Goal: Task Accomplishment & Management: Use online tool/utility

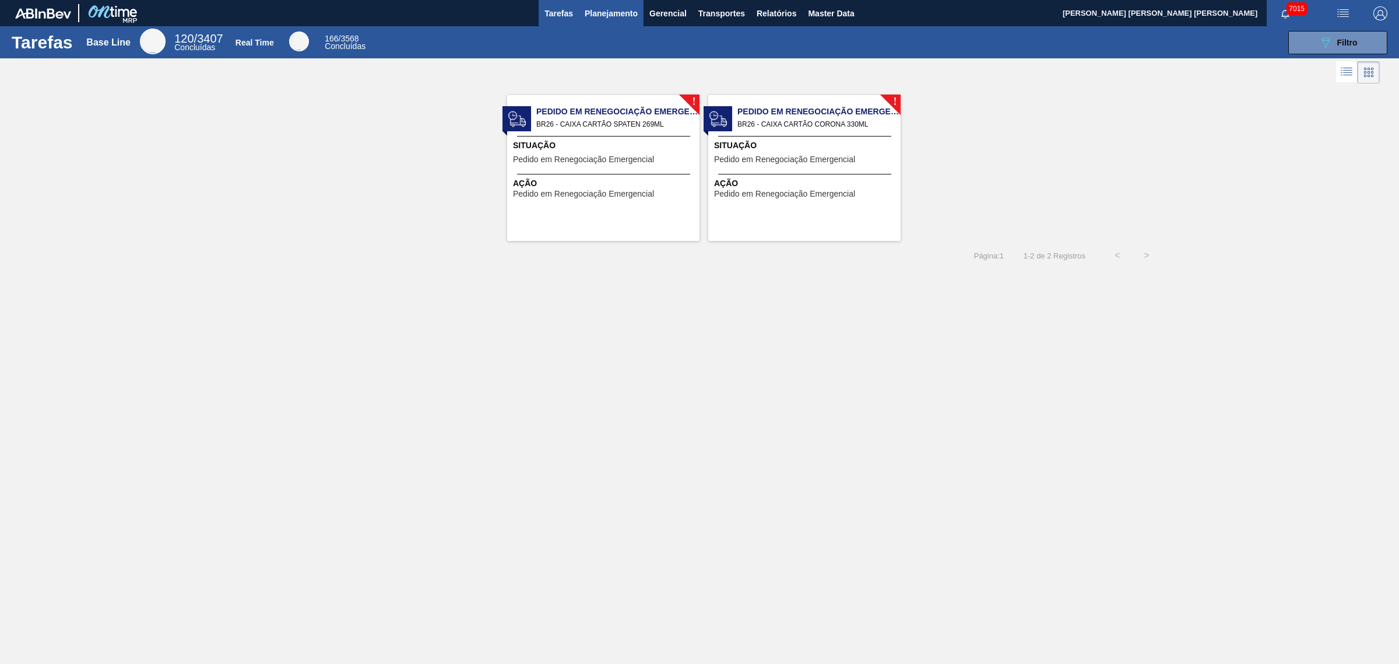
click at [613, 19] on span "Planejamento" at bounding box center [611, 13] width 53 height 14
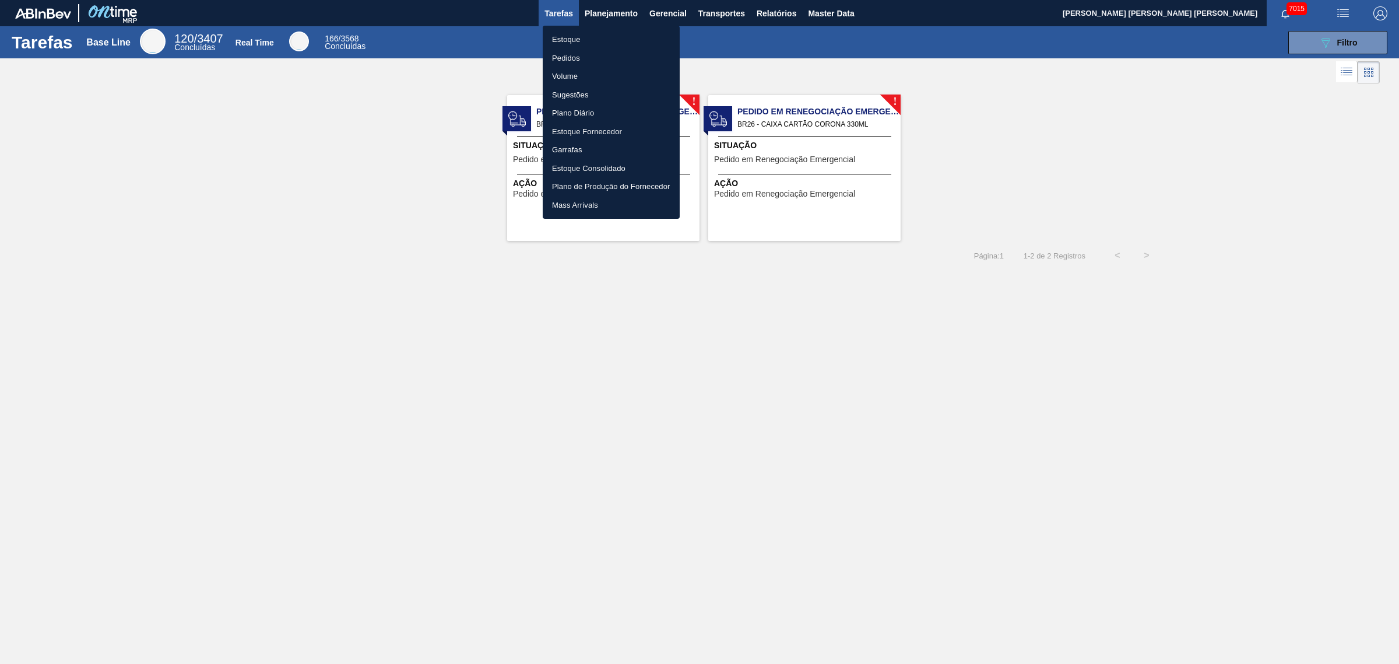
click at [578, 39] on li "Estoque" at bounding box center [611, 39] width 137 height 19
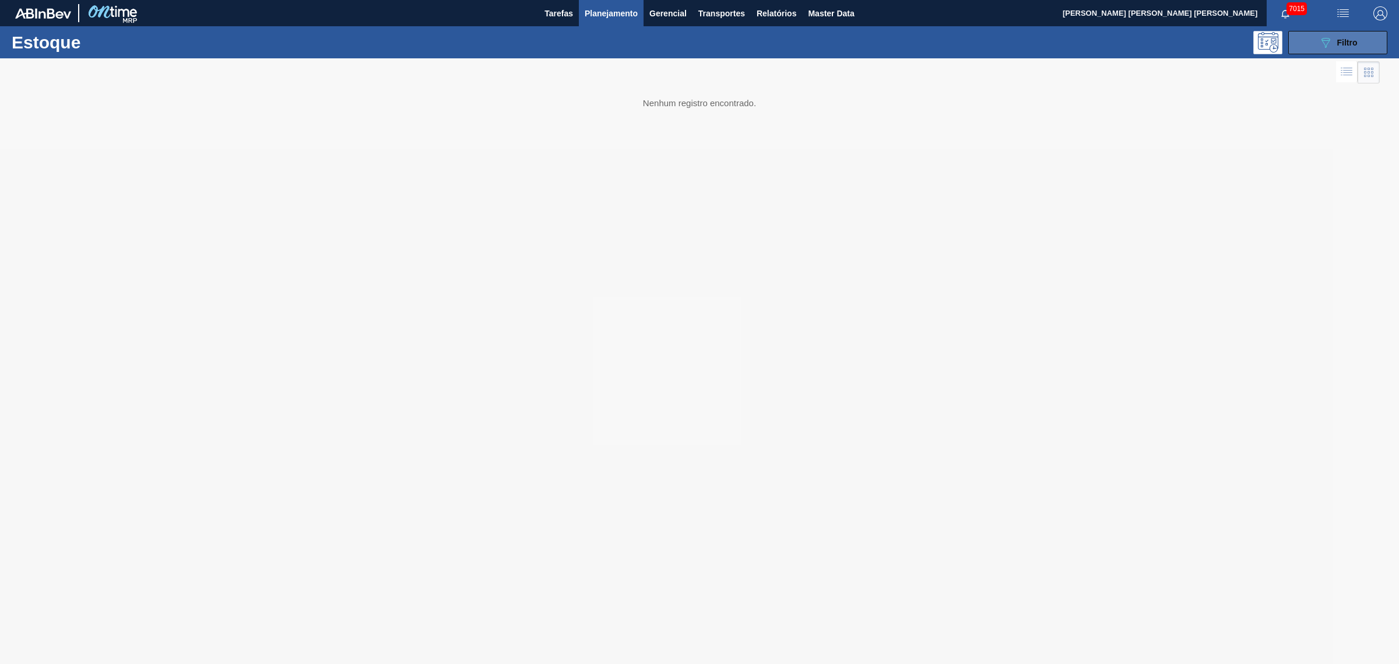
drag, startPoint x: 1359, startPoint y: 47, endPoint x: 1353, endPoint y: 51, distance: 7.6
click at [1119, 47] on button "089F7B8B-B2A5-4AFE-B5C0-19BA573D28AC Filtro" at bounding box center [1338, 42] width 99 height 23
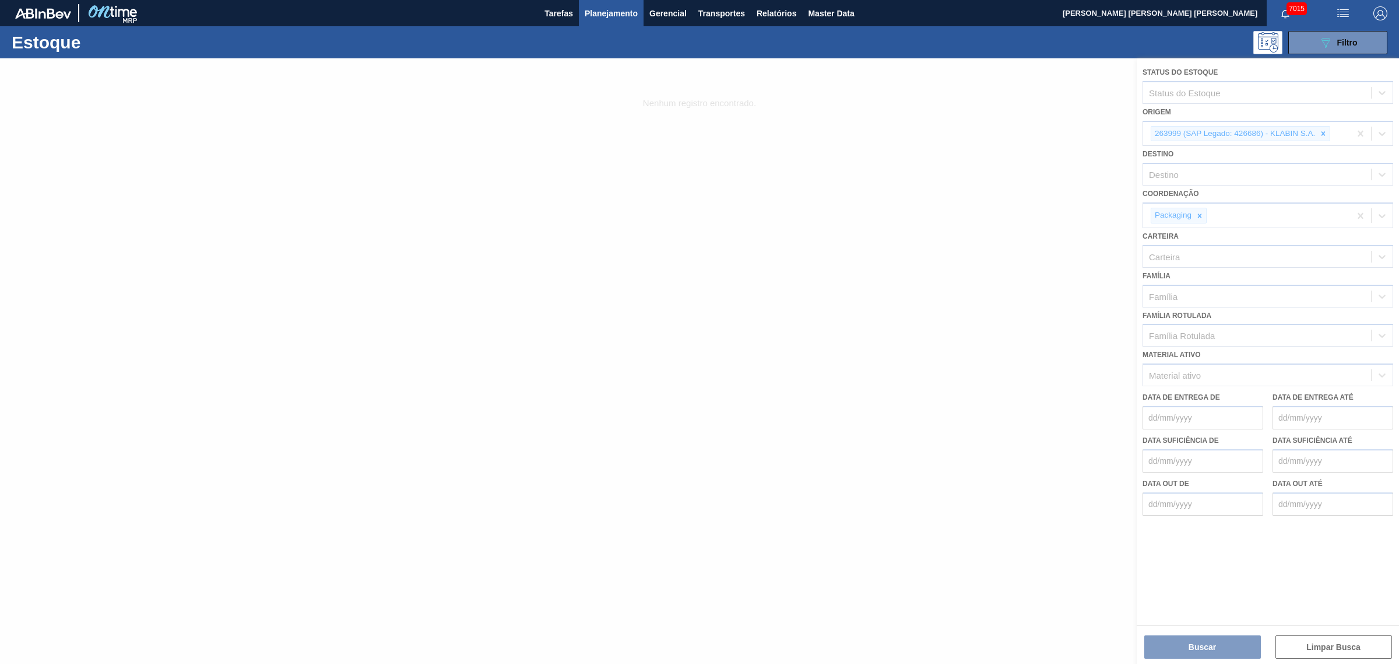
click at [1119, 135] on div at bounding box center [699, 360] width 1399 height 605
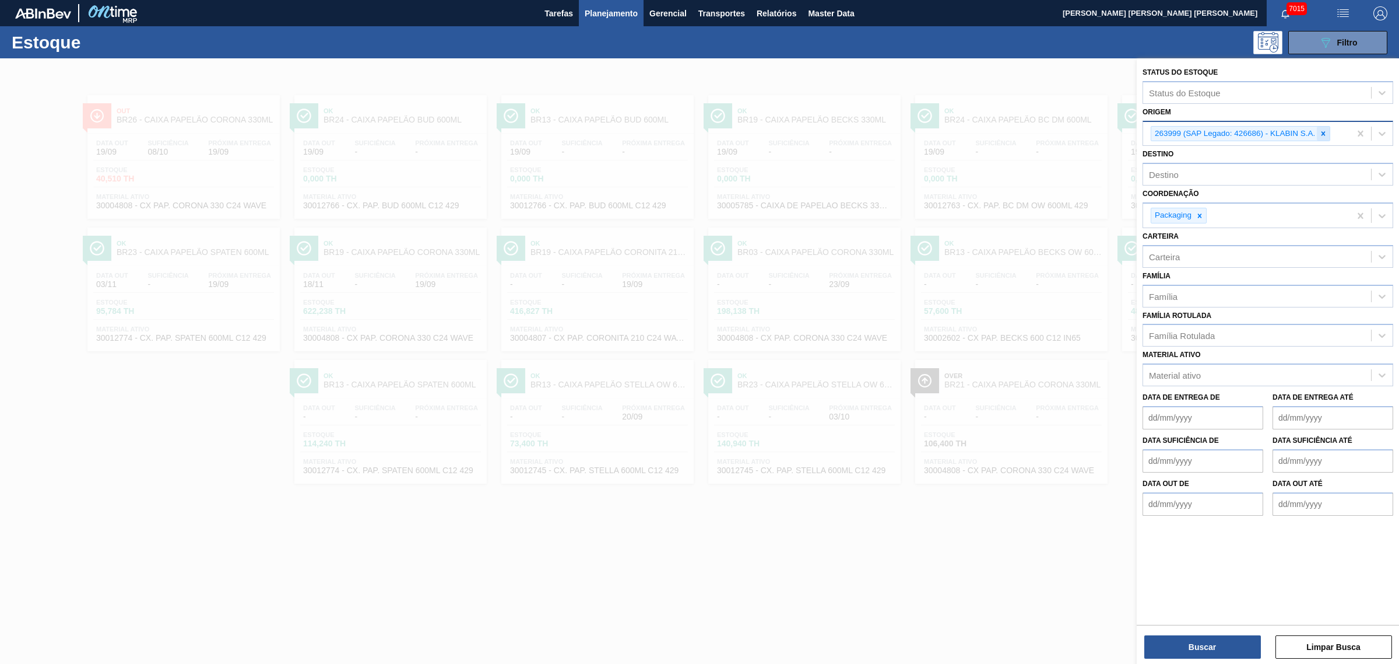
click at [1119, 138] on div at bounding box center [1323, 134] width 13 height 15
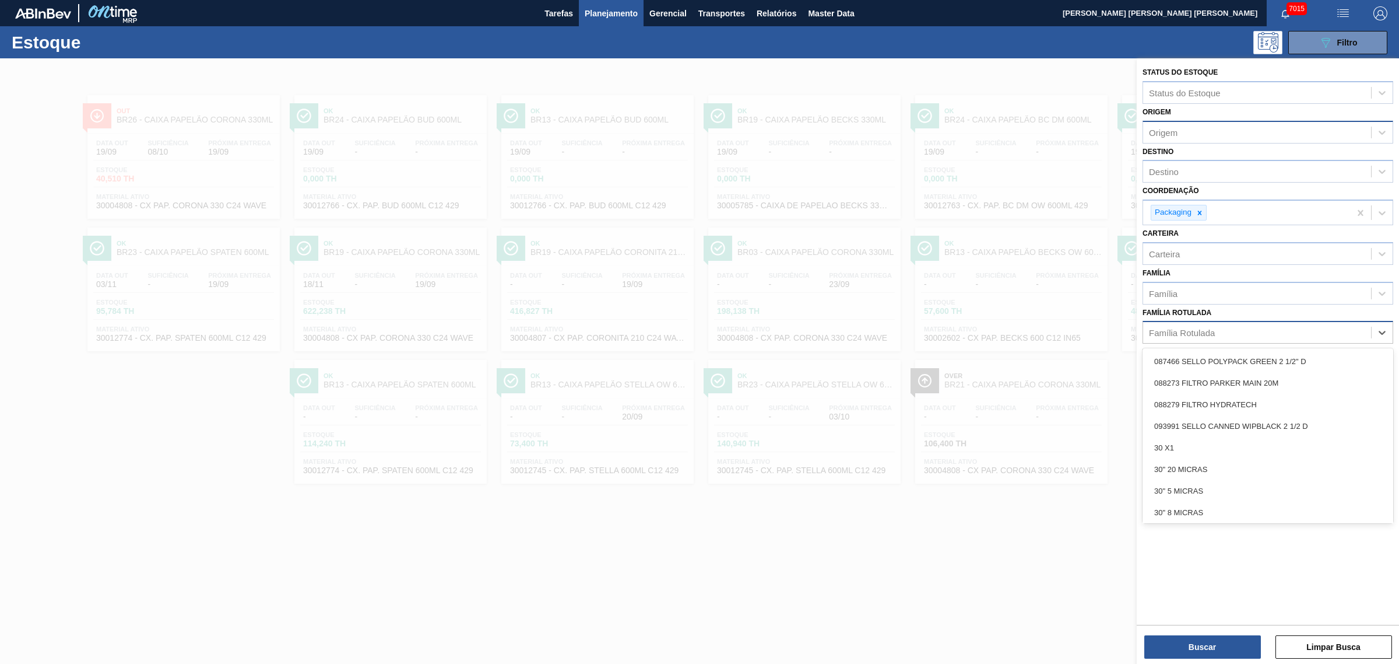
click at [1119, 339] on div "Família Rotulada" at bounding box center [1268, 332] width 251 height 23
type Rotulada "spaten 473"
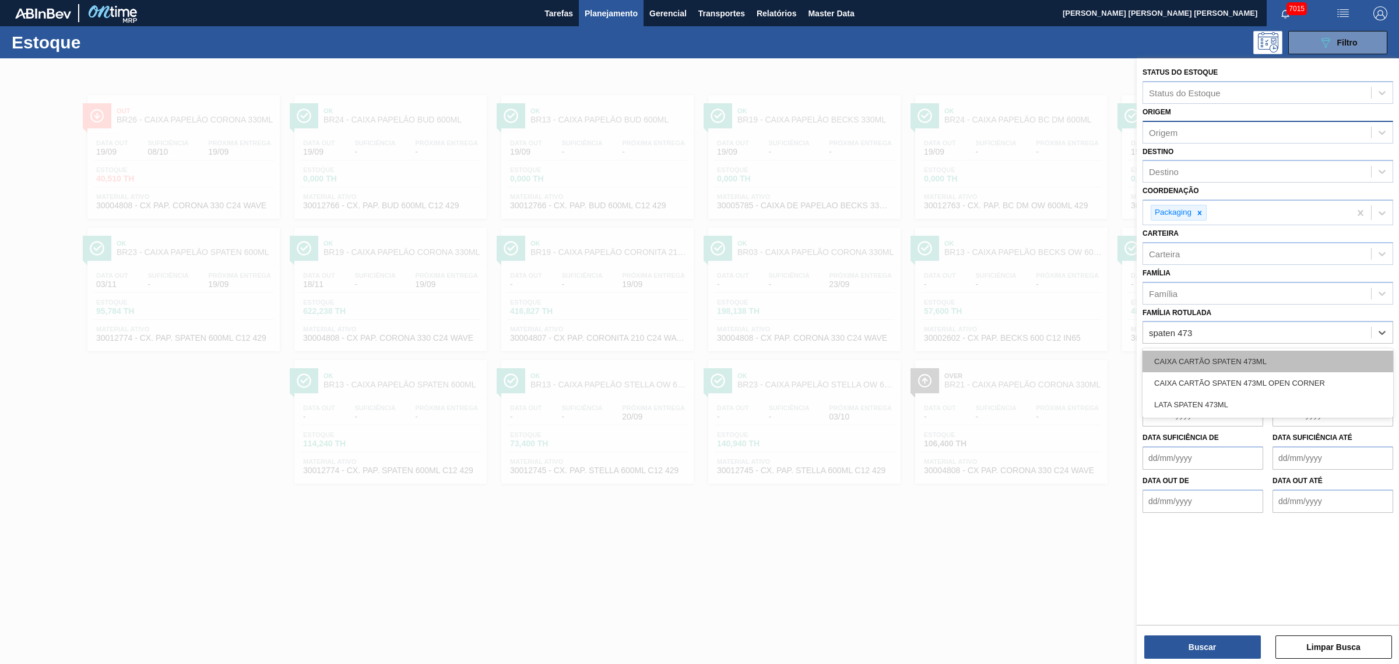
click at [1119, 355] on div "CAIXA CARTÃO SPATEN 473ML" at bounding box center [1268, 361] width 251 height 22
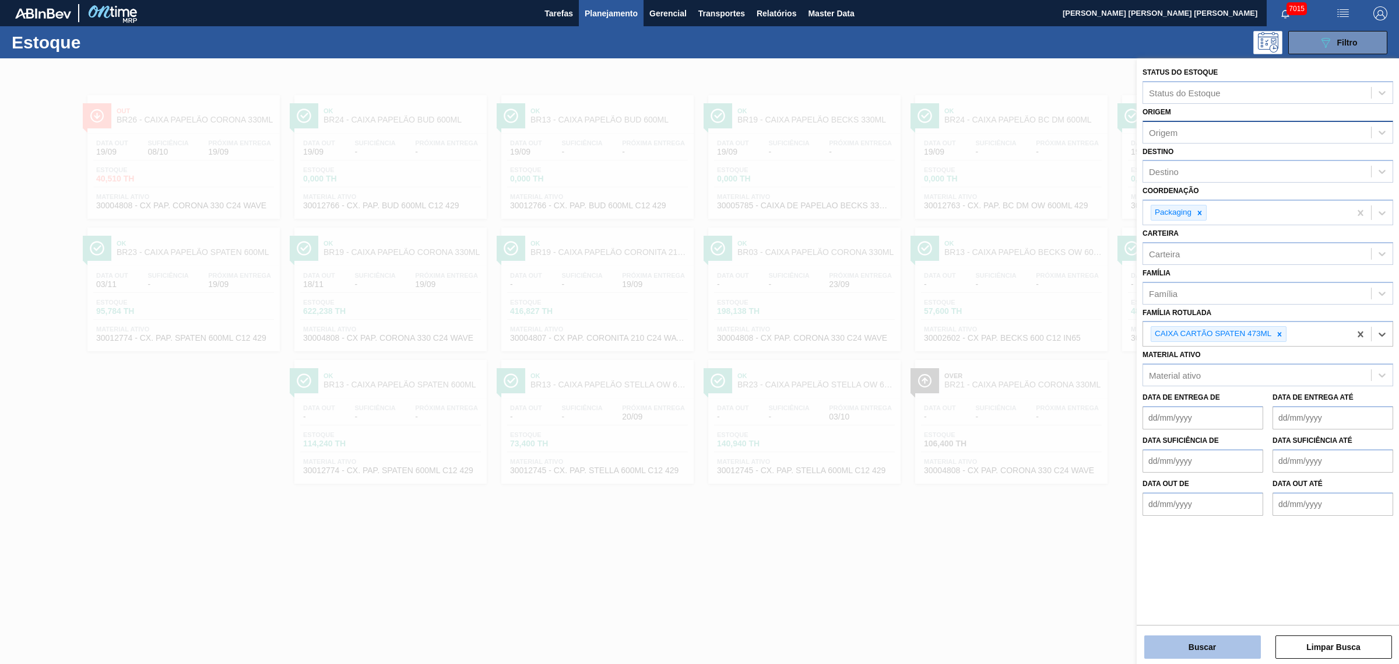
click at [1119, 506] on button "Buscar" at bounding box center [1203, 646] width 117 height 23
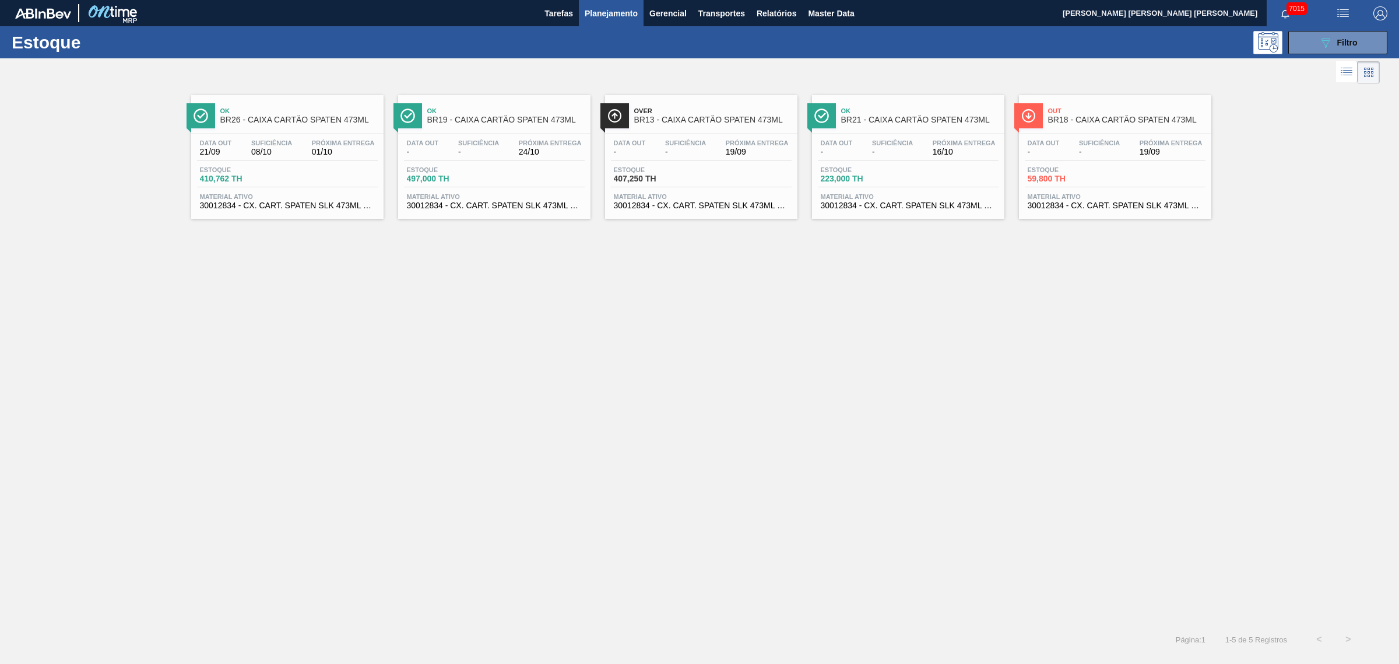
drag, startPoint x: 1047, startPoint y: 143, endPoint x: 314, endPoint y: 143, distance: 732.9
click at [1119, 36] on div "089F7B8B-B2A5-4AFE-B5C0-19BA573D28AC Filtro" at bounding box center [1338, 43] width 39 height 14
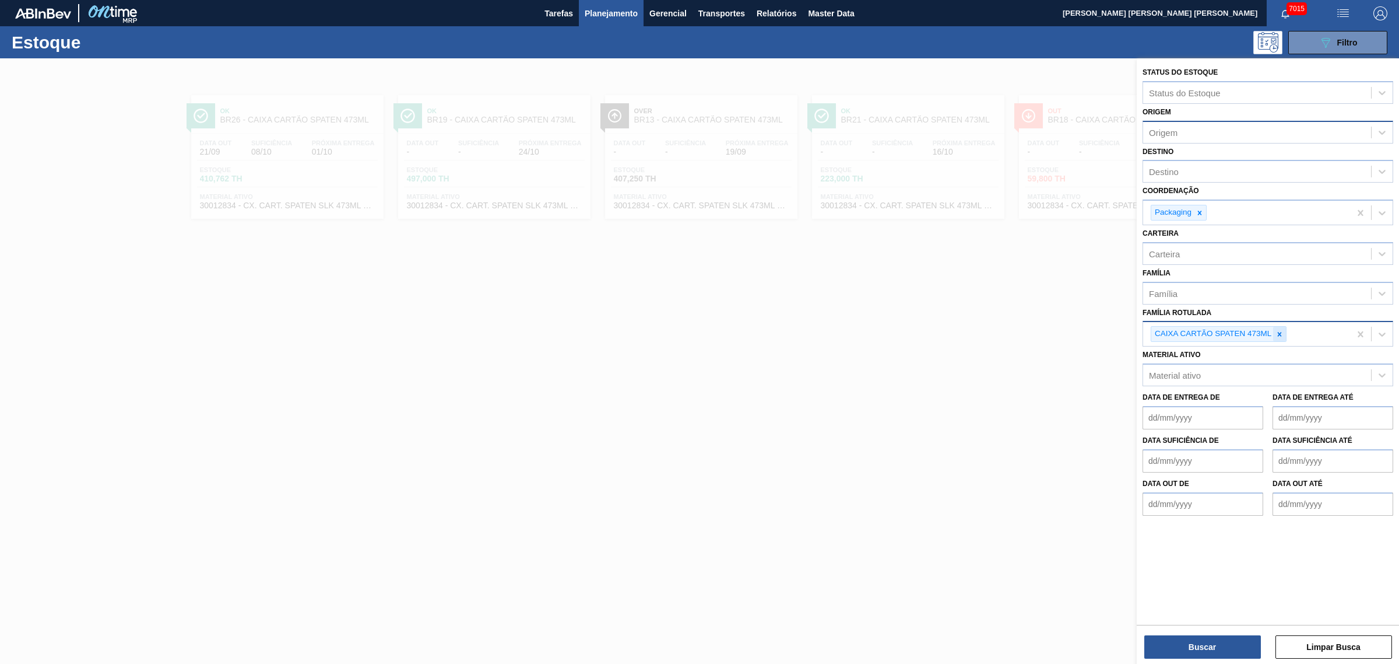
click at [1119, 334] on div at bounding box center [1279, 334] width 13 height 15
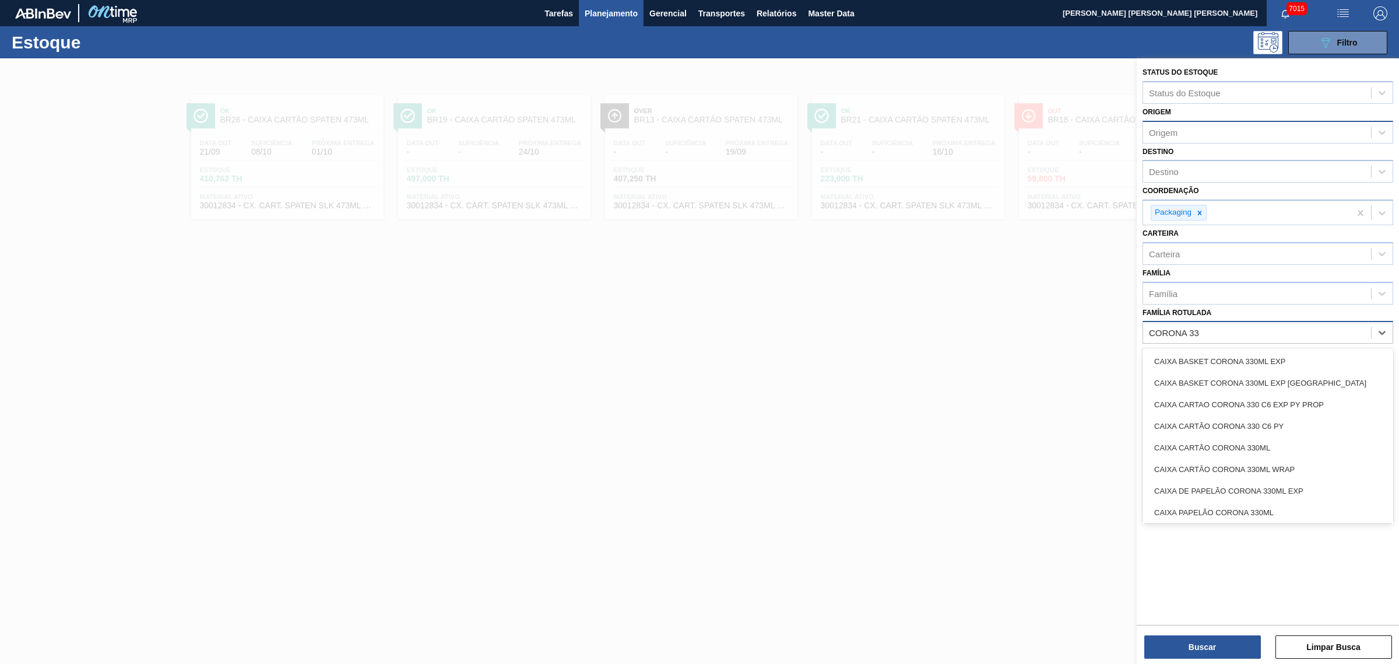
type Rotulada "CORONA 330"
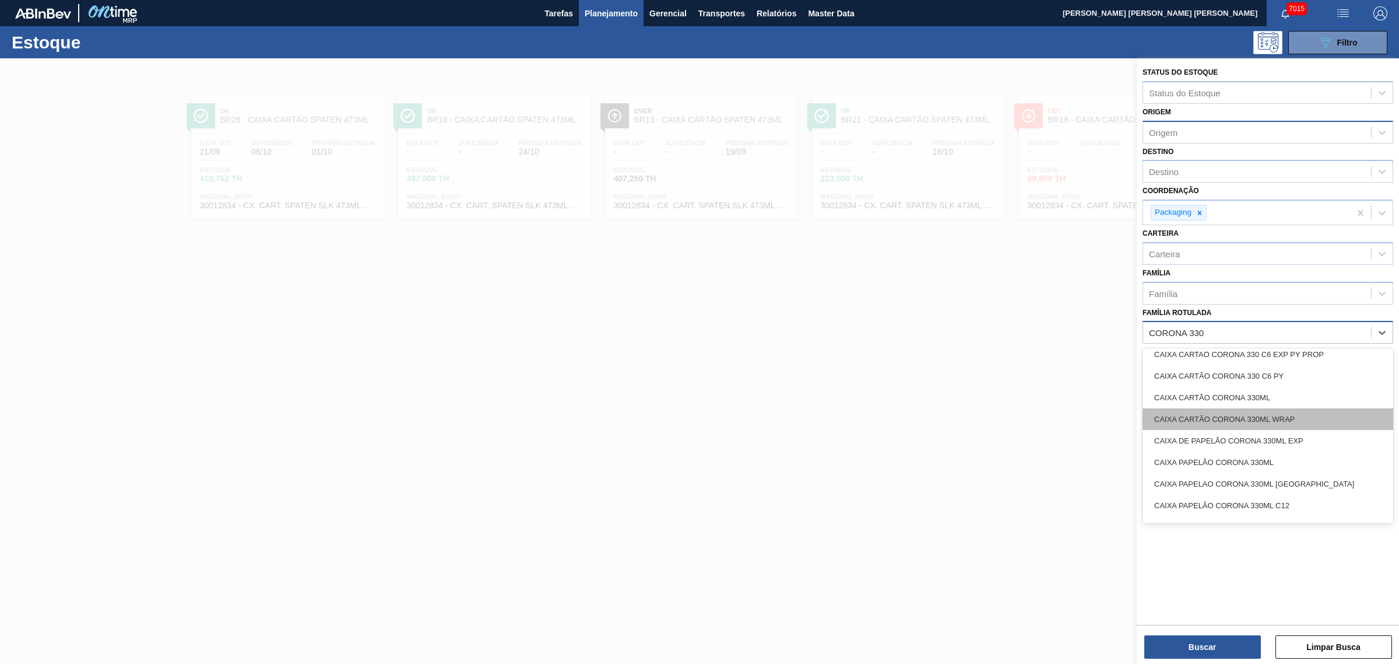
scroll to position [73, 0]
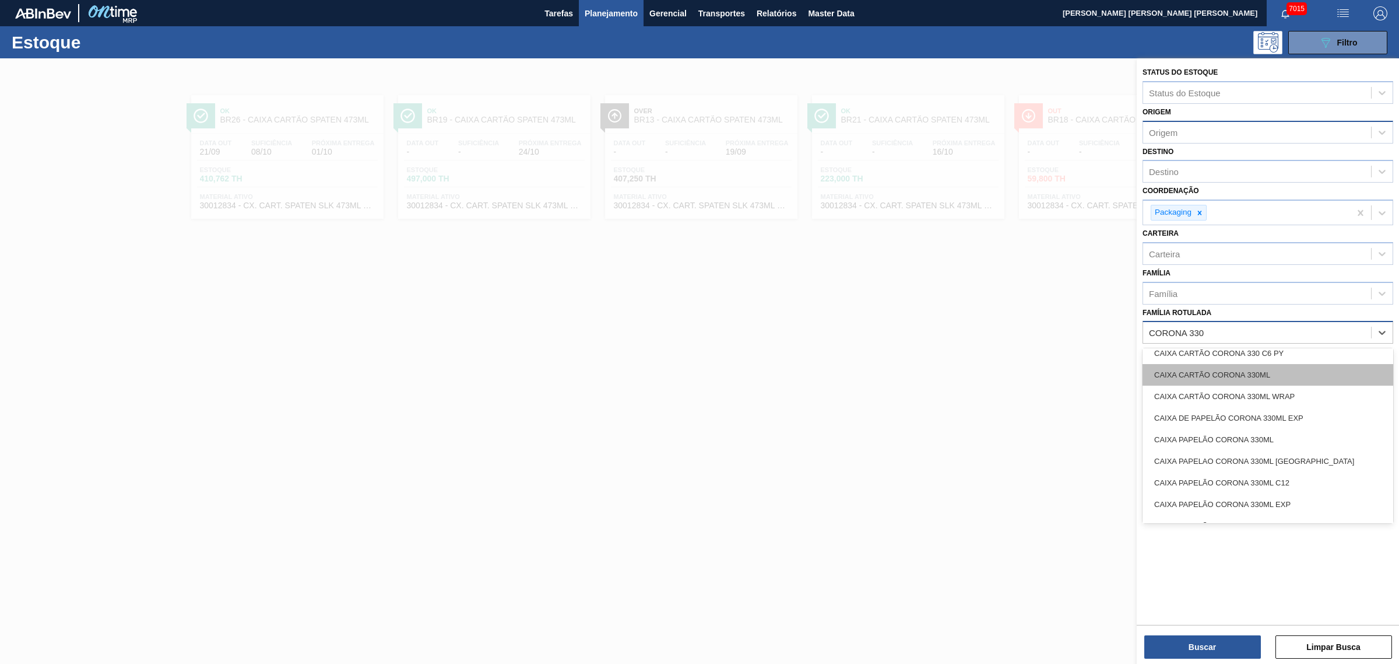
click at [1119, 380] on div "CAIXA CARTÃO CORONA 330ML" at bounding box center [1268, 375] width 251 height 22
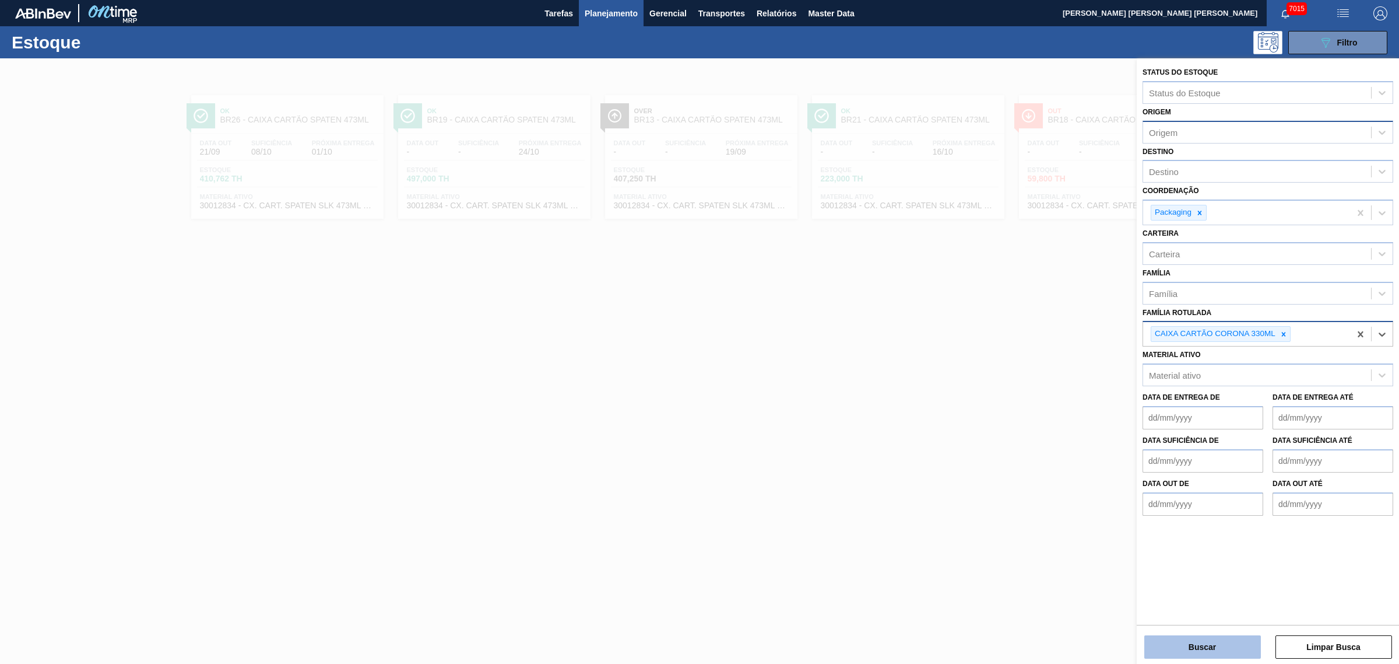
click at [1119, 506] on button "Buscar" at bounding box center [1203, 646] width 117 height 23
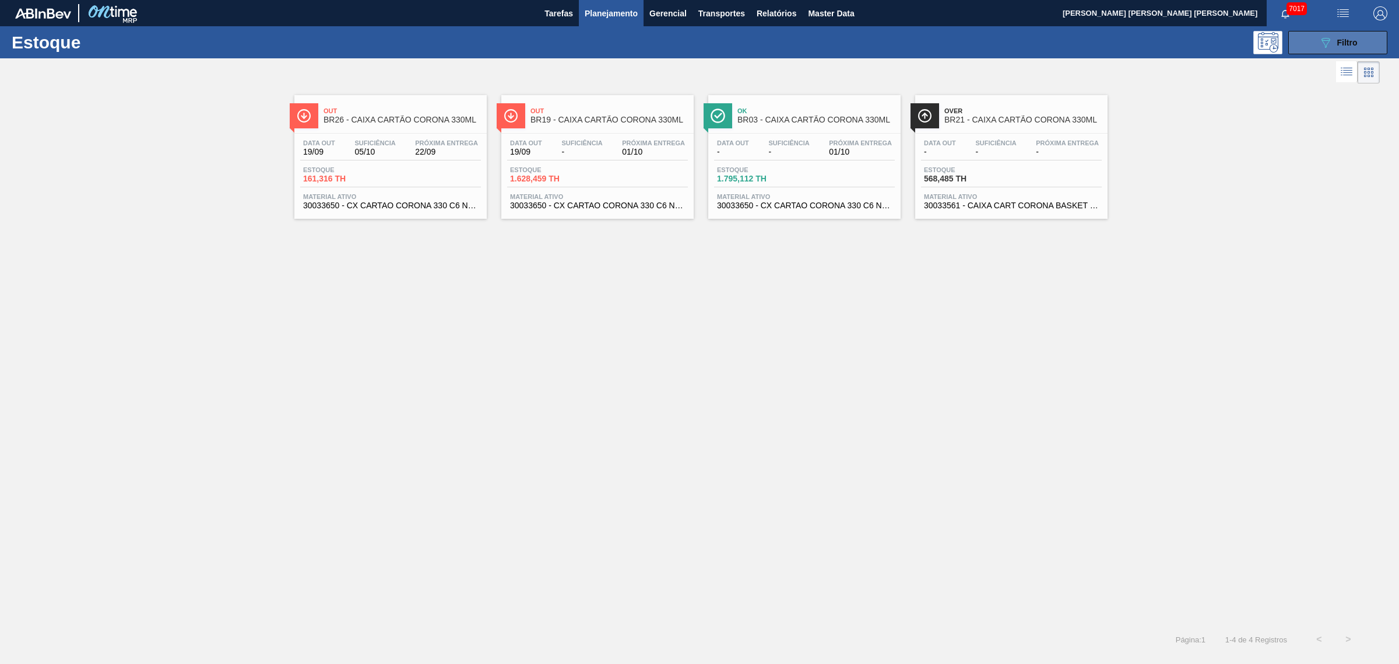
click at [1119, 50] on button "089F7B8B-B2A5-4AFE-B5C0-19BA573D28AC Filtro" at bounding box center [1338, 42] width 99 height 23
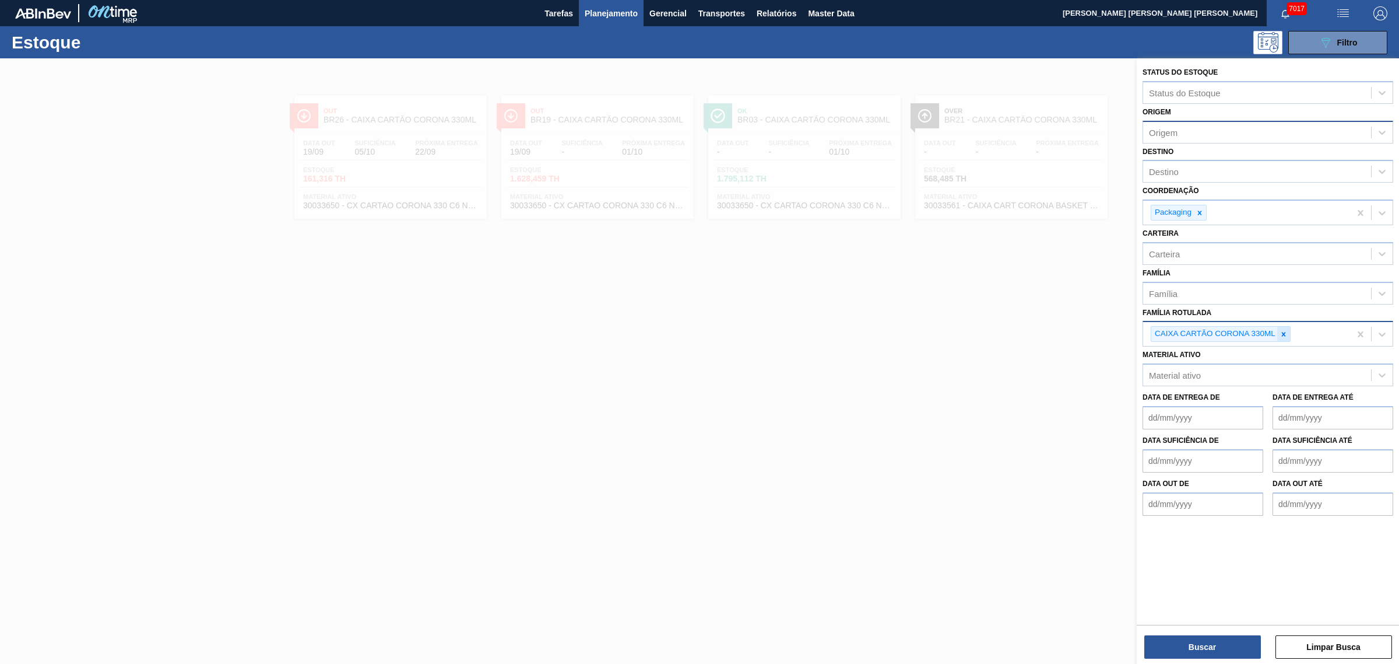
click at [1119, 327] on div at bounding box center [1284, 334] width 13 height 15
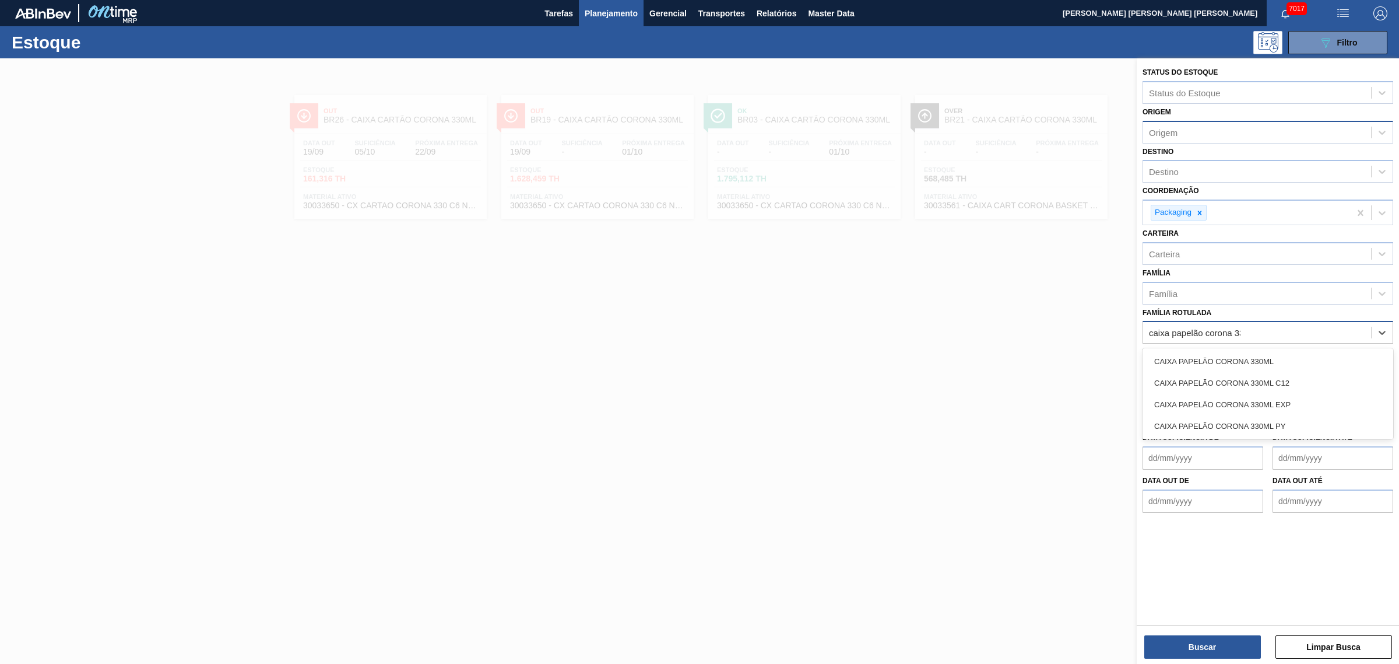
type Rotulada "caixa papelão corona 330"
click at [1119, 354] on div "CAIXA PAPELÃO CORONA 330ML" at bounding box center [1268, 361] width 251 height 22
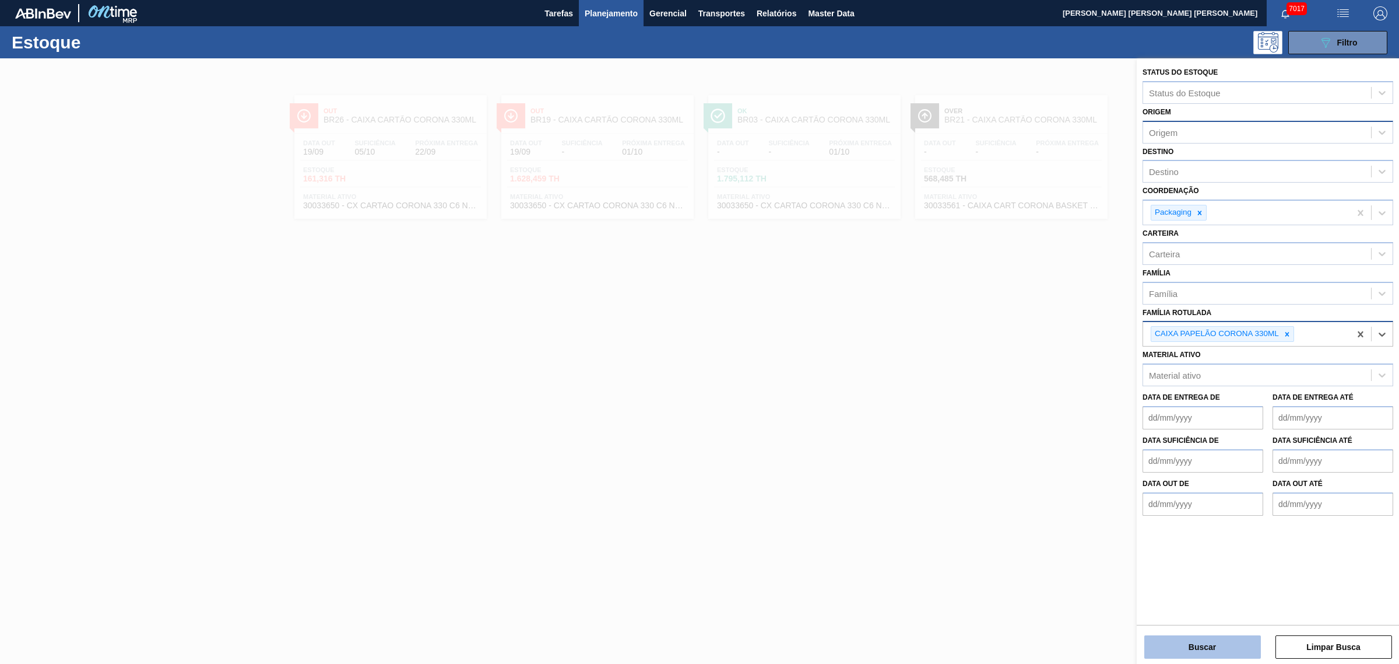
click at [1119, 506] on button "Buscar" at bounding box center [1203, 646] width 117 height 23
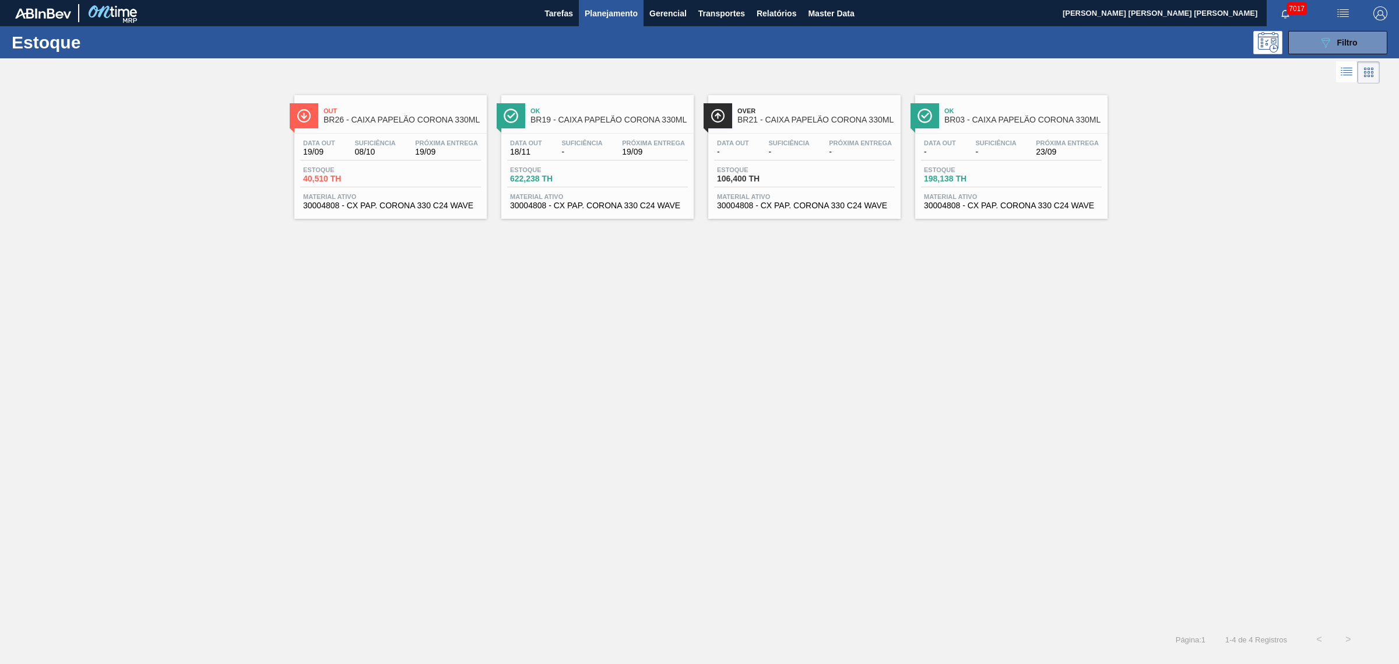
drag, startPoint x: 436, startPoint y: 163, endPoint x: 430, endPoint y: 175, distance: 12.8
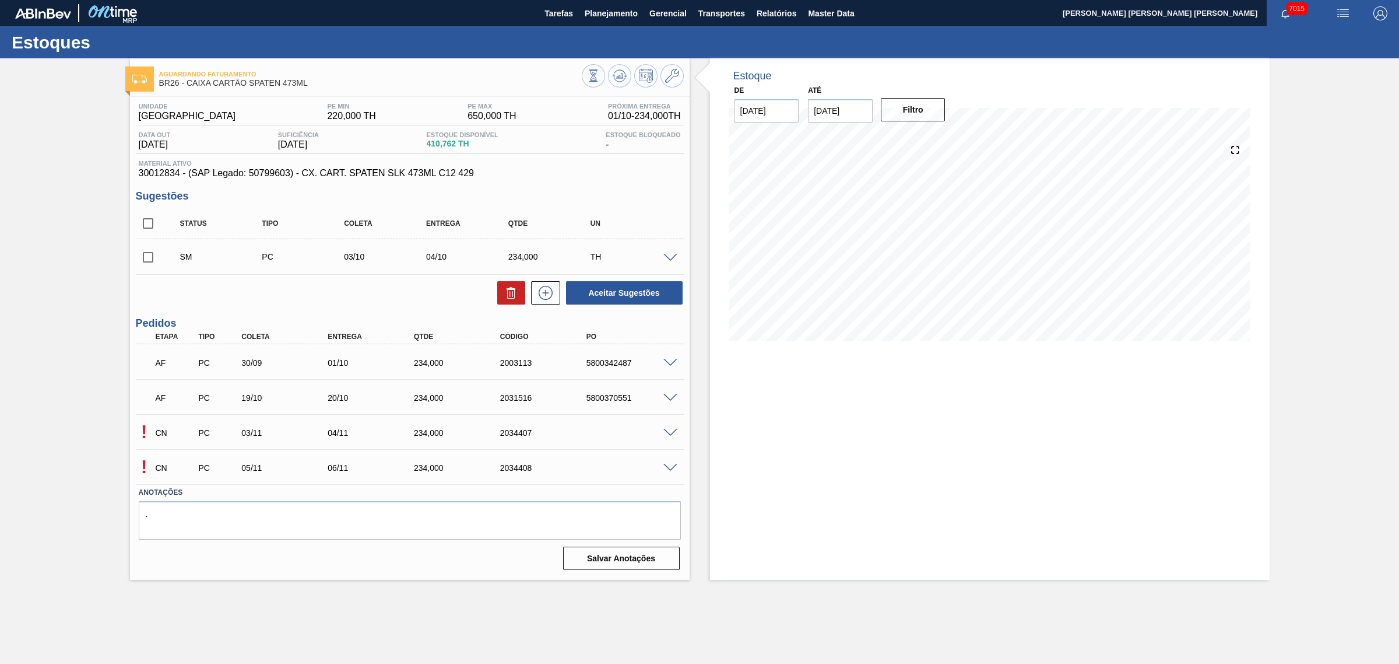
click at [671, 432] on span at bounding box center [671, 433] width 14 height 9
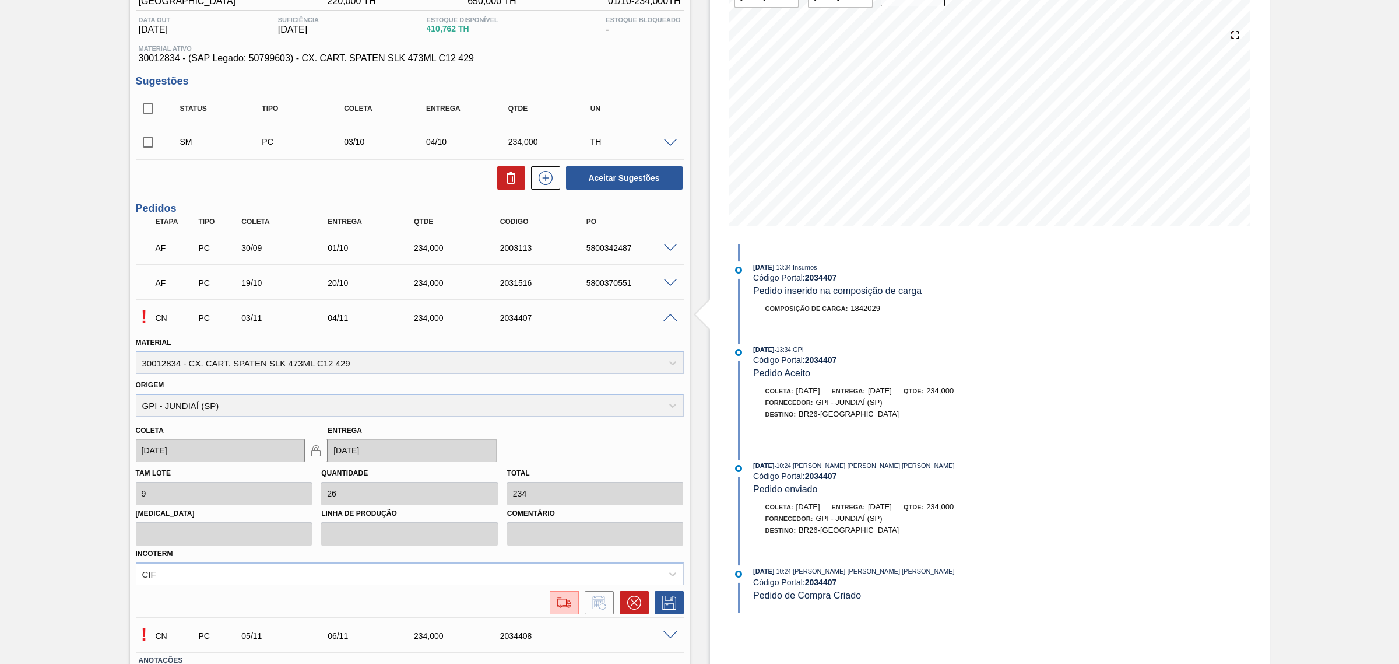
scroll to position [146, 0]
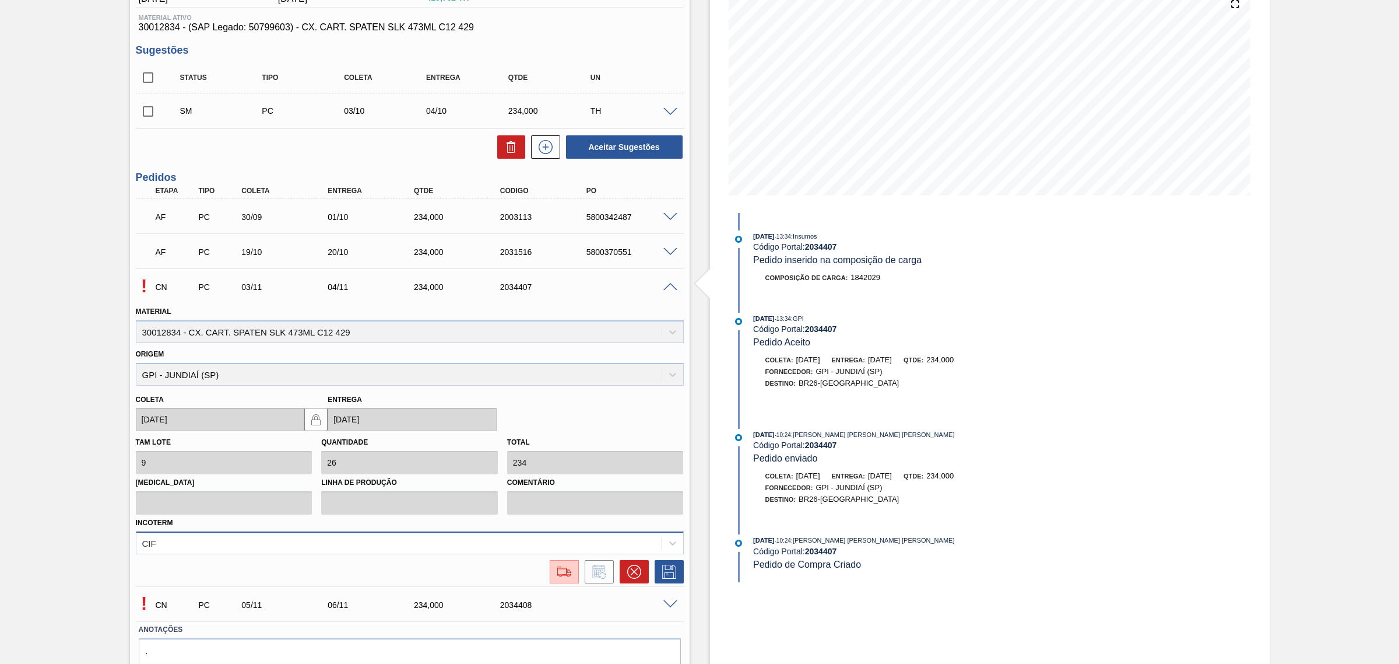
click at [339, 535] on div "CIF" at bounding box center [410, 542] width 548 height 23
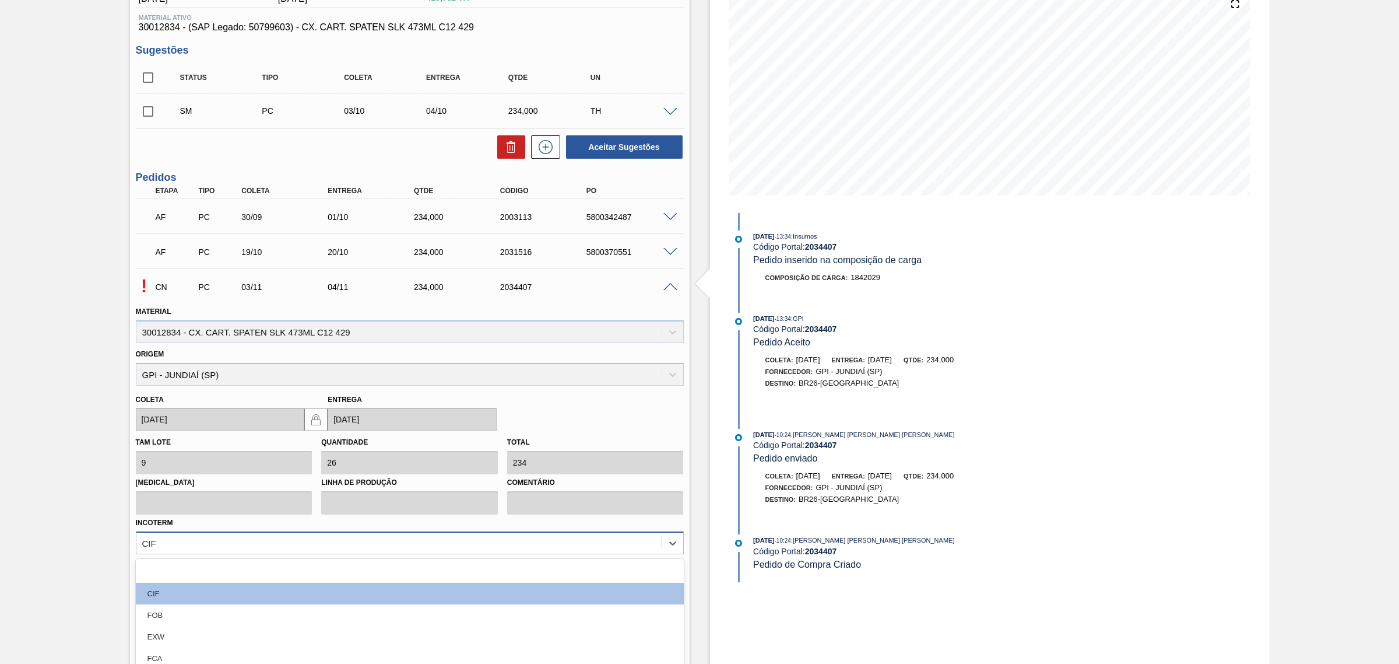
scroll to position [216, 0]
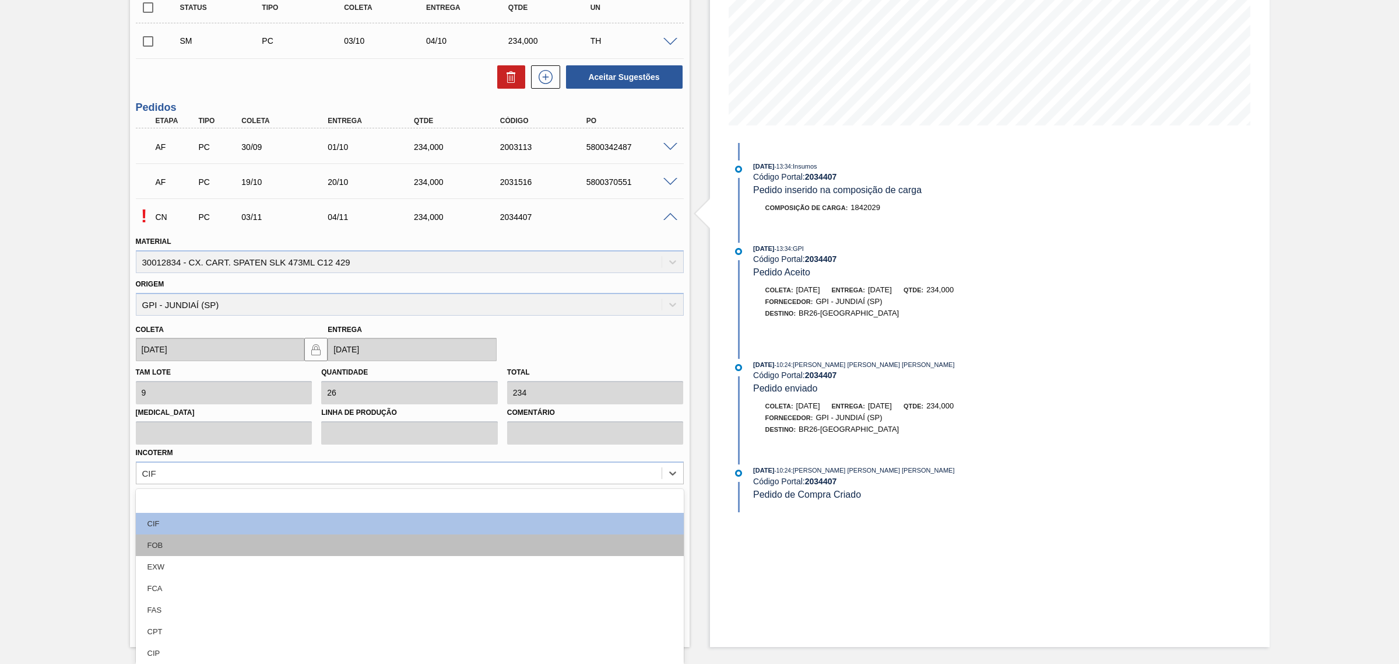
click at [266, 542] on div "FOB" at bounding box center [410, 545] width 548 height 22
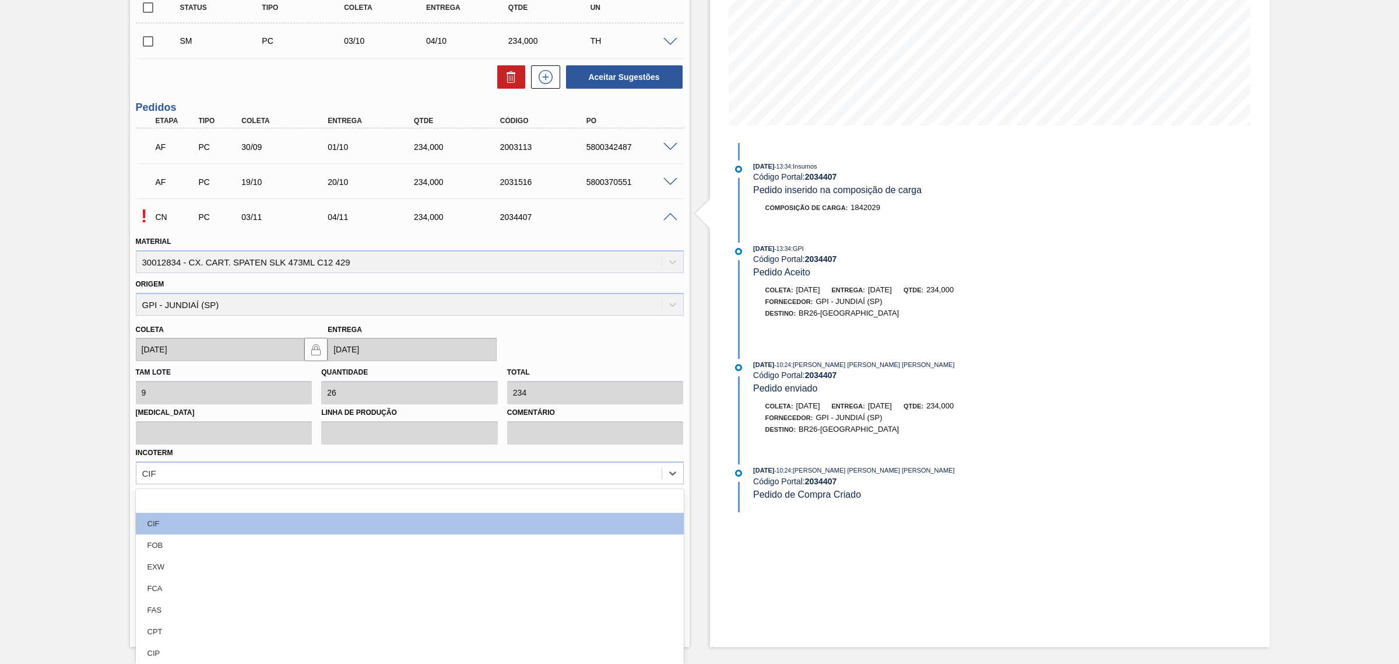
scroll to position [199, 0]
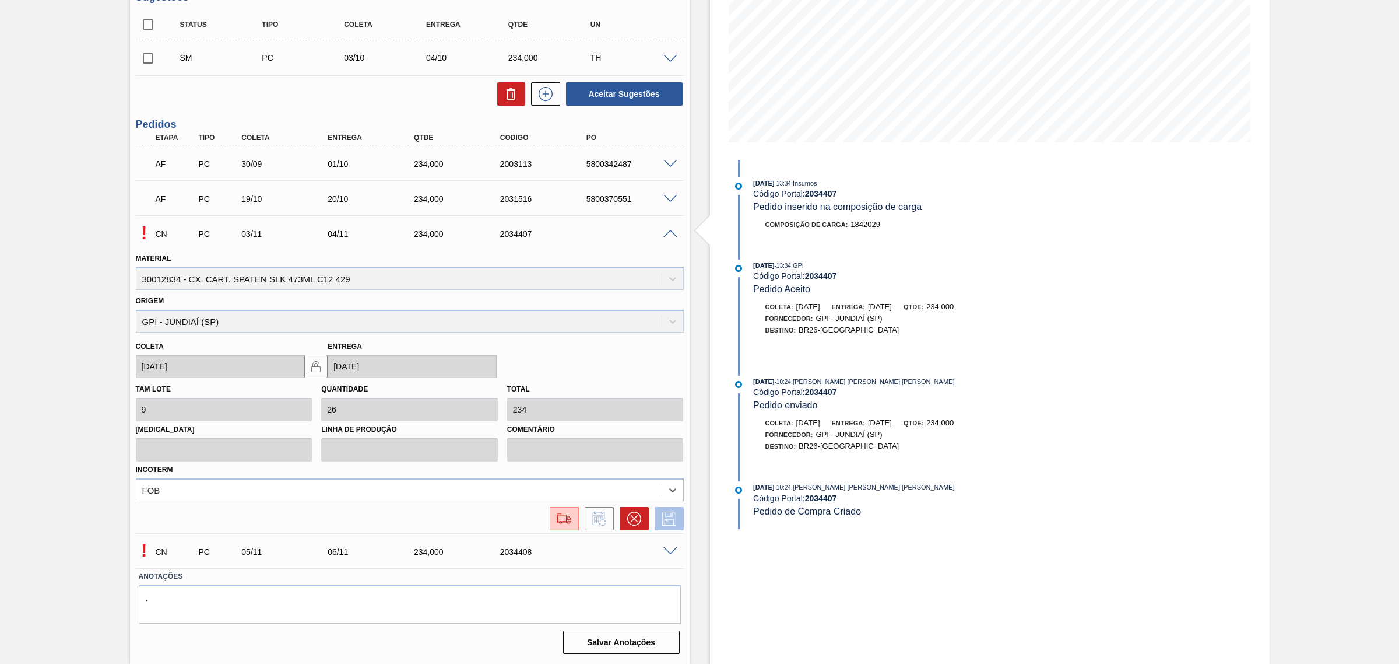
click at [662, 519] on icon at bounding box center [669, 518] width 14 height 14
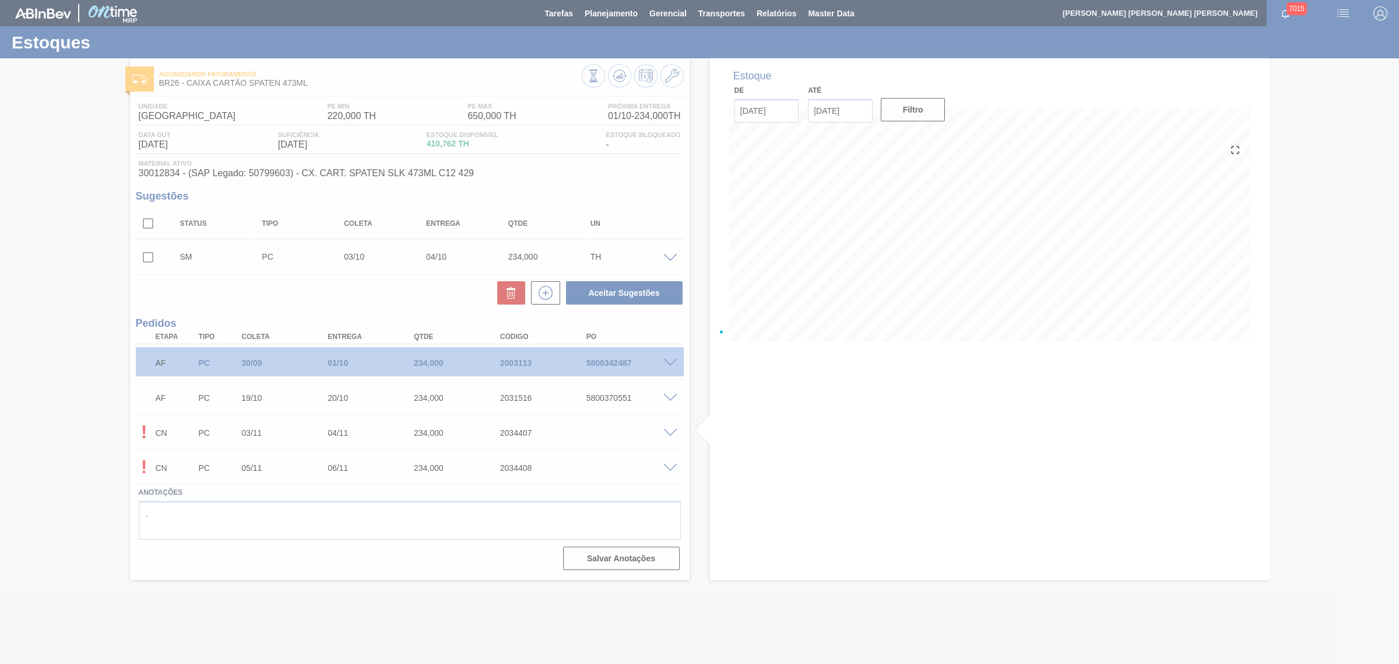
scroll to position [0, 0]
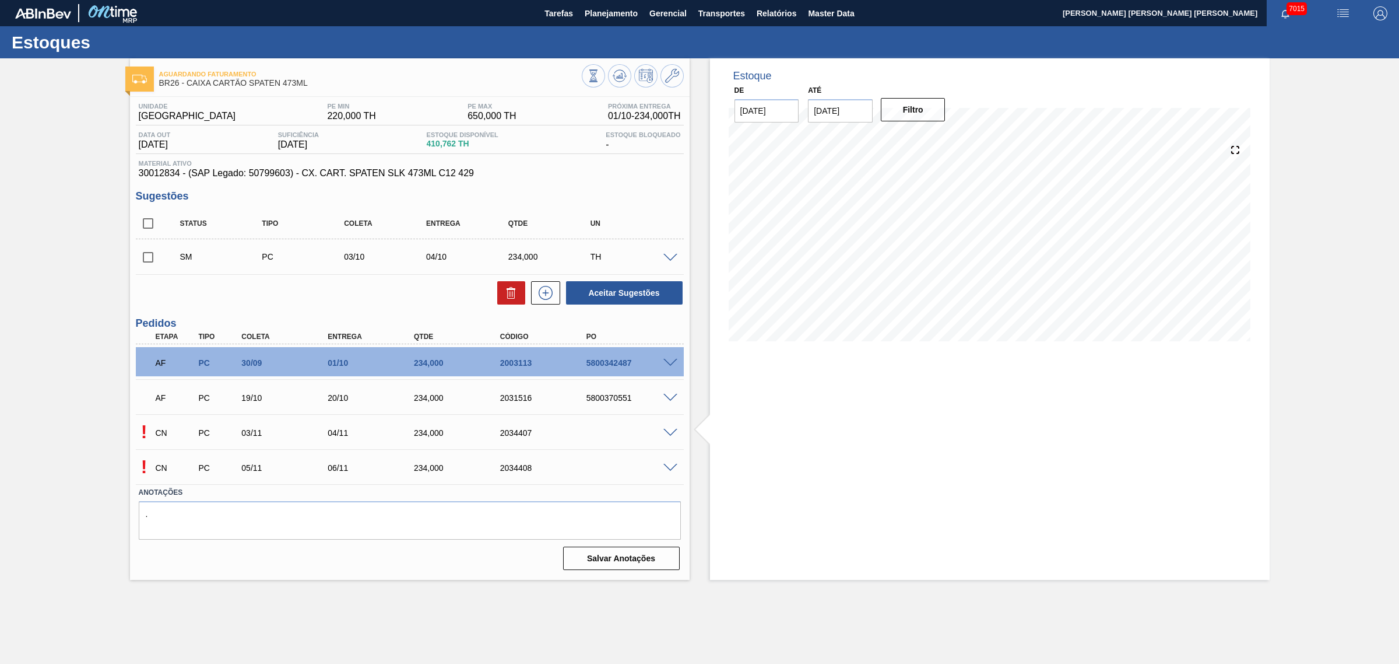
click at [674, 468] on span at bounding box center [671, 468] width 14 height 9
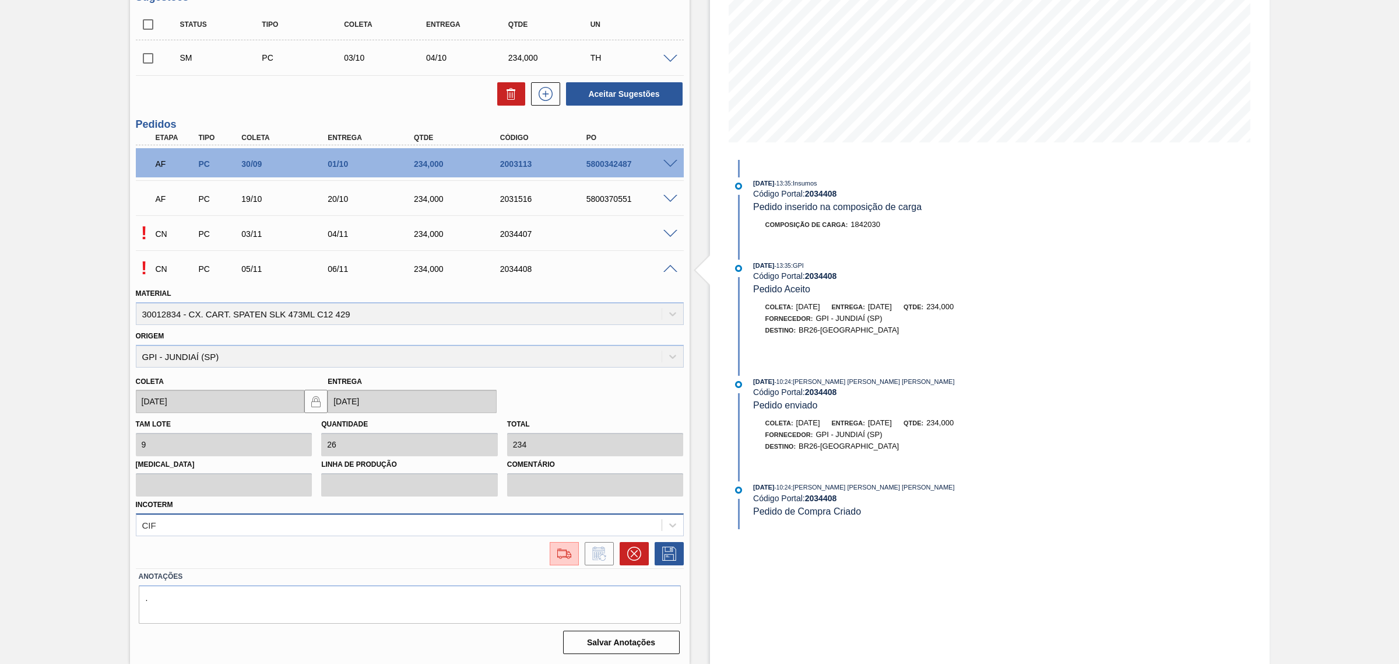
click at [429, 527] on div "CIF" at bounding box center [410, 524] width 548 height 23
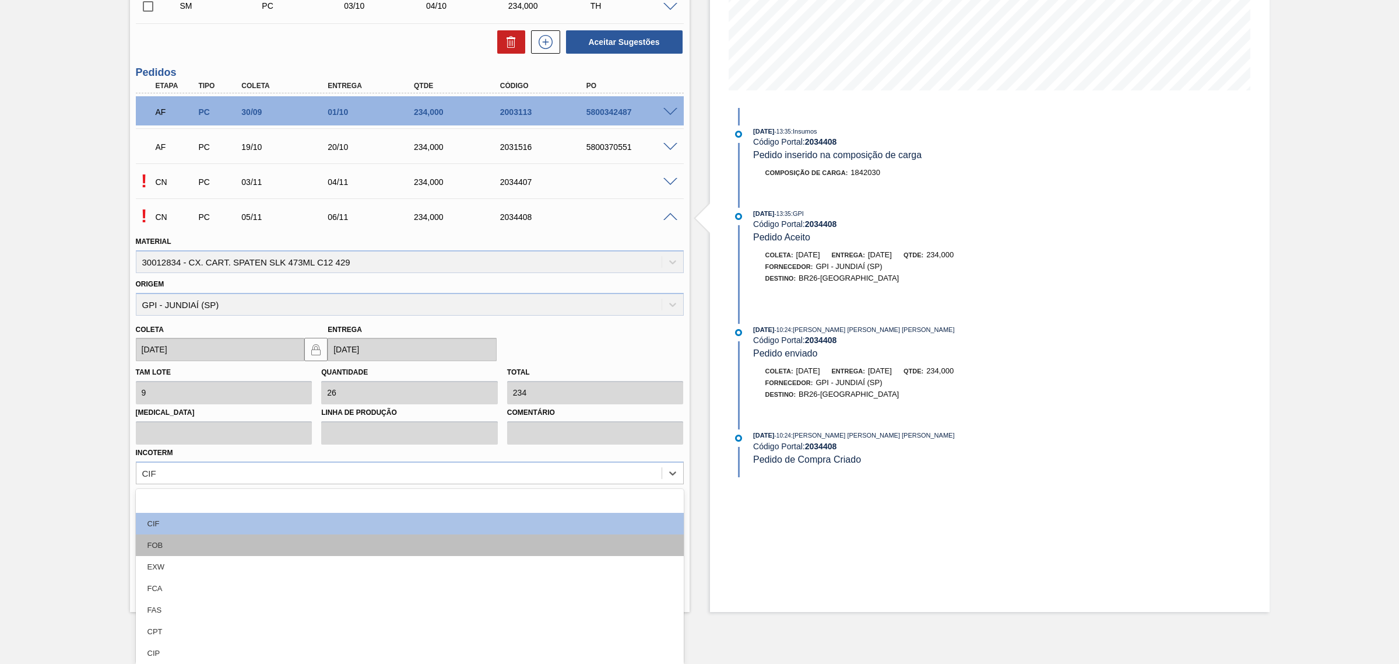
click at [334, 542] on div "FOB" at bounding box center [410, 545] width 548 height 22
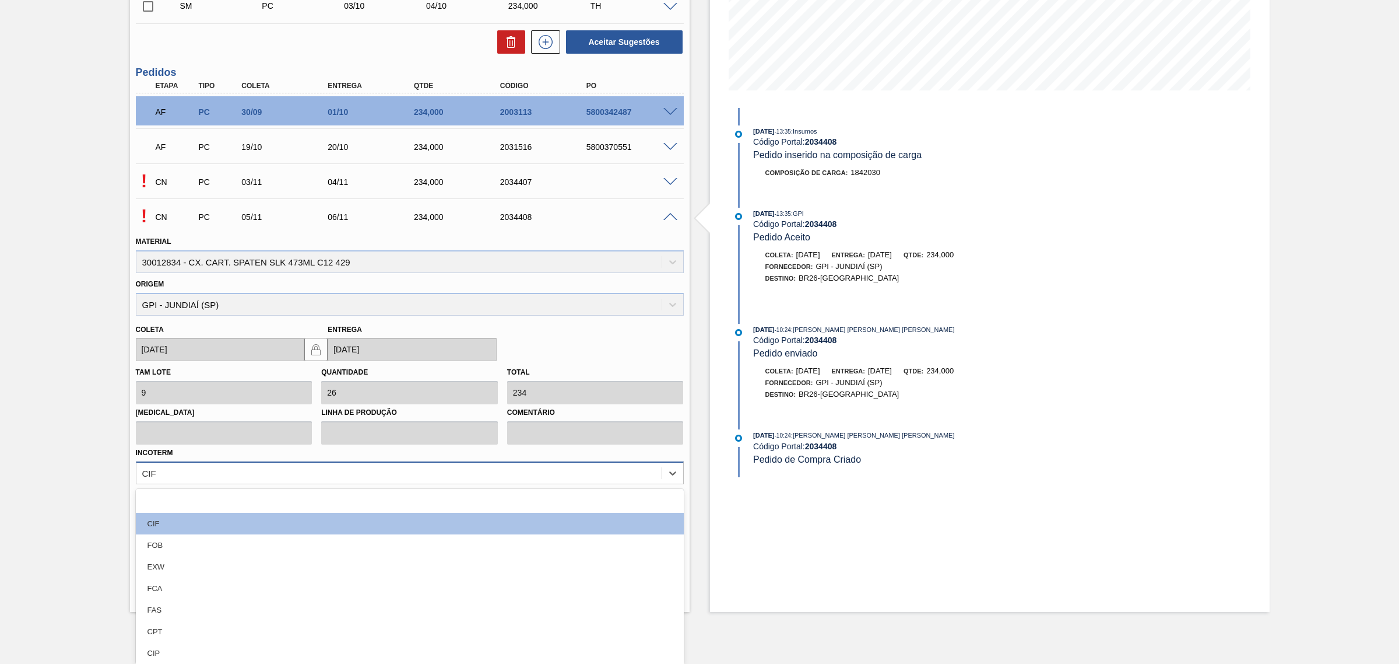
scroll to position [199, 0]
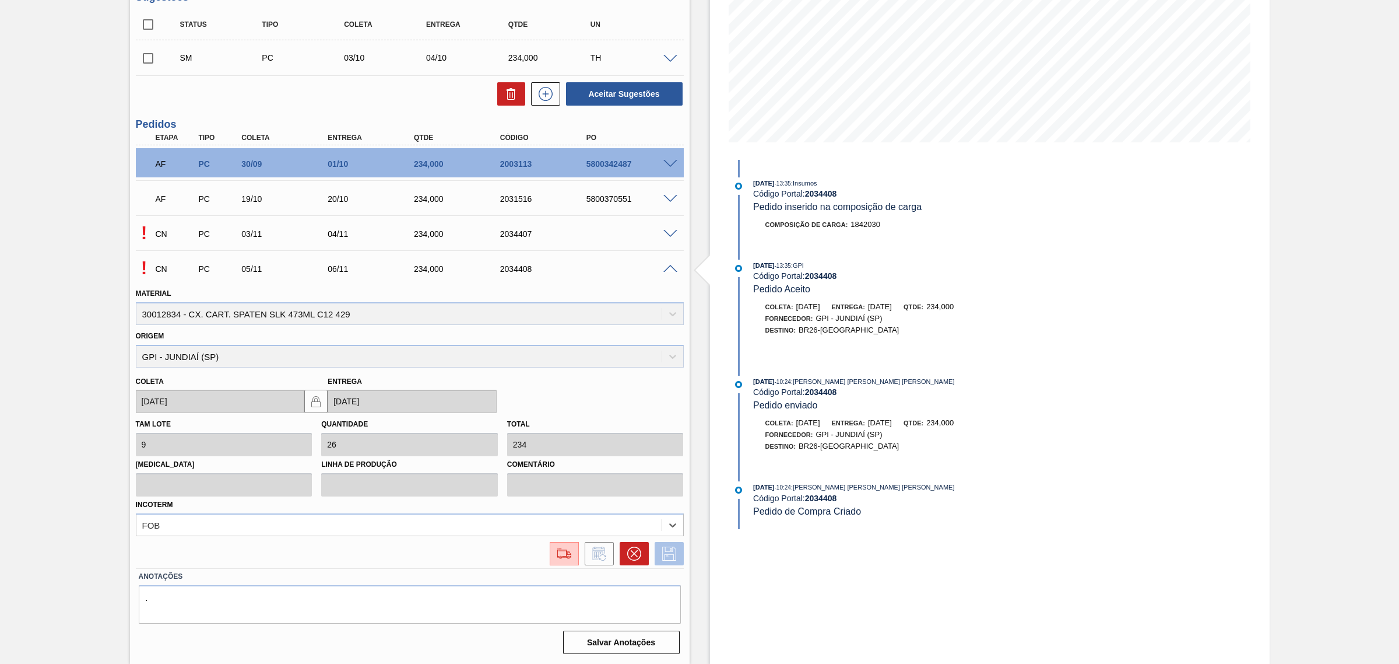
click at [666, 544] on button at bounding box center [669, 553] width 29 height 23
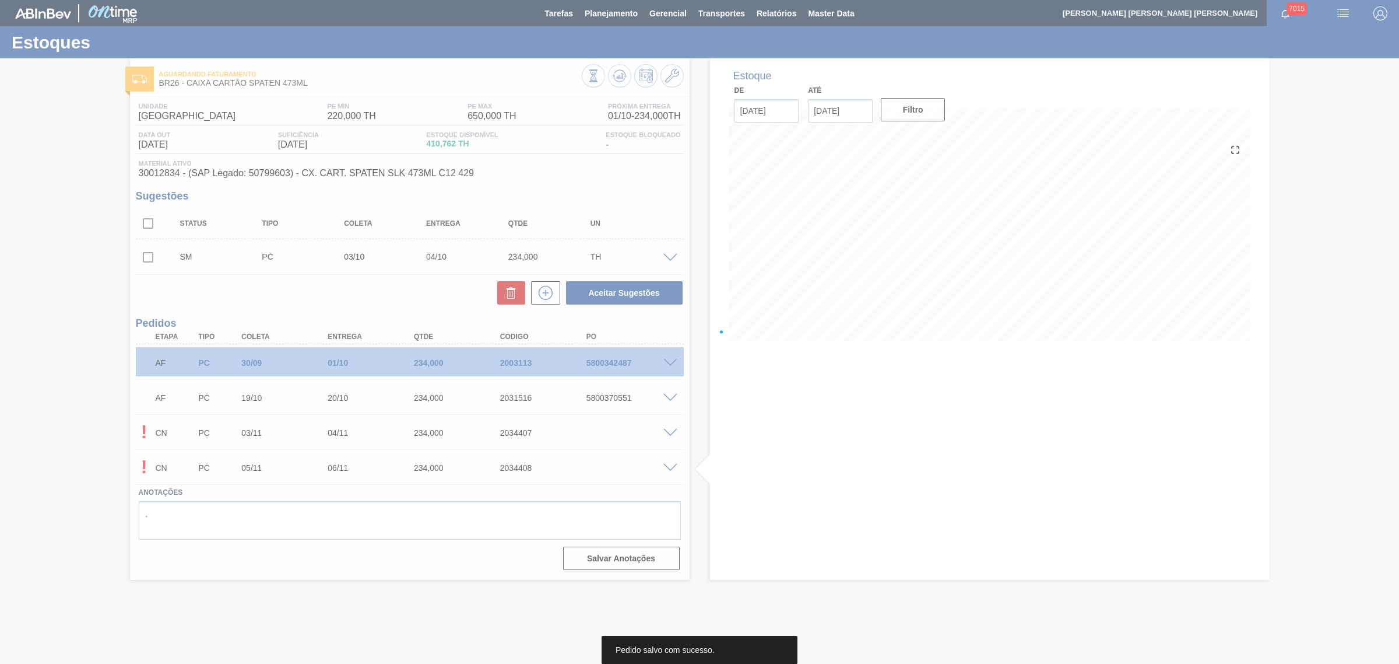
scroll to position [0, 0]
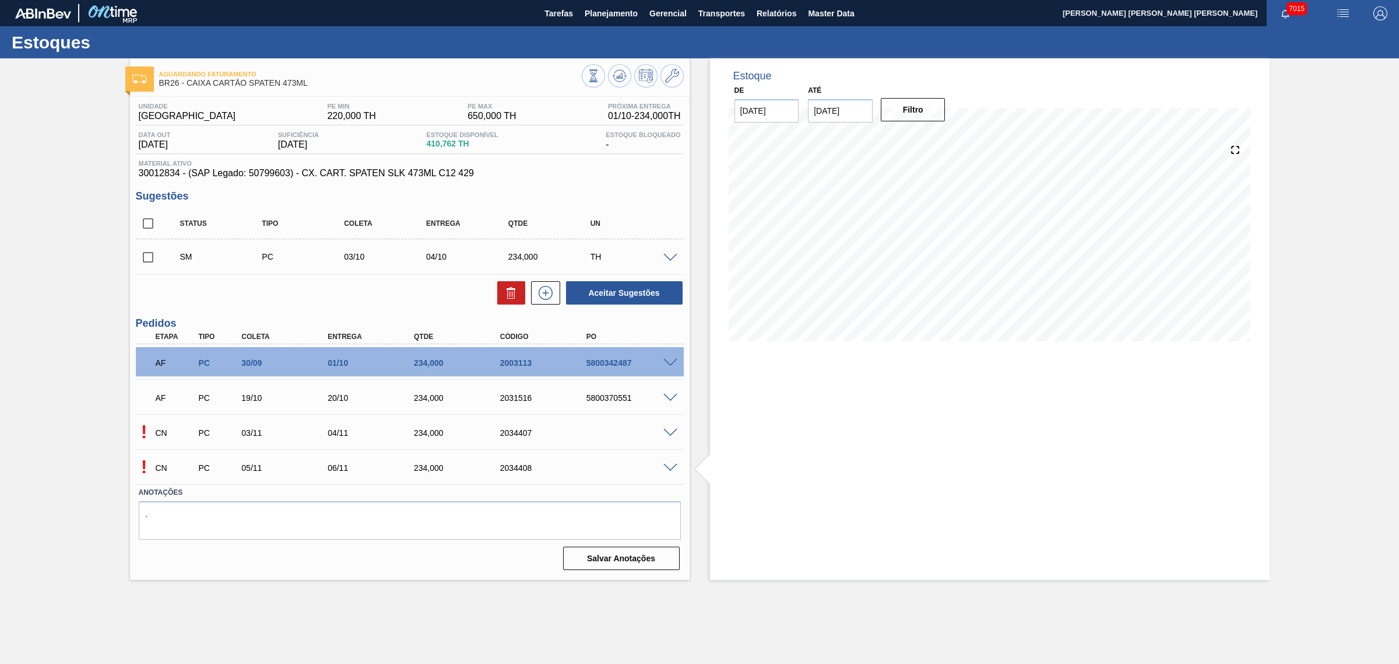
click at [665, 432] on span at bounding box center [671, 433] width 14 height 9
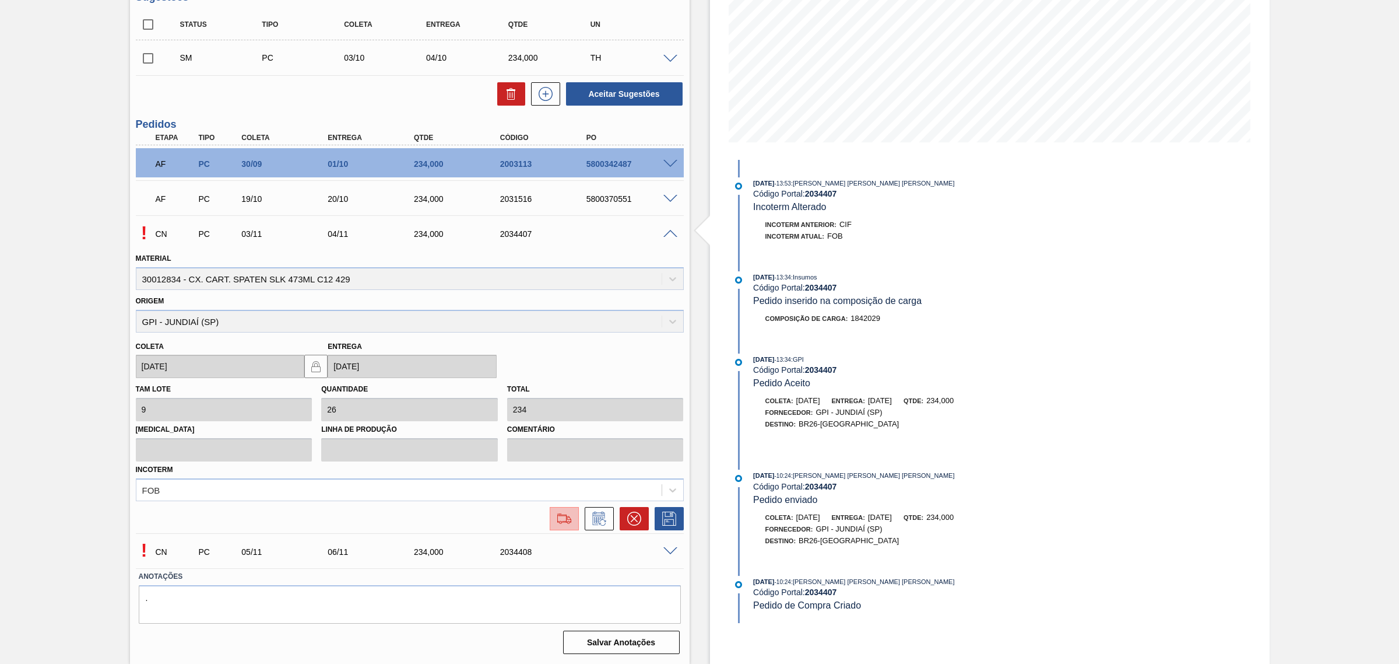
click at [570, 515] on img at bounding box center [564, 518] width 19 height 14
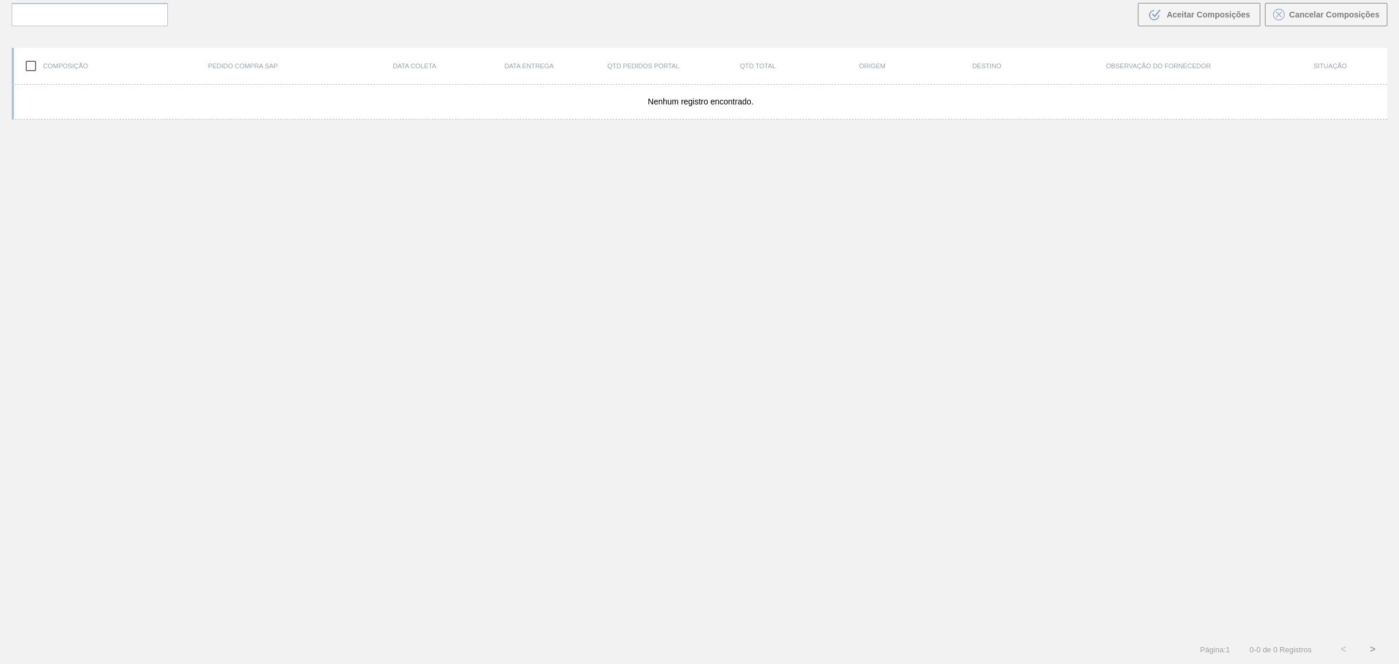
scroll to position [83, 0]
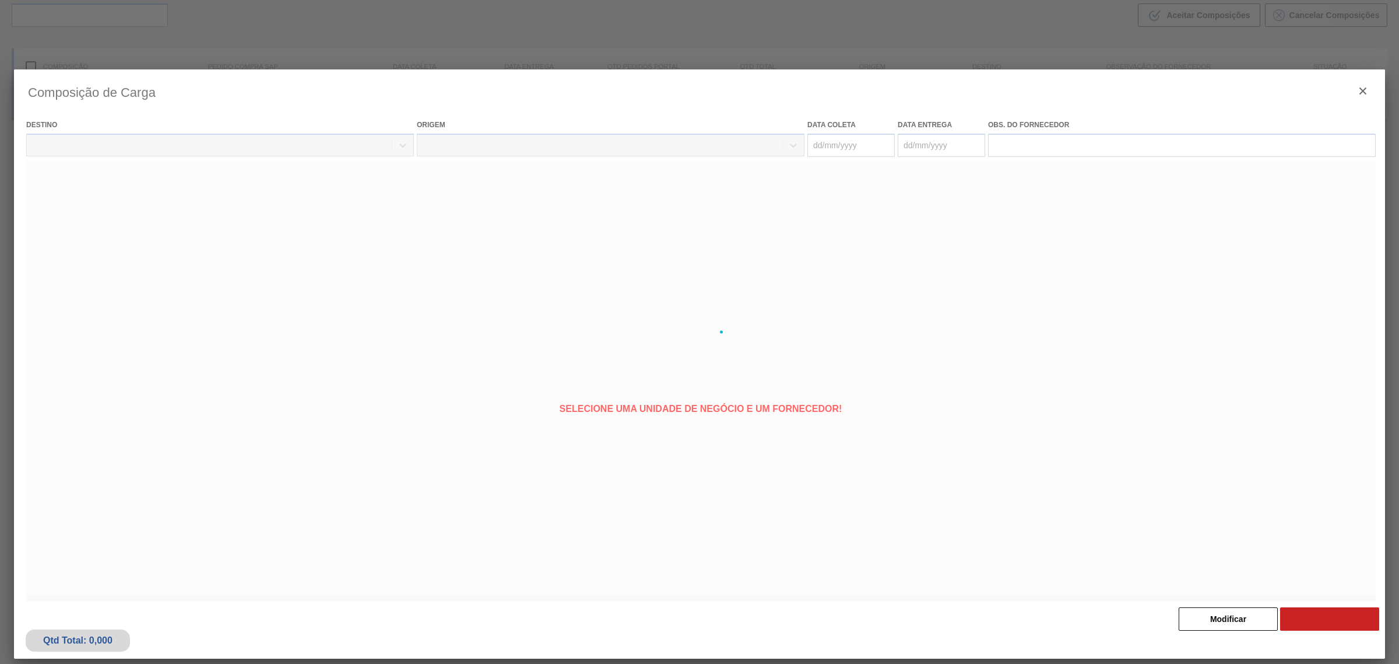
type coleta "[DATE]"
type entrega "04/11/2025"
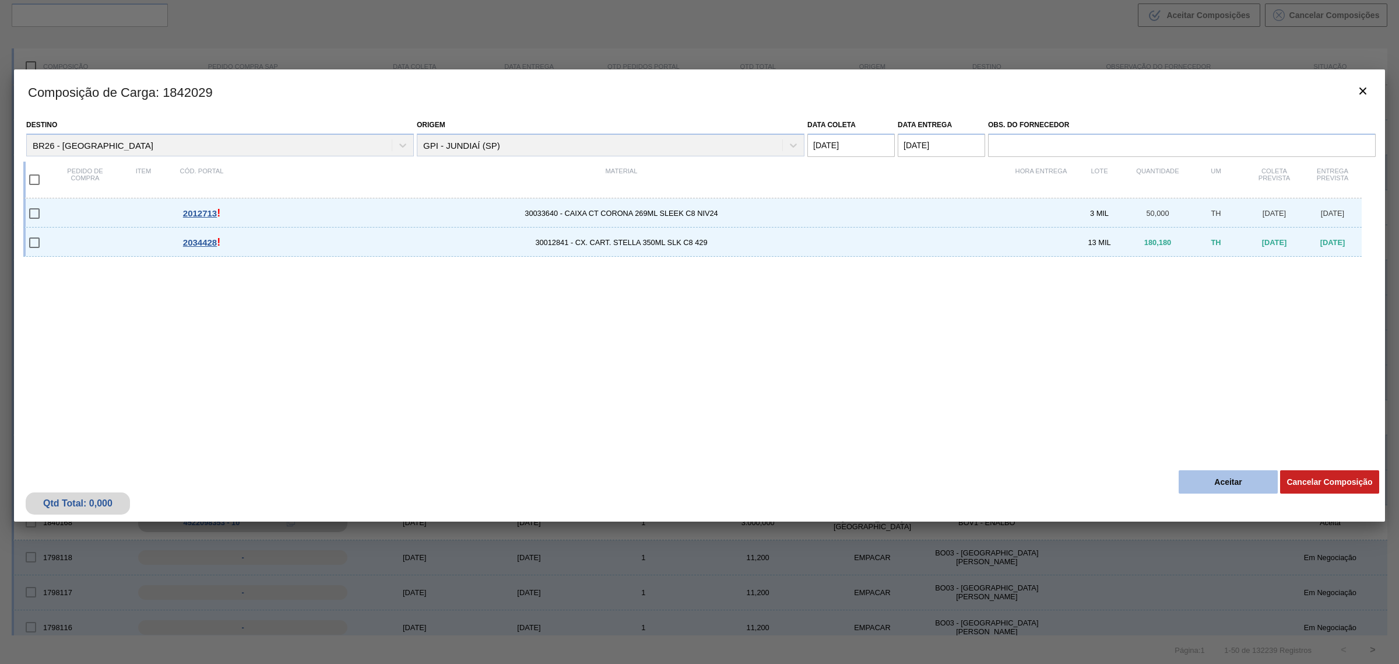
click at [1212, 478] on button "Aceitar" at bounding box center [1228, 481] width 99 height 23
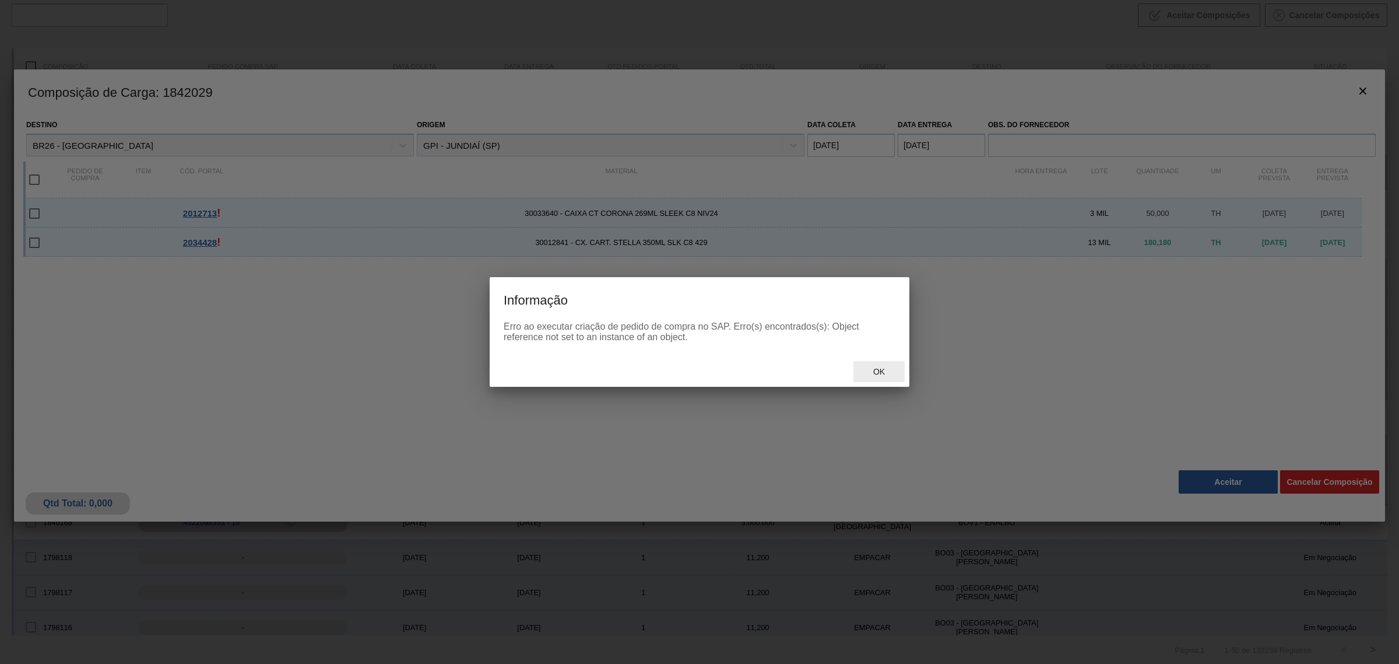
click at [881, 369] on span "Ok" at bounding box center [879, 371] width 30 height 9
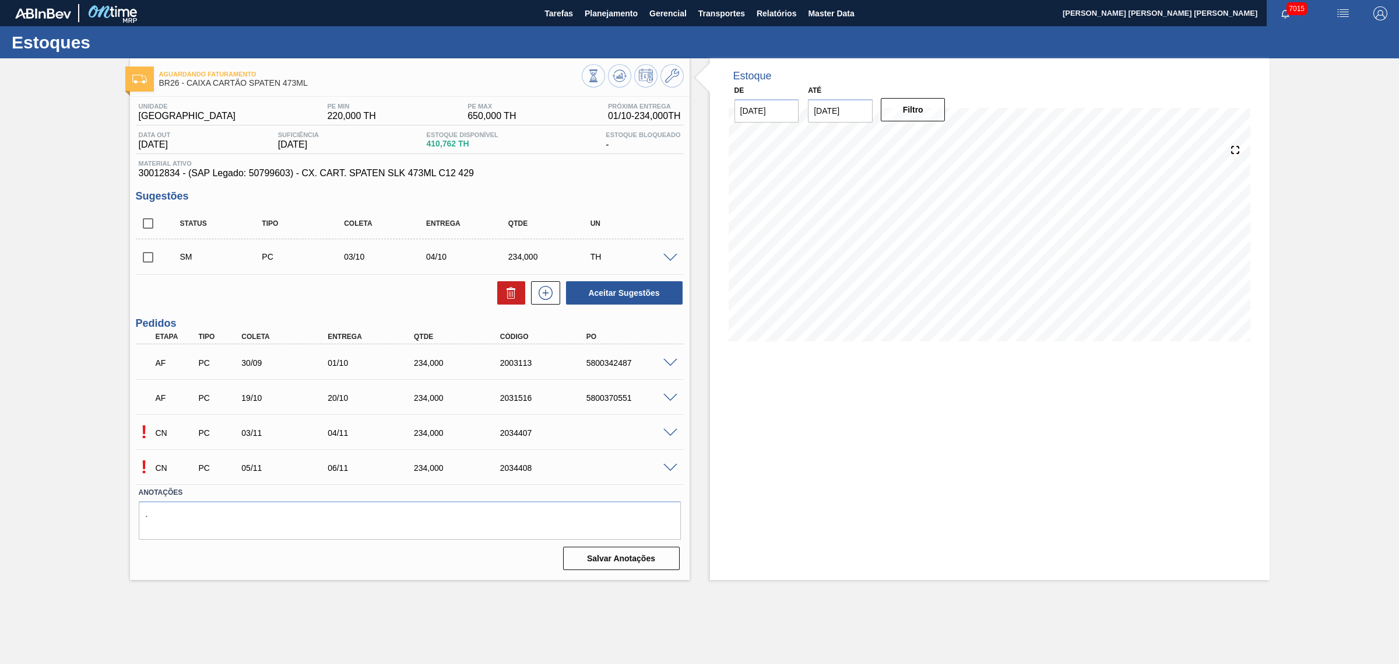
click at [668, 471] on span at bounding box center [671, 468] width 14 height 9
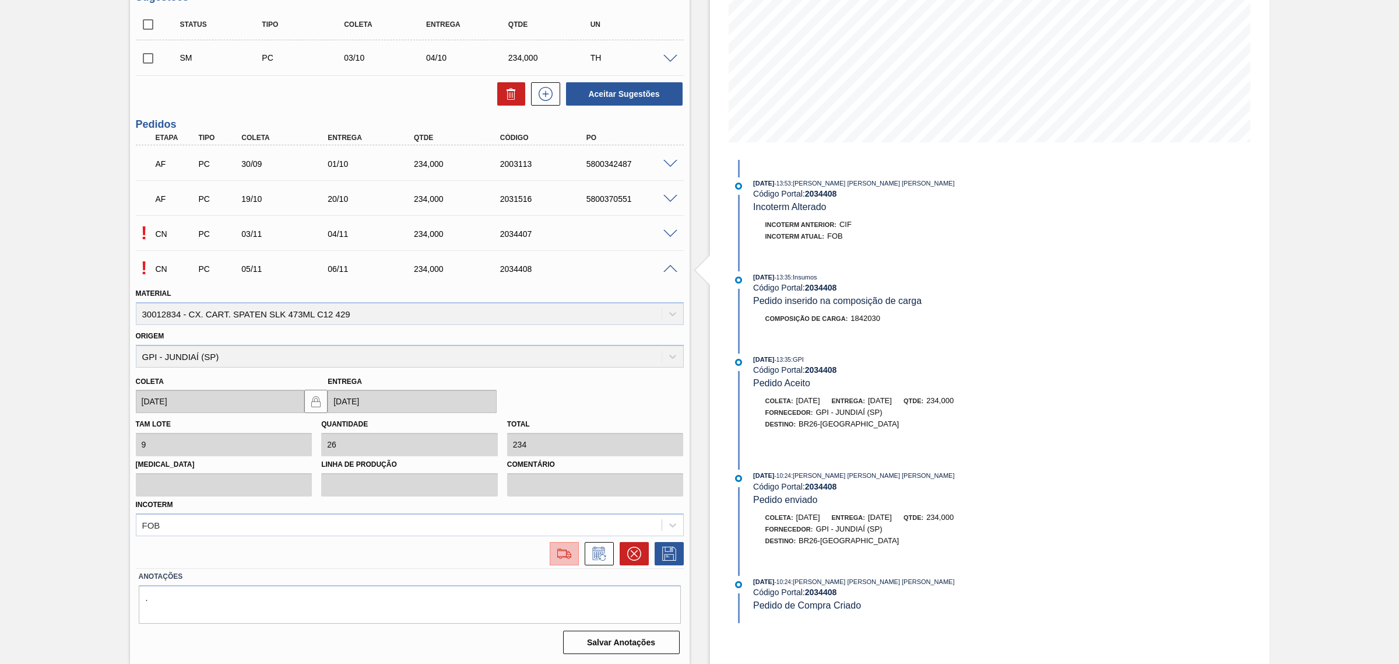
click at [558, 559] on img at bounding box center [564, 553] width 19 height 14
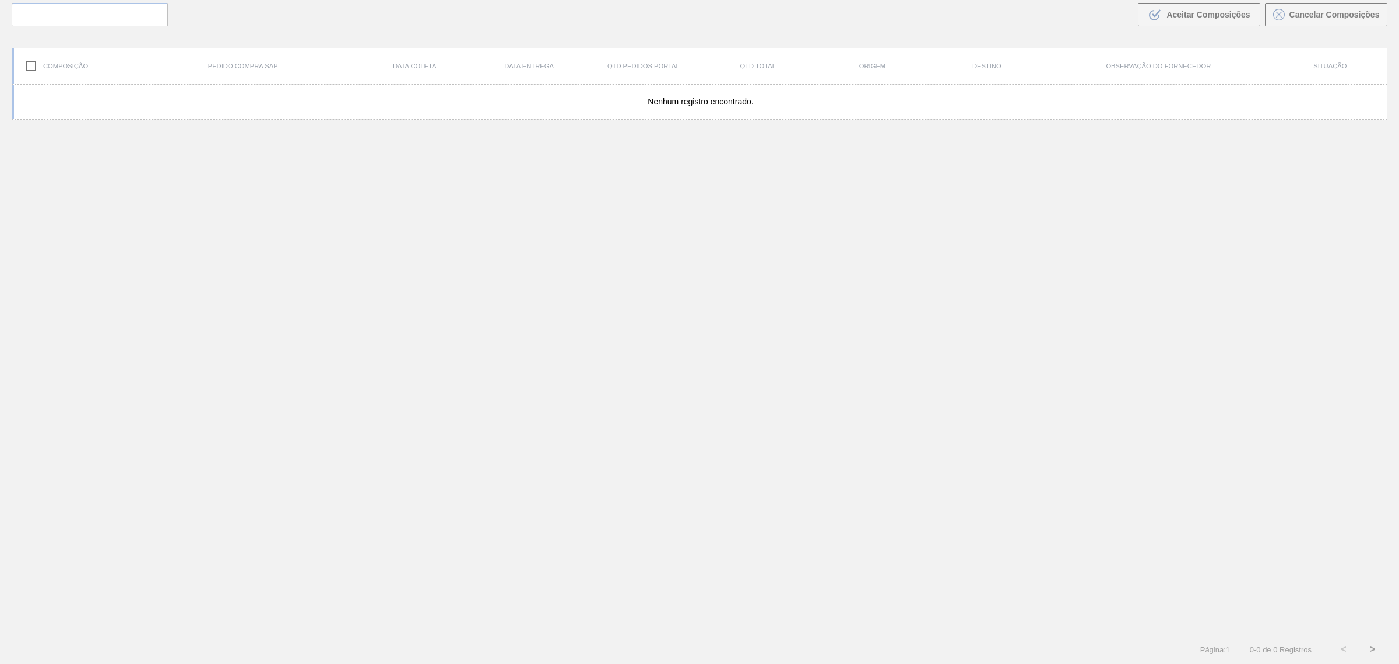
scroll to position [83, 0]
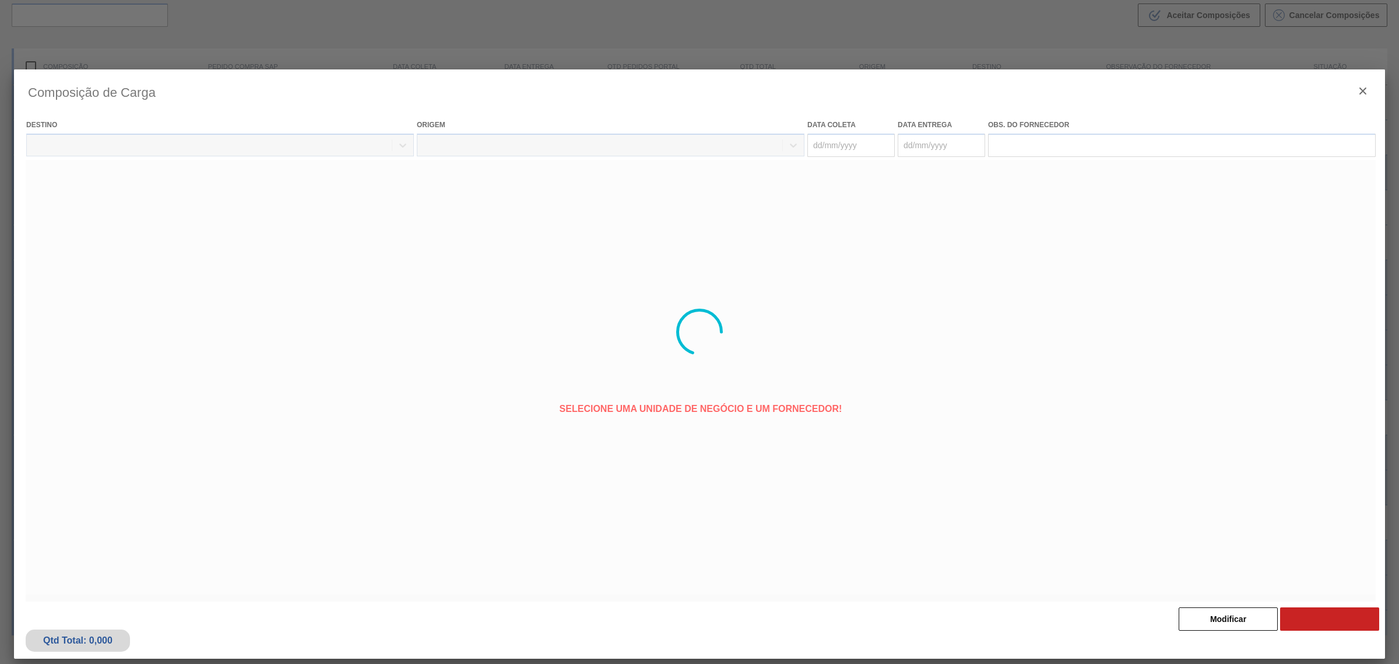
type coleta "05/11/2025"
type entrega "06/11/2025"
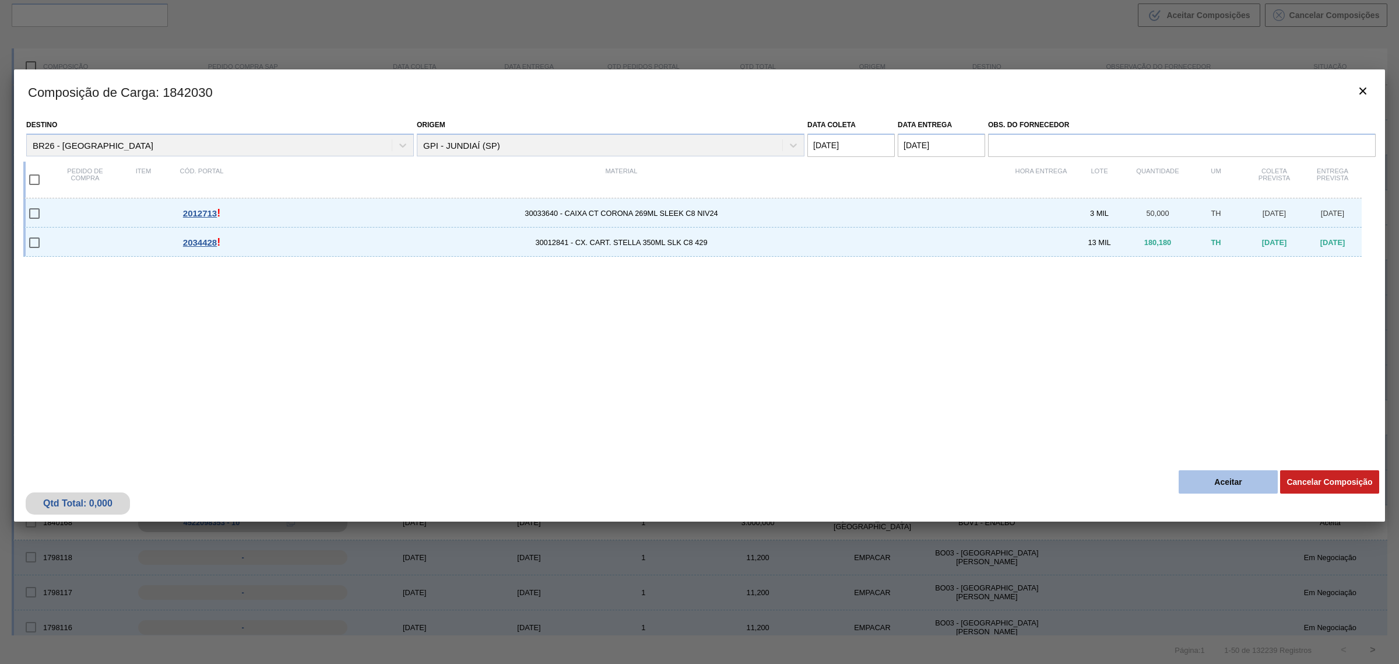
click at [1224, 485] on button "Aceitar" at bounding box center [1228, 481] width 99 height 23
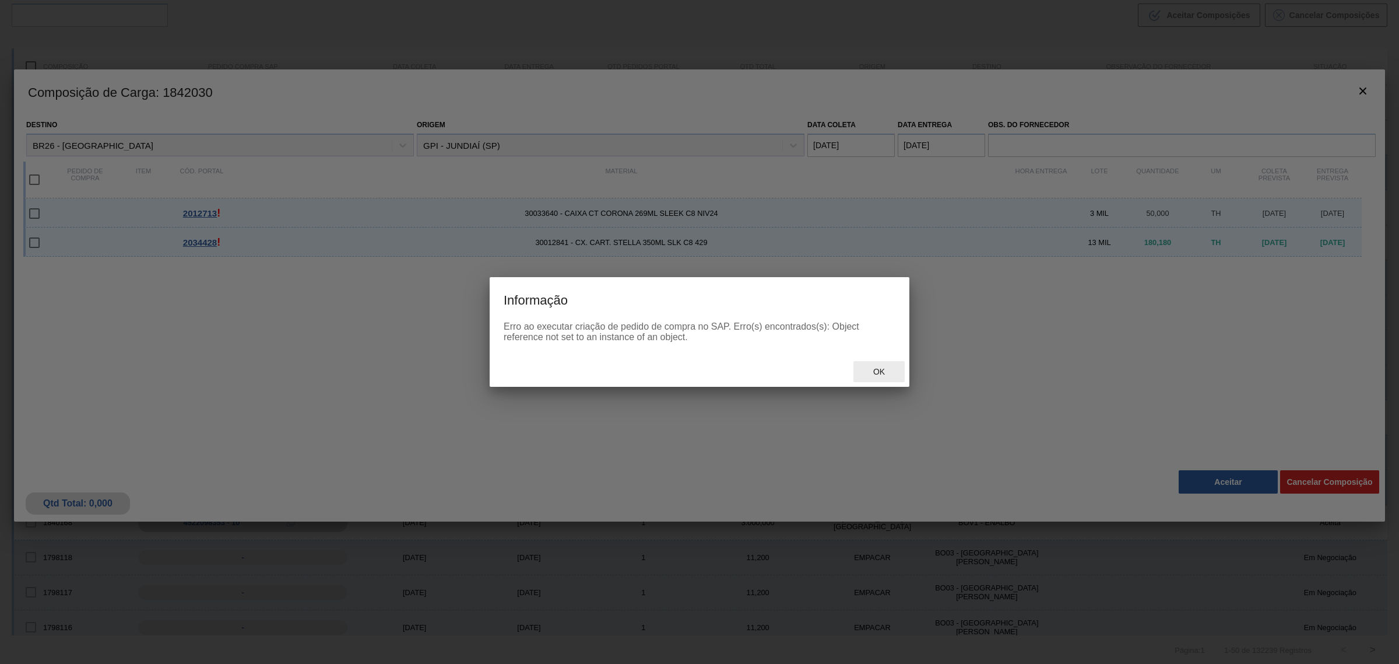
click at [875, 370] on span "Ok" at bounding box center [879, 371] width 30 height 9
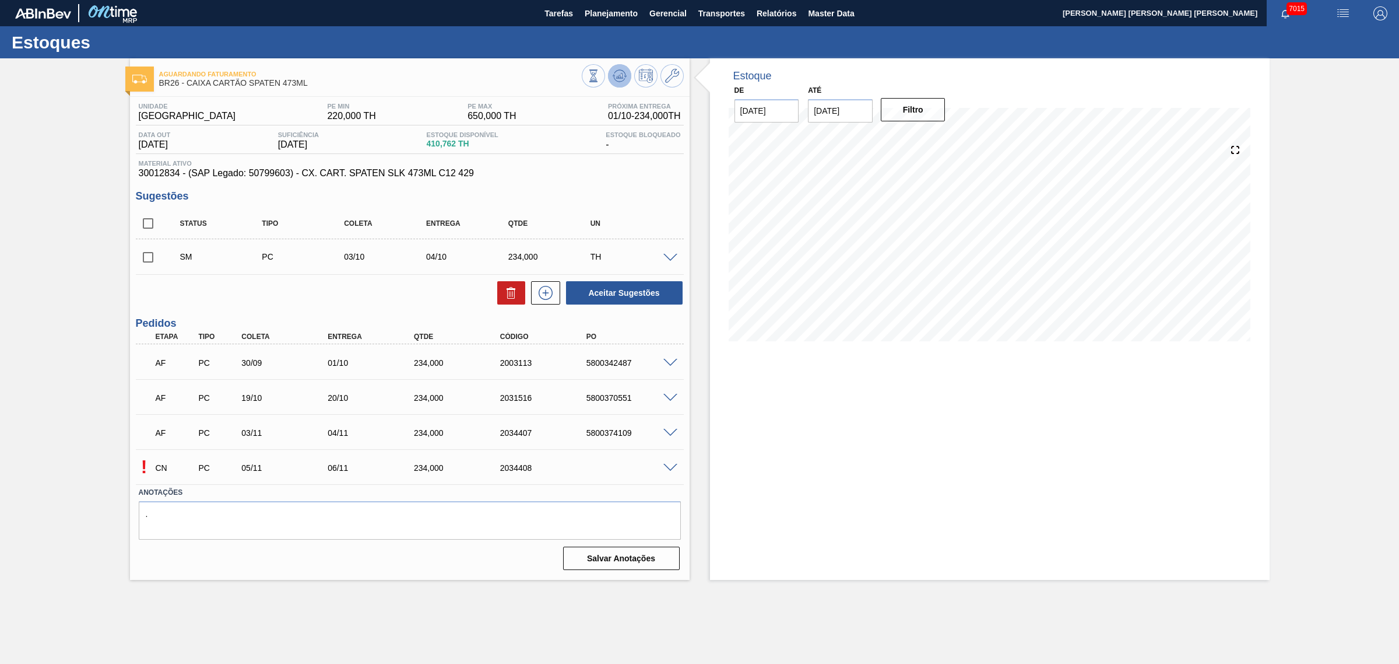
click at [614, 79] on icon at bounding box center [620, 76] width 14 height 14
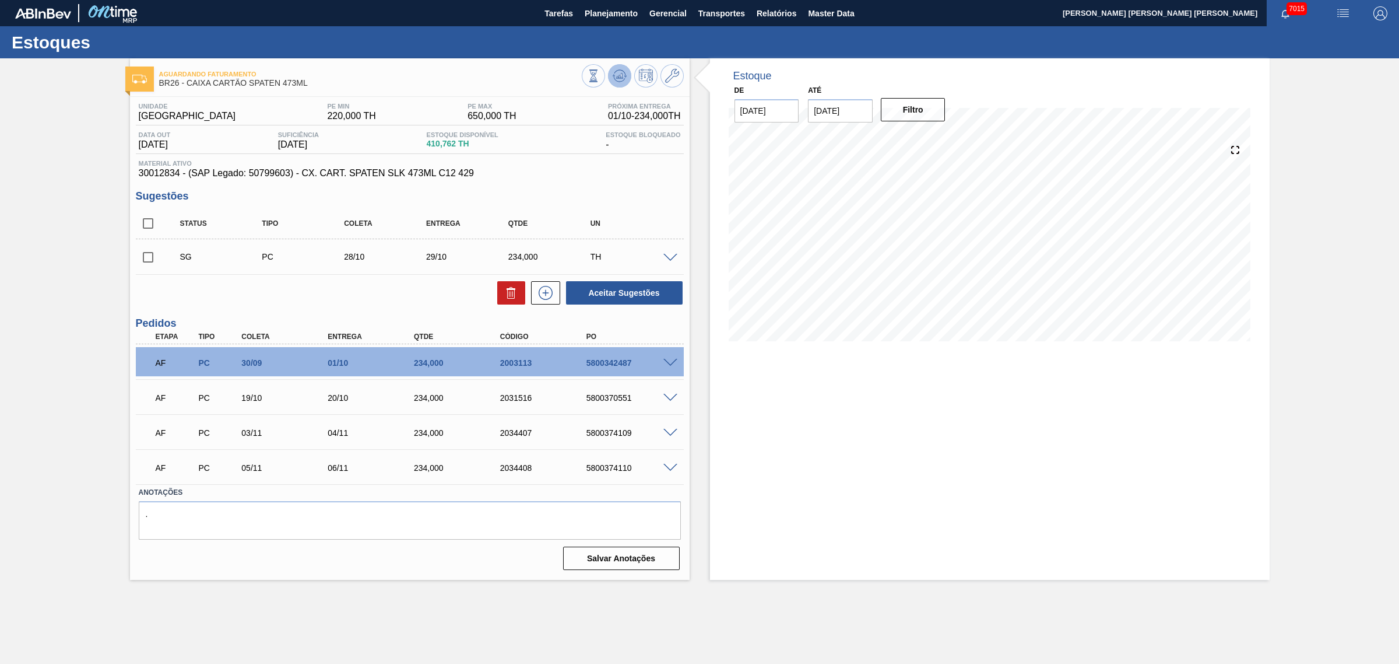
click at [621, 75] on polygon at bounding box center [620, 75] width 1 height 5
click at [669, 398] on span at bounding box center [671, 398] width 14 height 9
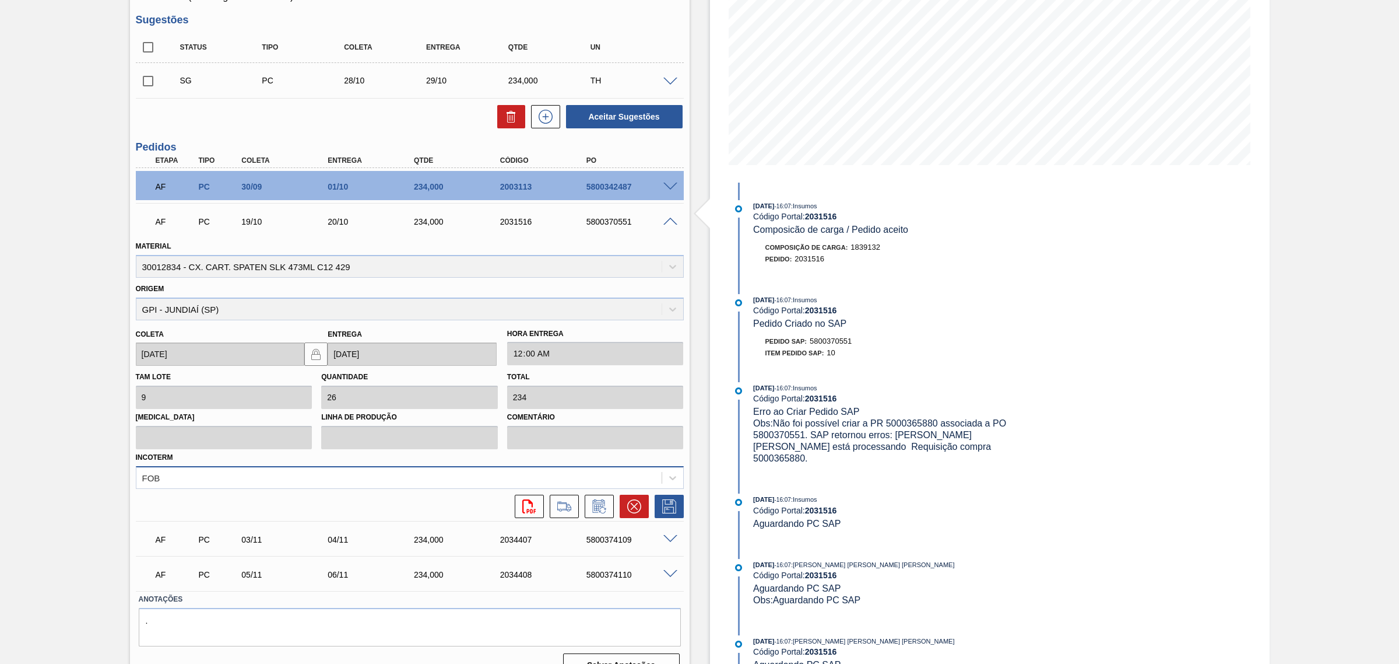
scroll to position [199, 0]
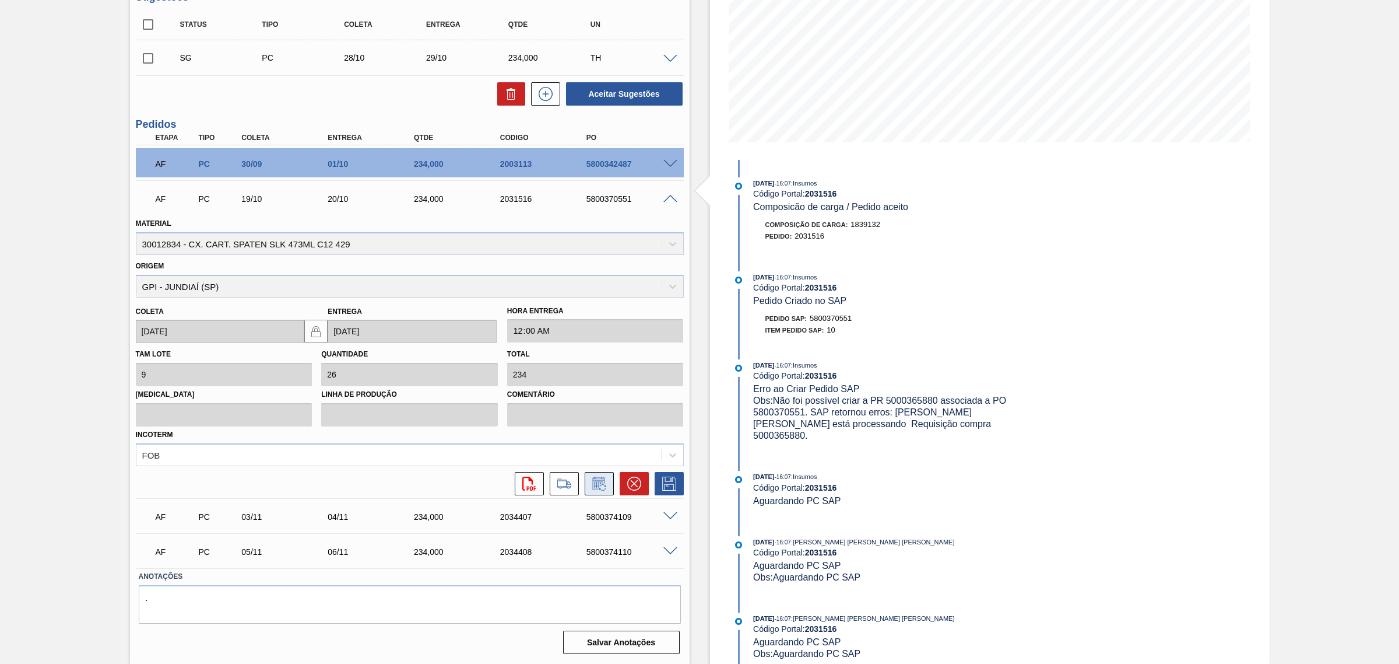
click at [590, 484] on icon at bounding box center [599, 483] width 19 height 14
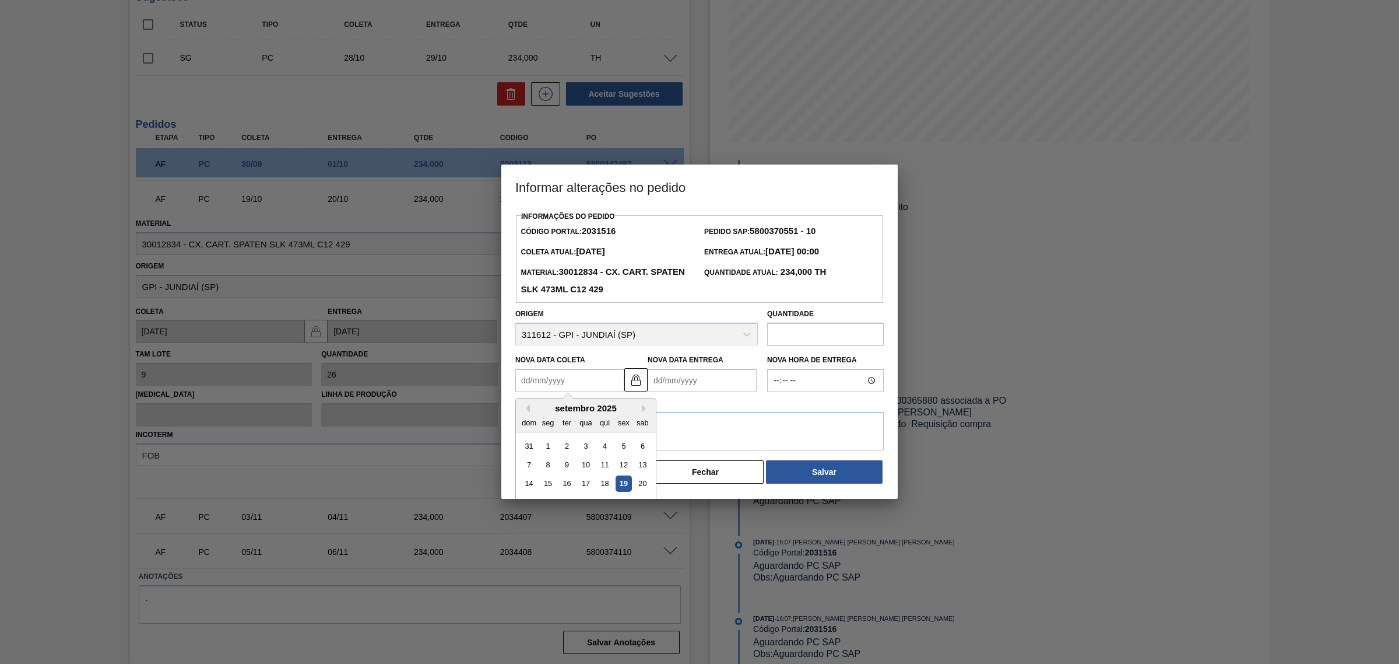
click at [557, 376] on Coleta2031516 "Nova Data Coleta" at bounding box center [569, 380] width 109 height 23
click at [643, 381] on button at bounding box center [635, 379] width 23 height 23
click at [570, 374] on Coleta2031516 "Nova Data Coleta" at bounding box center [569, 380] width 109 height 23
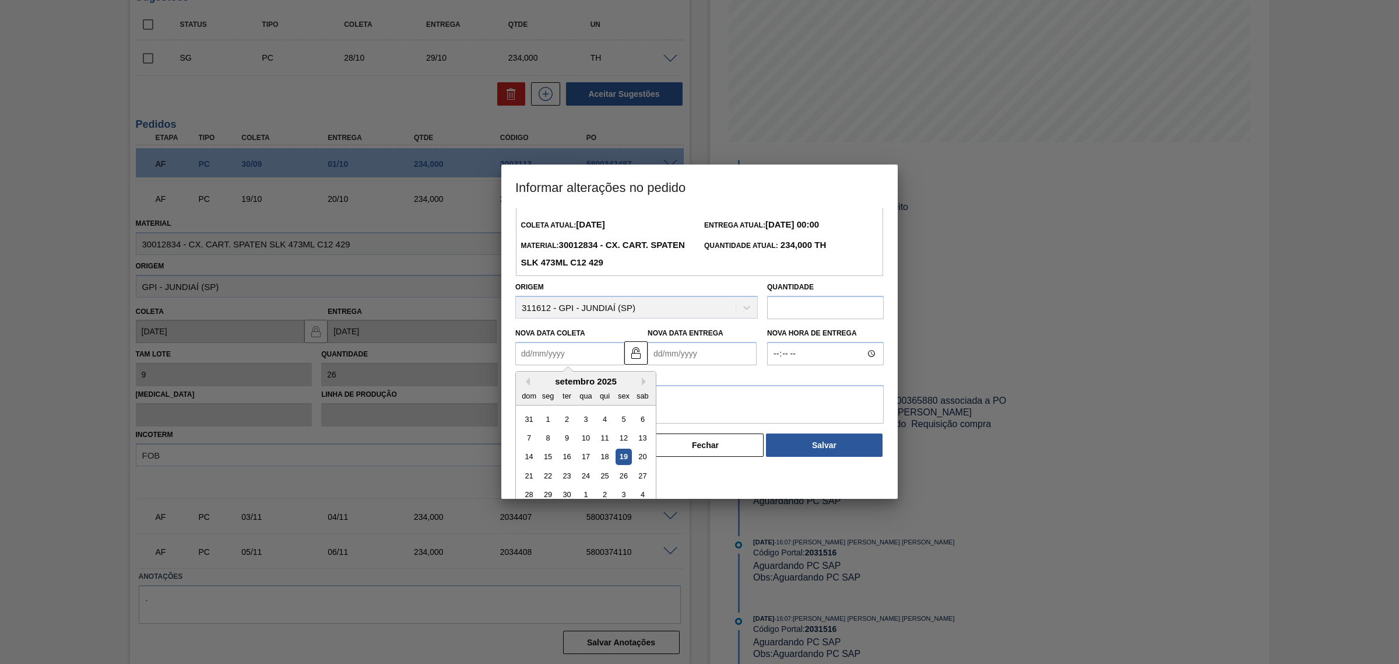
scroll to position [39, 0]
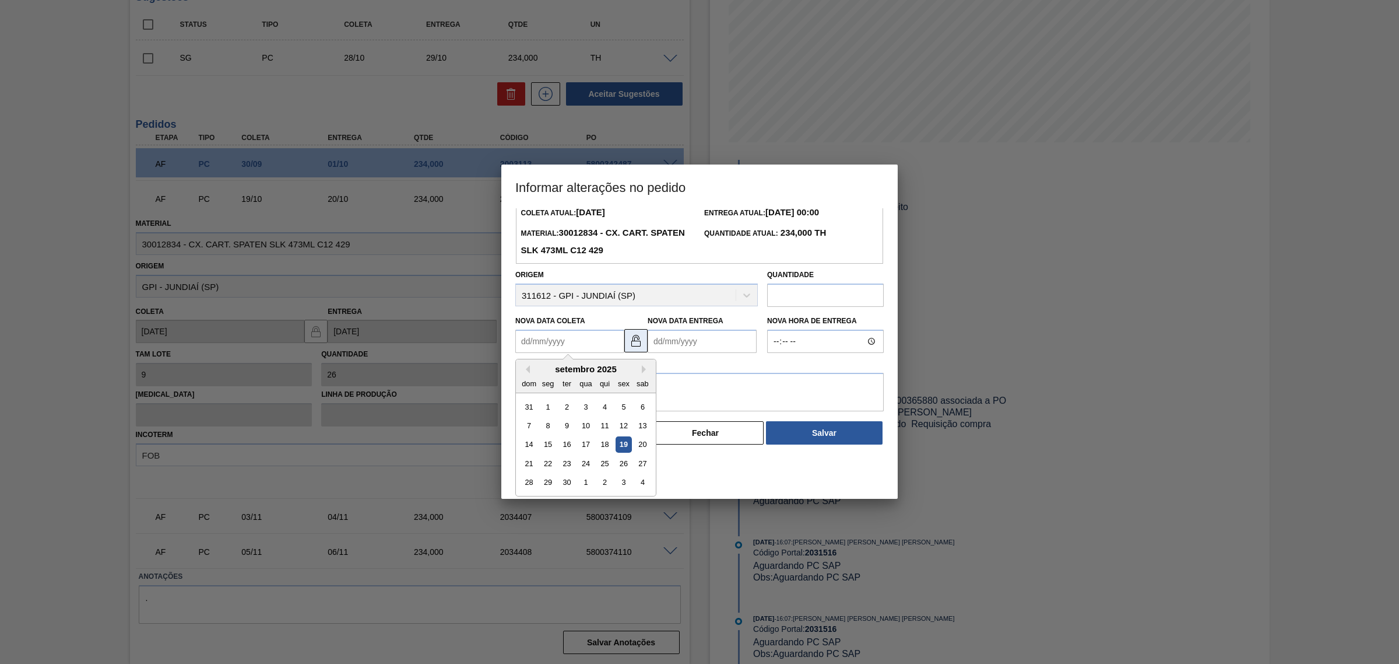
click at [637, 342] on div "Informações do Pedido Código Portal: 2031516 Pedido SAP: 5800370551 - 10 Coleta…" at bounding box center [699, 307] width 369 height 276
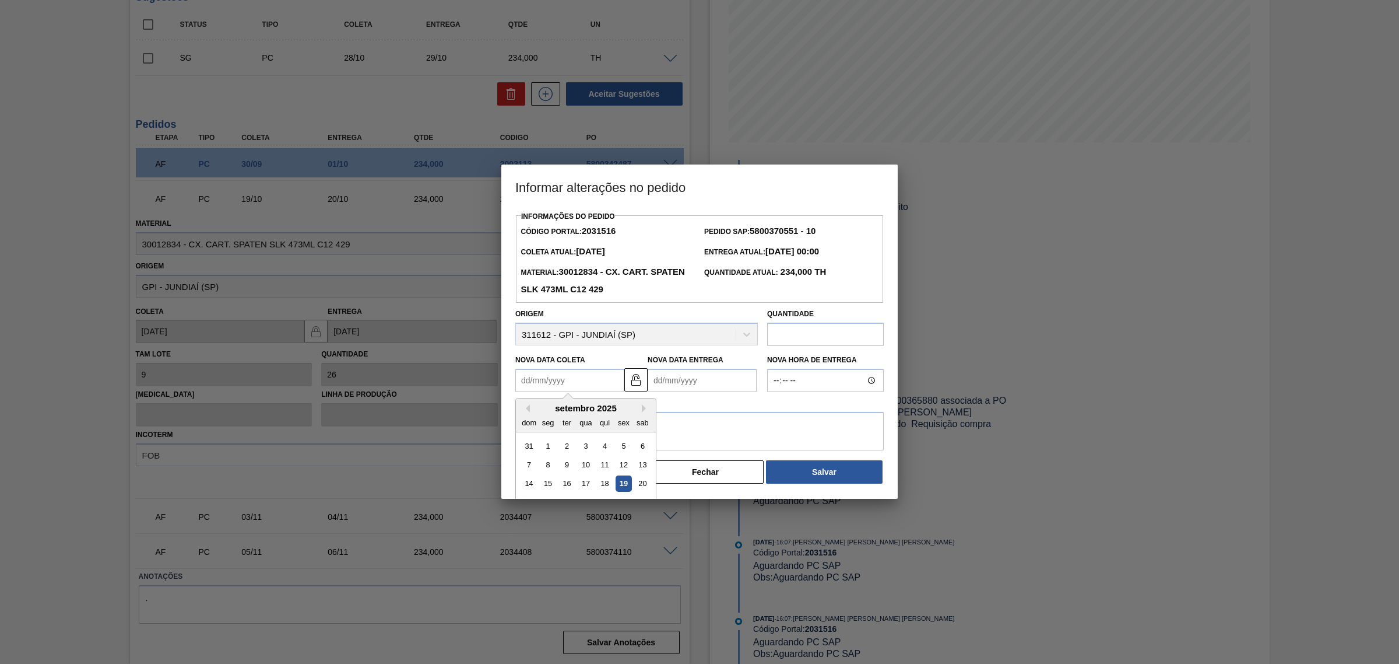
click at [606, 376] on Coleta2031516 "Nova Data Coleta" at bounding box center [569, 380] width 109 height 23
click at [637, 381] on img at bounding box center [636, 380] width 14 height 14
click at [590, 383] on Coleta2031516 "Nova Data Coleta" at bounding box center [569, 380] width 109 height 23
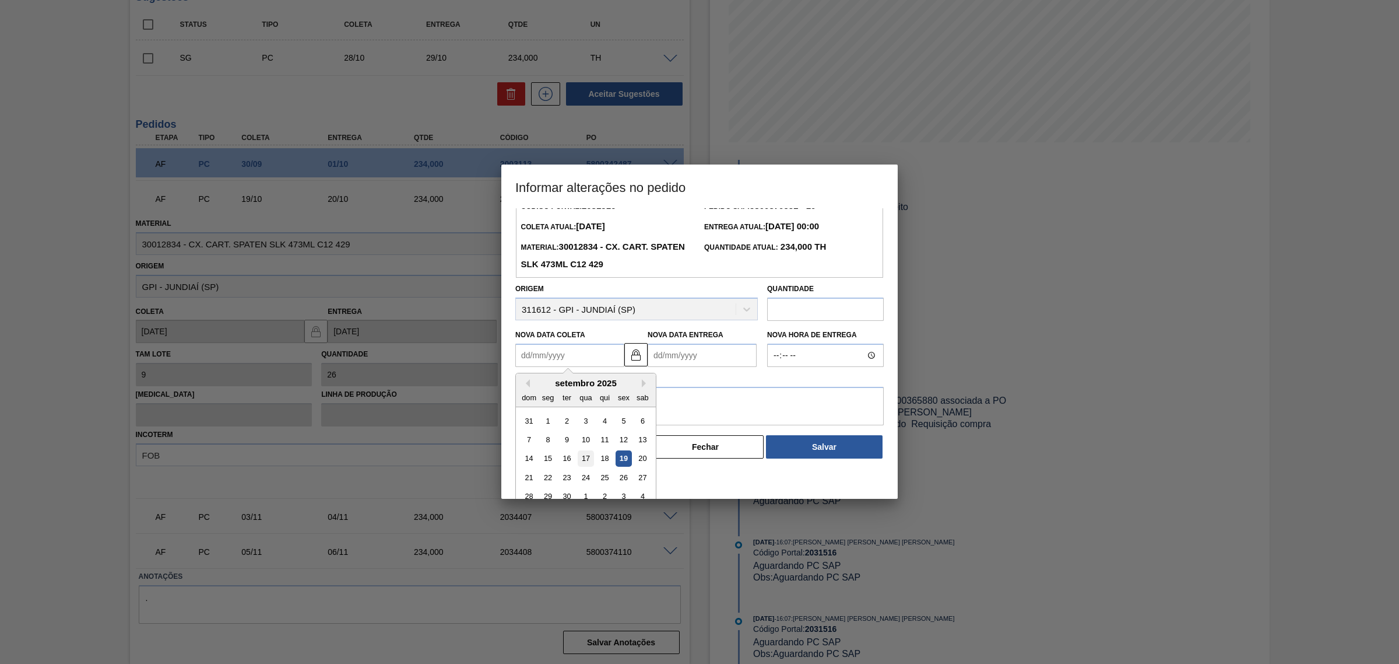
scroll to position [39, 0]
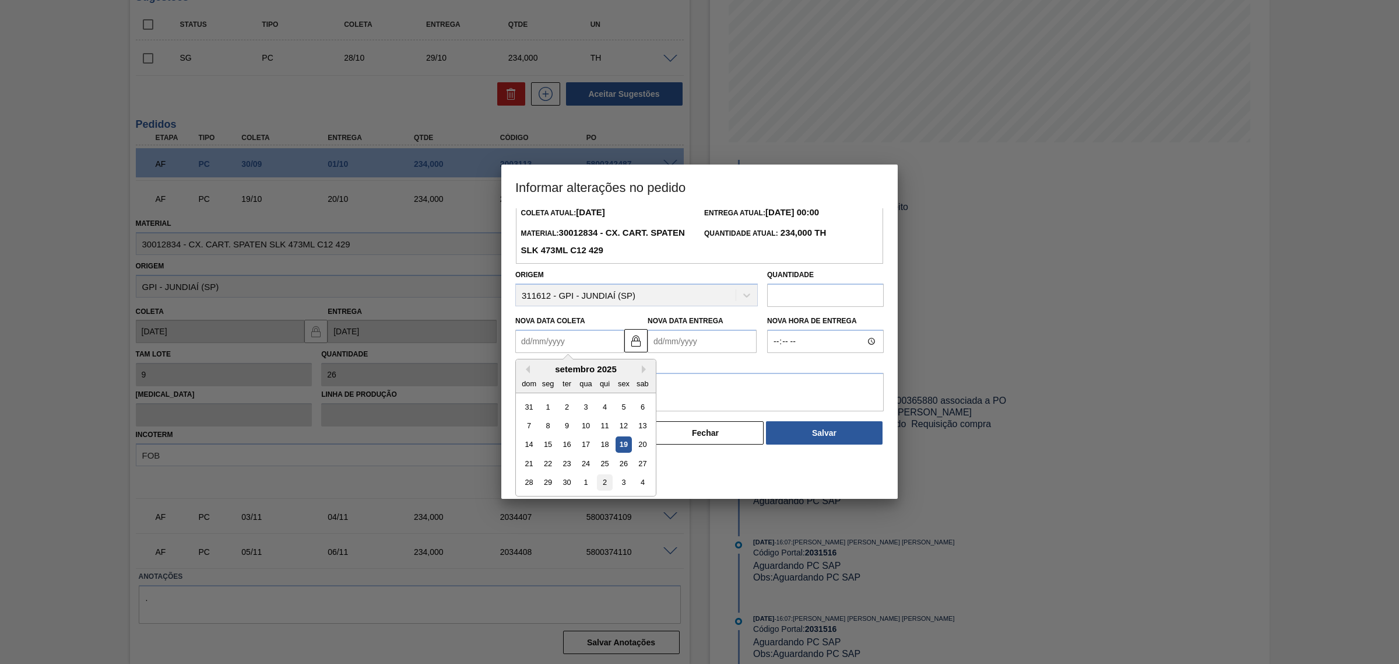
click at [603, 485] on div "2" at bounding box center [605, 483] width 16 height 16
type Coleta2031516 "02/10/2025"
type Entrega2031516 "[DATE]"
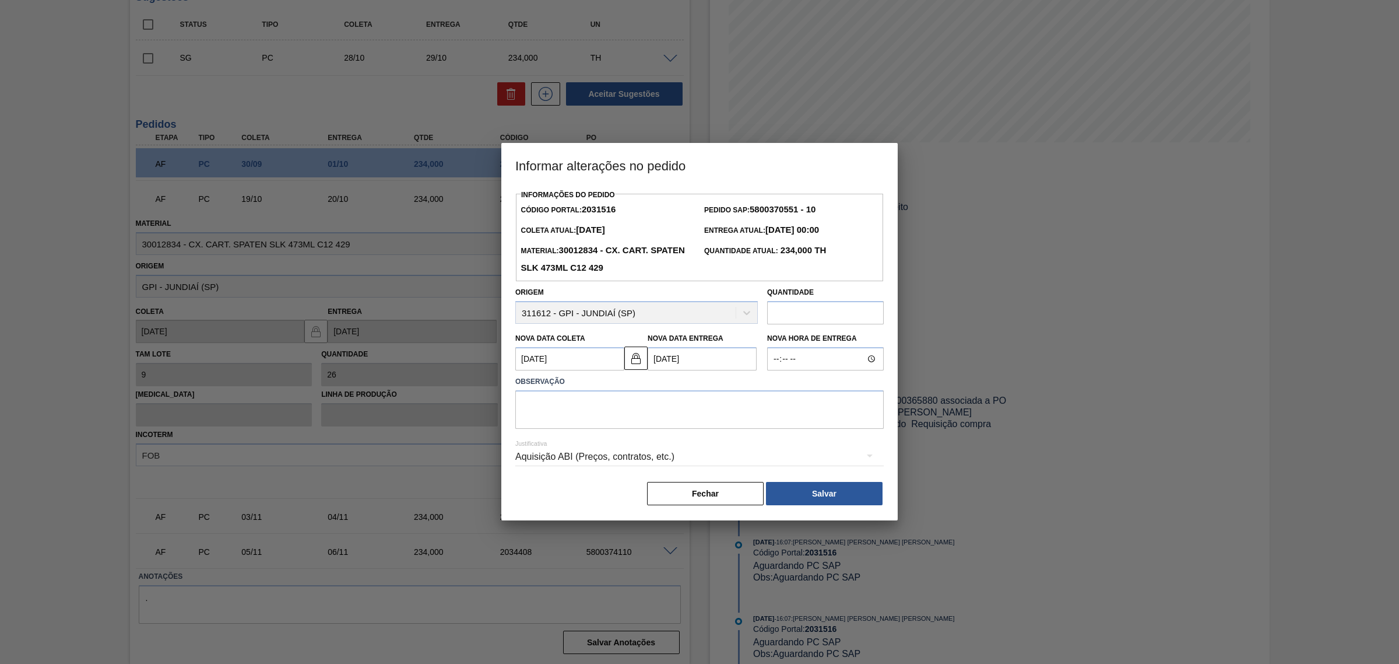
scroll to position [0, 0]
click at [695, 360] on Entrega2031516 "[DATE]" at bounding box center [702, 358] width 109 height 23
click at [773, 423] on div "4" at bounding box center [775, 424] width 16 height 16
type Coleta2031516 "03/10/2025"
type Entrega2031516 "04/10/2025"
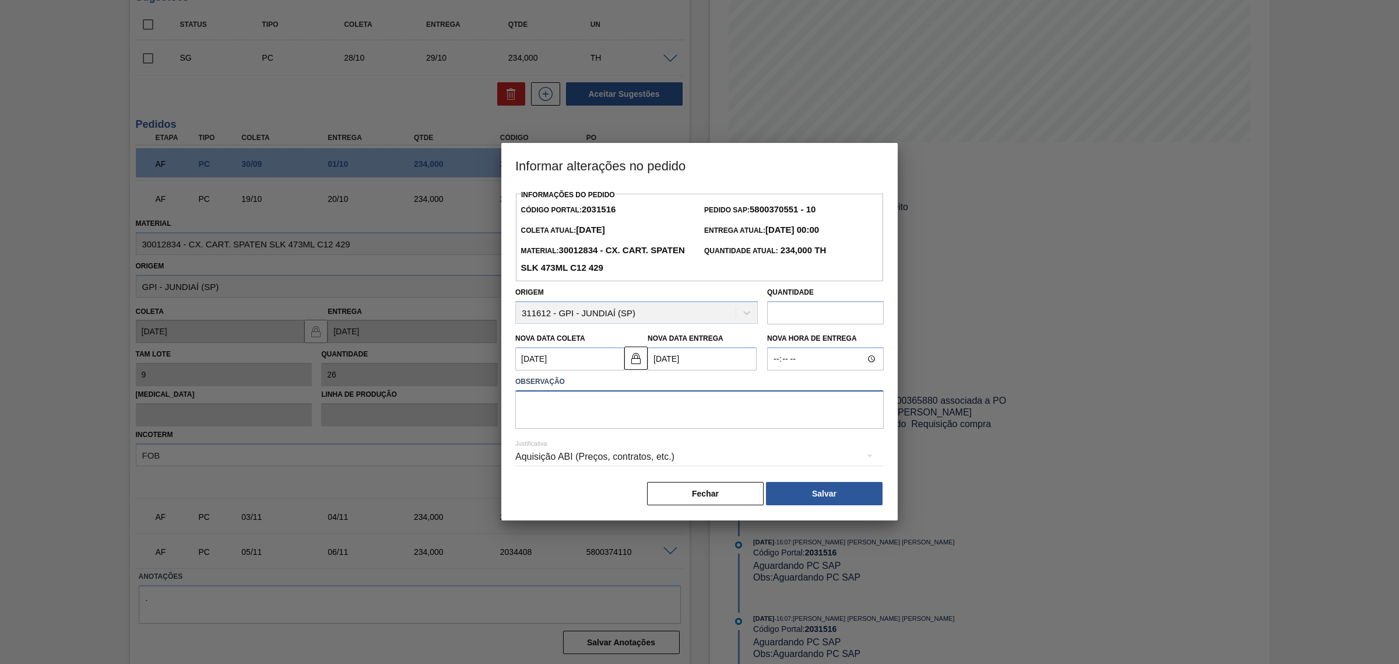
click at [694, 412] on textarea at bounding box center [699, 409] width 369 height 38
drag, startPoint x: 631, startPoint y: 355, endPoint x: 623, endPoint y: 355, distance: 8.2
click at [633, 355] on img at bounding box center [636, 358] width 14 height 14
click at [595, 355] on Coleta2031516 "03/10/2025" at bounding box center [569, 358] width 109 height 23
click at [610, 423] on div "2" at bounding box center [605, 424] width 16 height 16
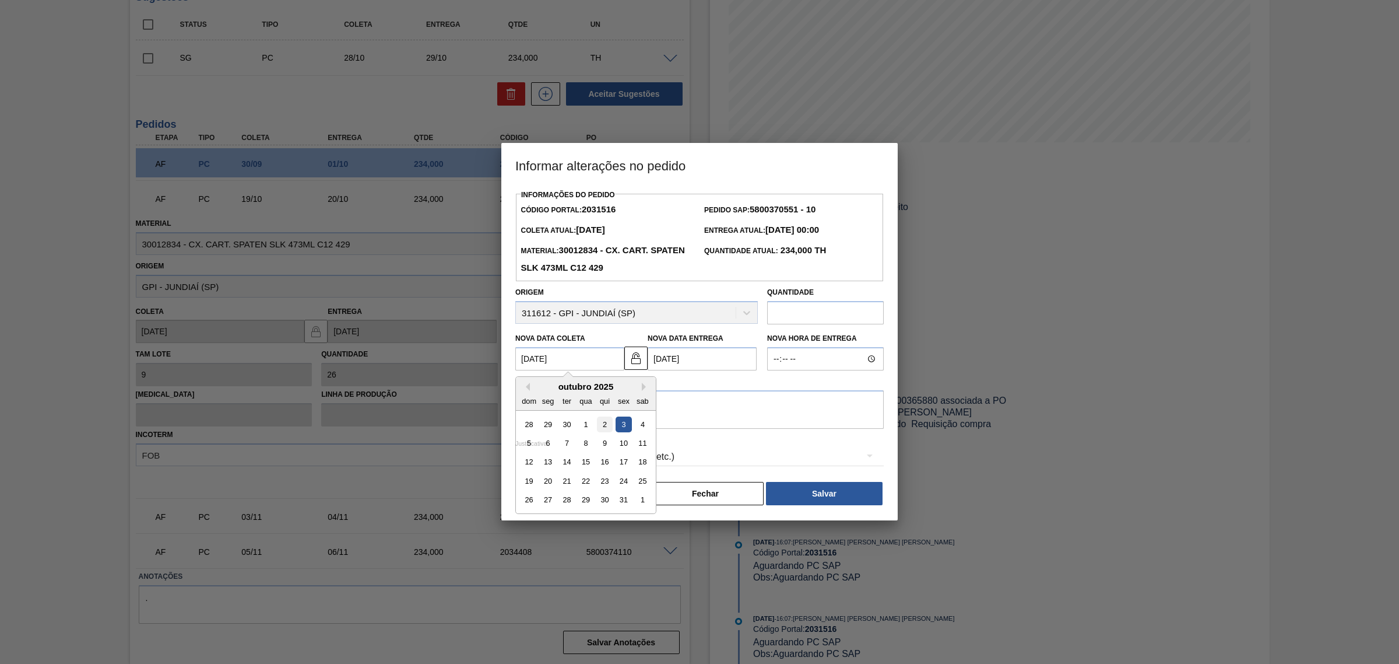
type Coleta2031516 "02/10/2025"
click at [603, 414] on textarea at bounding box center [699, 409] width 369 height 38
type textarea "AJUSTE DATA"
click at [608, 458] on div "Aquisição ABI (Preços, contratos, etc.)" at bounding box center [699, 456] width 369 height 33
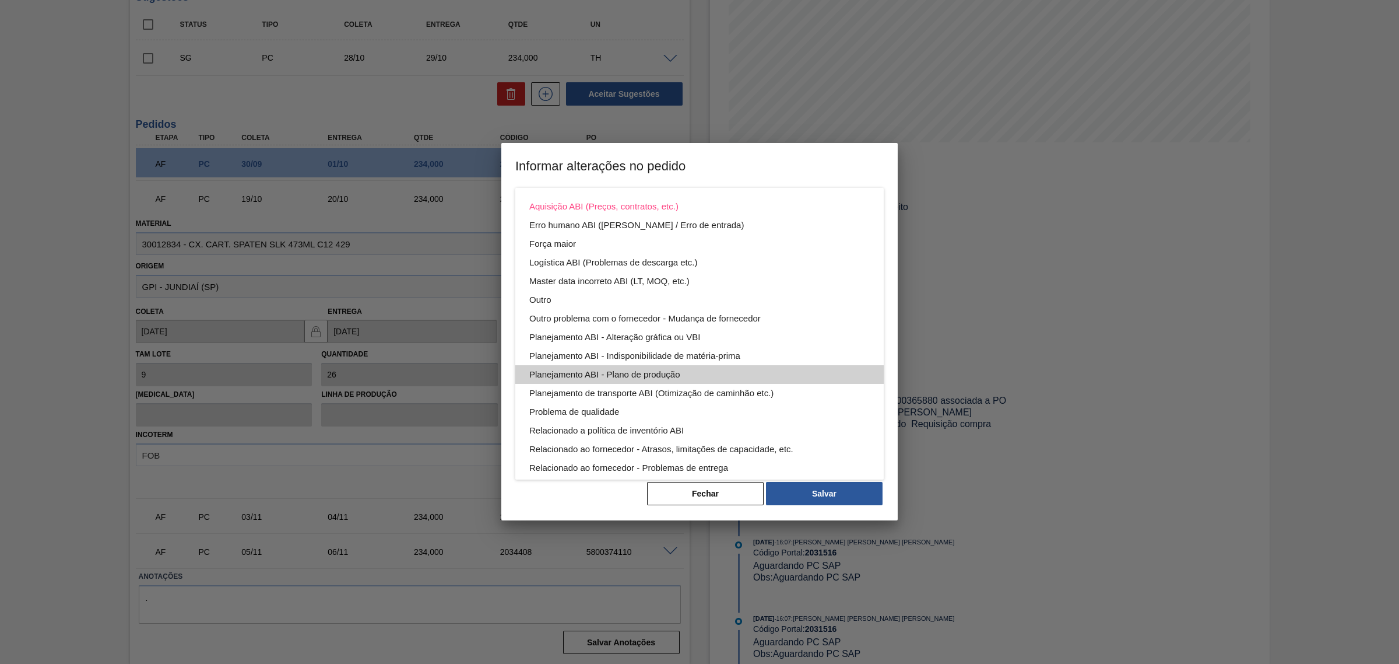
click at [715, 368] on div "Planejamento ABI - Plano de produção" at bounding box center [699, 374] width 341 height 19
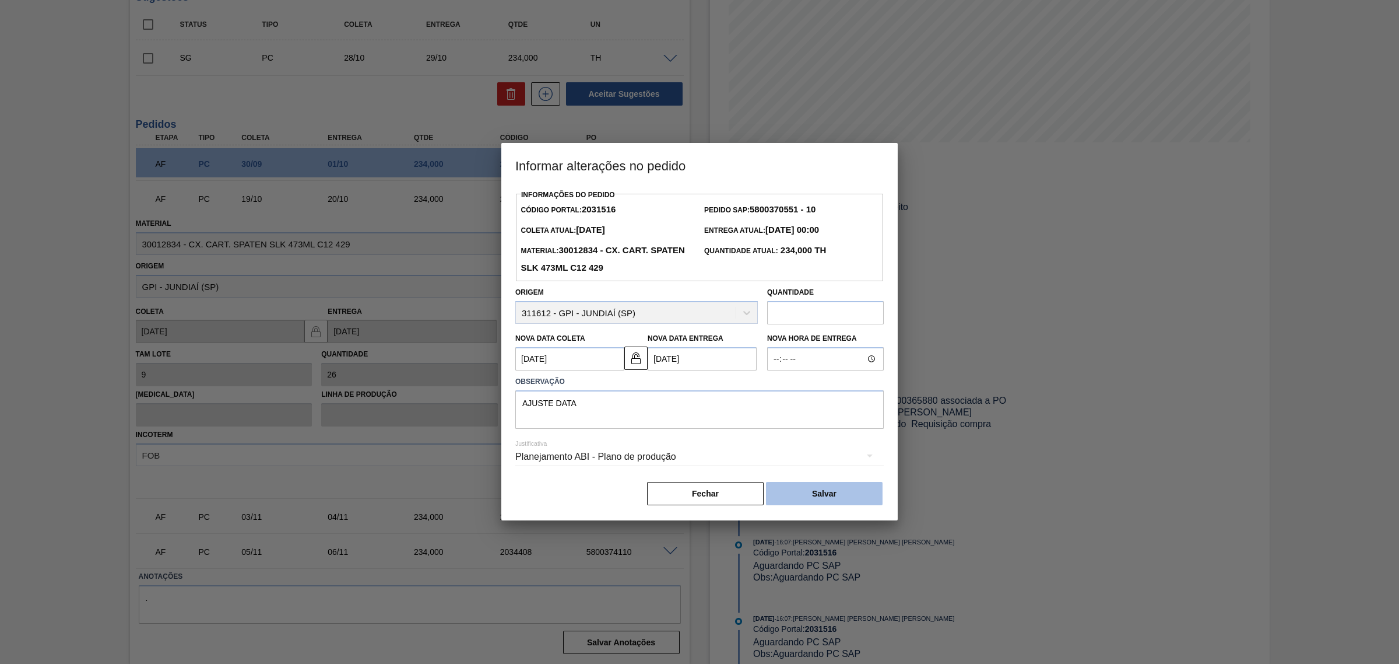
click at [814, 485] on button "Salvar" at bounding box center [824, 493] width 117 height 23
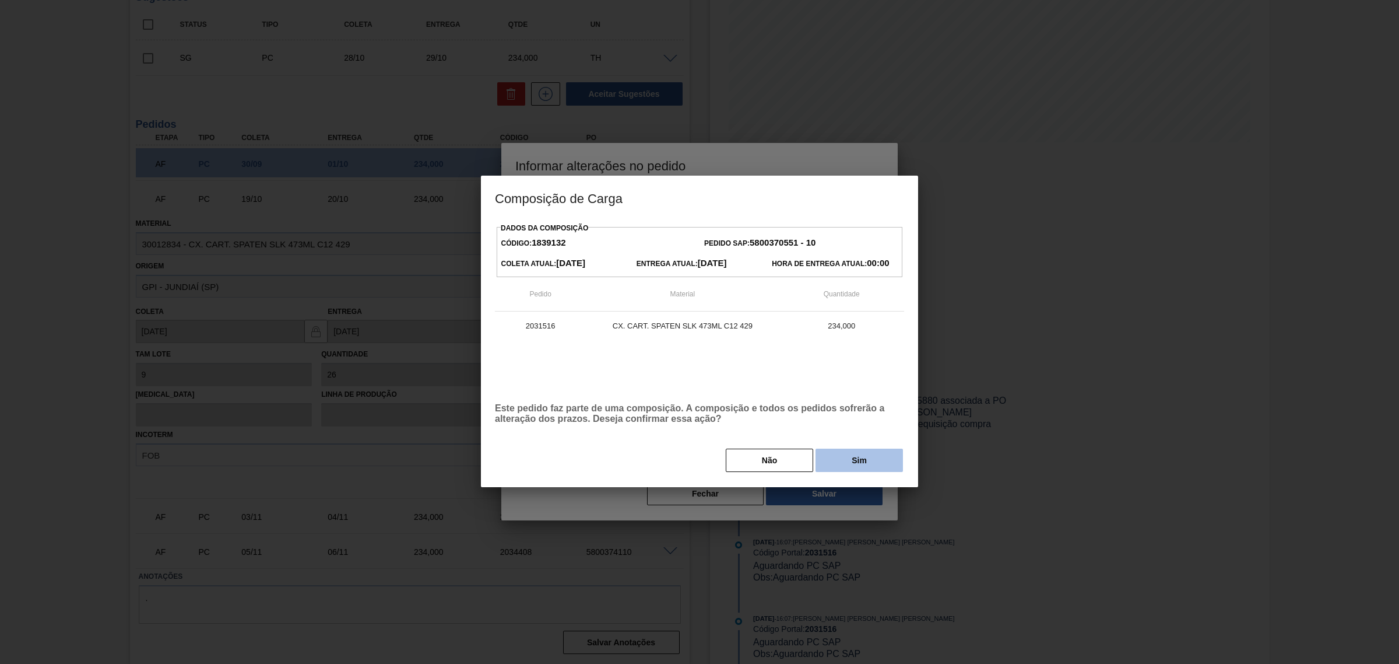
click at [865, 453] on button "Sim" at bounding box center [859, 459] width 87 height 23
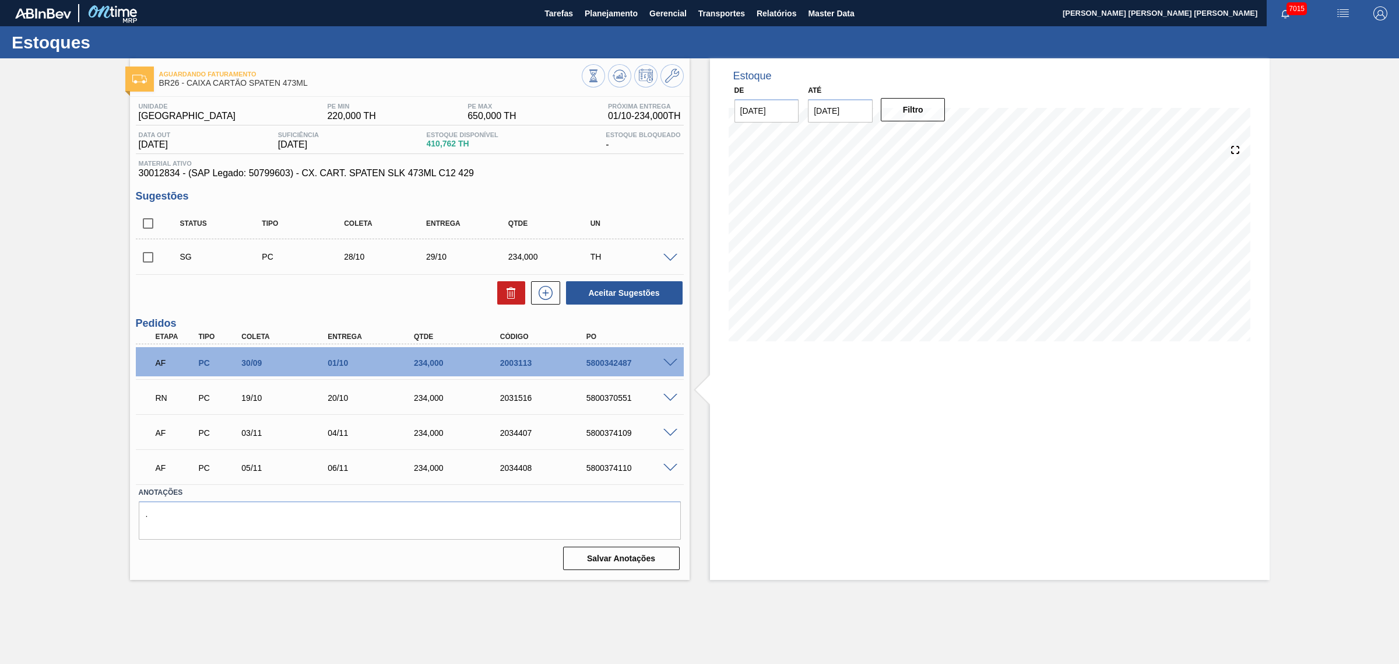
click at [666, 436] on span at bounding box center [671, 433] width 14 height 9
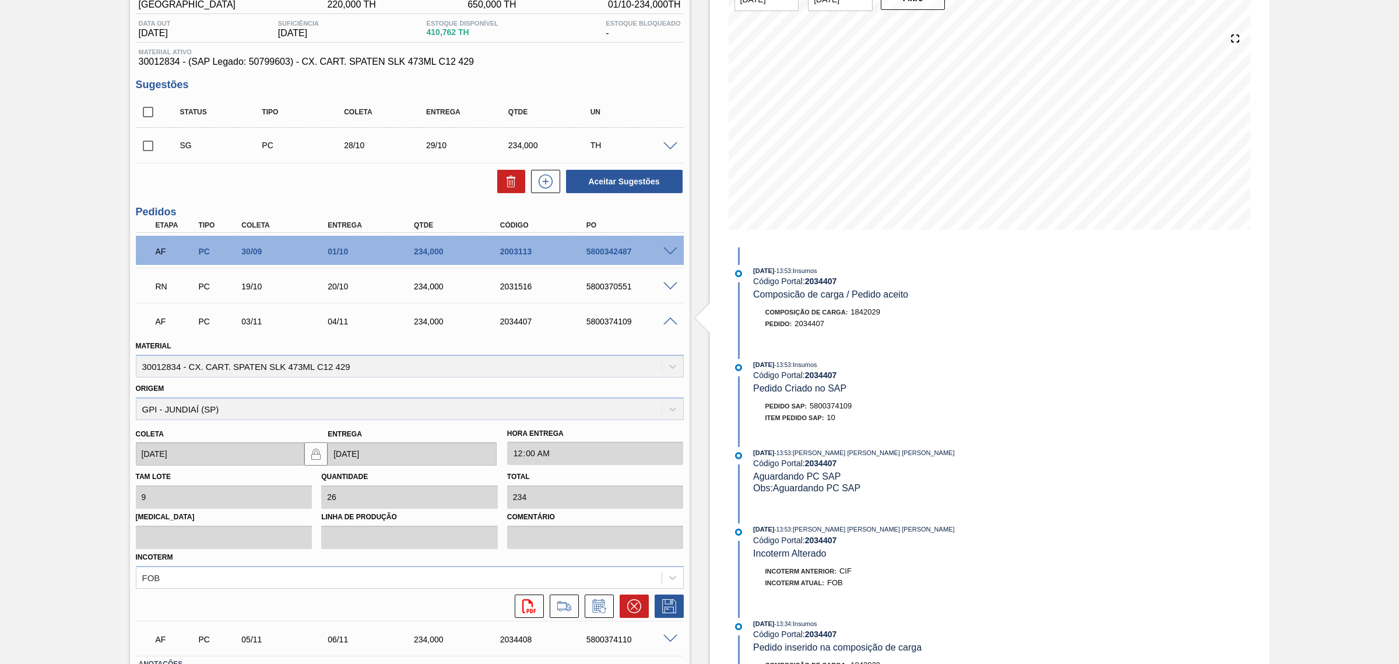
scroll to position [146, 0]
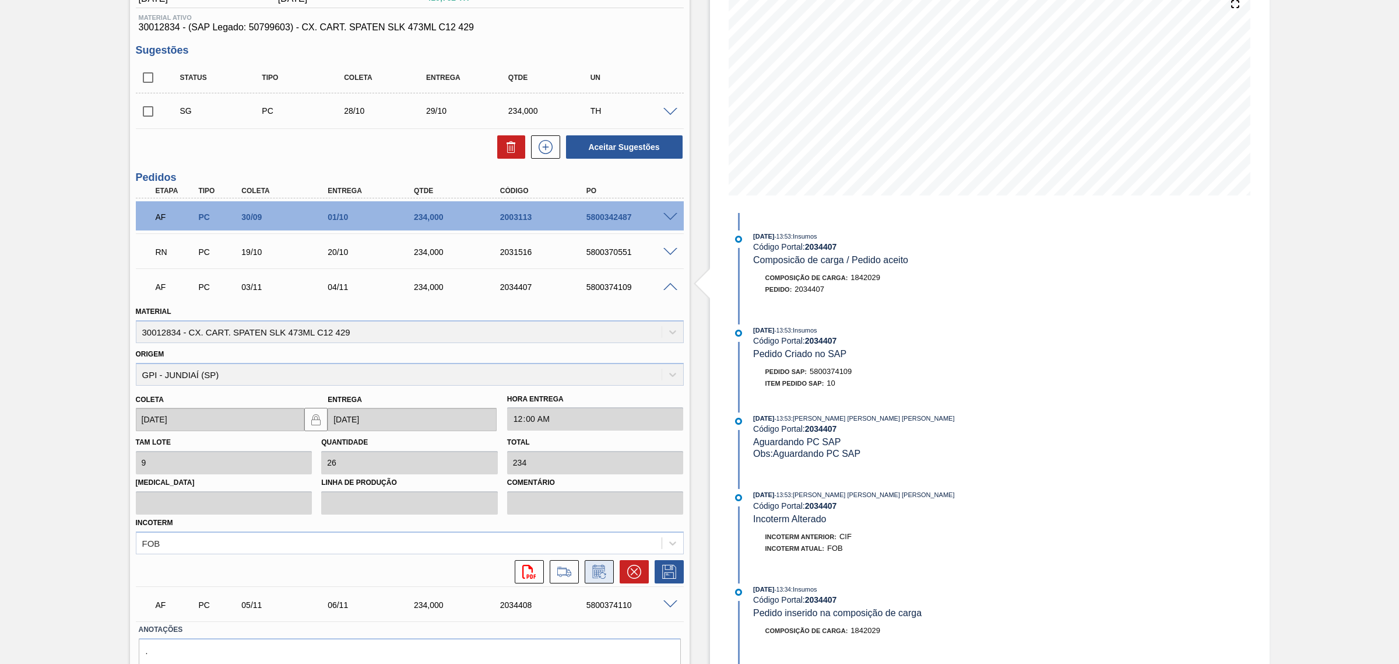
click at [592, 573] on icon at bounding box center [599, 571] width 19 height 14
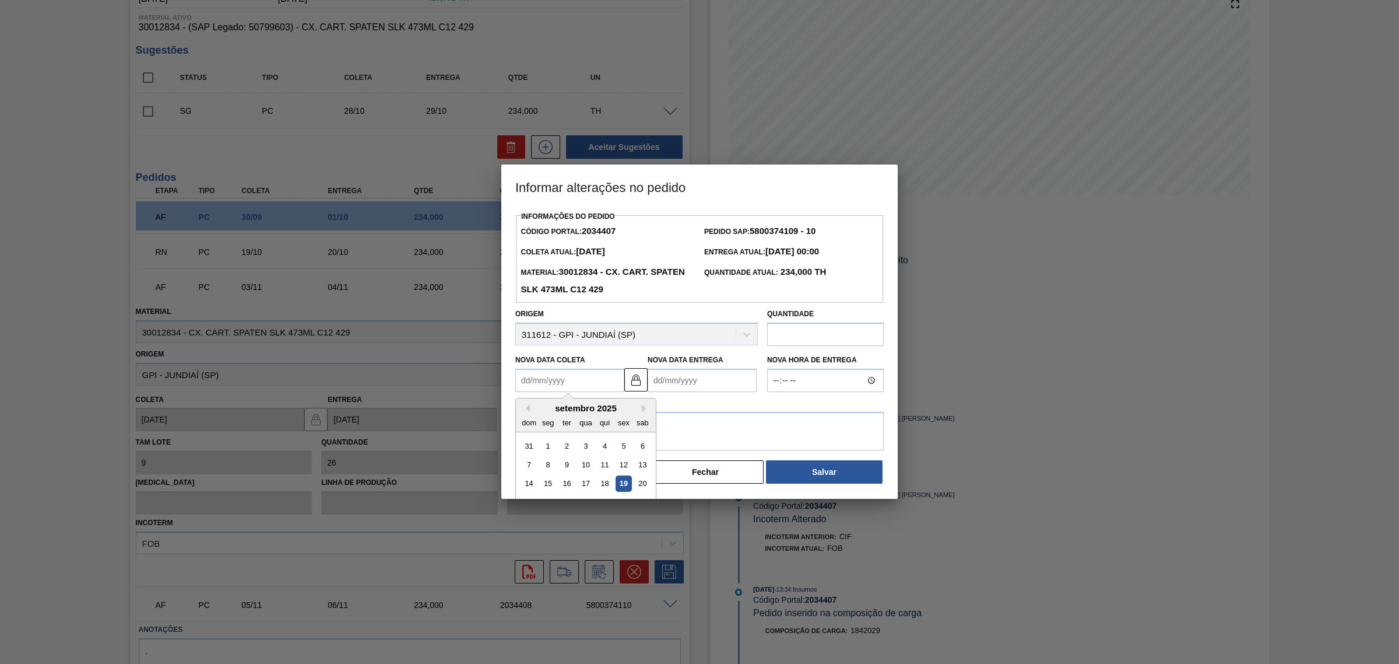
click at [599, 388] on Coleta2034407 "Nova Data Coleta" at bounding box center [569, 380] width 109 height 23
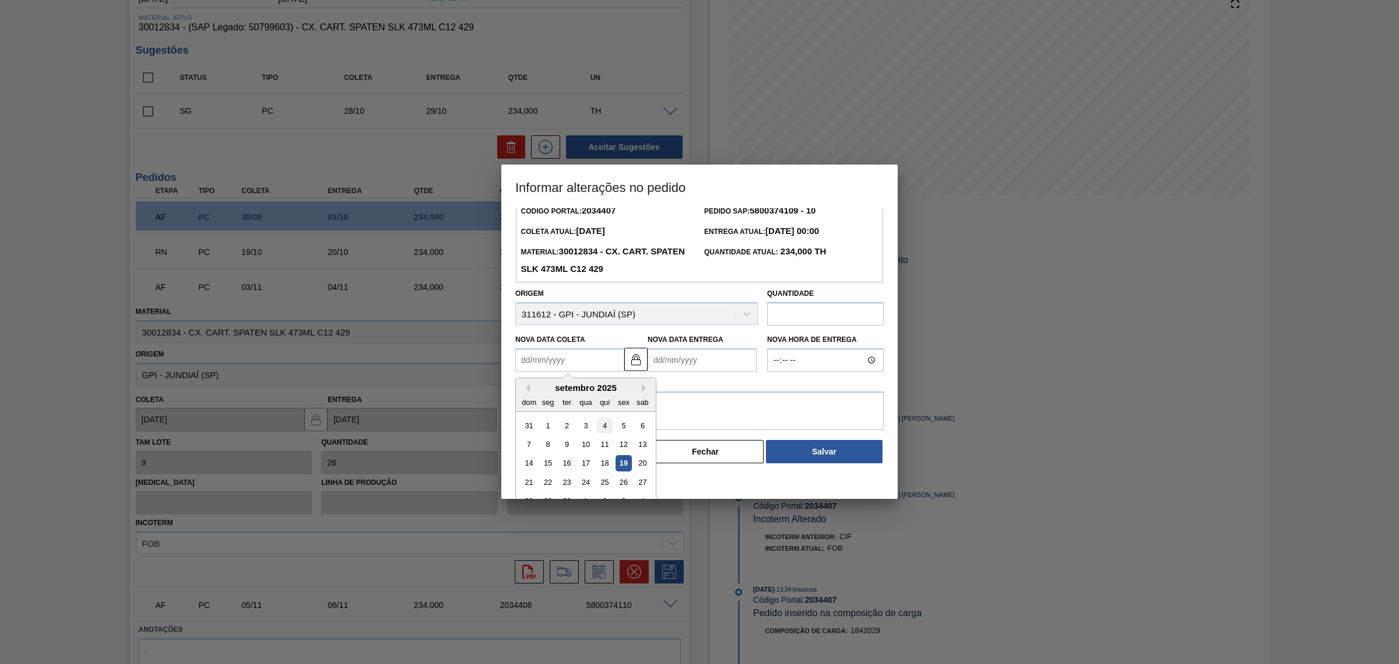
scroll to position [39, 0]
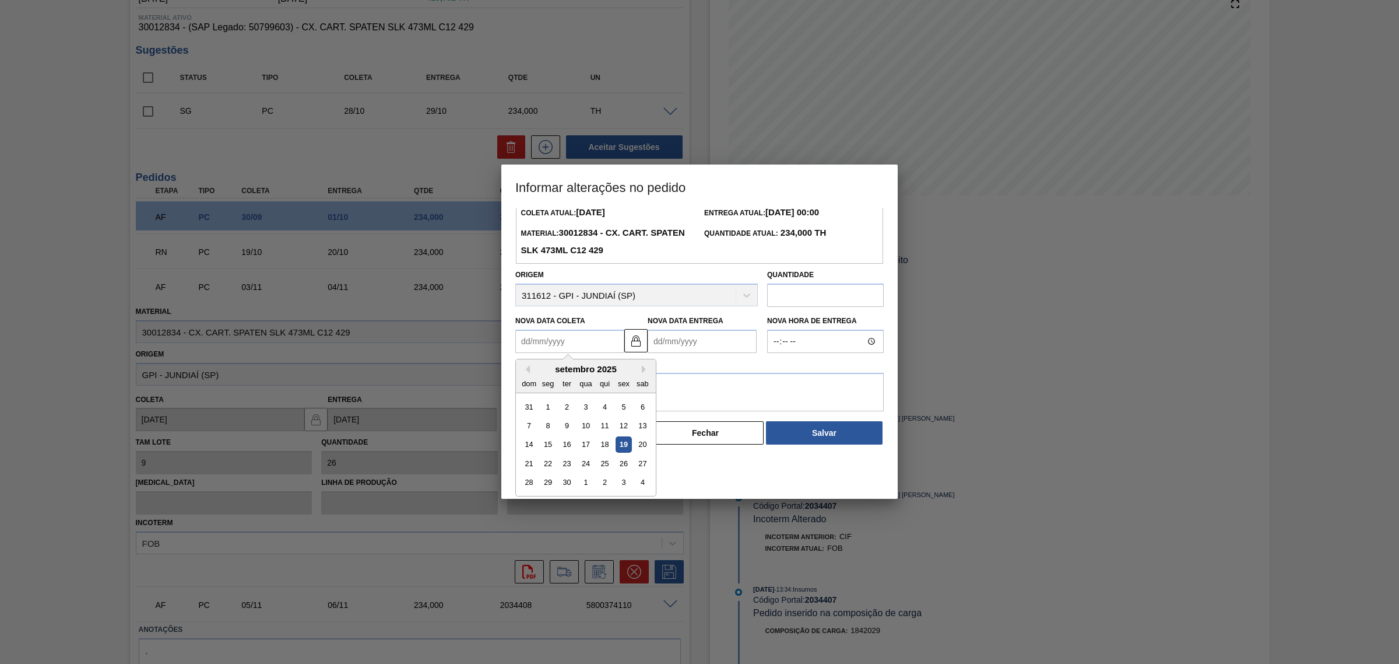
click at [641, 372] on div "setembro 2025" at bounding box center [586, 369] width 140 height 10
click at [620, 409] on div "5" at bounding box center [624, 407] width 16 height 16
type Coleta2034407 "05/09/2025"
type Entrega2034407 "06/09/2025"
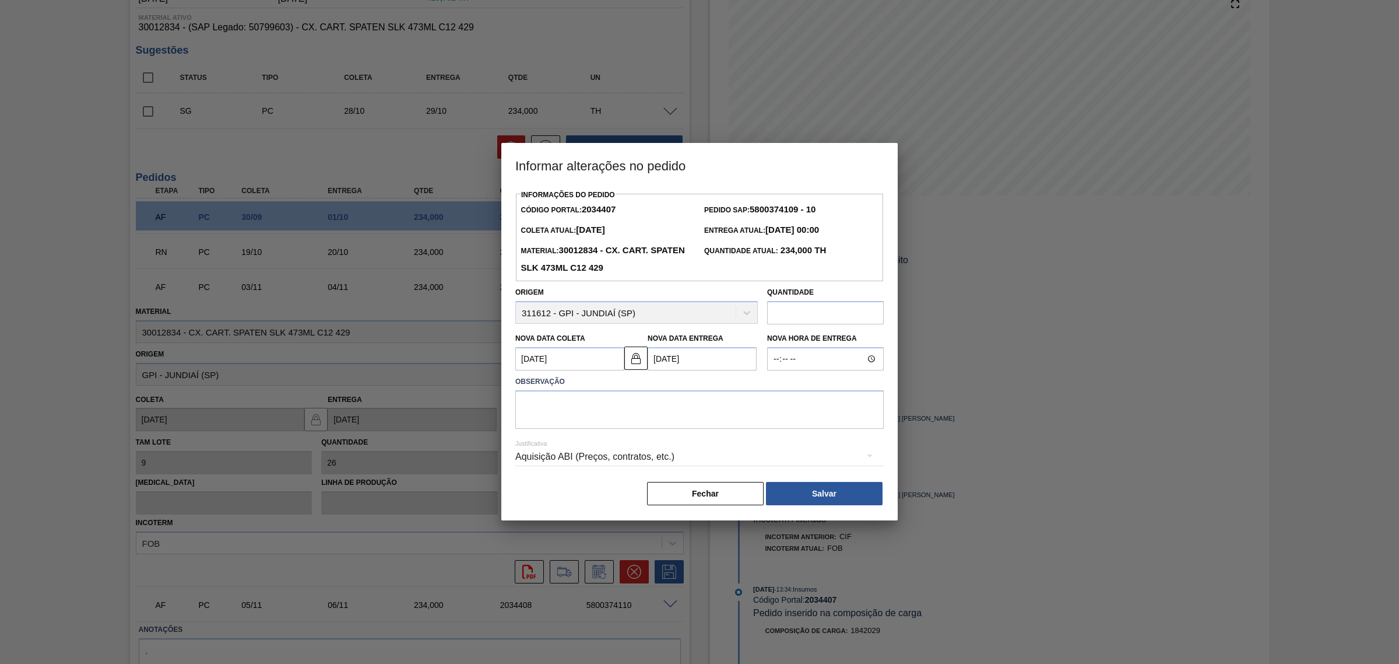
scroll to position [0, 0]
click at [624, 401] on textarea at bounding box center [699, 409] width 369 height 38
type textarea "AJUSTE DATA"
click at [634, 356] on img at bounding box center [636, 358] width 14 height 14
click at [659, 355] on Entrega2034407 "06/09/2025" at bounding box center [702, 358] width 109 height 23
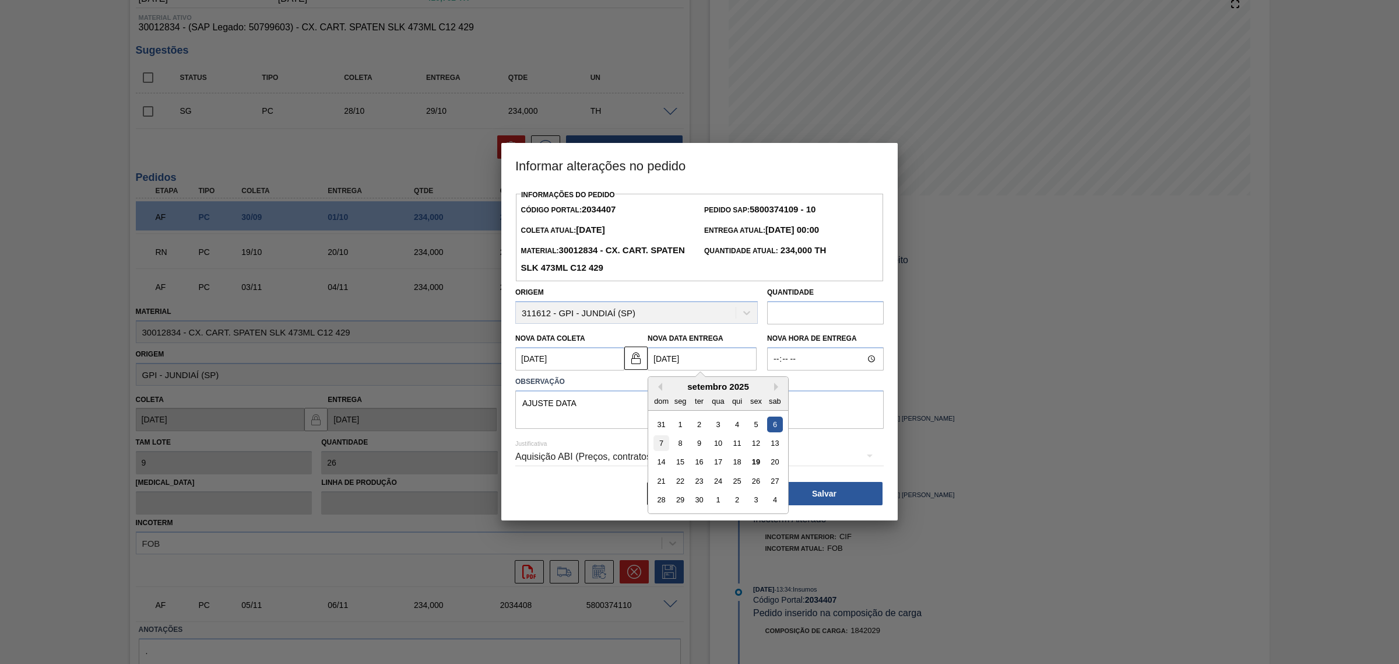
click at [666, 439] on div "7" at bounding box center [662, 443] width 16 height 16
type Entrega2034407 "07/09/2025"
click at [668, 454] on div "Aquisição ABI (Preços, contratos, etc.)" at bounding box center [699, 456] width 369 height 33
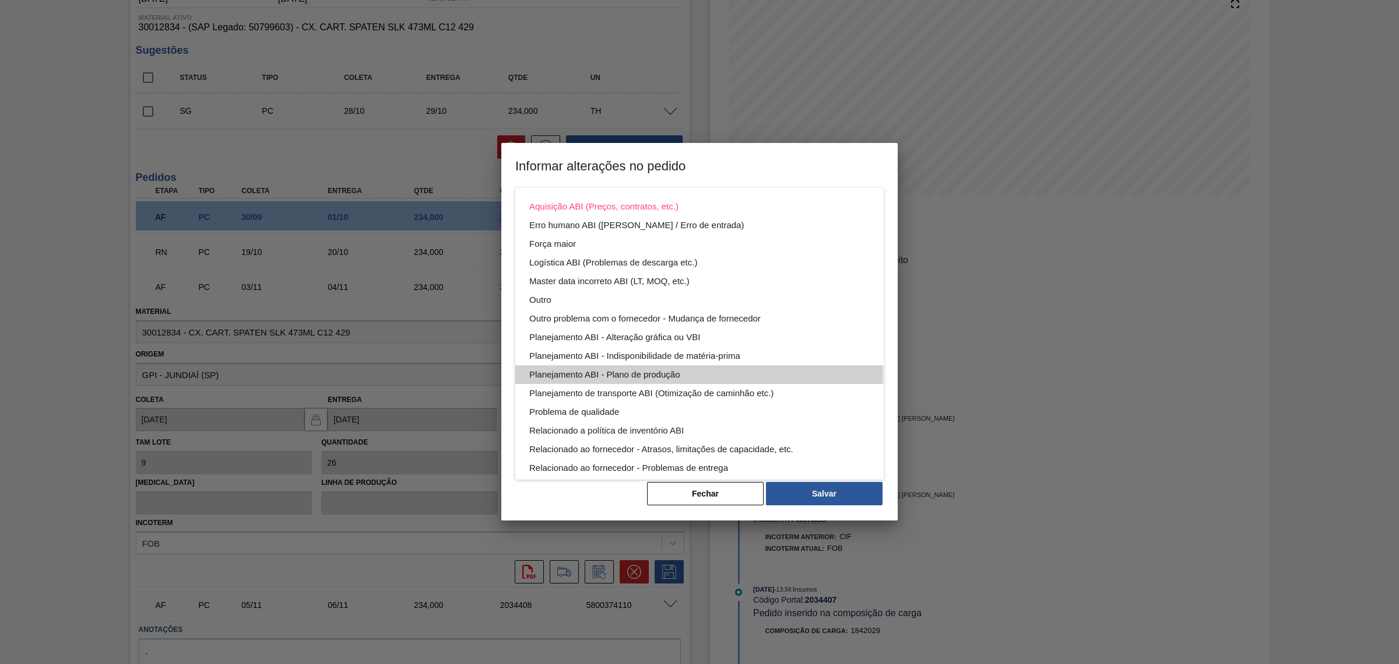
click at [697, 371] on div "Planejamento ABI - Plano de produção" at bounding box center [699, 374] width 341 height 19
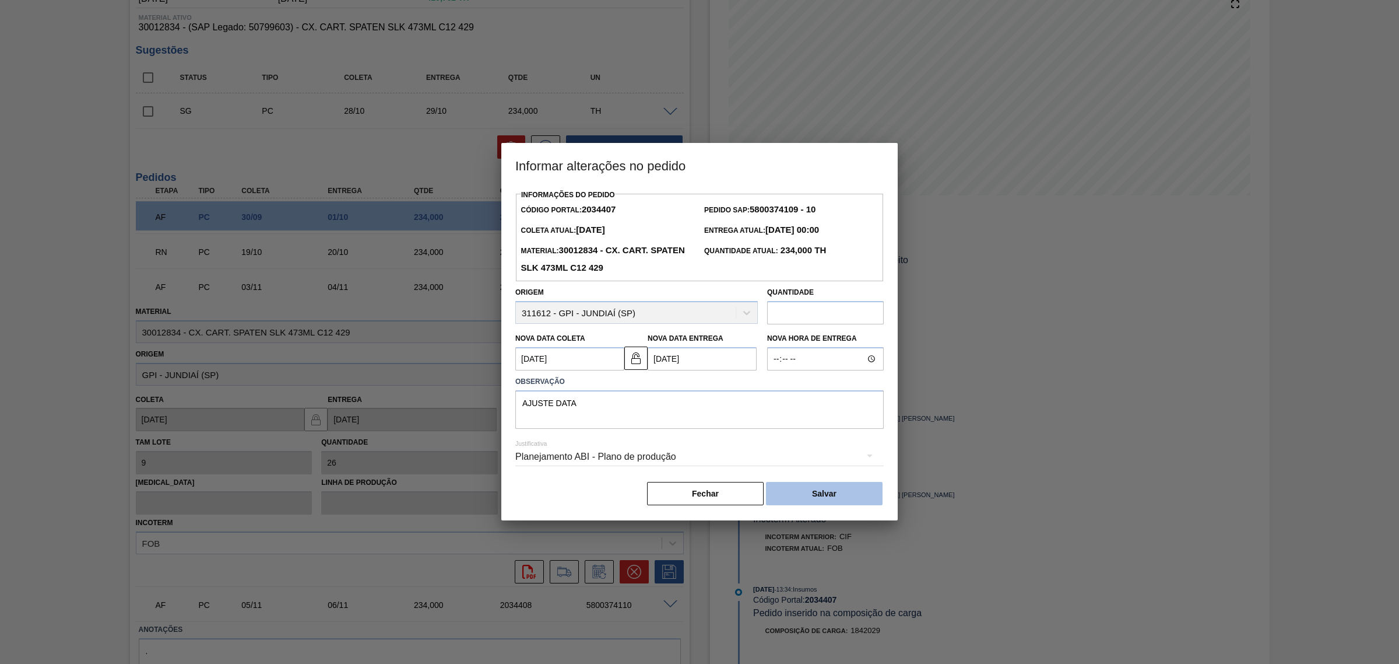
click at [829, 490] on button "Salvar" at bounding box center [824, 493] width 117 height 23
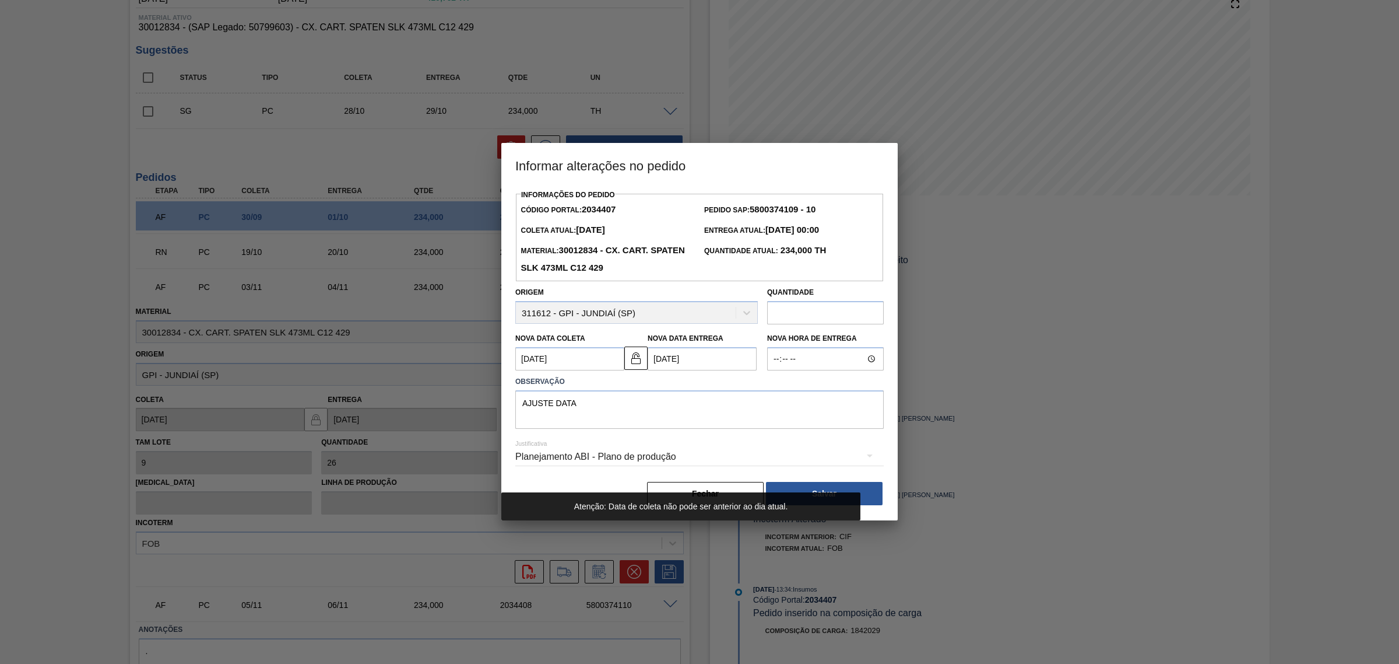
click at [580, 359] on Coleta2034407 "05/09/2025" at bounding box center [569, 358] width 109 height 23
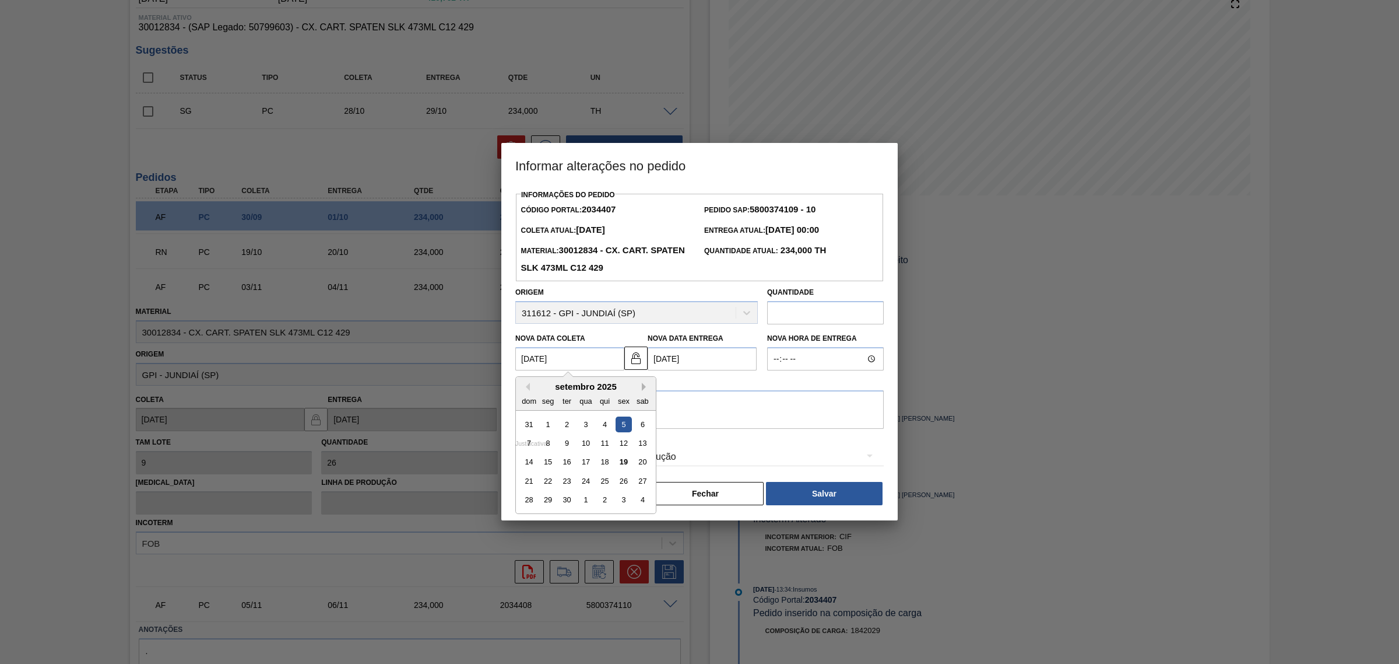
click at [645, 386] on button "Next Month" at bounding box center [646, 386] width 8 height 8
click at [534, 443] on div "5" at bounding box center [529, 443] width 16 height 16
type Coleta2034407 "05/10/2025"
click at [674, 362] on Entrega2034407 "07/09/2025" at bounding box center [702, 358] width 109 height 23
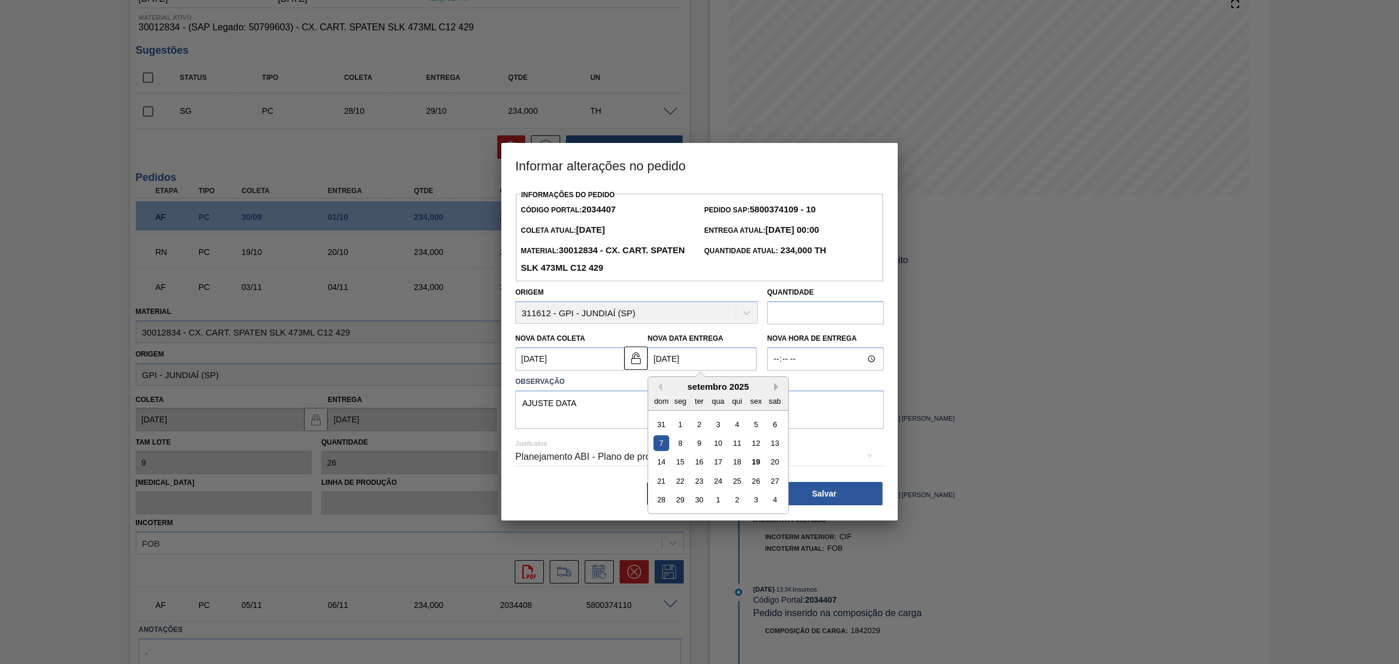
click at [779, 385] on button "Next Month" at bounding box center [778, 386] width 8 height 8
click at [700, 445] on div "7" at bounding box center [700, 443] width 16 height 16
type Entrega2034407 "07/10/2025"
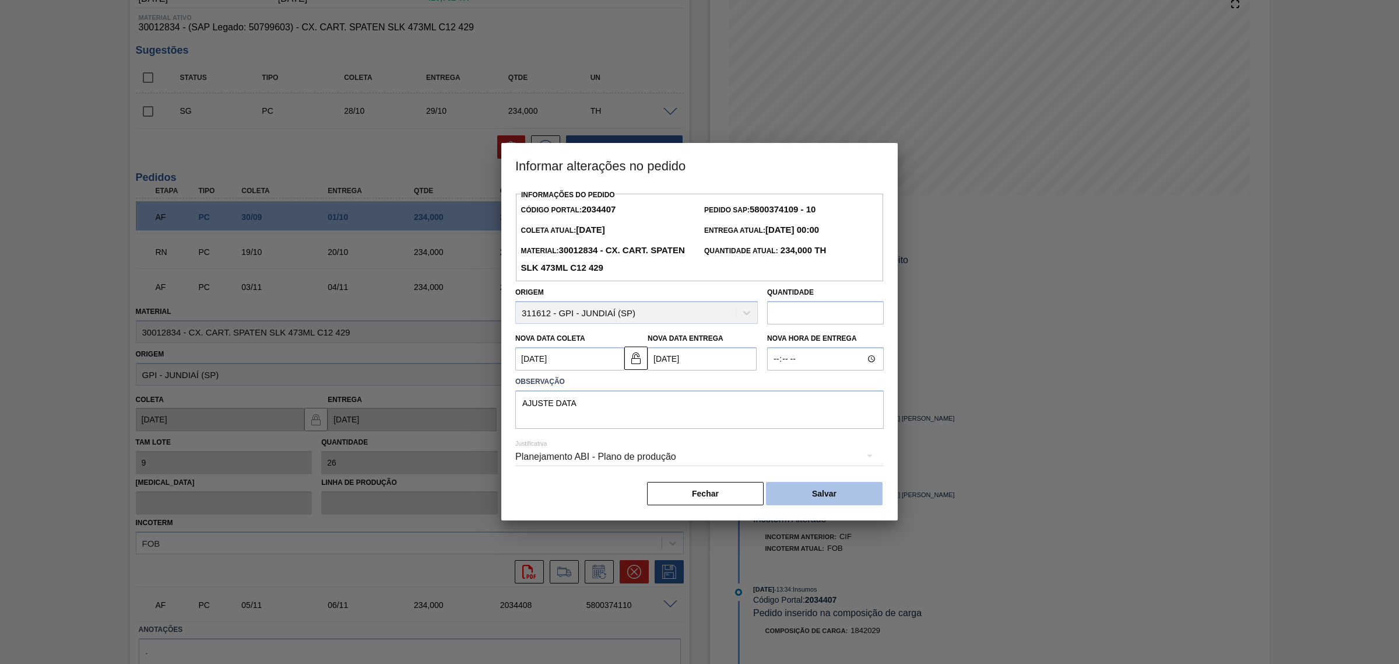
click at [791, 484] on button "Salvar" at bounding box center [824, 493] width 117 height 23
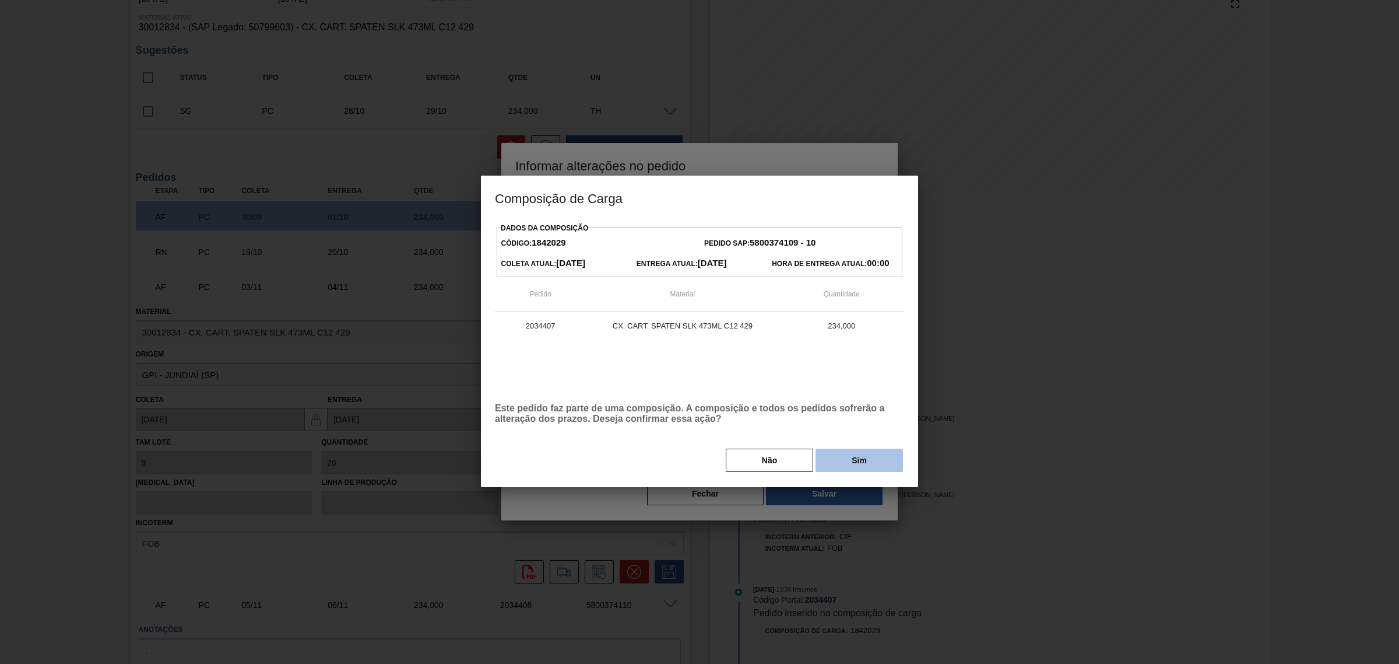
click at [822, 464] on button "Sim" at bounding box center [859, 459] width 87 height 23
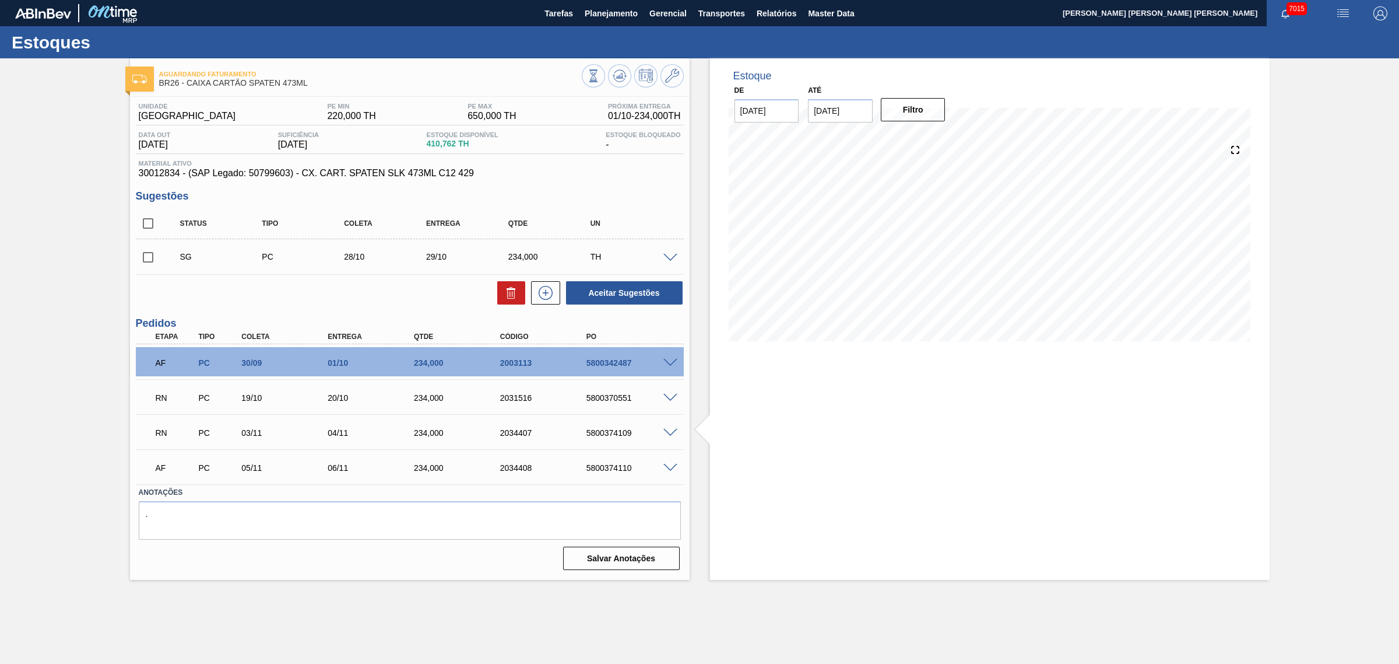
click at [669, 467] on span at bounding box center [671, 468] width 14 height 9
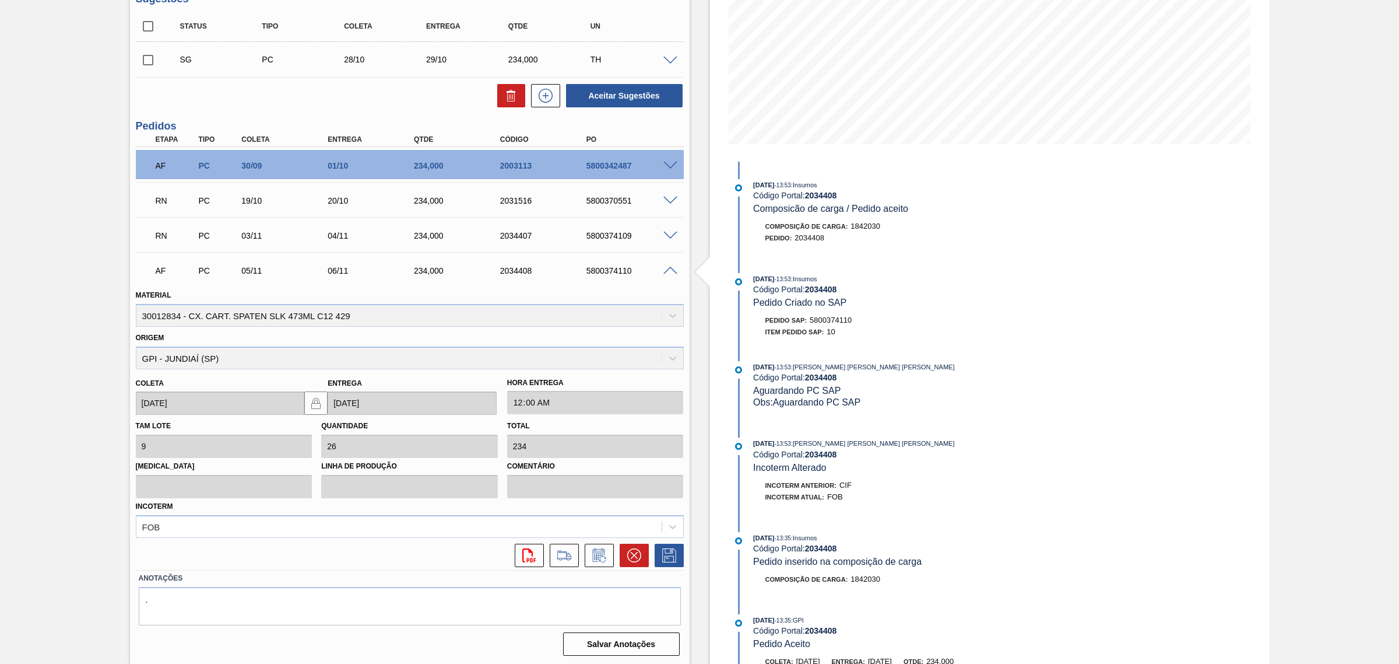
scroll to position [199, 0]
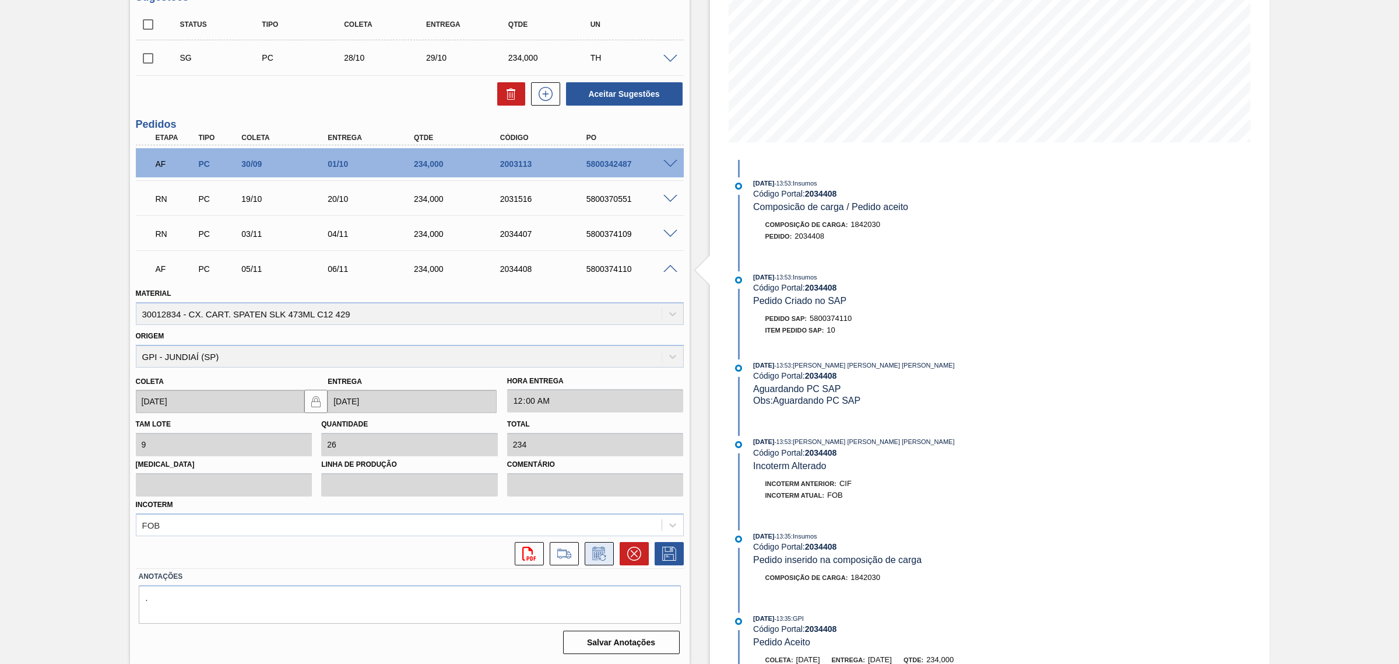
click at [603, 554] on icon at bounding box center [599, 553] width 19 height 14
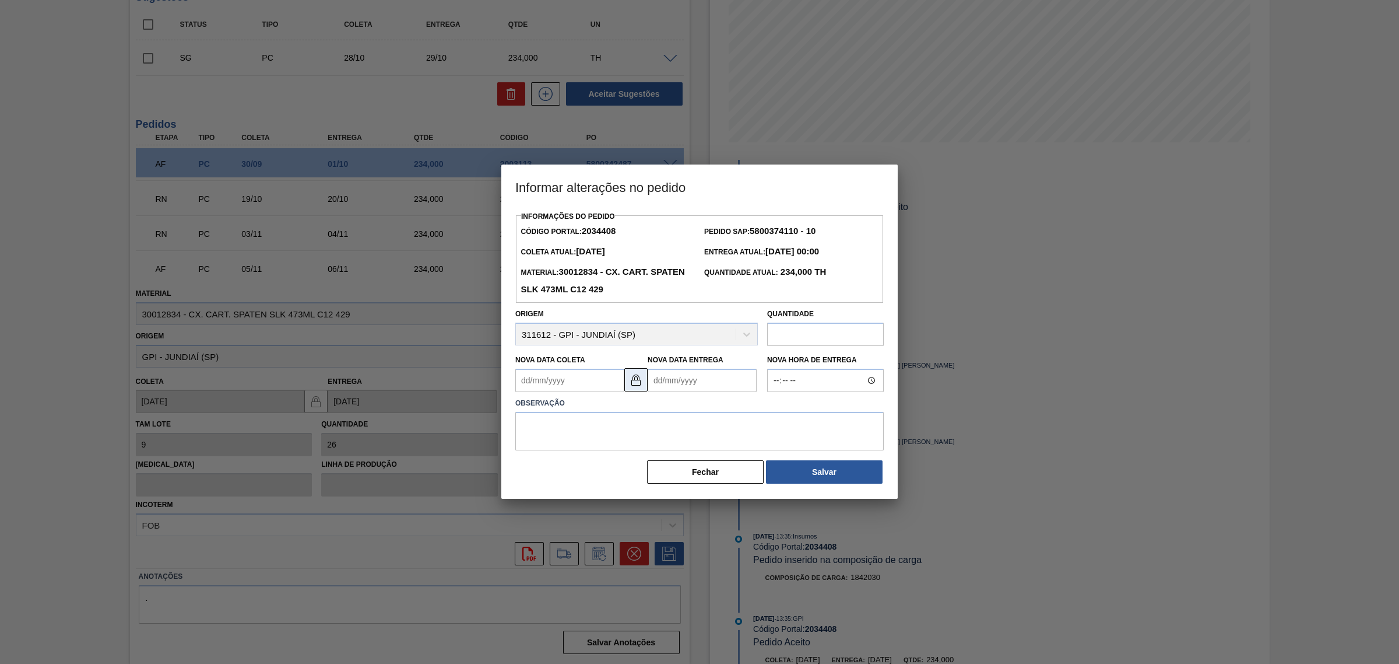
click at [633, 384] on img at bounding box center [636, 380] width 14 height 14
click at [593, 384] on Coleta2034408 "Nova Data Coleta" at bounding box center [569, 380] width 109 height 23
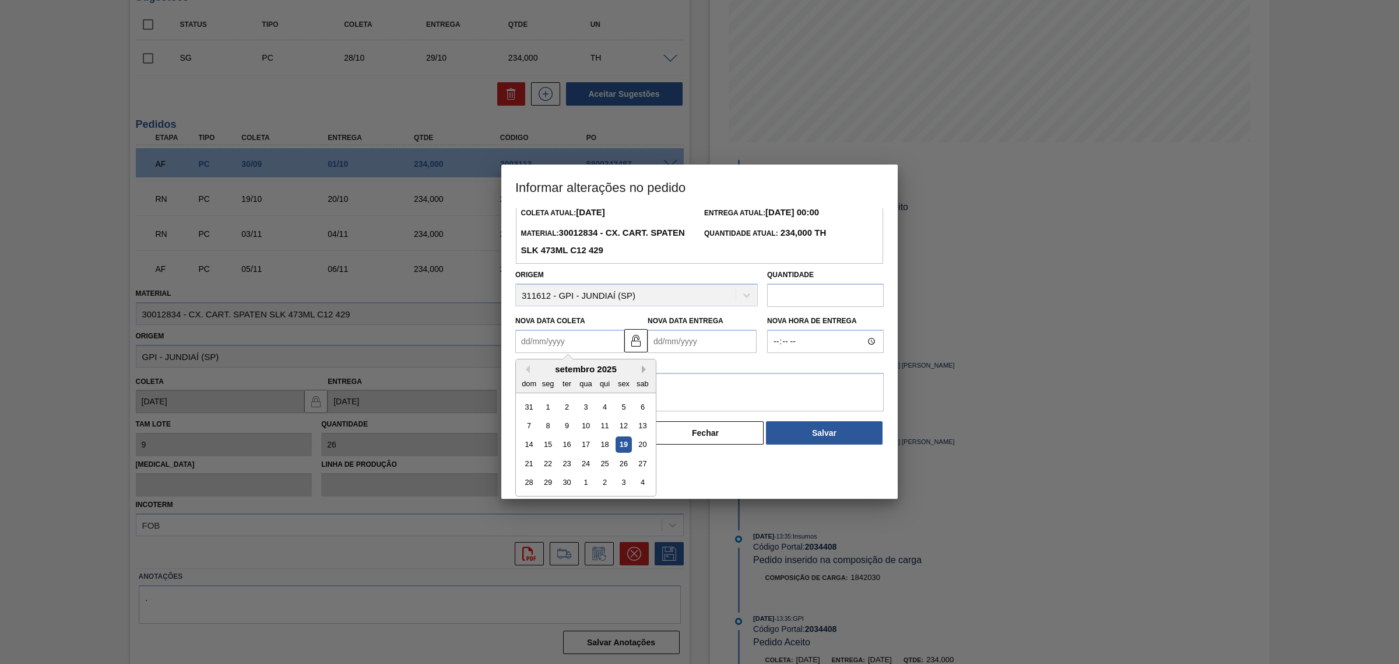
click at [648, 369] on button "Next Month" at bounding box center [646, 369] width 8 height 8
click at [583, 465] on div "22" at bounding box center [586, 463] width 16 height 16
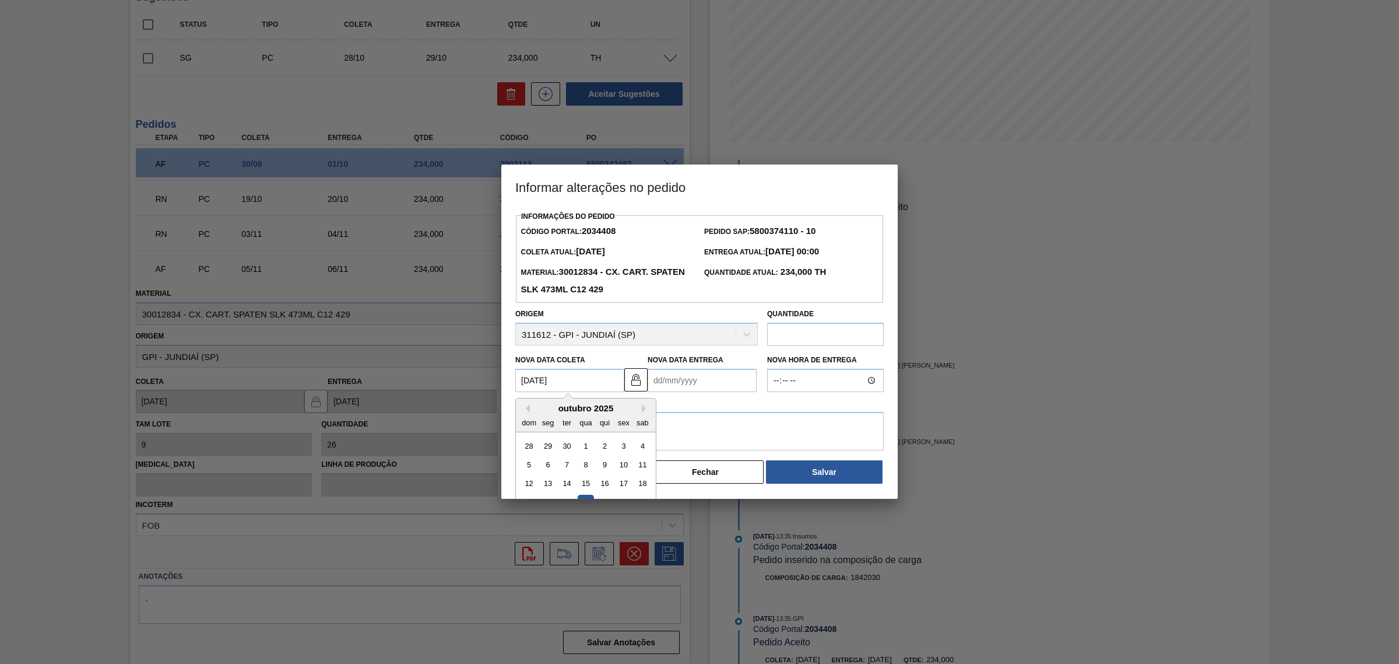
click at [584, 379] on Coleta2034408 "22/10/2025" at bounding box center [569, 380] width 109 height 23
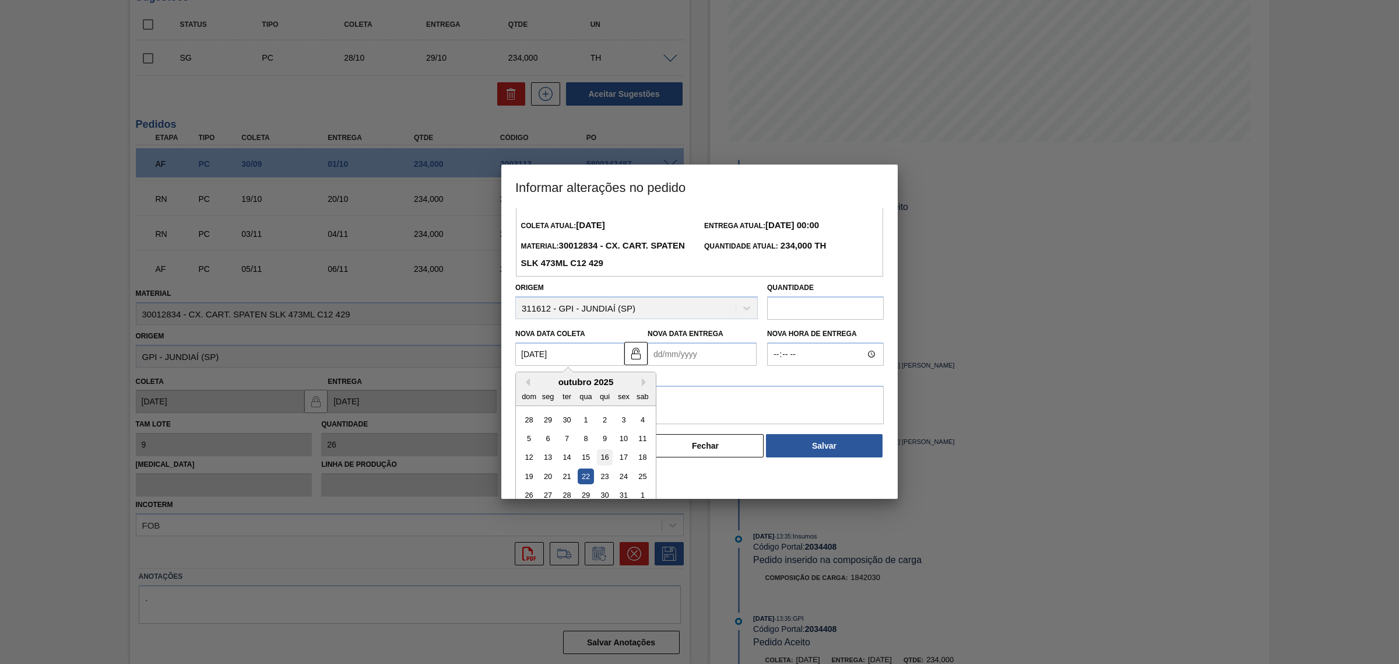
scroll to position [39, 0]
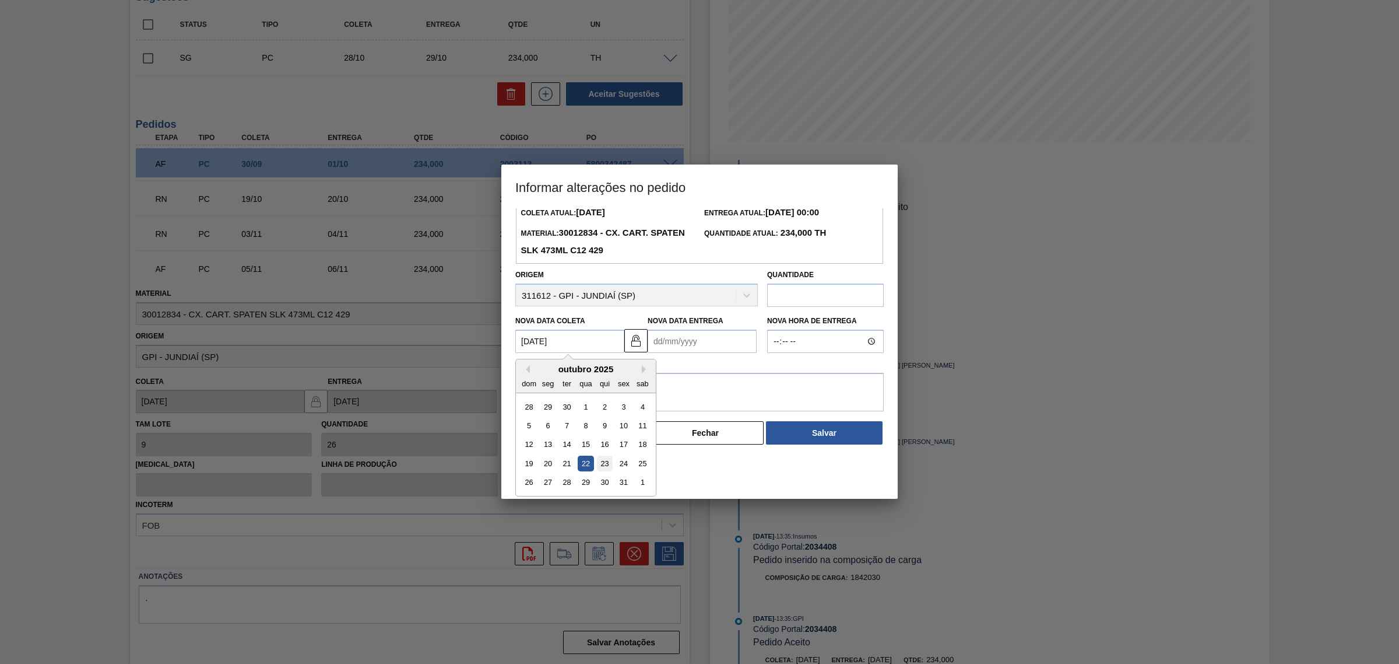
click at [604, 468] on div "23" at bounding box center [605, 463] width 16 height 16
type Coleta2034408 "23/10/2025"
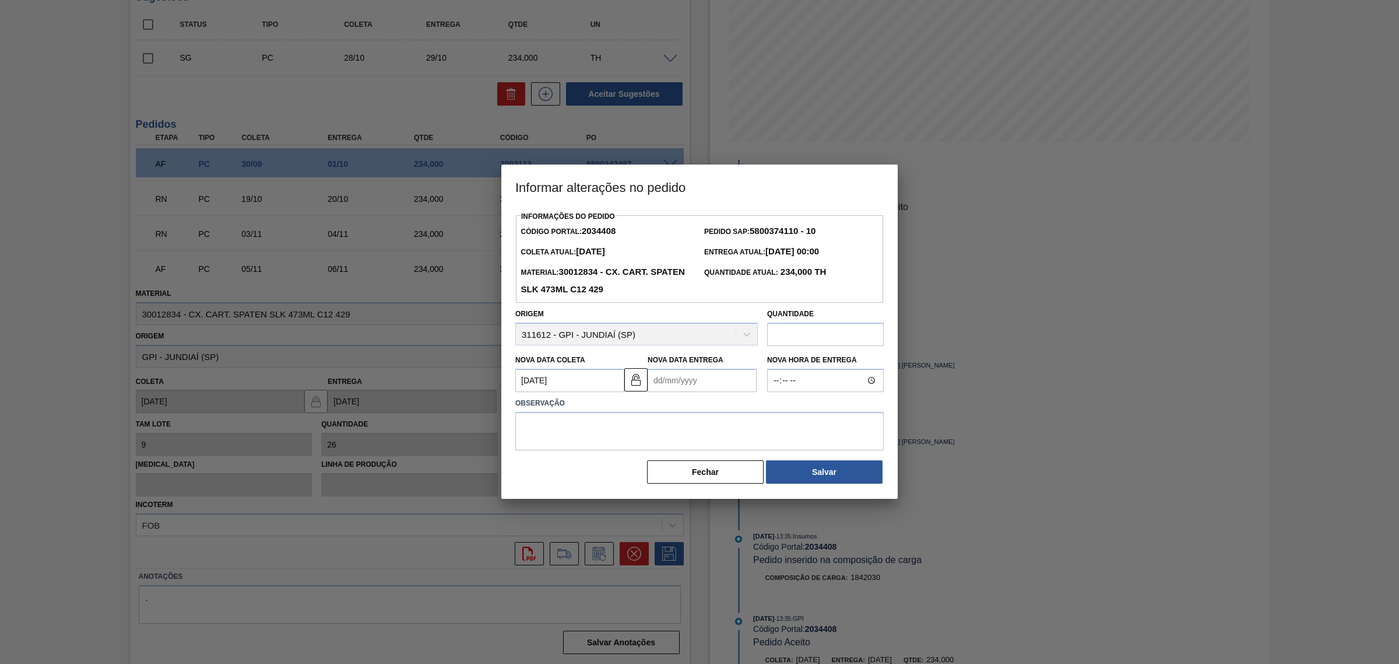
scroll to position [0, 0]
click at [687, 383] on Entrega2034408 "Nova Data Entrega" at bounding box center [702, 380] width 109 height 23
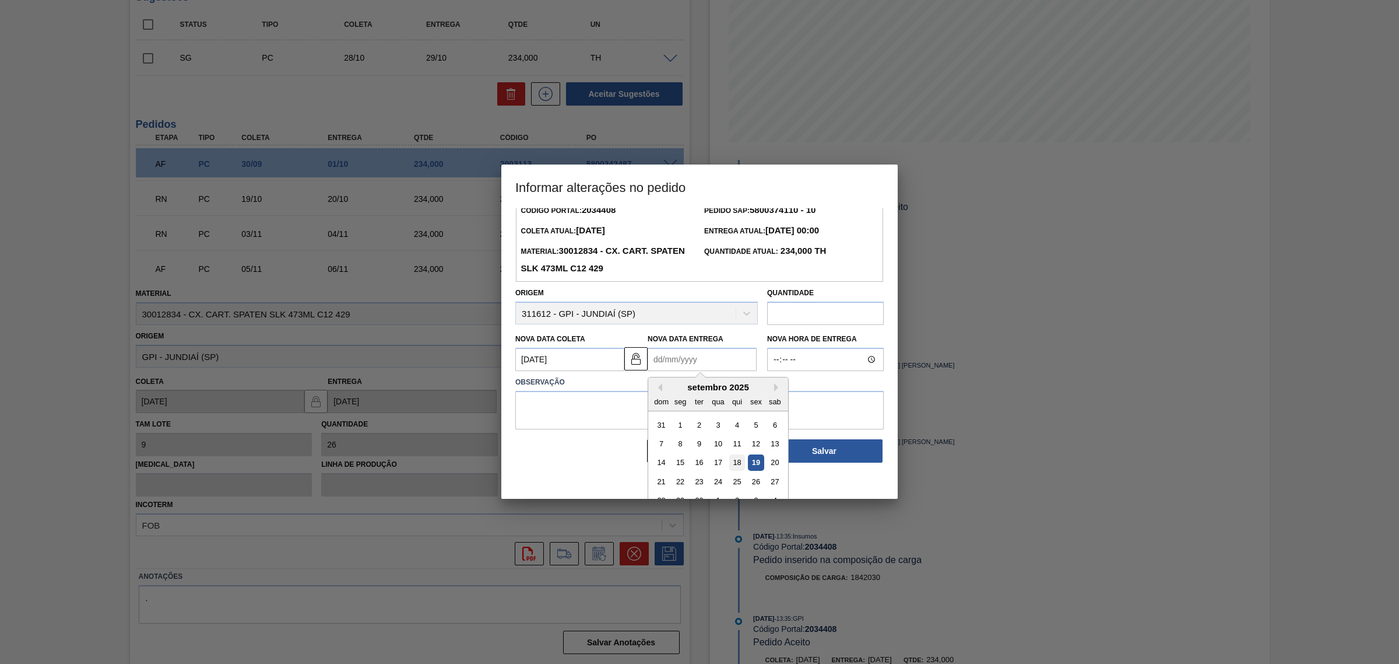
scroll to position [39, 0]
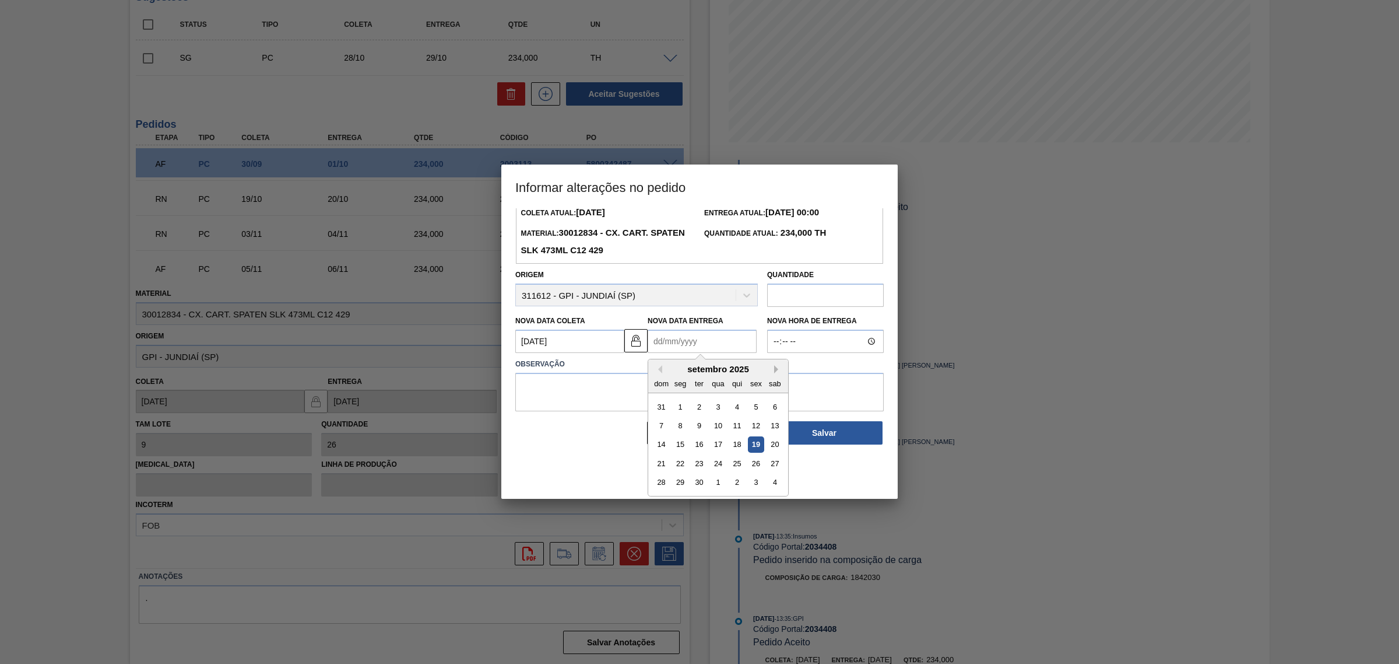
click at [775, 371] on button "Next Month" at bounding box center [778, 369] width 8 height 8
click at [773, 465] on div "25" at bounding box center [775, 463] width 16 height 16
type Entrega2034408 "25/10/2025"
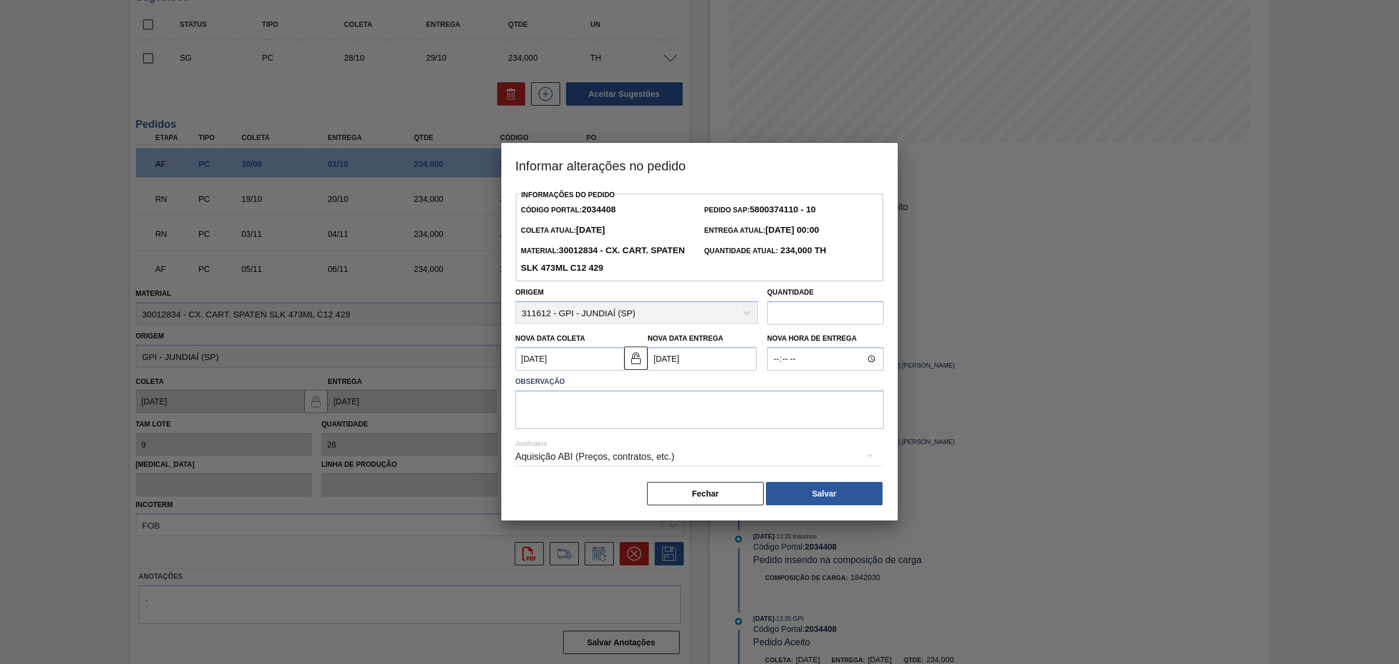
click at [707, 450] on div "Aquisição ABI (Preços, contratos, etc.)" at bounding box center [699, 456] width 369 height 33
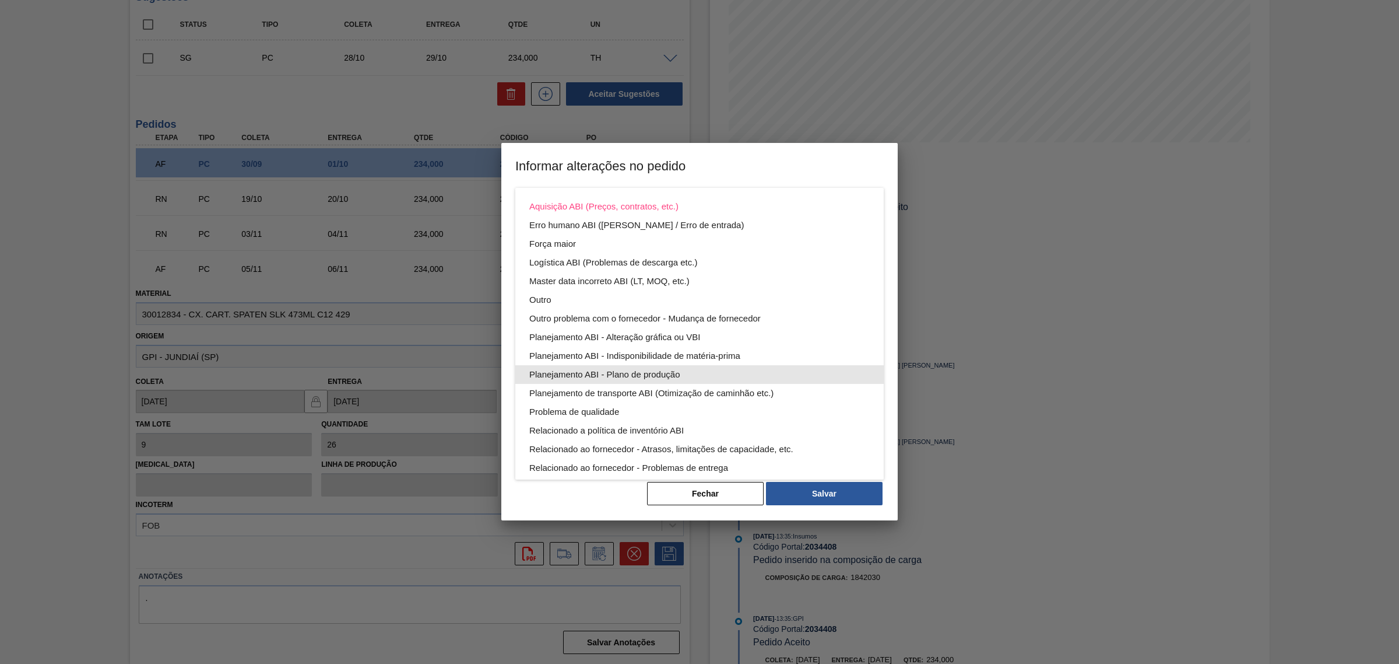
click at [729, 371] on div "Planejamento ABI - Plano de produção" at bounding box center [699, 374] width 341 height 19
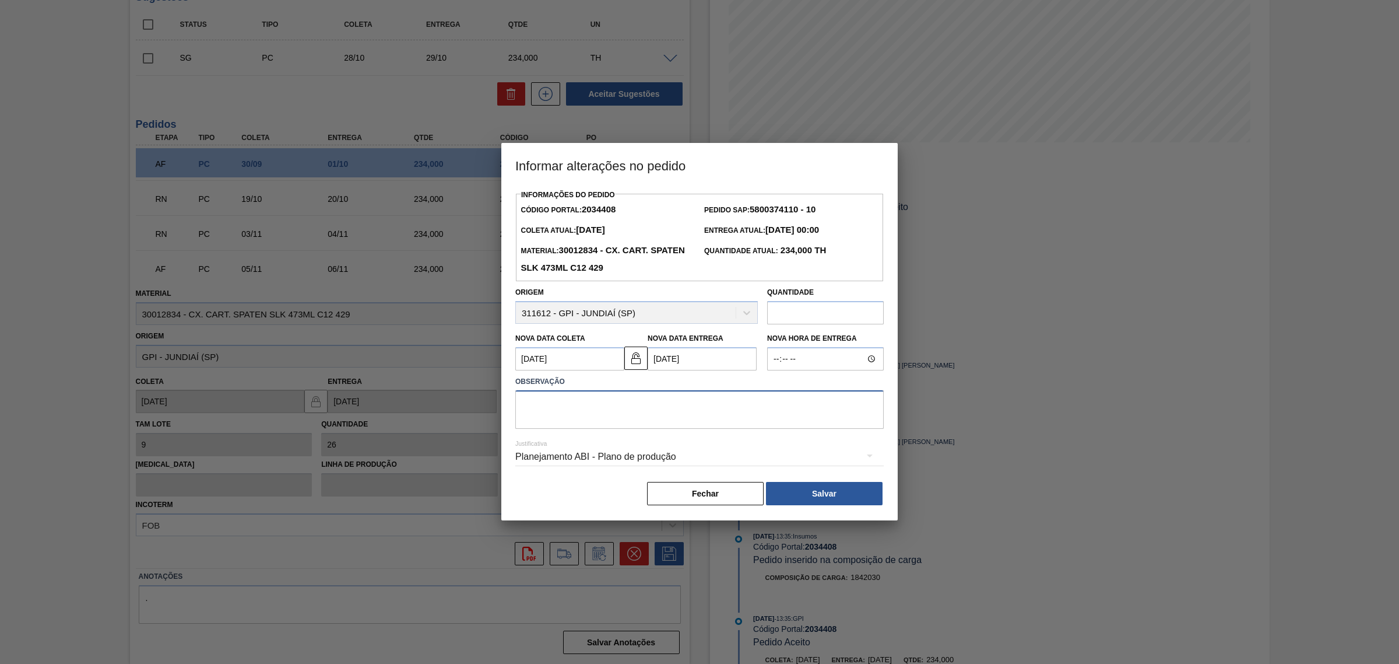
click at [713, 409] on textarea at bounding box center [699, 409] width 369 height 38
type textarea "AJUSTE DATA"
click at [716, 450] on div "Planejamento ABI - Plano de produção" at bounding box center [699, 456] width 369 height 33
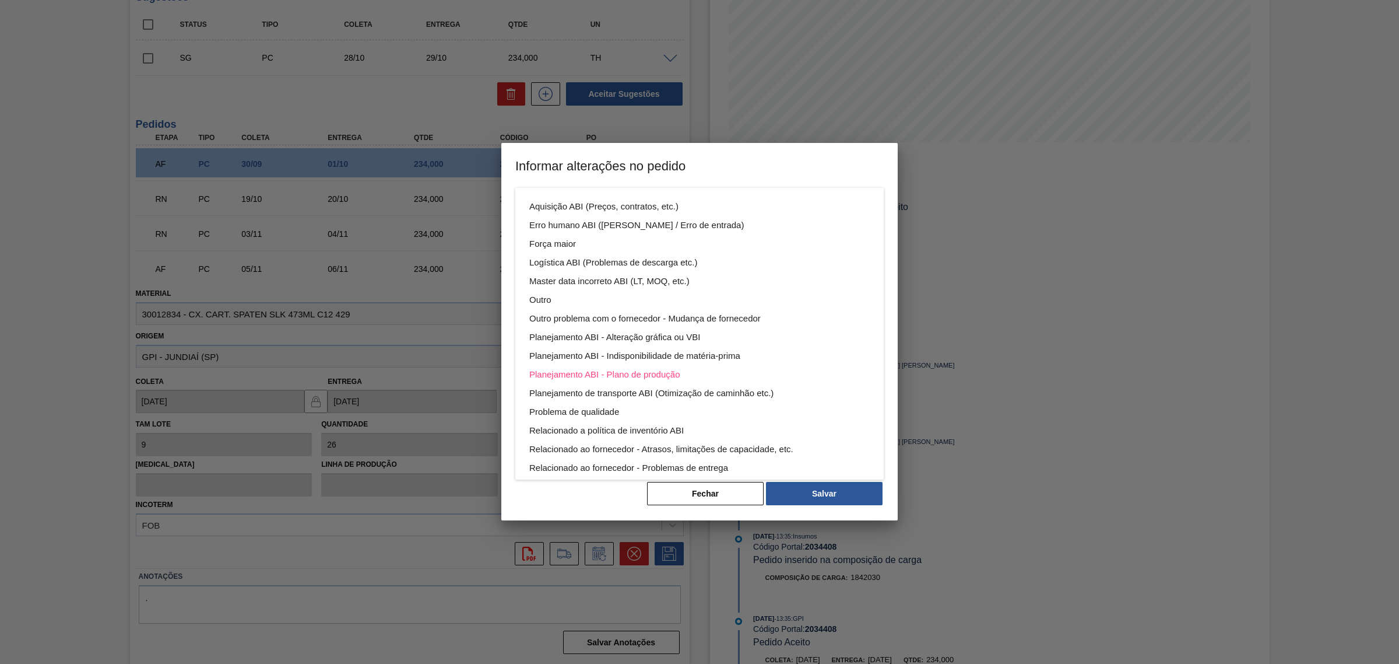
scroll to position [62, 0]
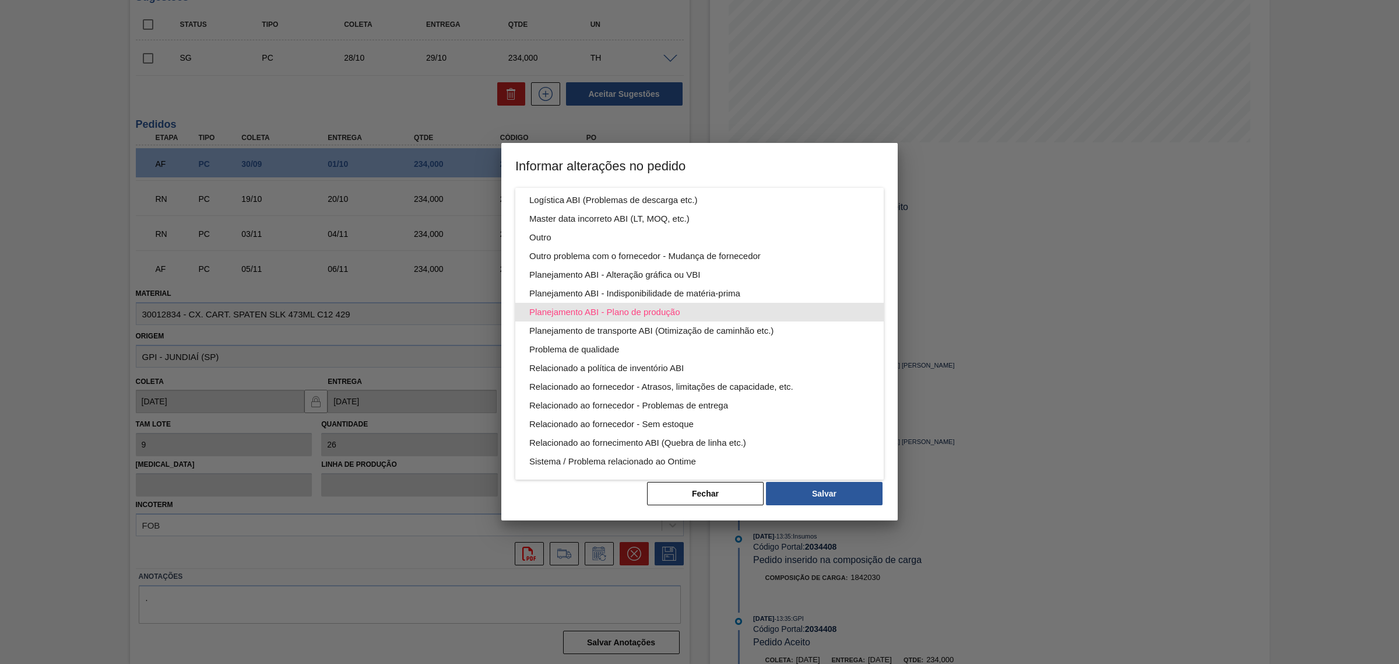
click at [682, 308] on div "Planejamento ABI - Plano de produção" at bounding box center [699, 312] width 341 height 19
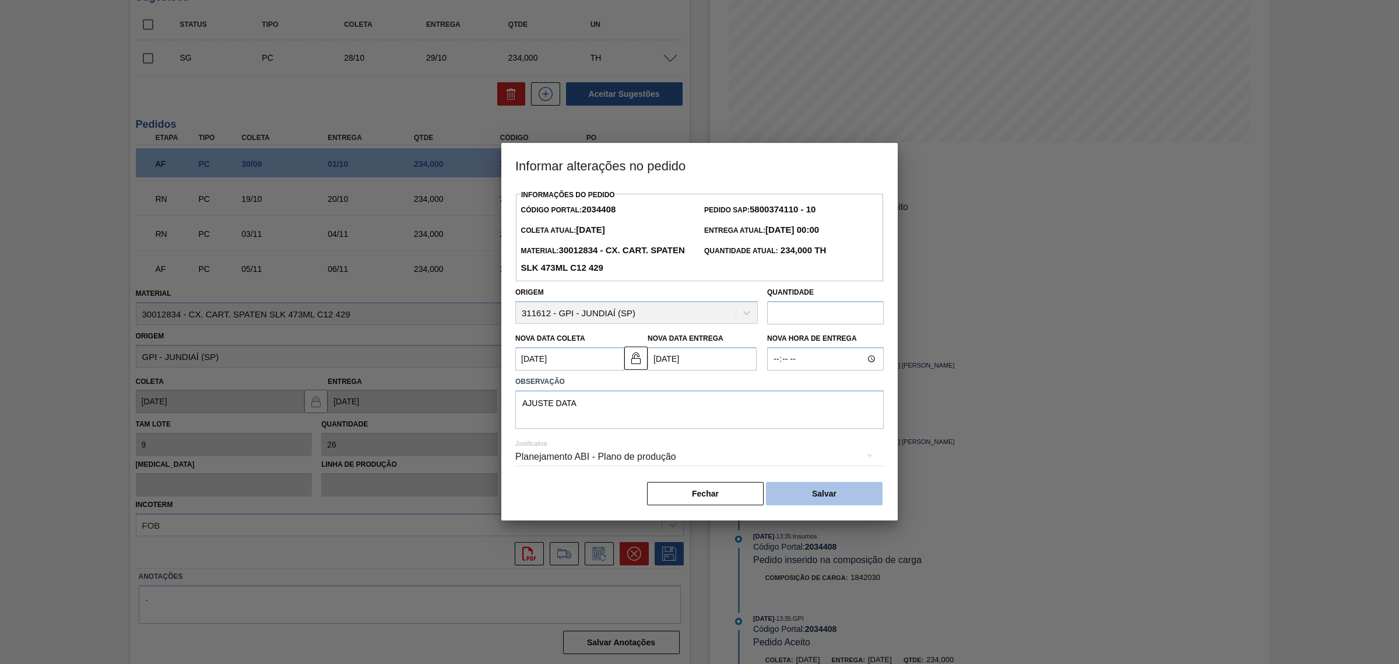
click at [844, 494] on button "Salvar" at bounding box center [824, 493] width 117 height 23
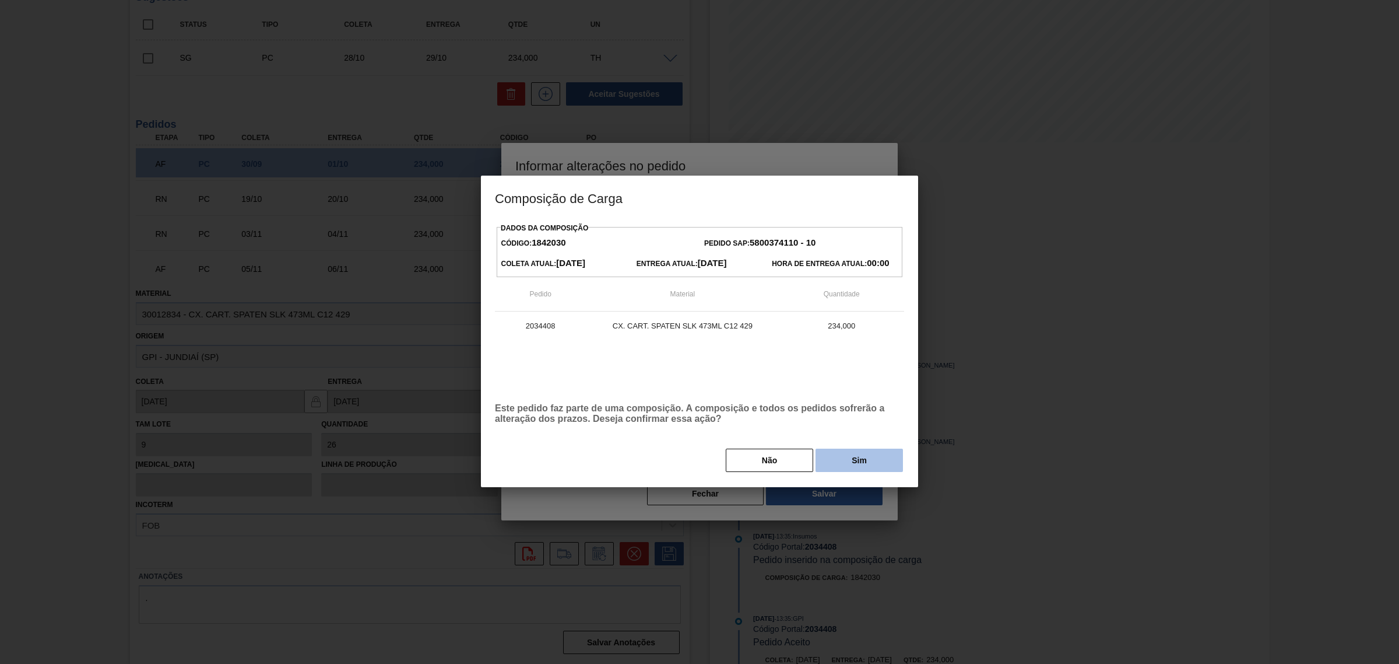
click at [854, 459] on button "Sim" at bounding box center [859, 459] width 87 height 23
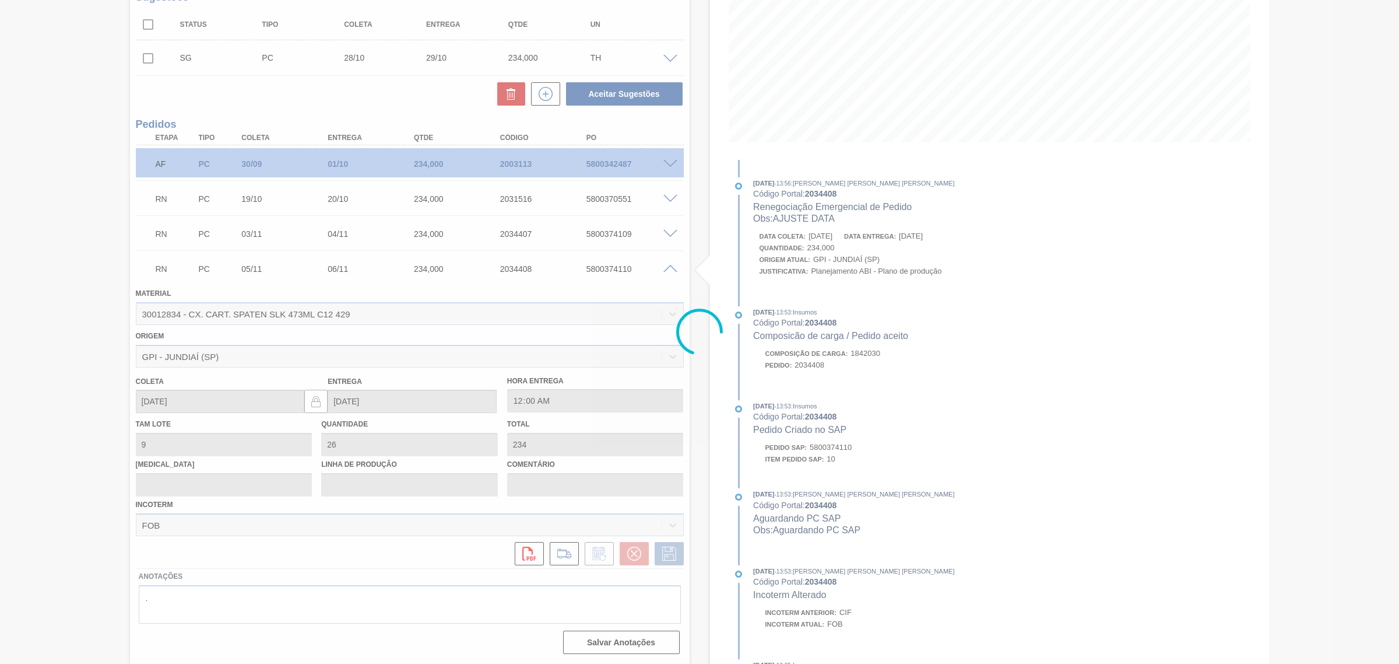
scroll to position [0, 0]
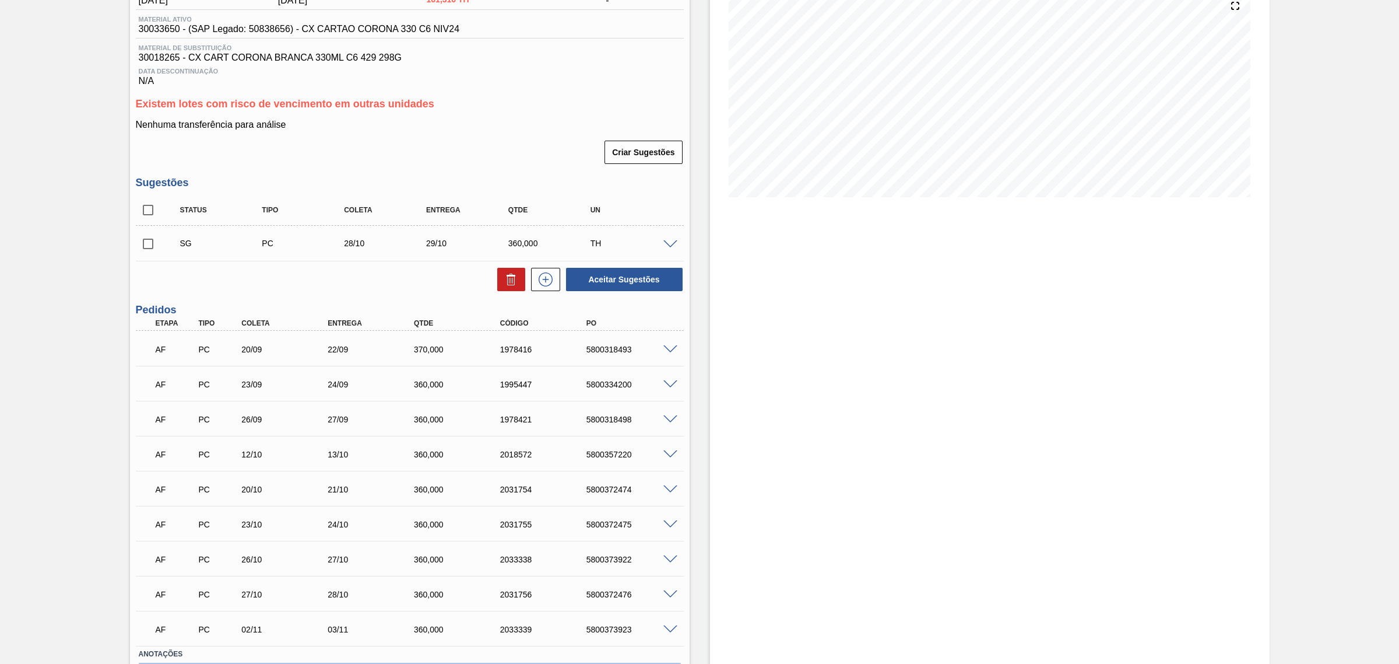
scroll to position [146, 0]
drag, startPoint x: 241, startPoint y: 347, endPoint x: 278, endPoint y: 353, distance: 37.9
click at [278, 352] on div "20/09" at bounding box center [287, 347] width 98 height 9
drag, startPoint x: 236, startPoint y: 381, endPoint x: 278, endPoint y: 386, distance: 42.3
click at [278, 384] on div "23/09" at bounding box center [277, 382] width 86 height 9
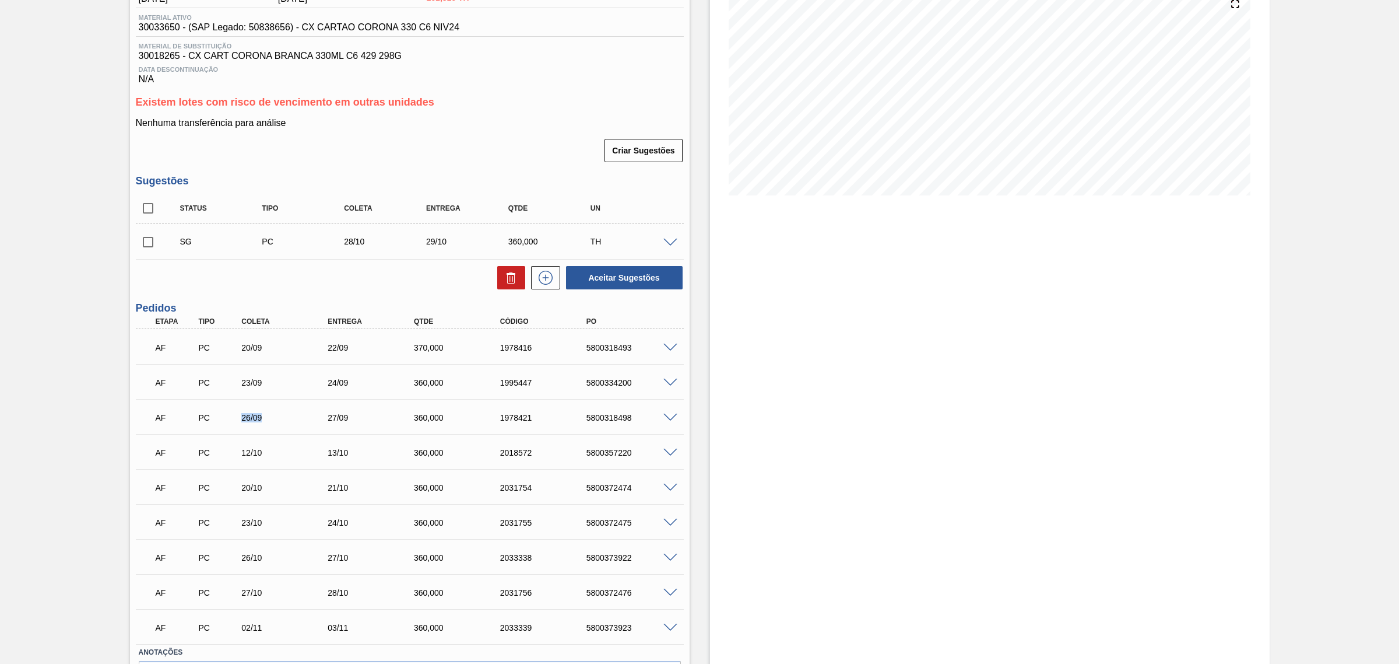
drag, startPoint x: 236, startPoint y: 421, endPoint x: 313, endPoint y: 415, distance: 77.2
click at [313, 415] on div "AF PC 26/09 27/09 360,000 1978421 5800318498" at bounding box center [406, 416] width 517 height 23
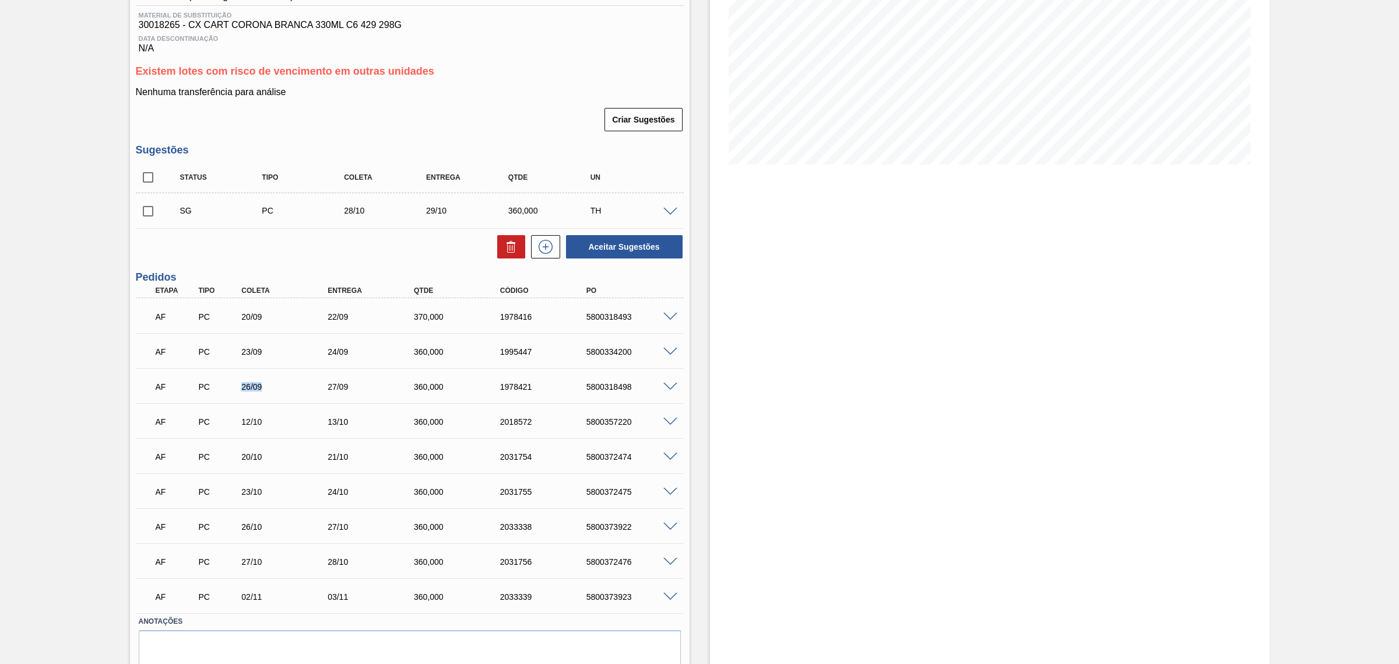
scroll to position [150, 0]
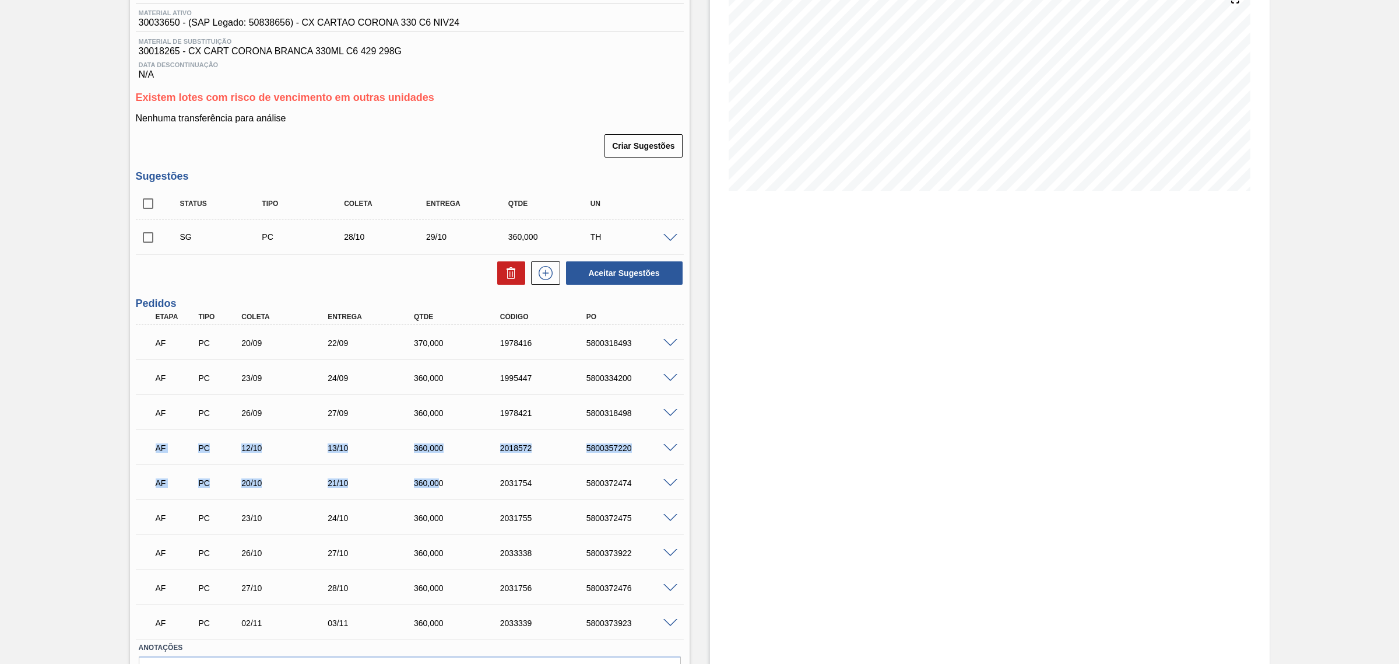
drag, startPoint x: 148, startPoint y: 462, endPoint x: 436, endPoint y: 476, distance: 289.0
click at [436, 476] on div "AF PC 20/09 22/09 370,000 1978416 5800318493 Material 30034619 - CX CART COR BR…" at bounding box center [410, 481] width 548 height 315
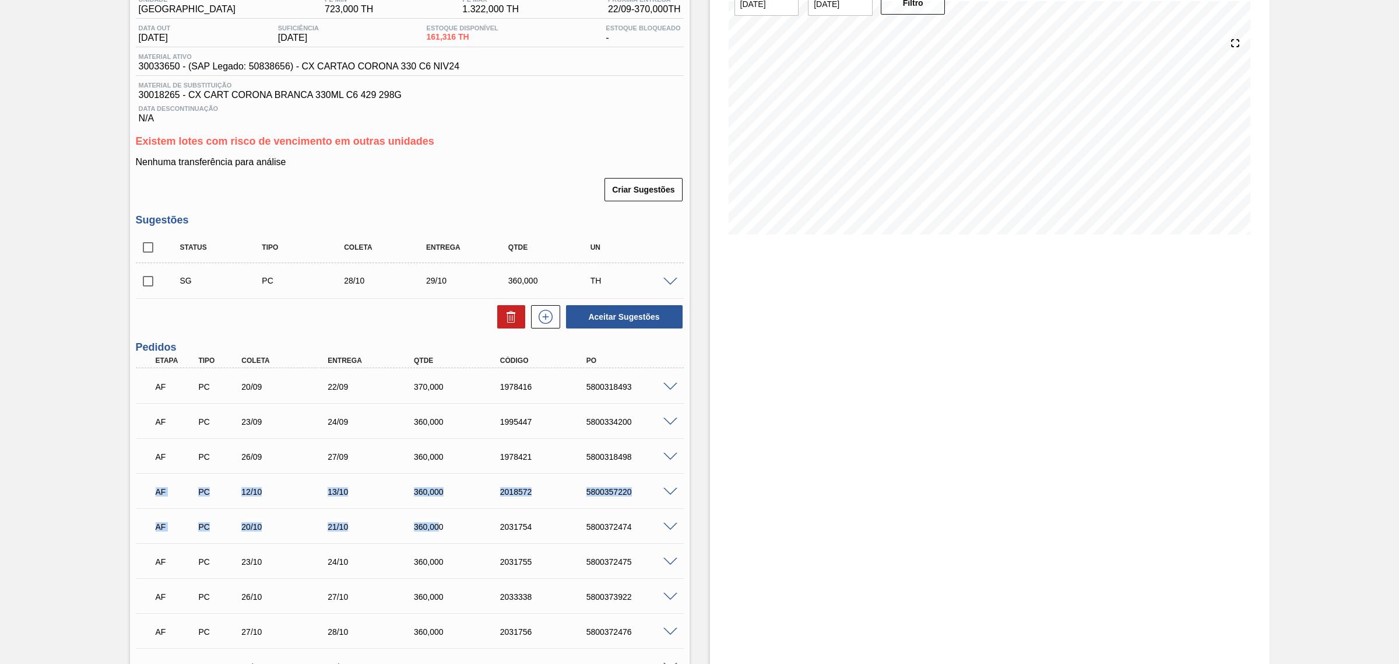
scroll to position [0, 0]
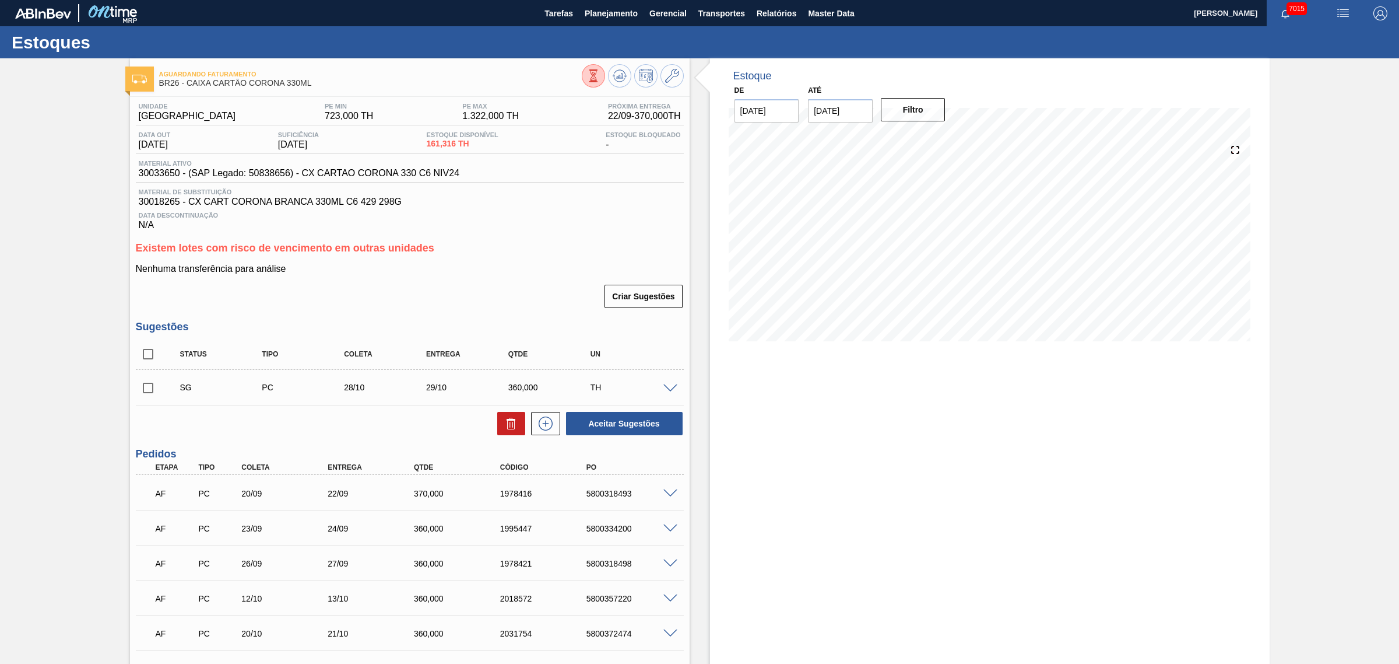
click at [366, 301] on div "Criar Sugestões" at bounding box center [410, 296] width 548 height 26
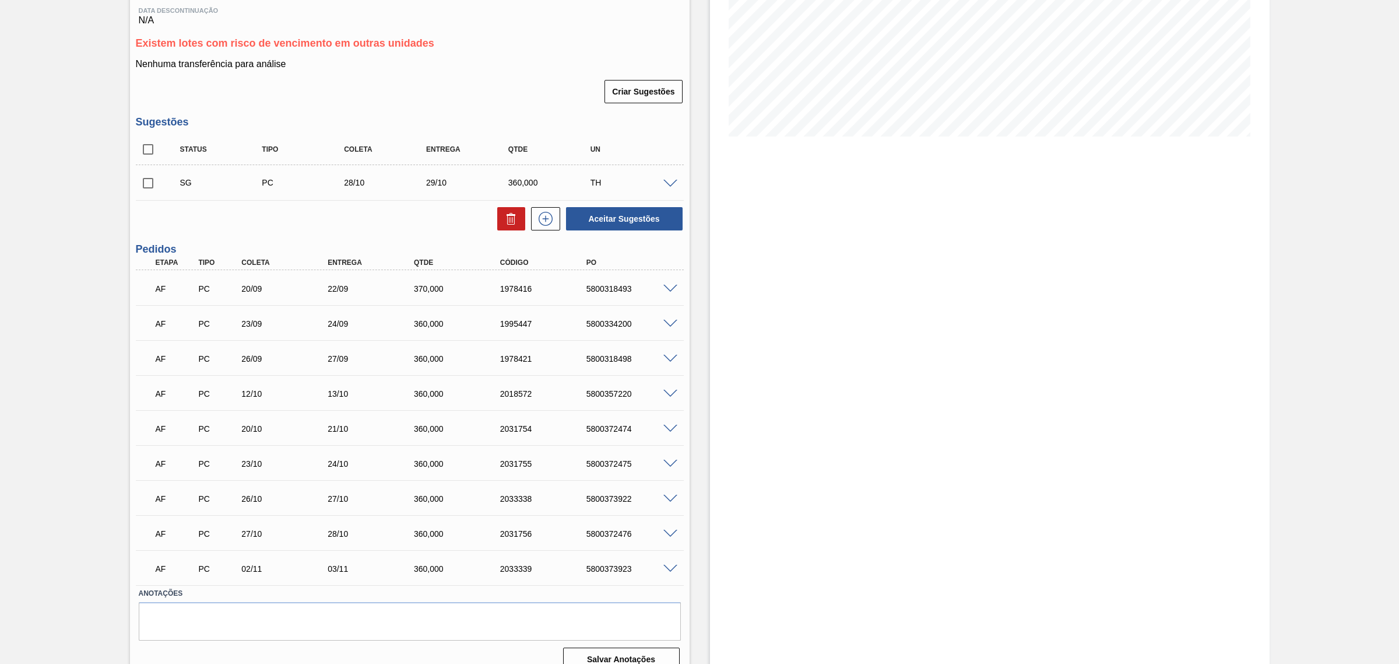
scroll to position [223, 0]
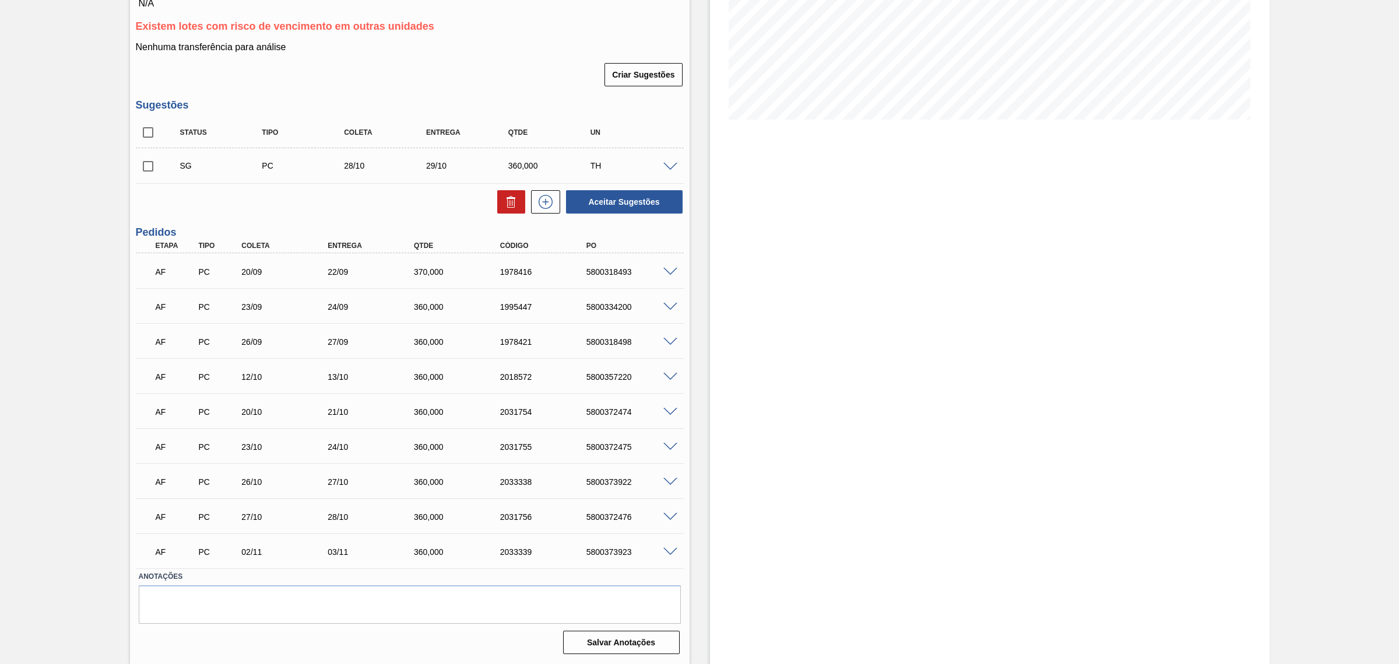
click at [666, 515] on span at bounding box center [671, 517] width 14 height 9
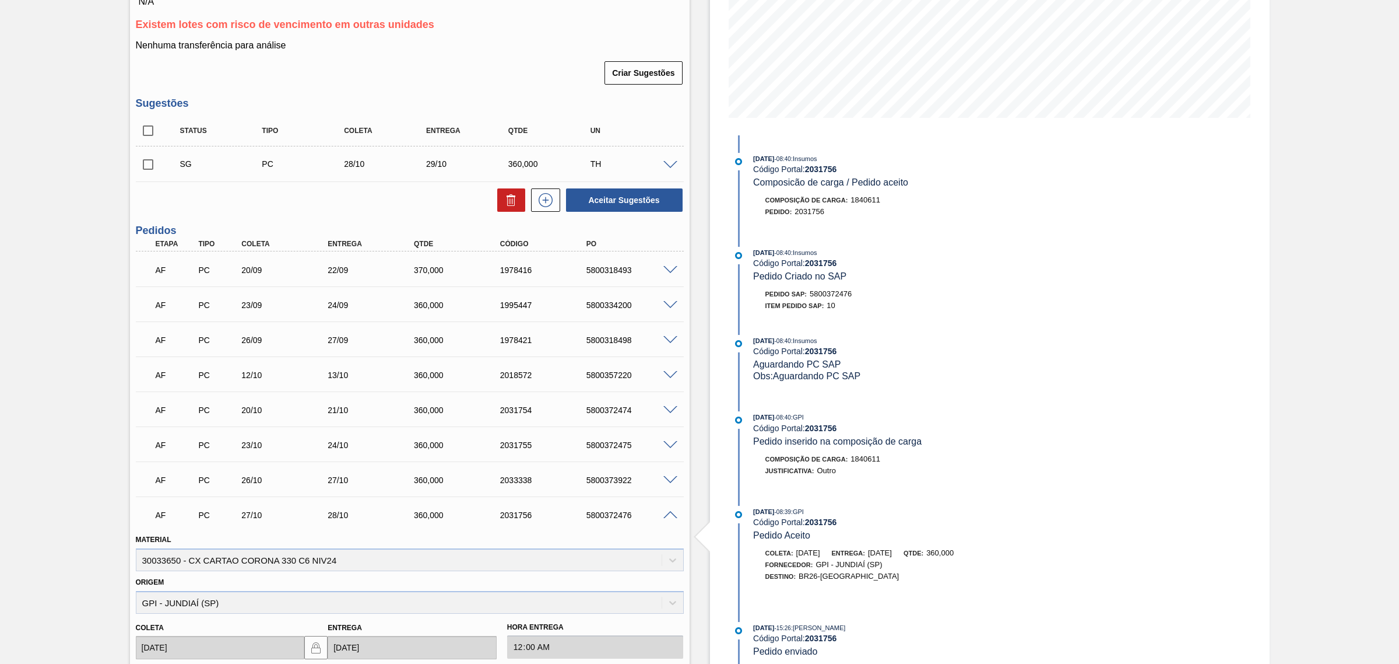
click at [672, 517] on span at bounding box center [671, 515] width 14 height 9
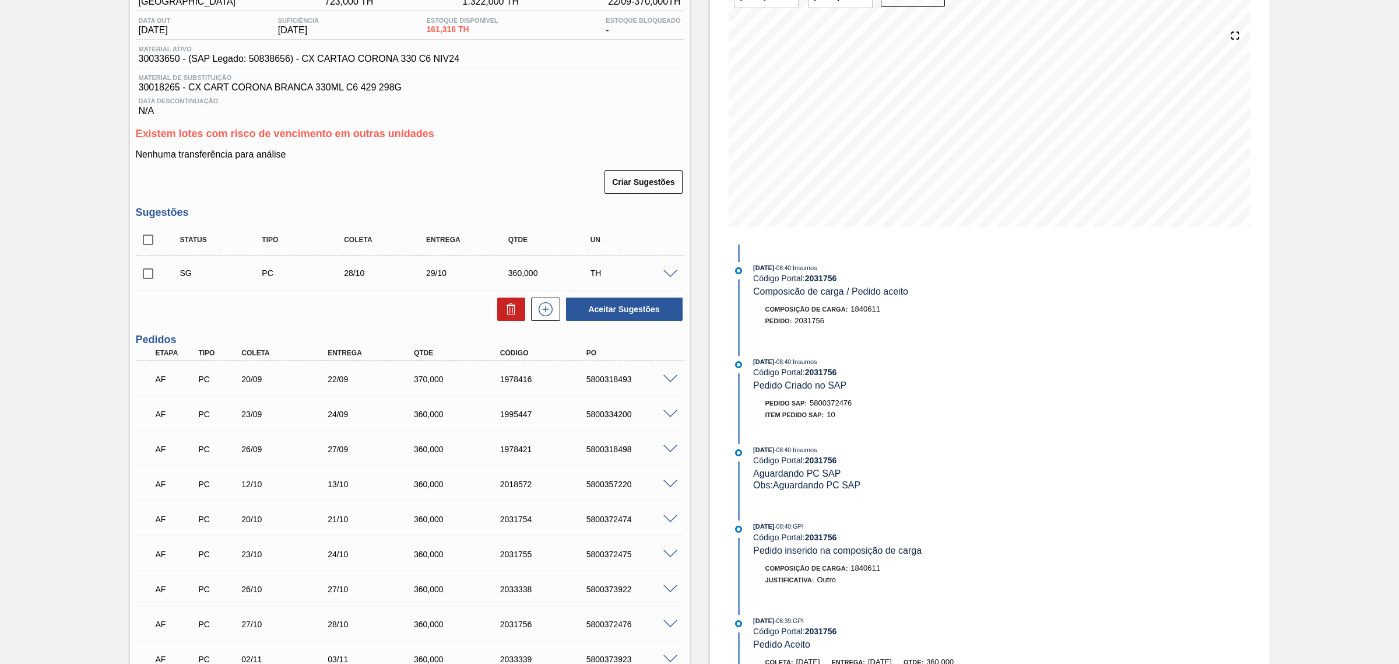
scroll to position [0, 0]
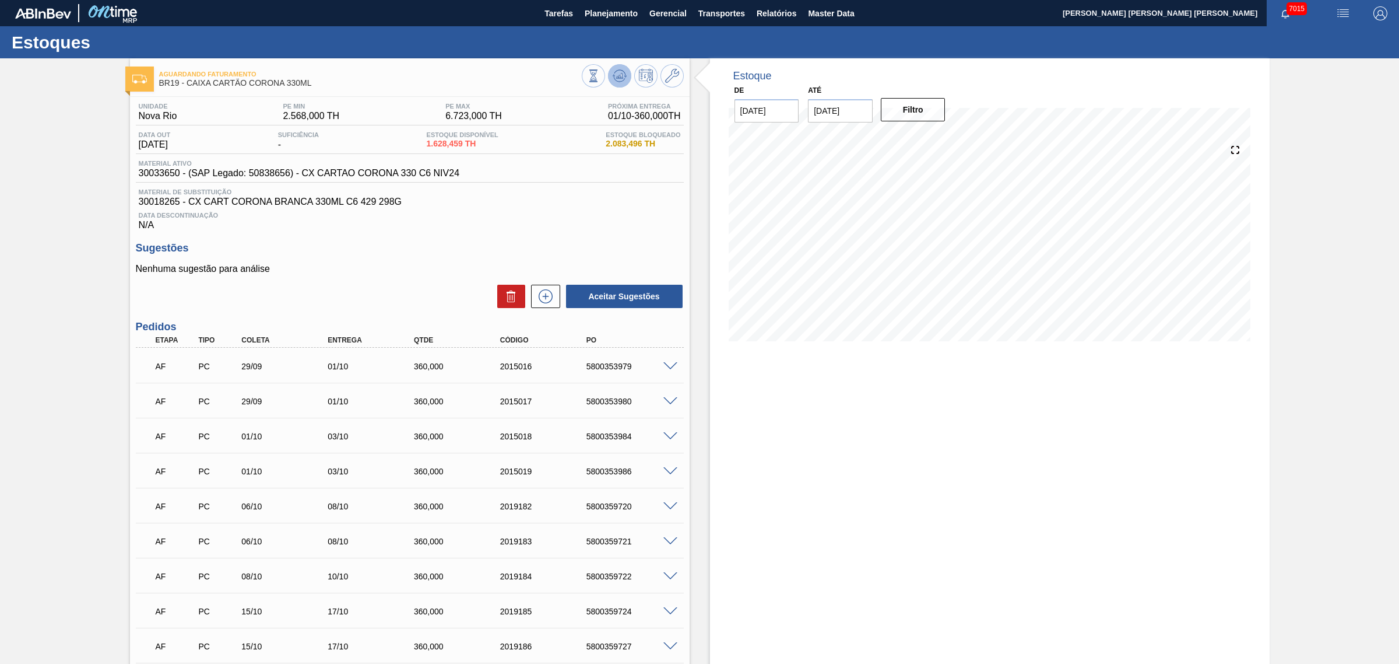
click at [627, 78] on button at bounding box center [619, 75] width 23 height 23
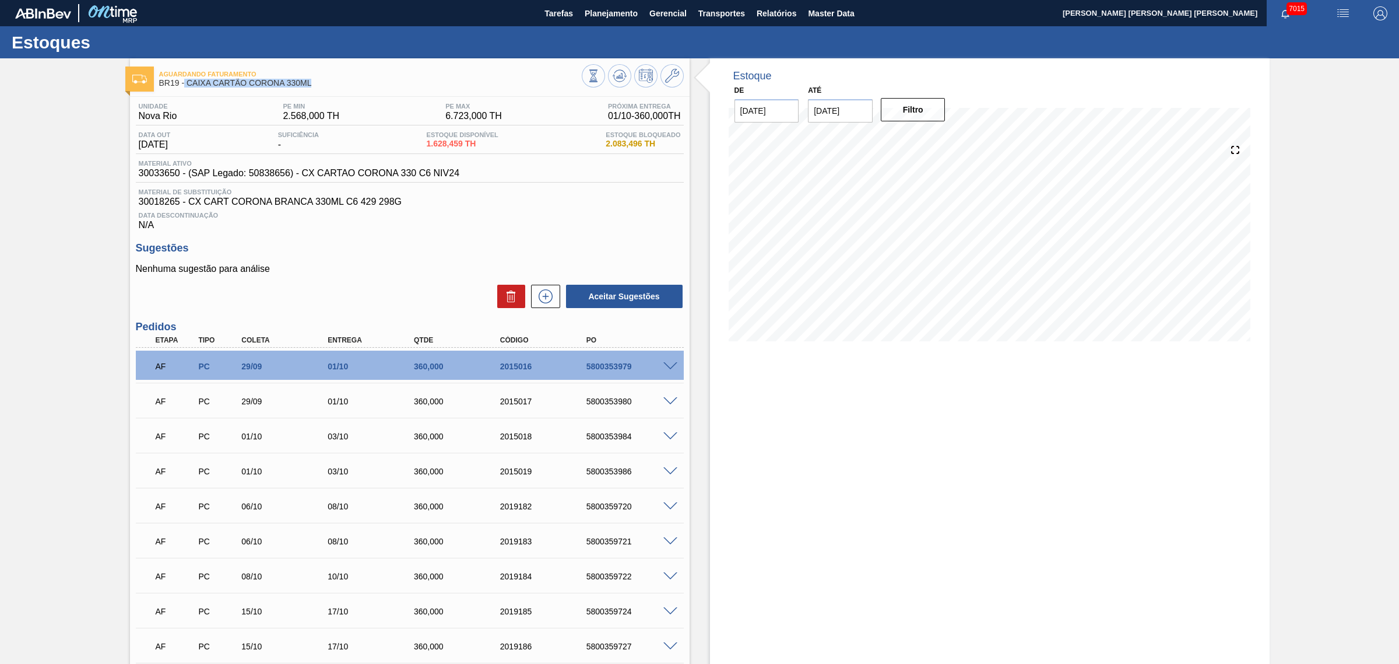
drag, startPoint x: 321, startPoint y: 87, endPoint x: 185, endPoint y: 89, distance: 135.9
click at [185, 89] on div "Aguardando Faturamento BR19 - CAIXA CARTÃO CORONA 330ML" at bounding box center [370, 79] width 423 height 26
click at [592, 229] on div "Data Descontinuação N/A" at bounding box center [410, 218] width 548 height 23
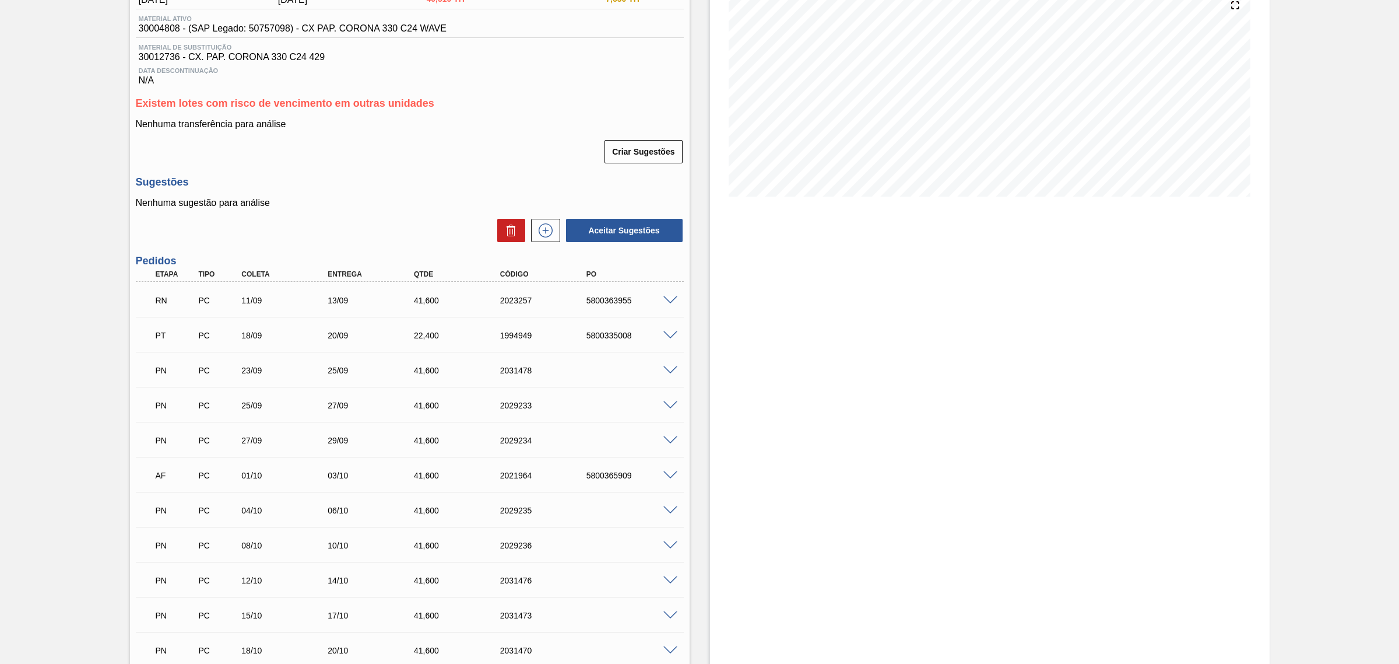
scroll to position [146, 0]
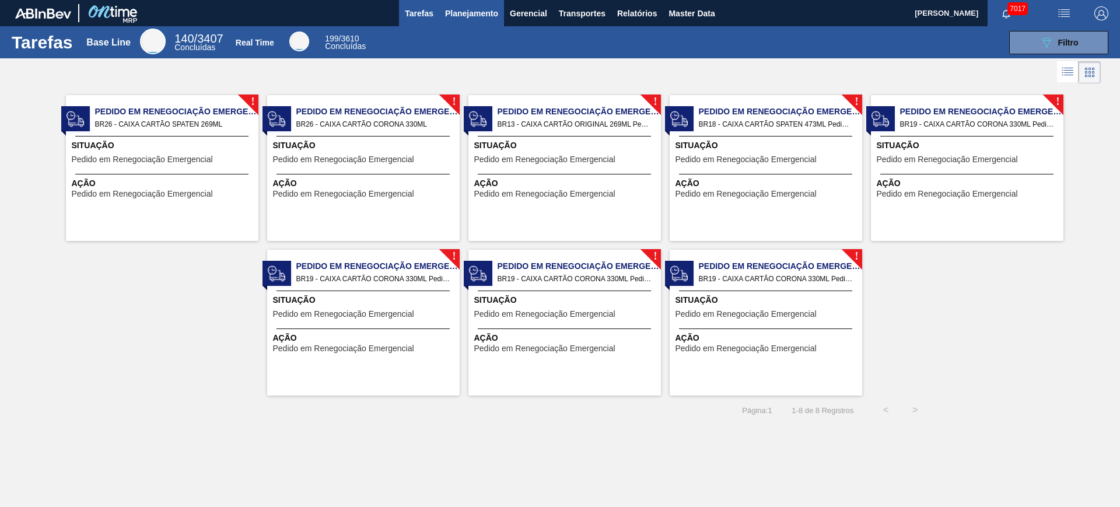
click at [469, 10] on span "Planejamento" at bounding box center [471, 13] width 53 height 14
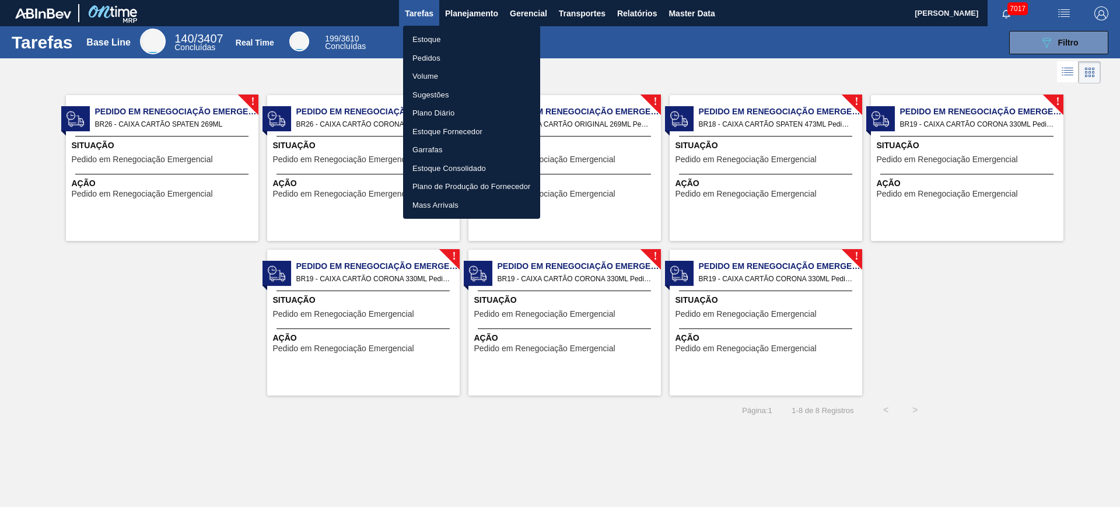
click at [468, 37] on li "Estoque" at bounding box center [471, 39] width 137 height 19
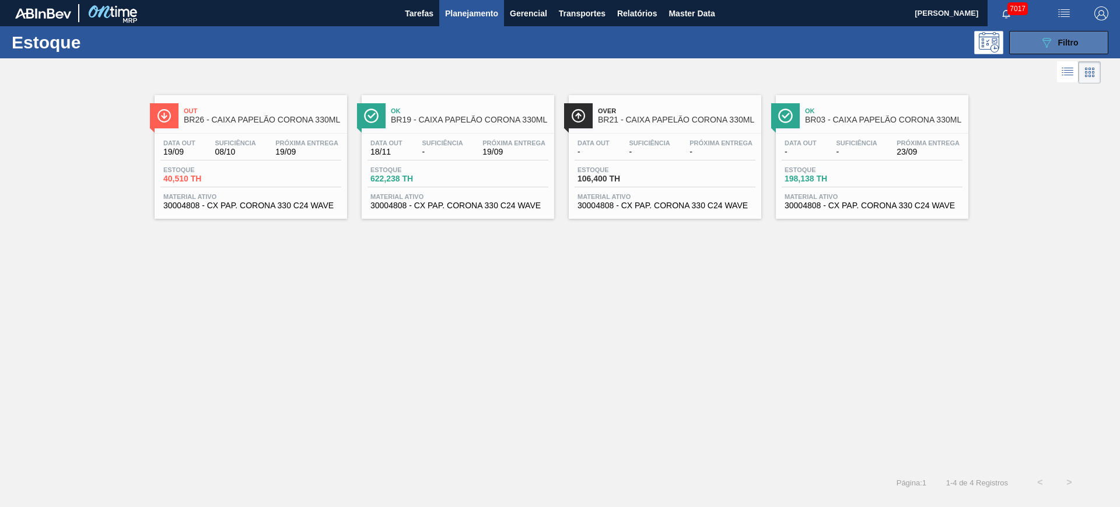
click at [1037, 45] on button "089F7B8B-B2A5-4AFE-B5C0-19BA573D28AC Filtro" at bounding box center [1058, 42] width 99 height 23
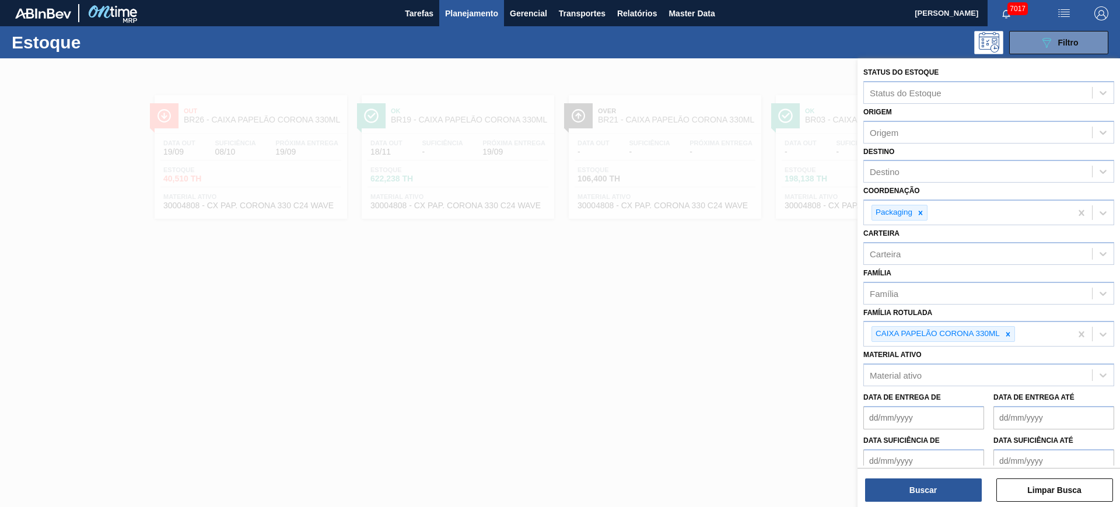
click at [596, 350] on div at bounding box center [560, 311] width 1120 height 507
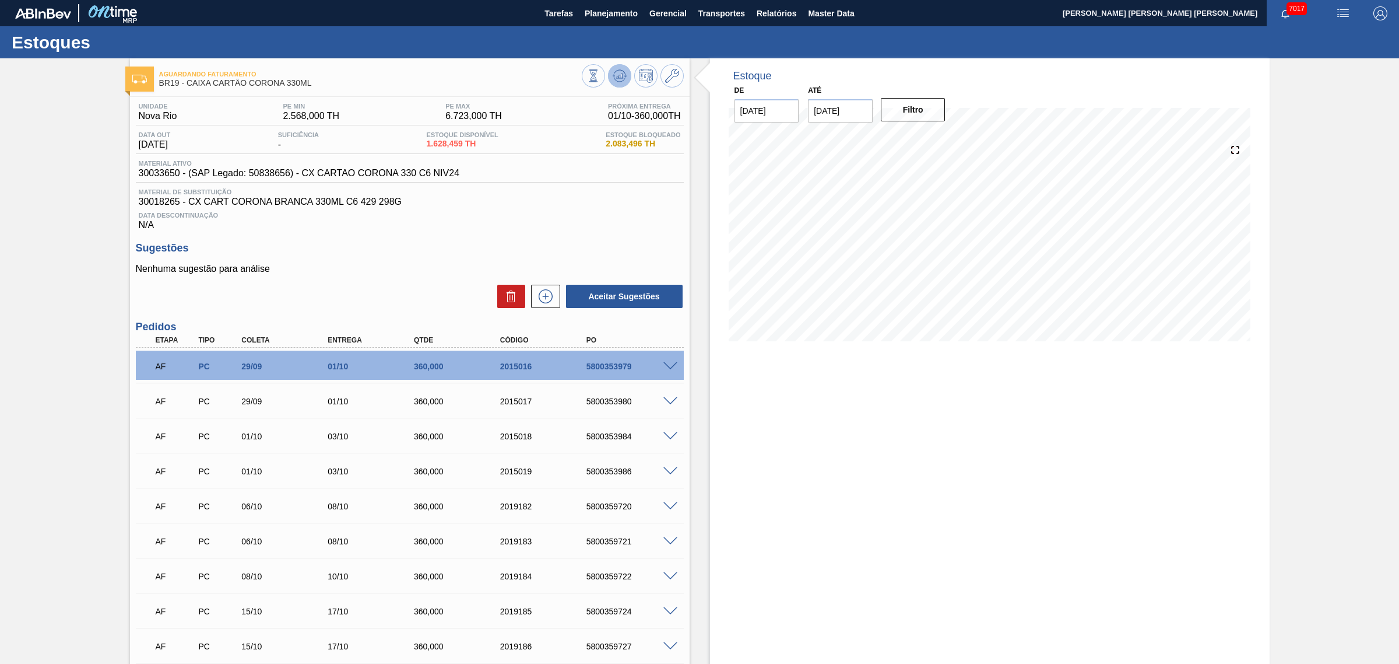
click at [623, 79] on icon at bounding box center [619, 79] width 12 height 6
click at [672, 70] on icon at bounding box center [672, 76] width 14 height 14
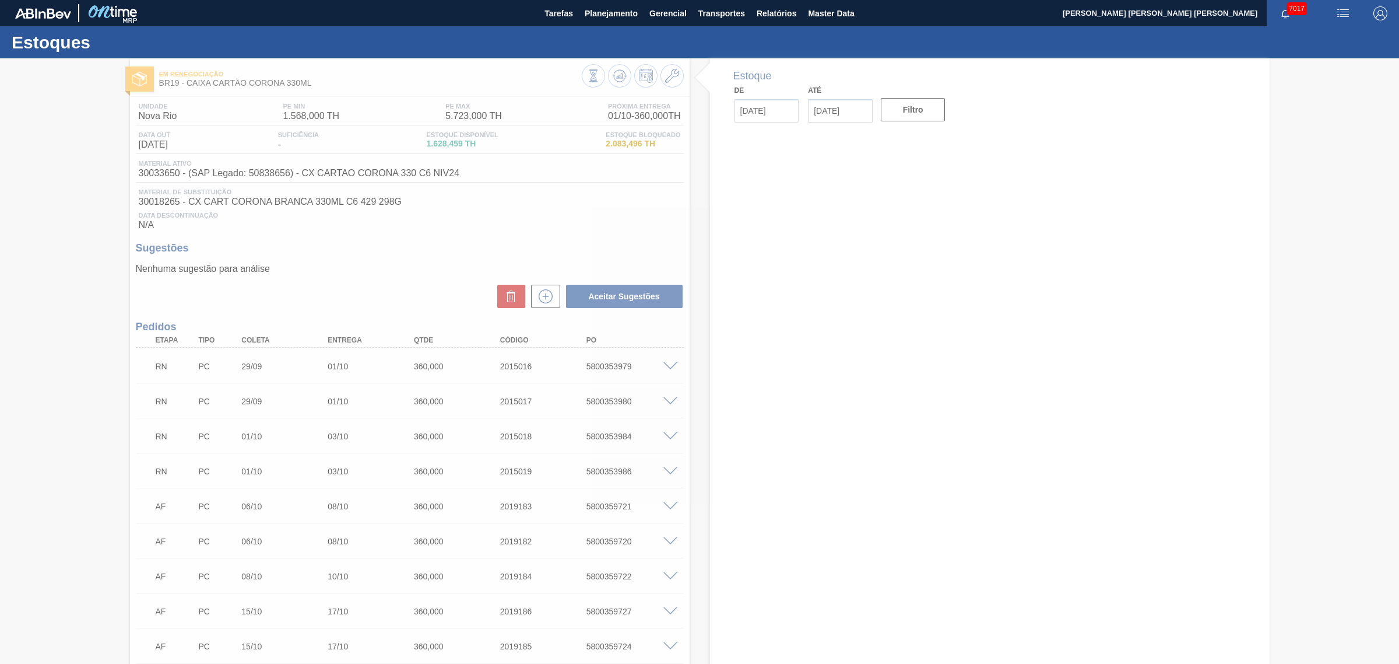
type input "[DATE]"
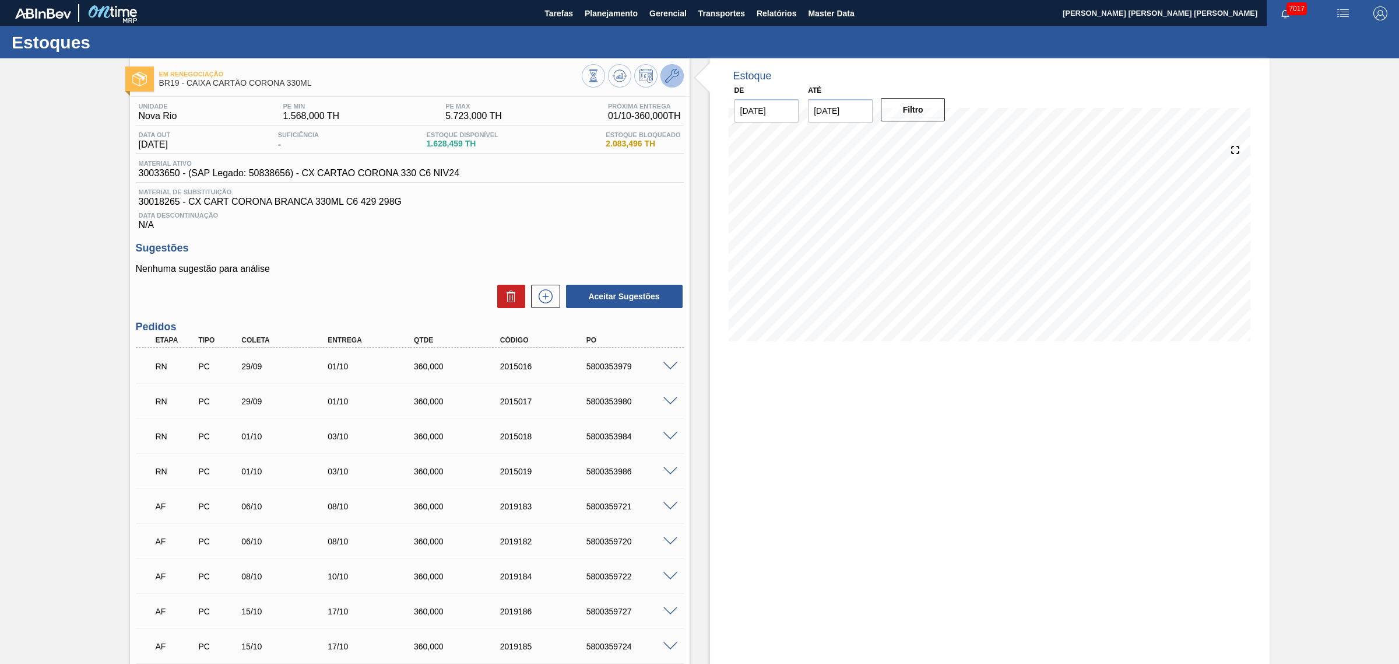
click at [669, 69] on icon at bounding box center [672, 76] width 14 height 14
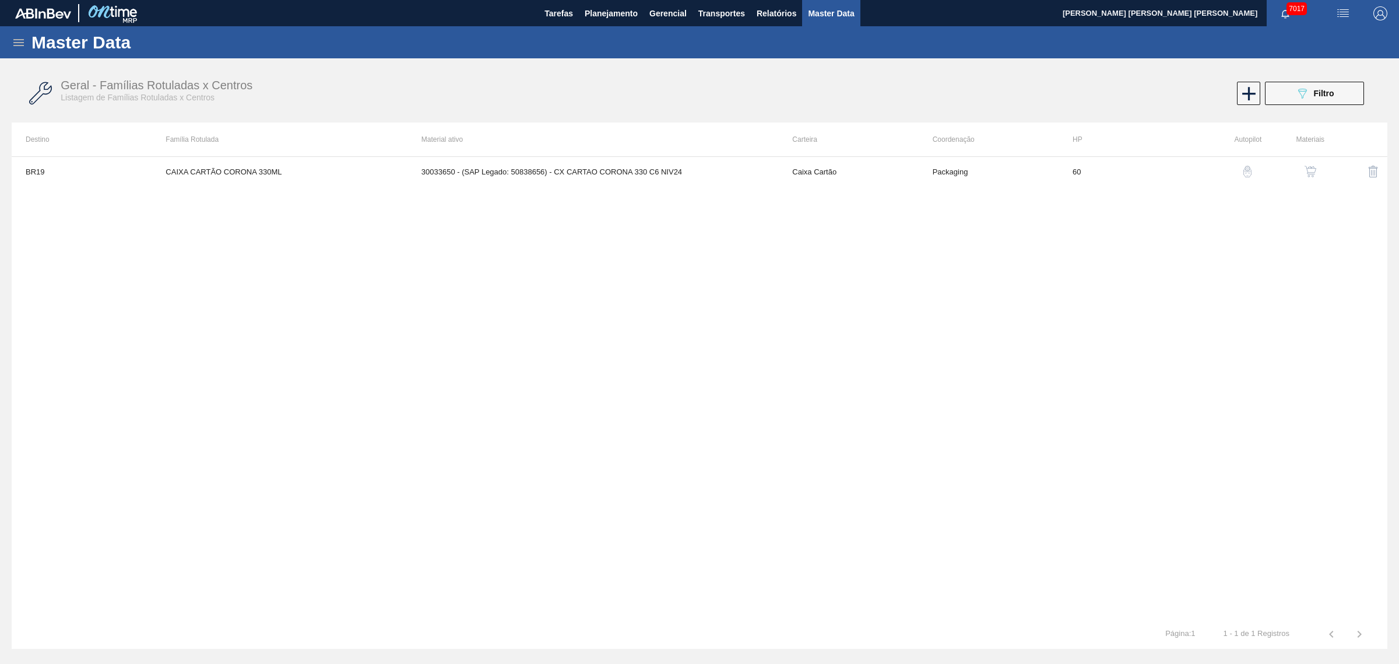
click at [1313, 170] on img "button" at bounding box center [1311, 172] width 12 height 12
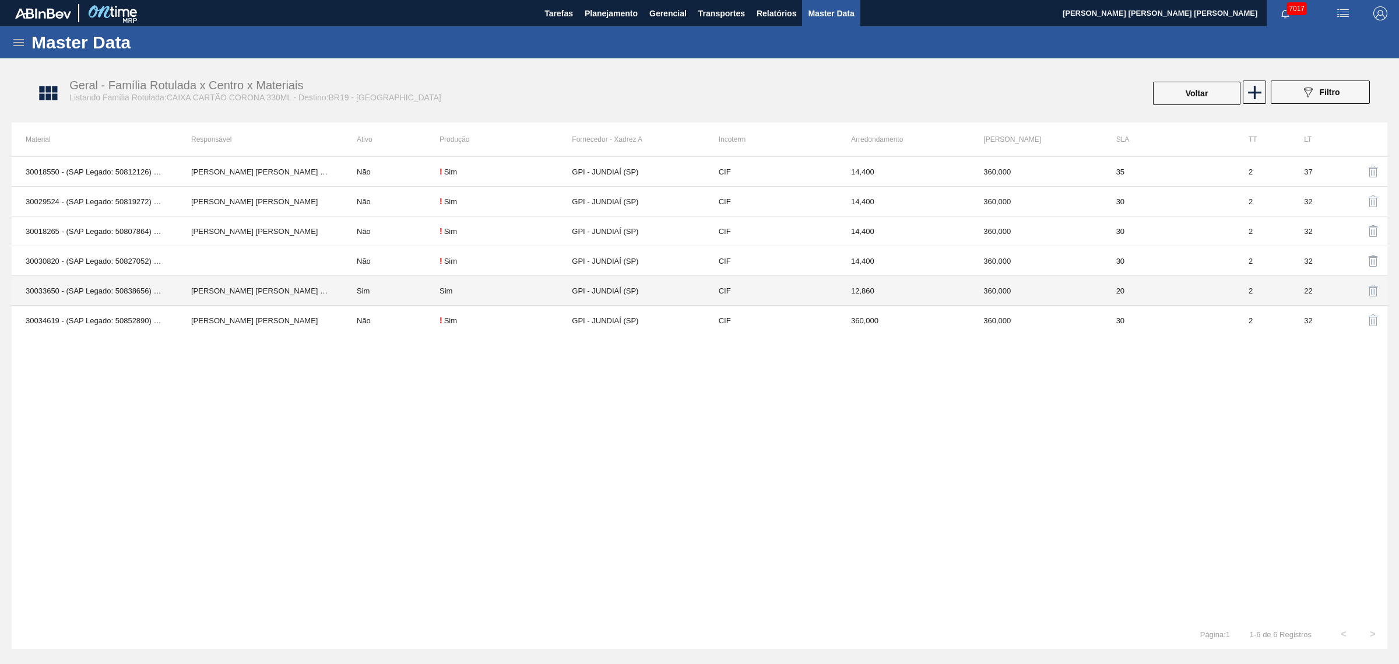
click at [379, 286] on td "Sim" at bounding box center [391, 291] width 97 height 30
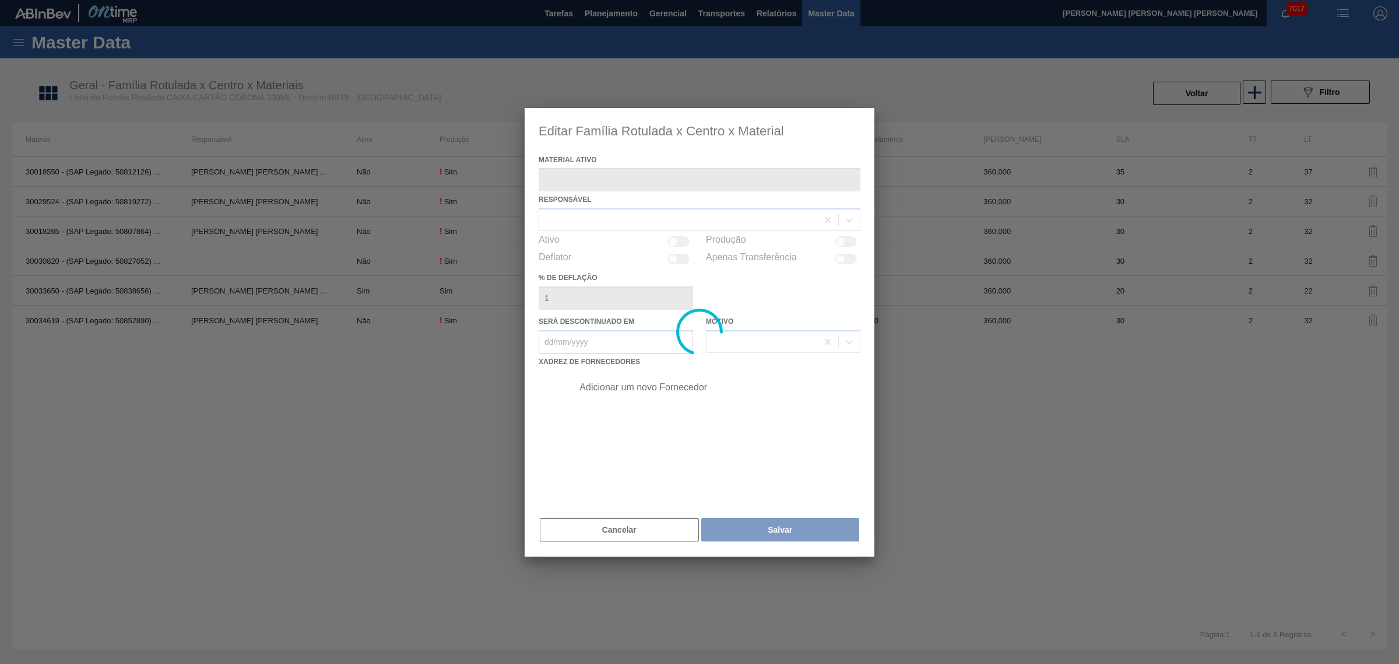
type ativo "30033650 - (SAP Legado: 50838656) - CX CARTAO CORONA 330 C6 NIV24"
checkbox input "true"
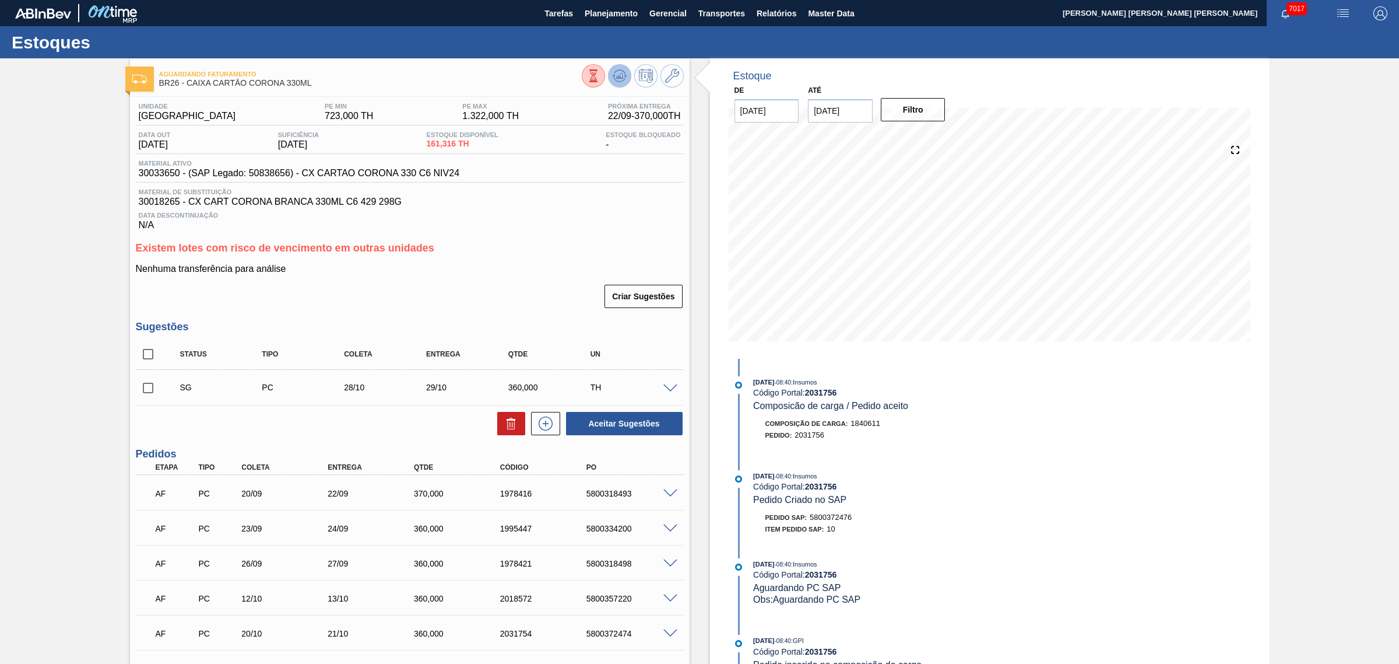
click at [622, 79] on icon at bounding box center [620, 76] width 14 height 14
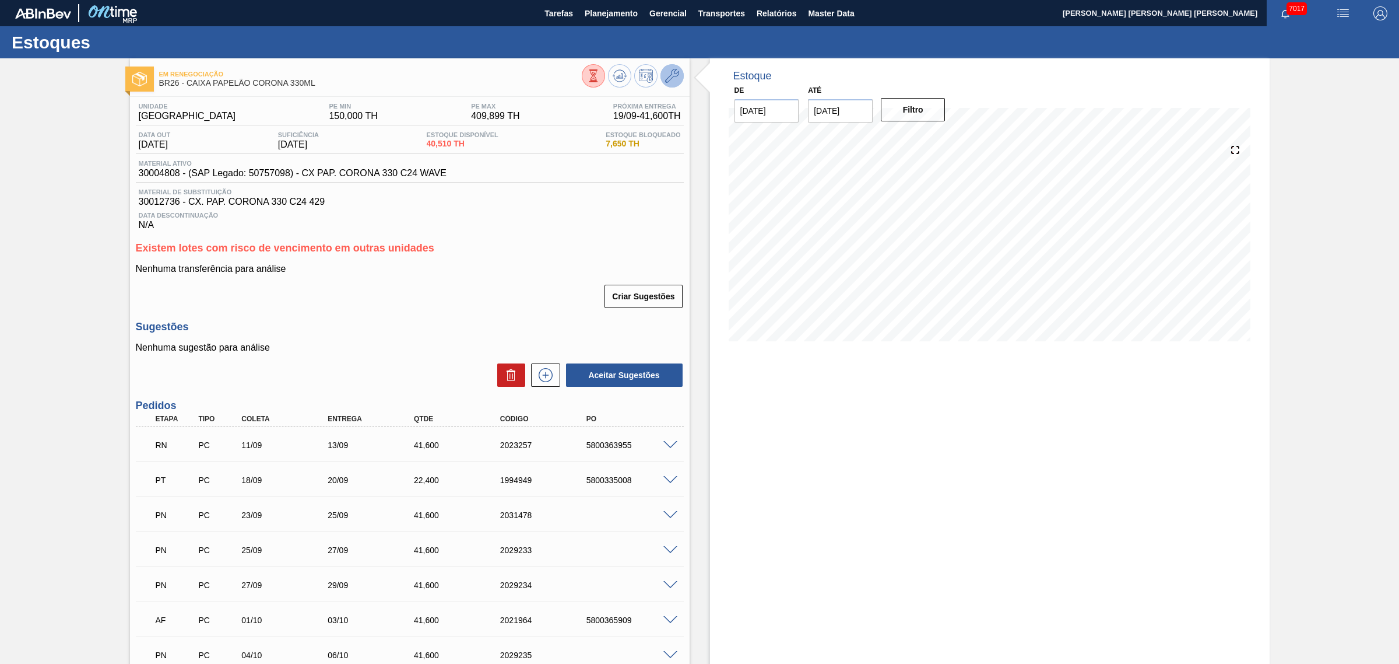
click at [671, 80] on icon at bounding box center [672, 76] width 14 height 14
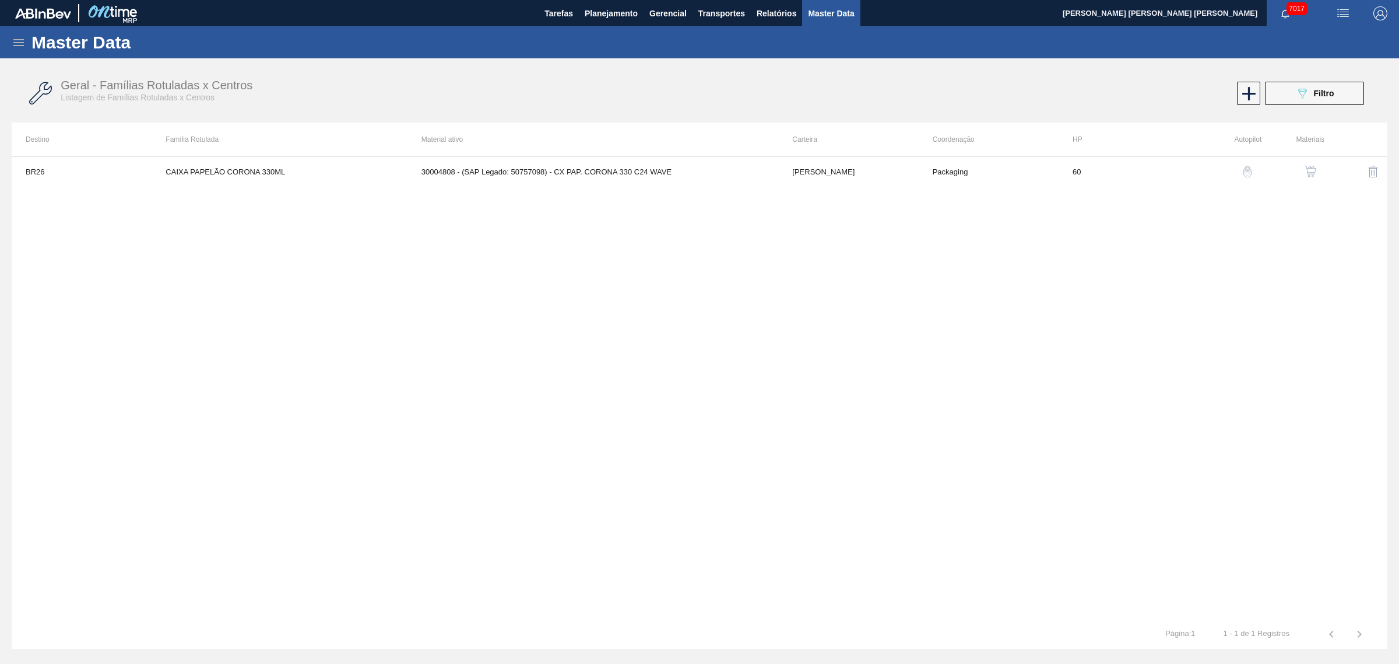
click at [1307, 159] on button "button" at bounding box center [1311, 171] width 28 height 28
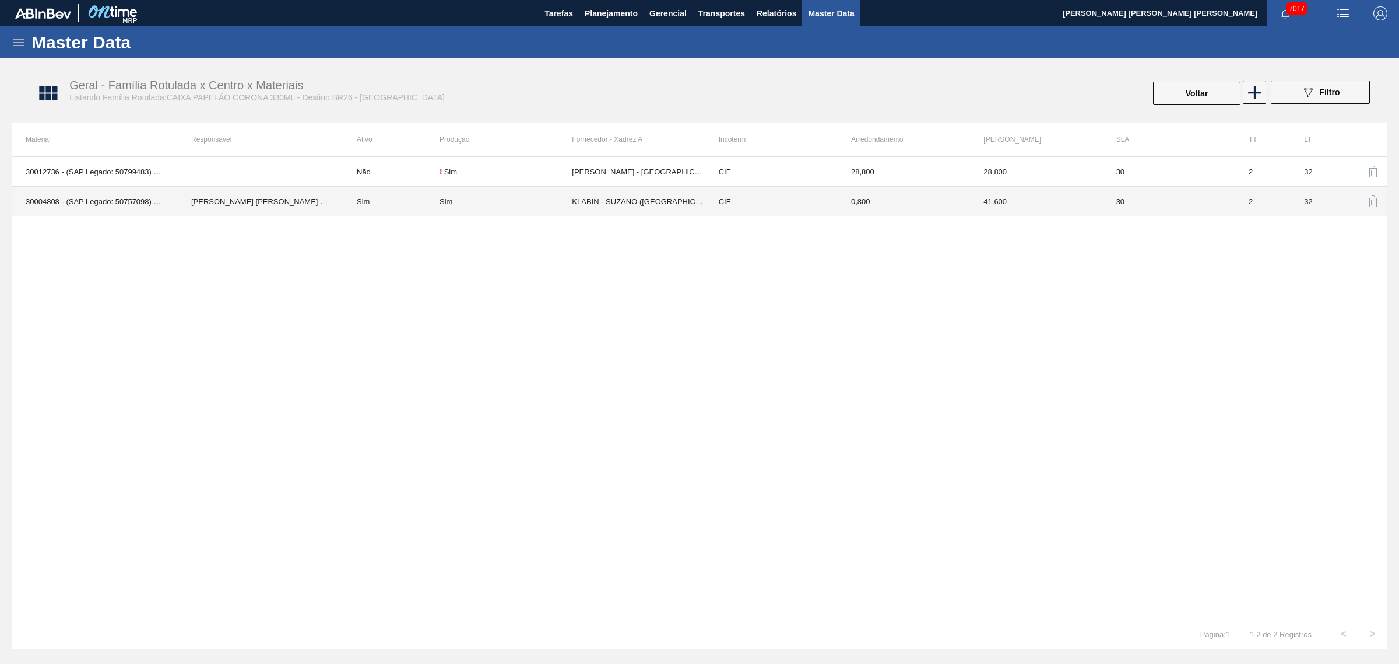
click at [490, 201] on div "Sim" at bounding box center [506, 201] width 132 height 9
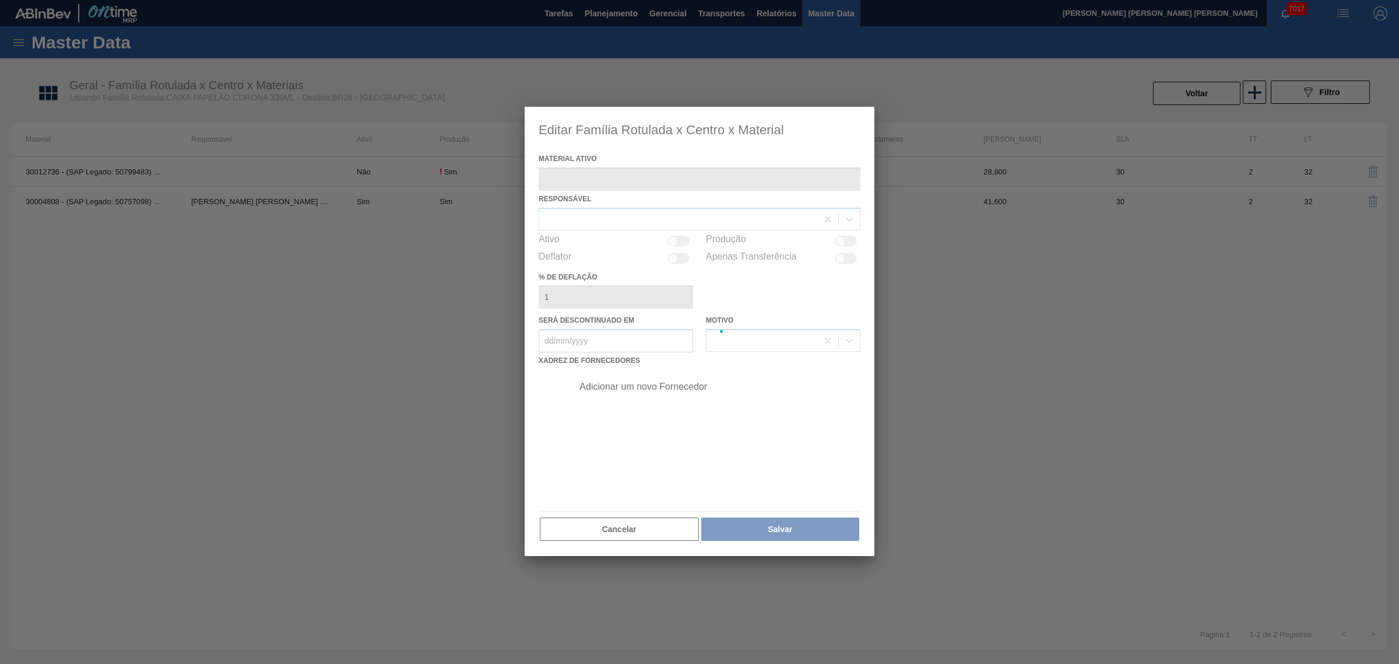
type ativo "30004808 - (SAP Legado: 50757098) - CX PAP. CORONA 330 C24 WAVE"
checkbox input "true"
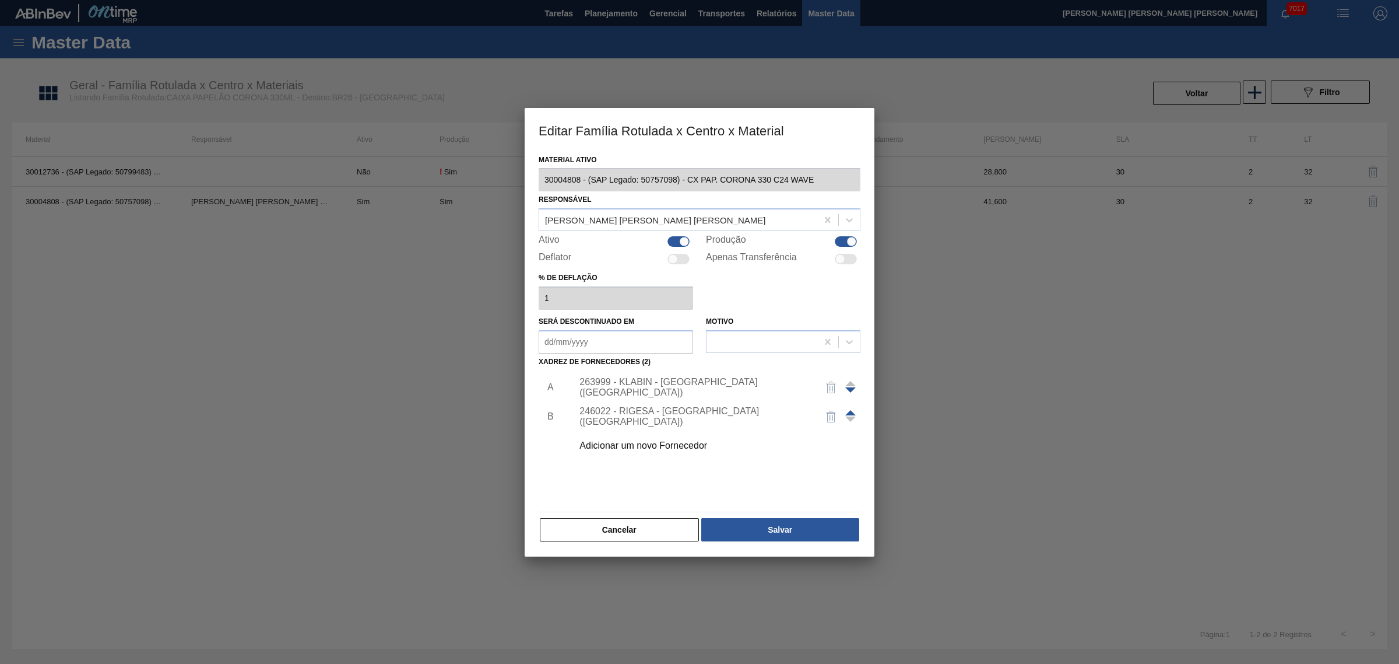
click at [637, 445] on div "Adicionar um novo Fornecedor" at bounding box center [694, 445] width 229 height 10
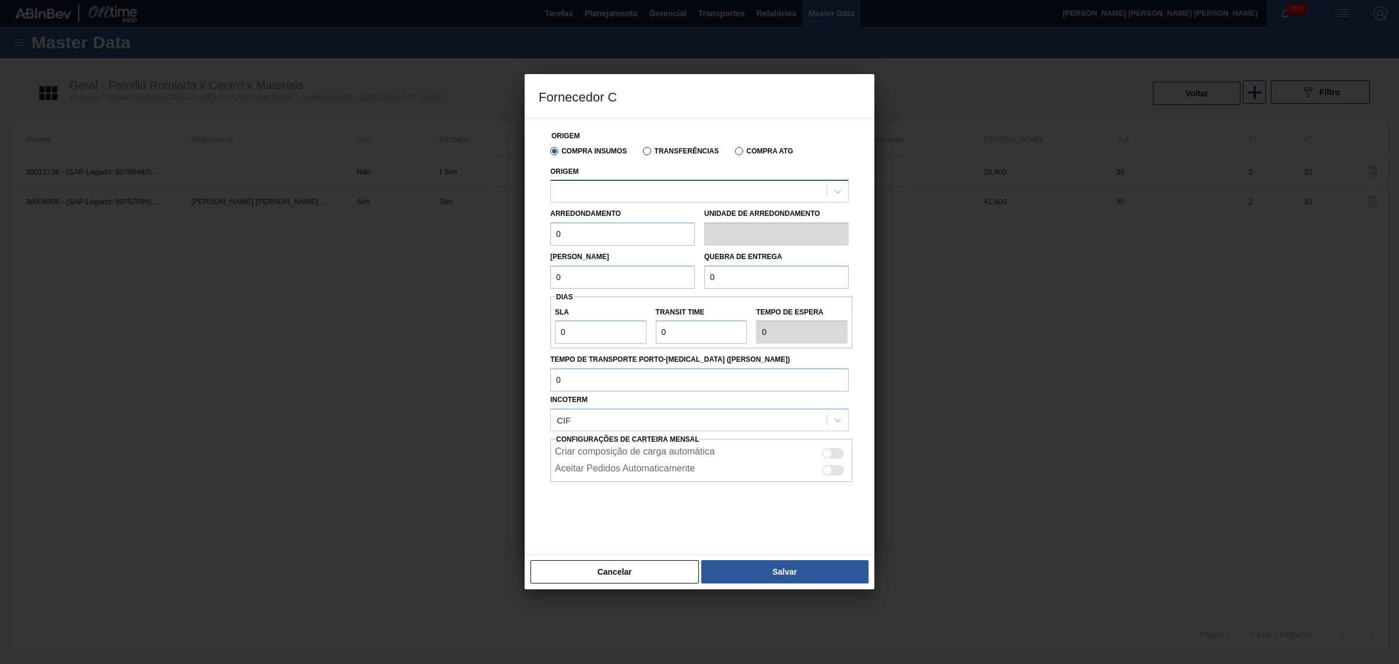
click at [628, 195] on div at bounding box center [689, 191] width 276 height 17
click at [647, 152] on label "Transferências" at bounding box center [681, 151] width 76 height 8
click at [641, 153] on input "Transferências" at bounding box center [641, 153] width 0 height 0
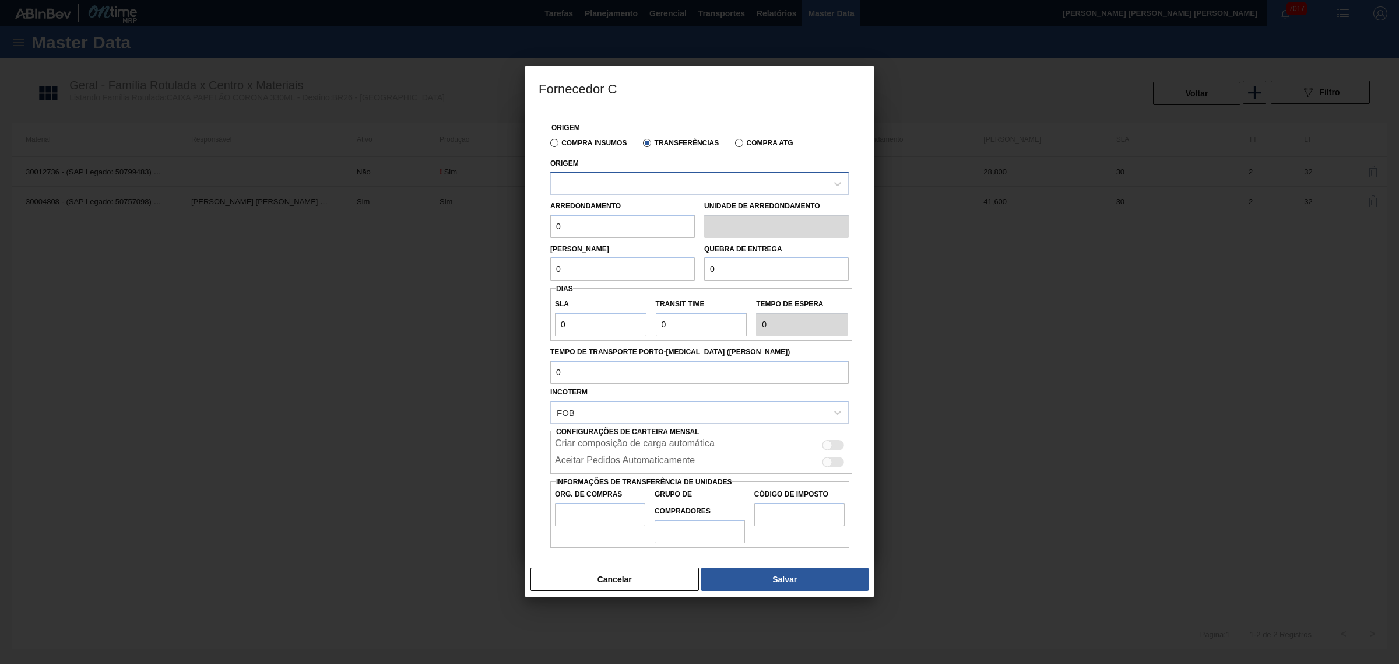
click at [606, 177] on div at bounding box center [689, 183] width 276 height 17
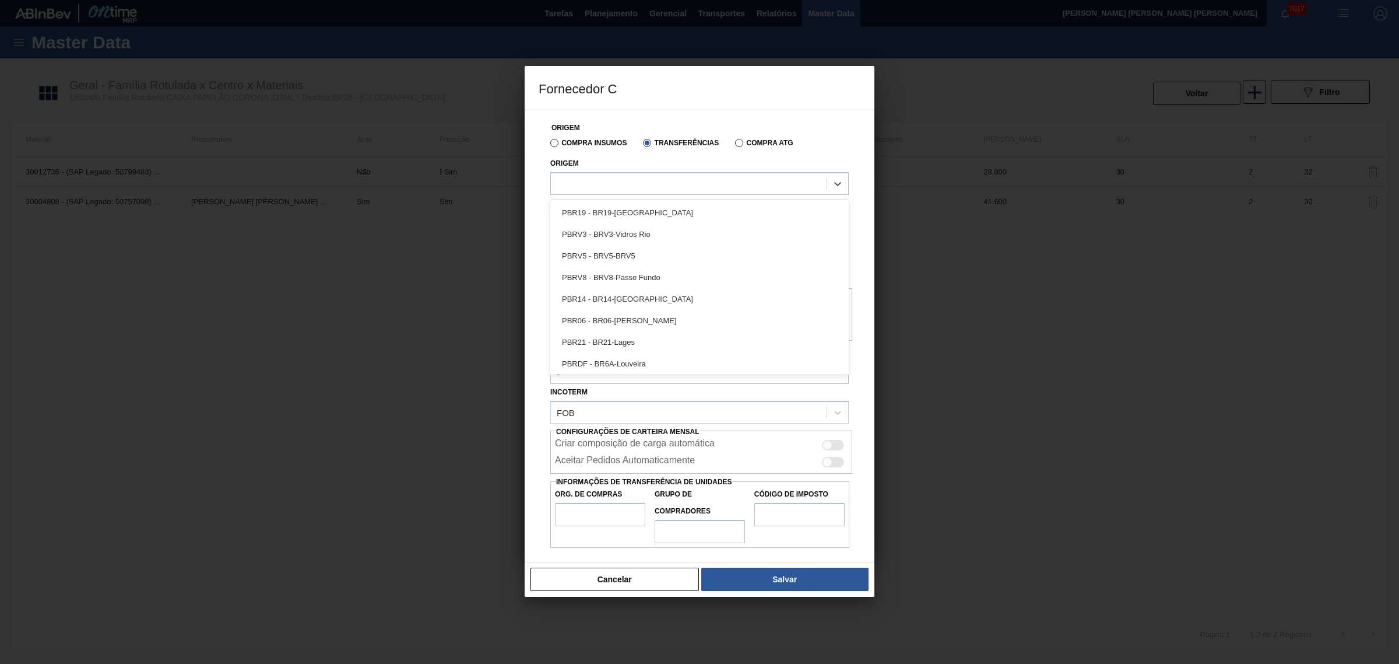
click at [563, 139] on label "Compra Insumos" at bounding box center [588, 143] width 76 height 8
click at [549, 145] on input "Compra Insumos" at bounding box center [549, 145] width 0 height 0
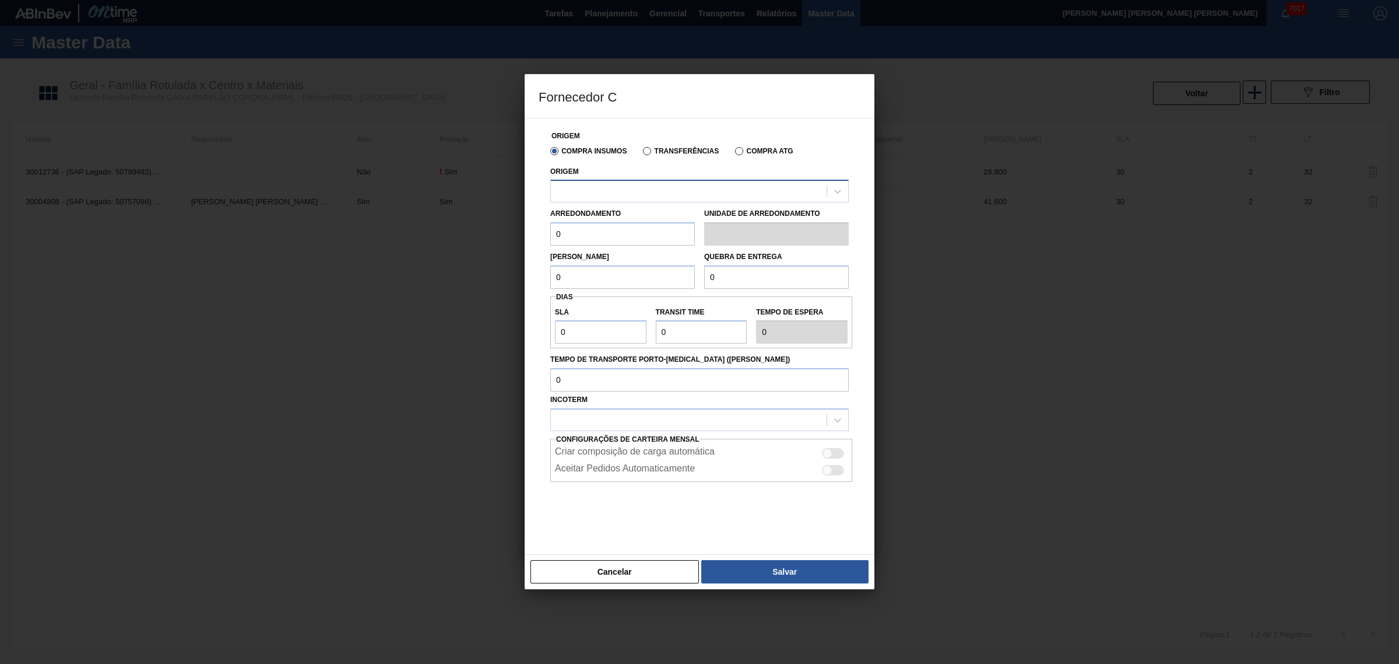
click at [599, 188] on div at bounding box center [689, 191] width 276 height 17
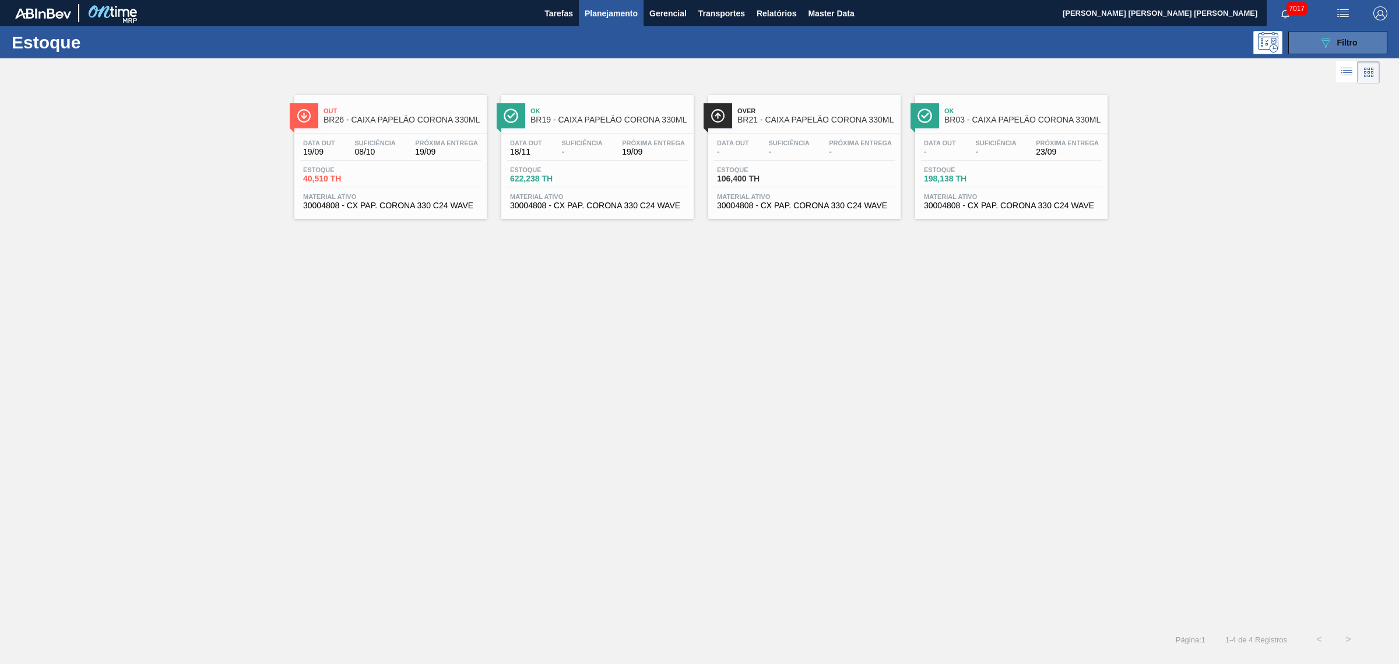
click at [1360, 50] on button "089F7B8B-B2A5-4AFE-B5C0-19BA573D28AC Filtro" at bounding box center [1338, 42] width 99 height 23
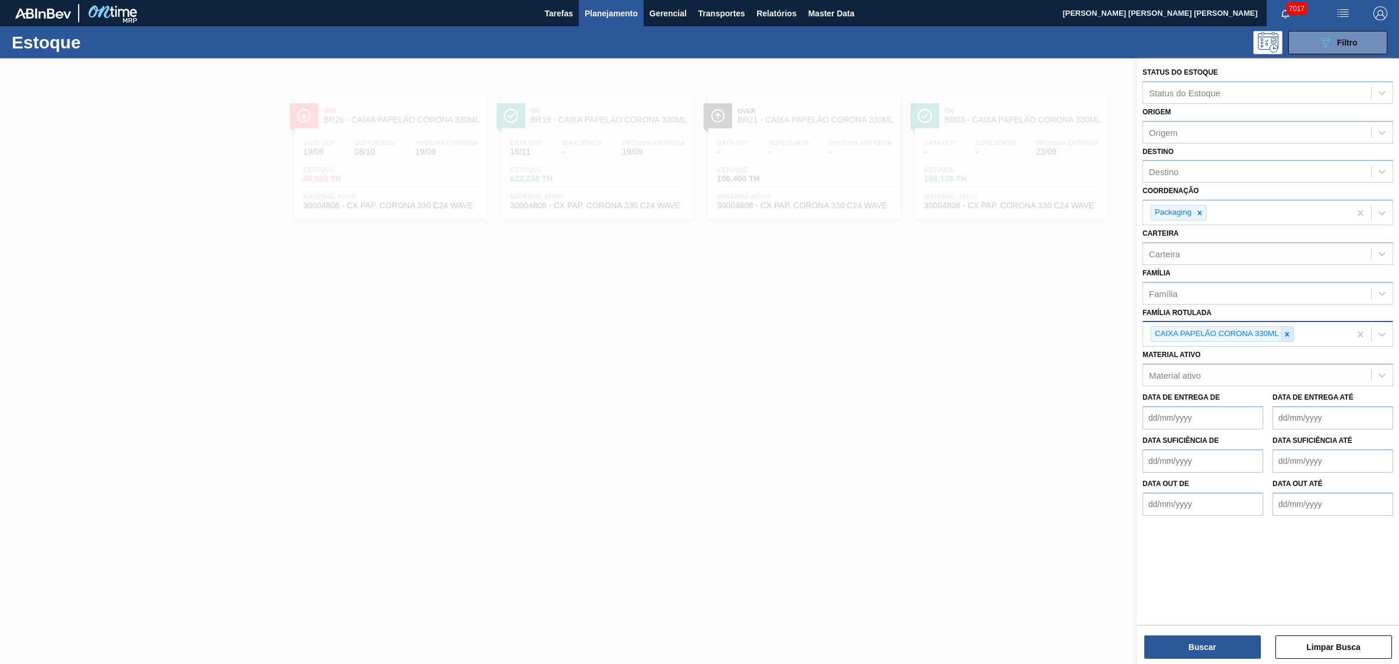
click at [1289, 332] on icon at bounding box center [1288, 334] width 4 height 4
click at [1235, 328] on div "Família Rotulada" at bounding box center [1257, 332] width 228 height 17
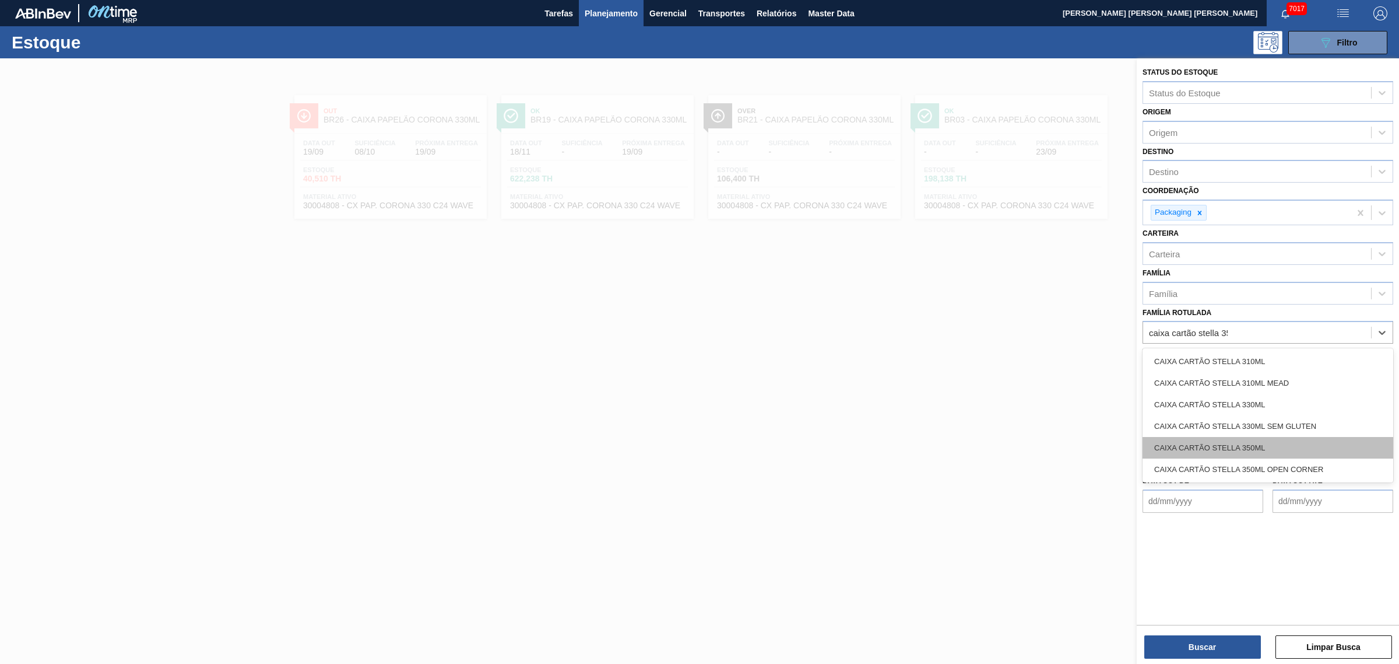
type Rotulada "caixa cartão stella 350"
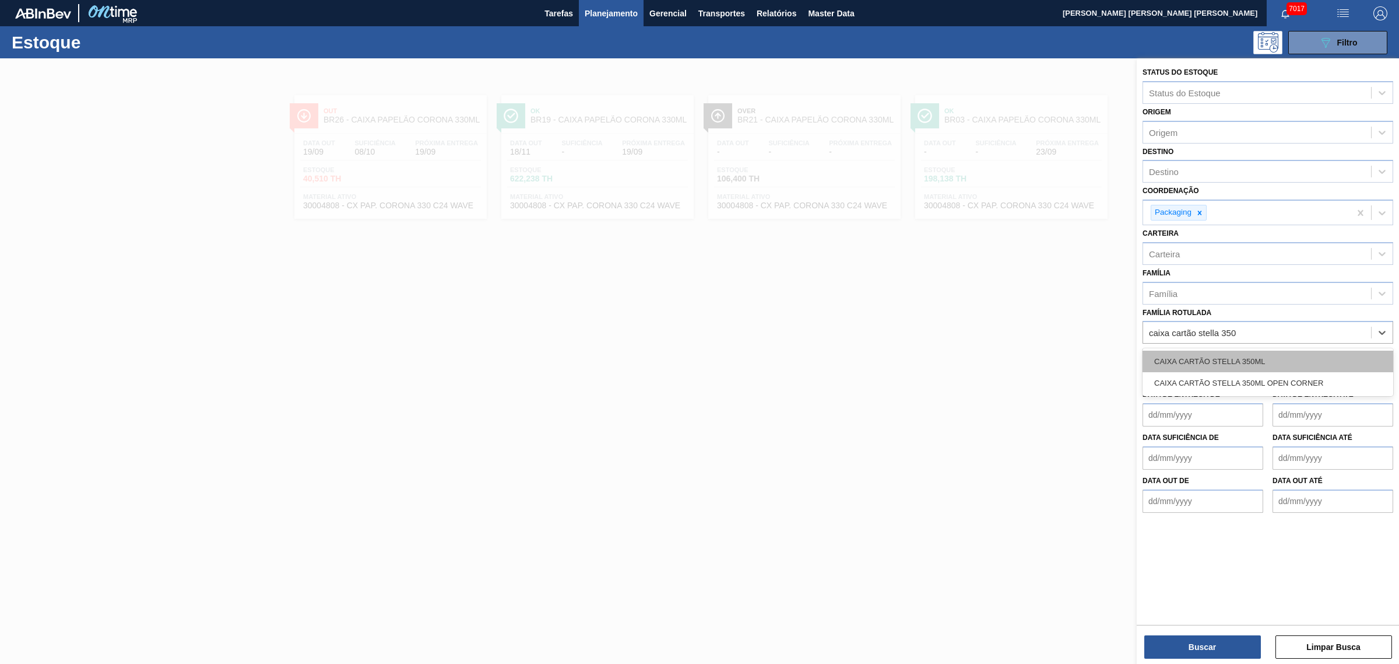
click at [1283, 365] on div "CAIXA CARTÃO STELLA 350ML" at bounding box center [1268, 361] width 251 height 22
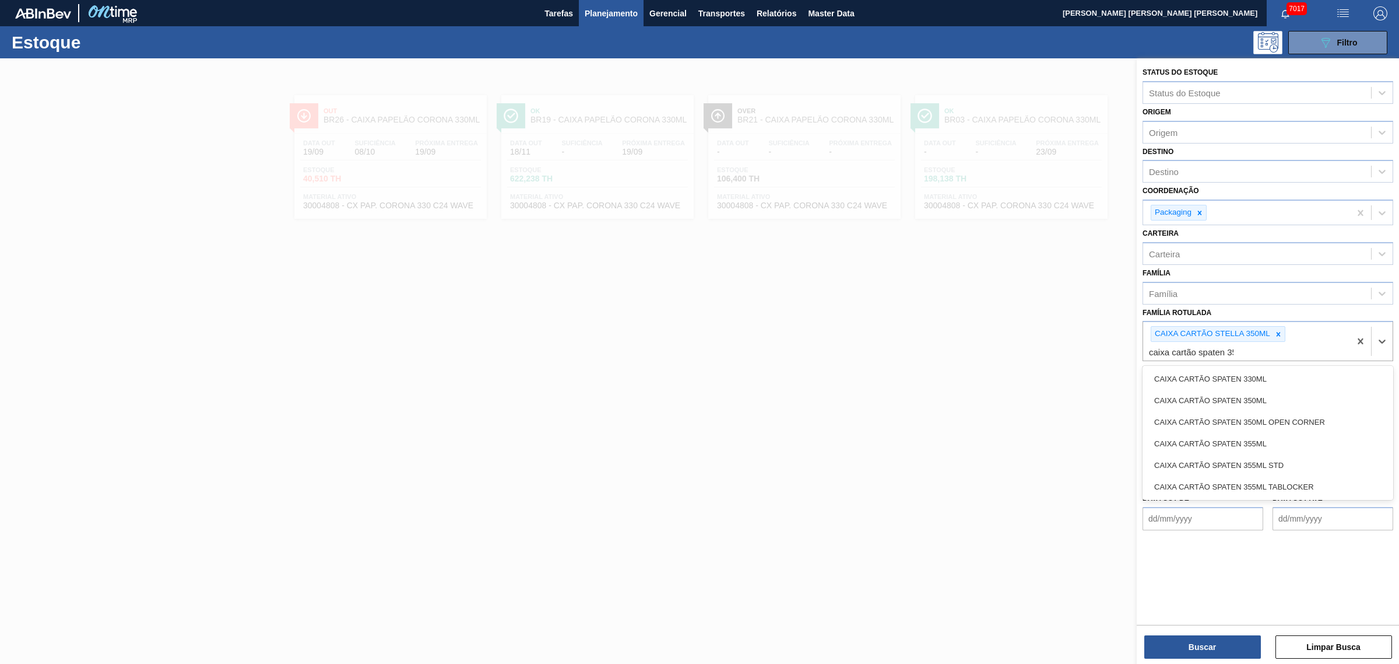
type Rotulada "caixa cartão spaten 350"
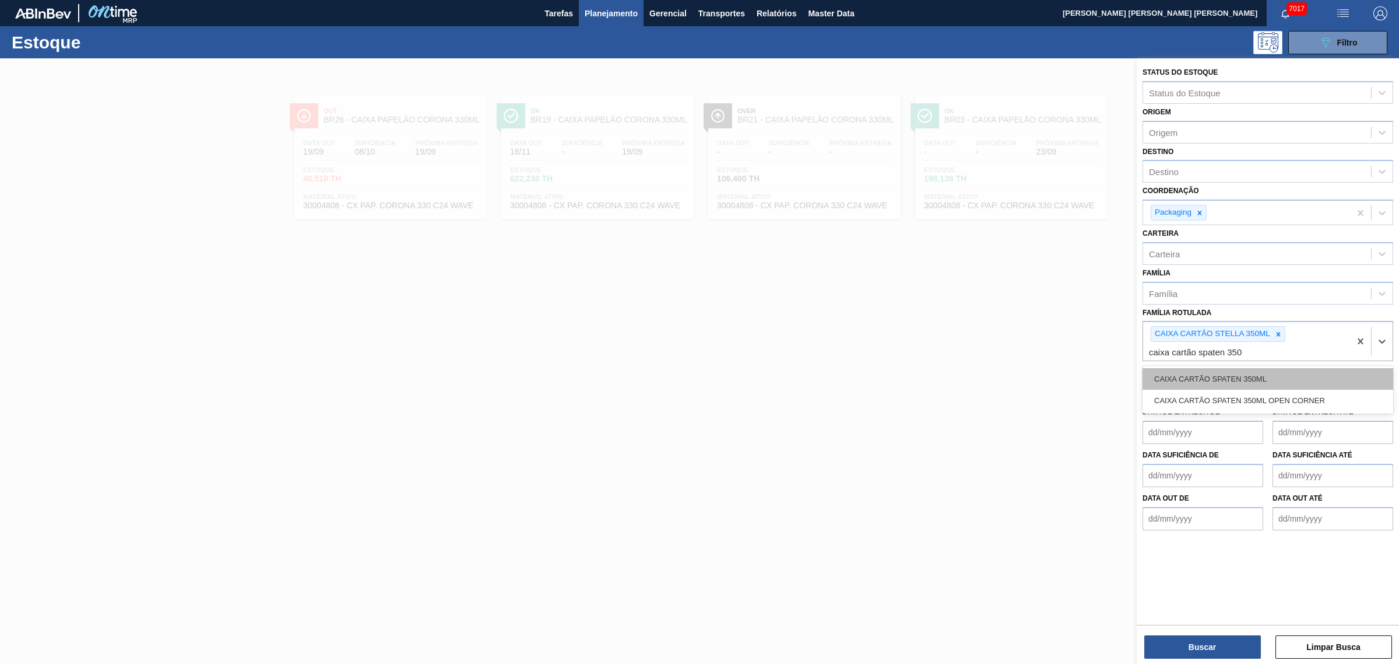
click at [1280, 368] on div "CAIXA CARTÃO SPATEN 350ML" at bounding box center [1268, 379] width 251 height 22
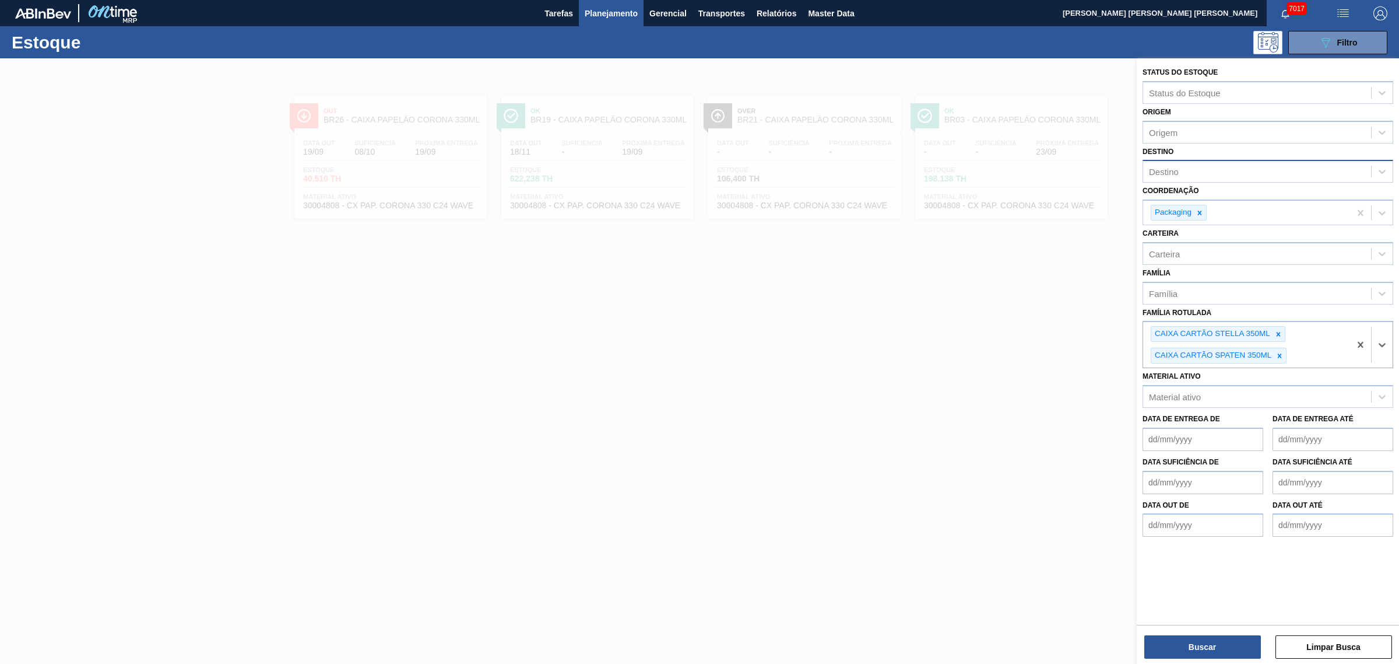
click at [1187, 173] on div "Destino" at bounding box center [1257, 171] width 228 height 17
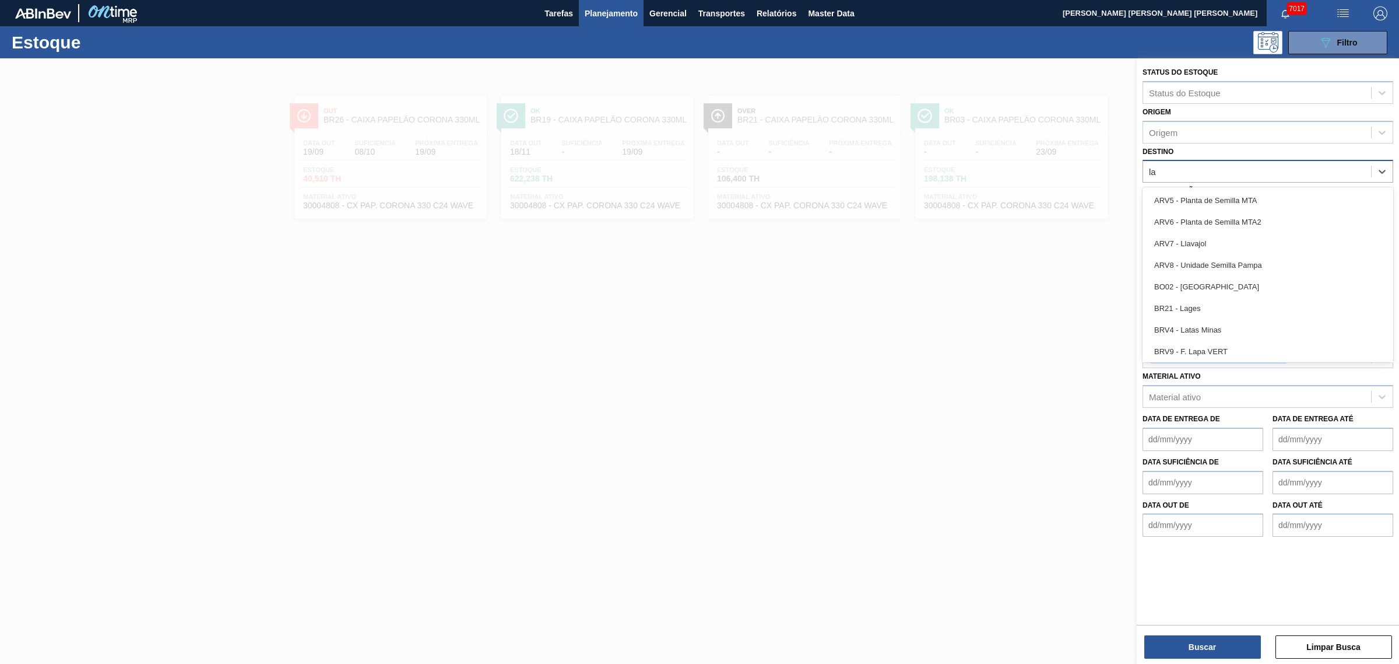
type input "l"
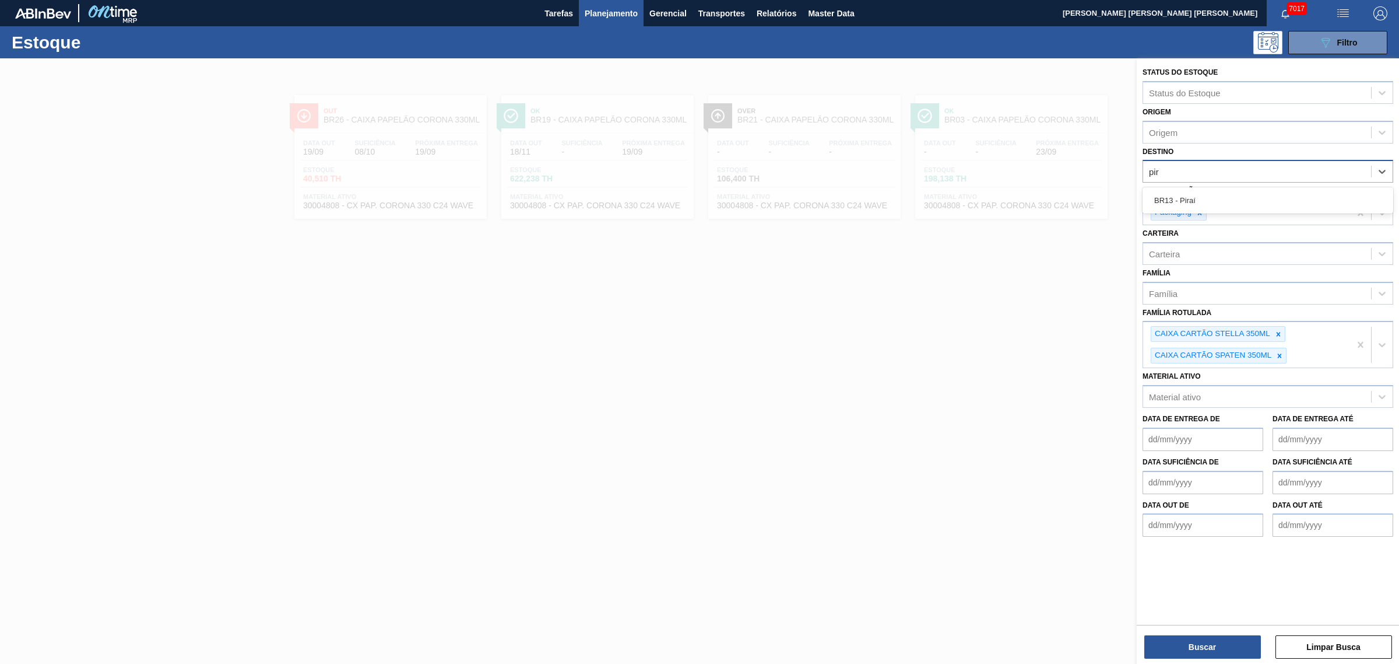
type input "pira"
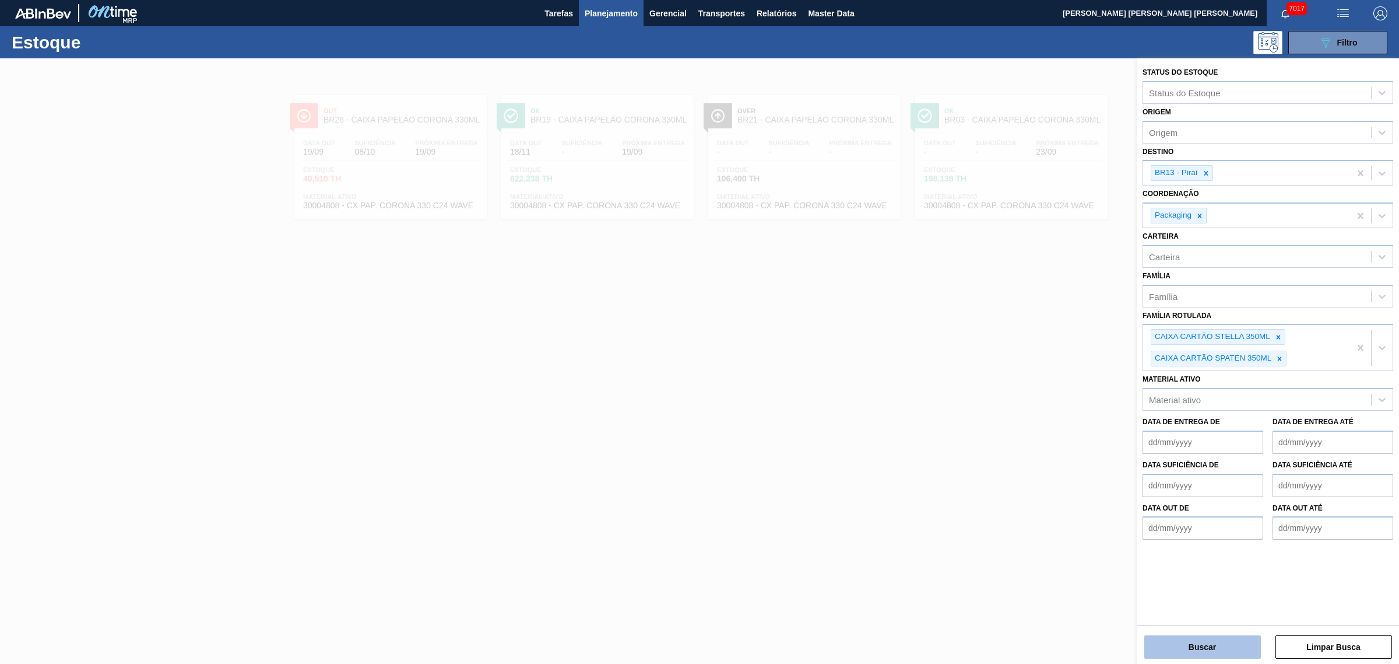
click at [1190, 643] on button "Buscar" at bounding box center [1203, 646] width 117 height 23
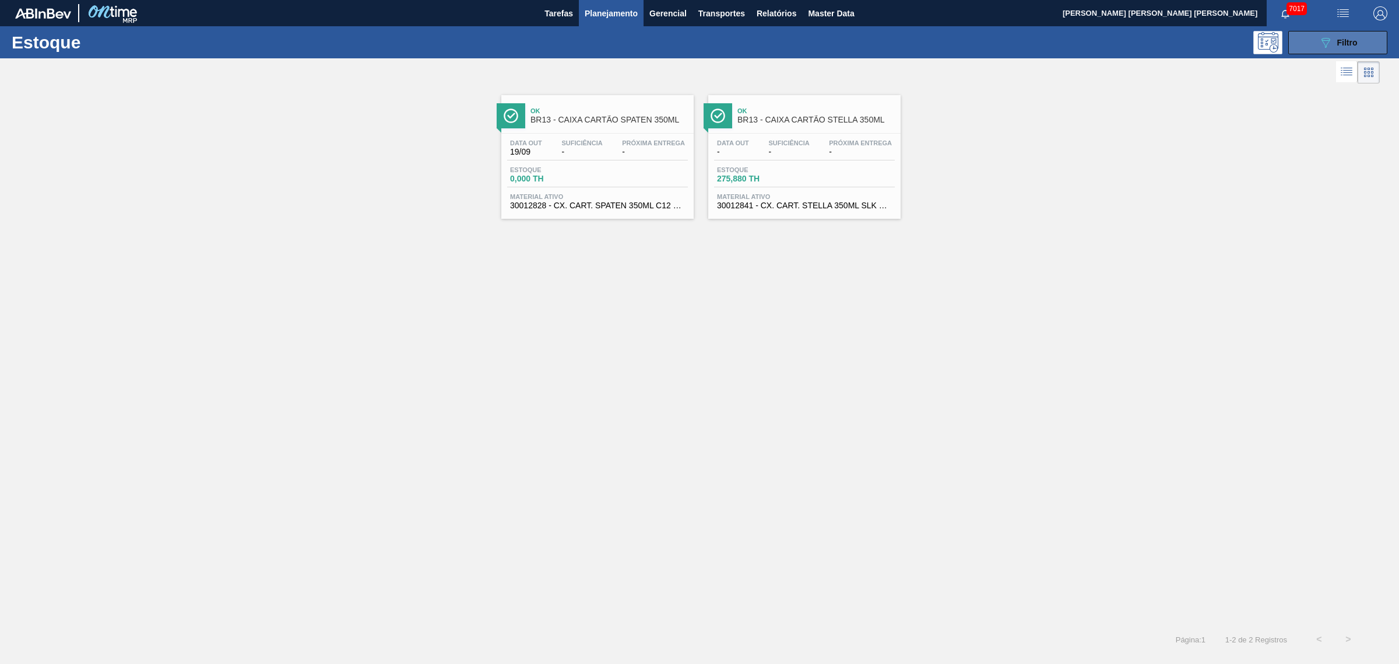
click at [1329, 32] on button "089F7B8B-B2A5-4AFE-B5C0-19BA573D28AC Filtro" at bounding box center [1338, 42] width 99 height 23
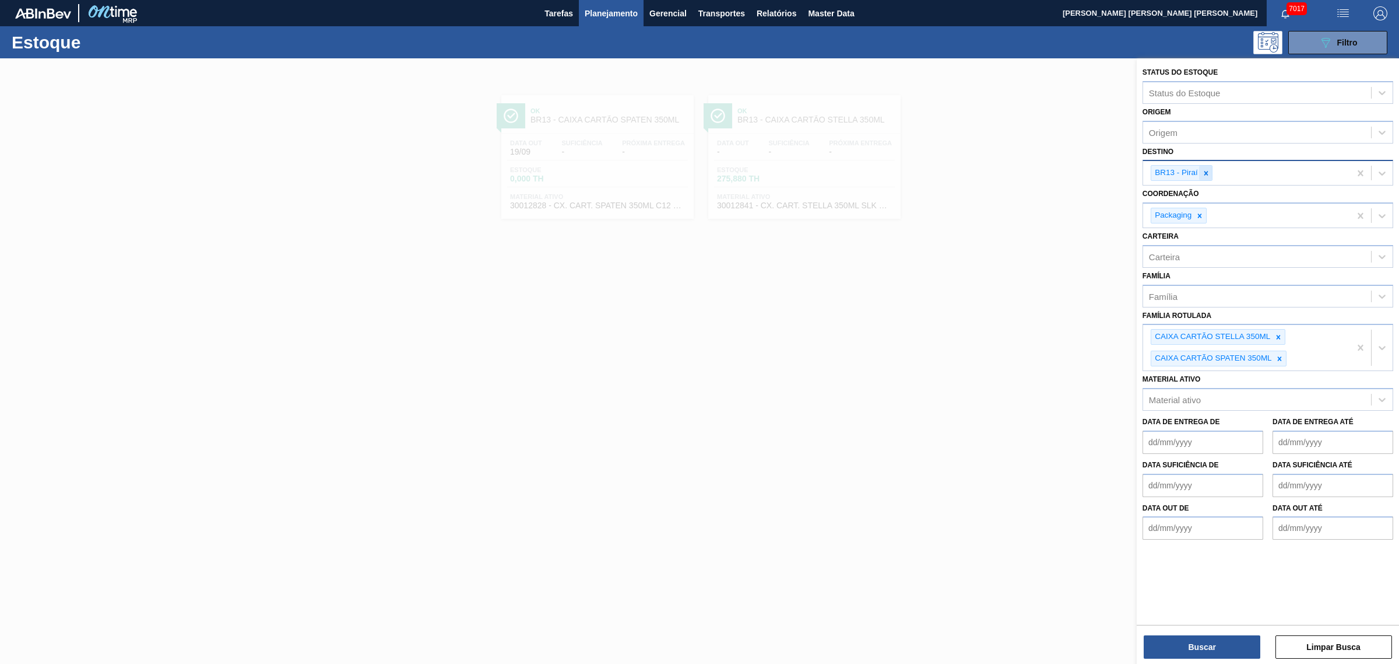
click at [1202, 178] on div at bounding box center [1206, 173] width 13 height 15
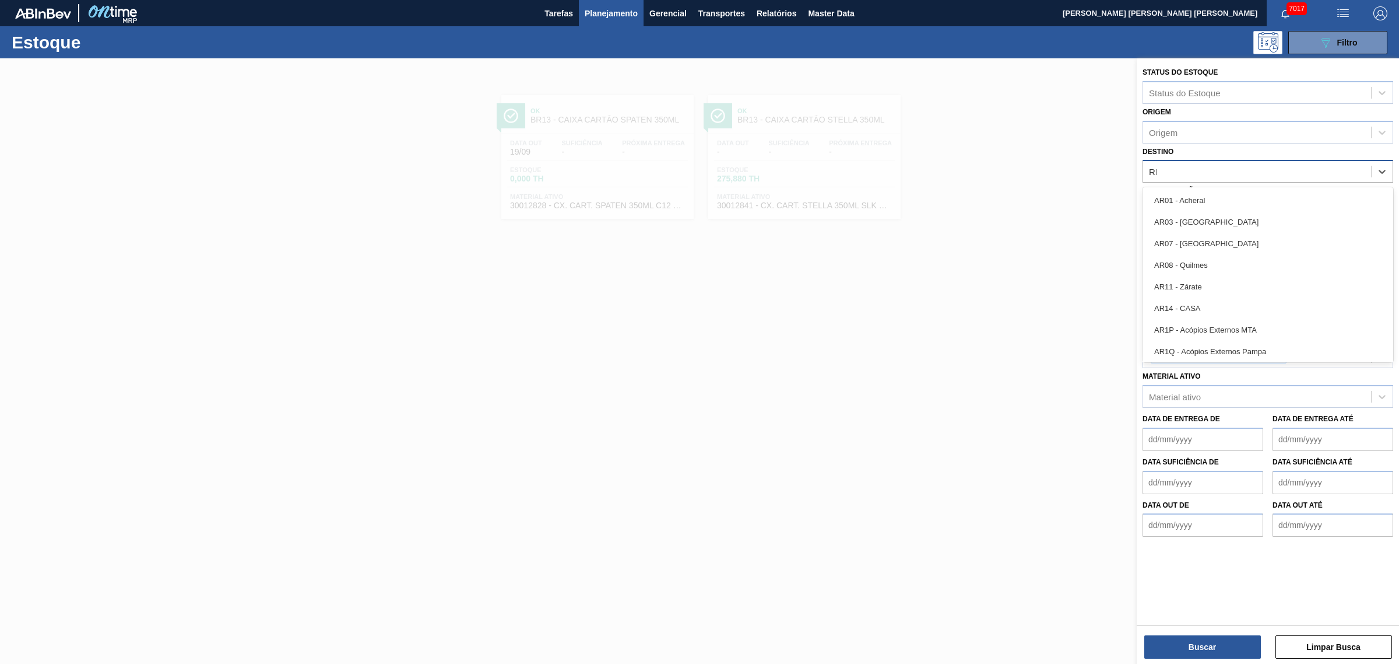
type input "RIO"
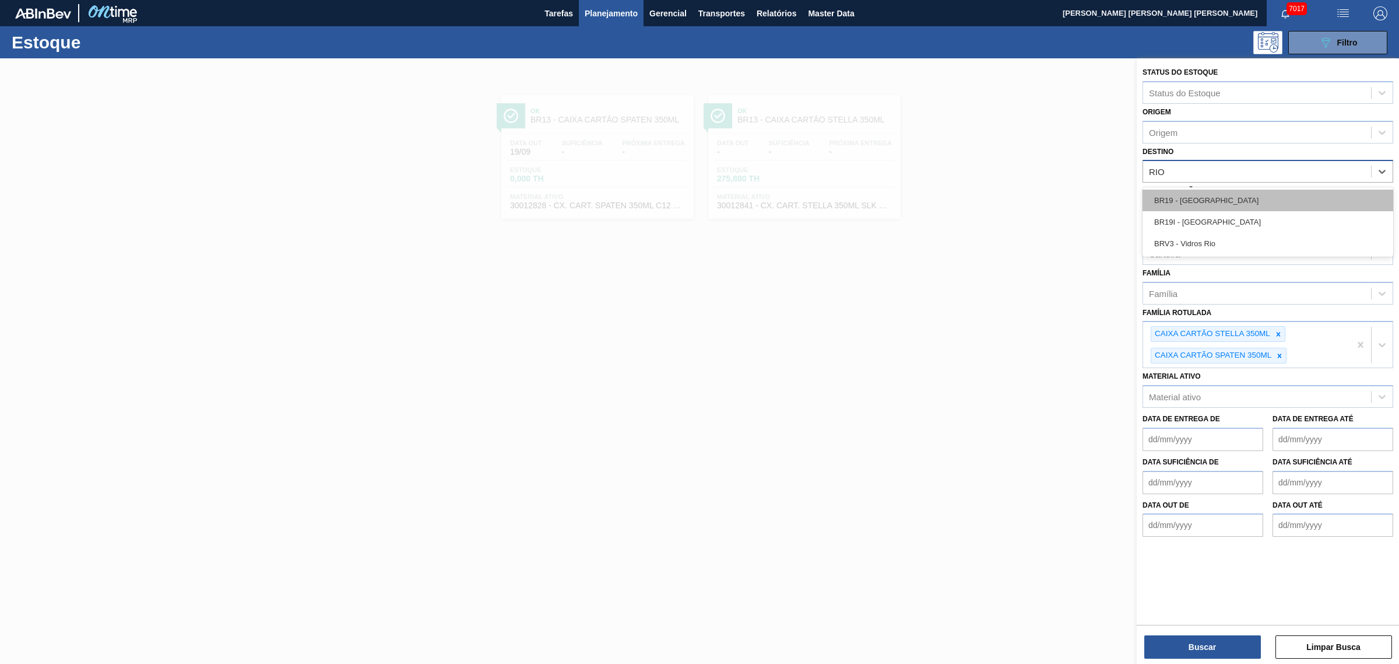
click at [1263, 194] on div "BR19 - Nova Rio" at bounding box center [1268, 201] width 251 height 22
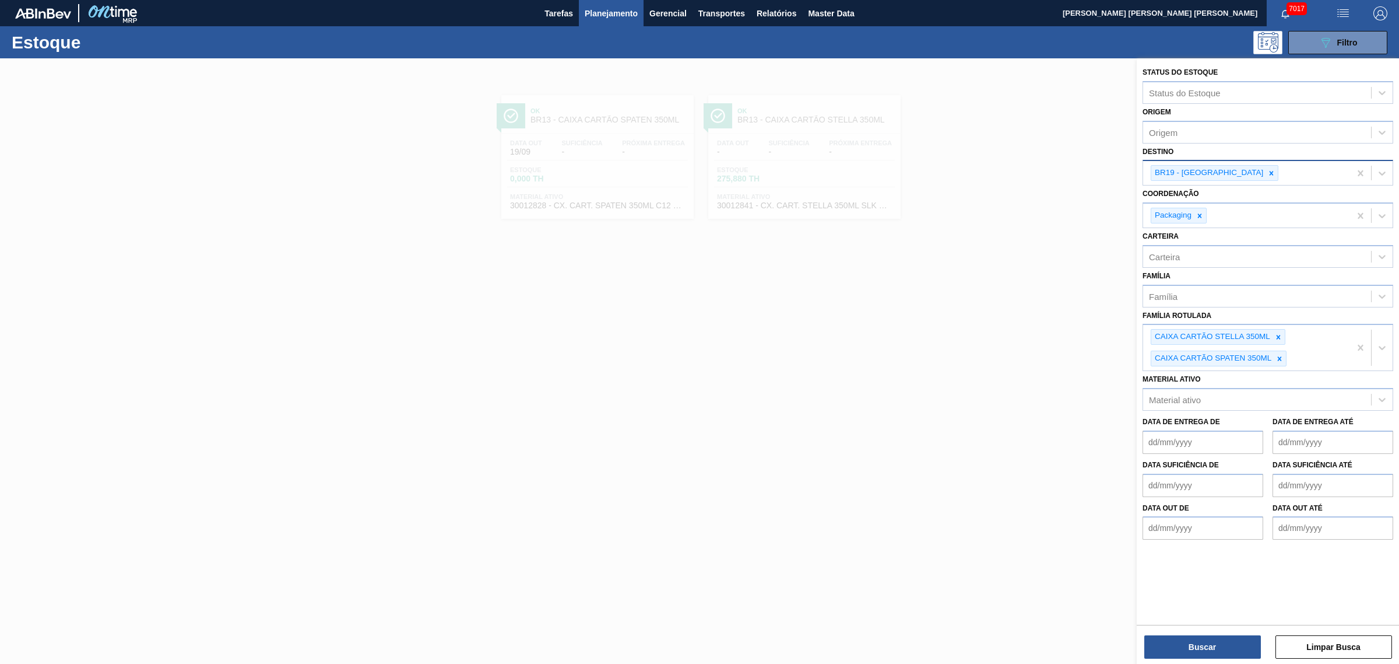
click at [1229, 631] on div "Buscar Limpar Busca" at bounding box center [1268, 640] width 262 height 33
click at [1227, 635] on button "Buscar" at bounding box center [1203, 646] width 117 height 23
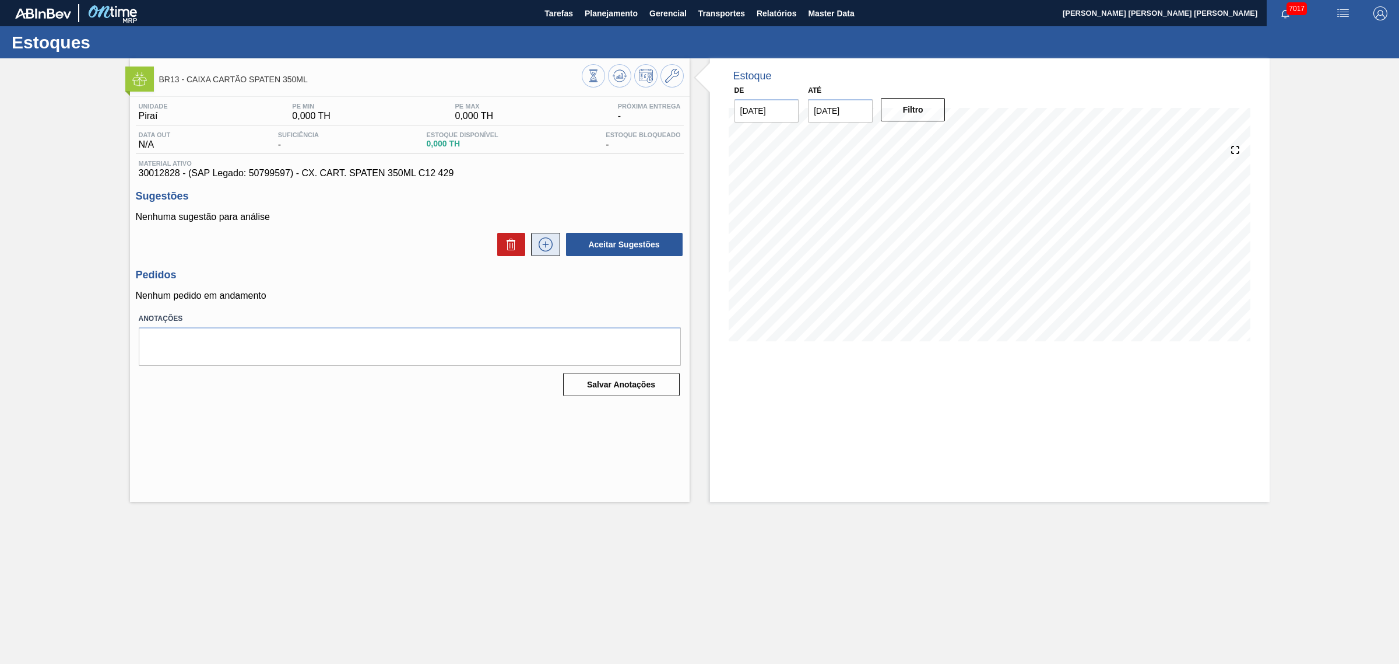
click at [548, 243] on icon at bounding box center [545, 244] width 19 height 14
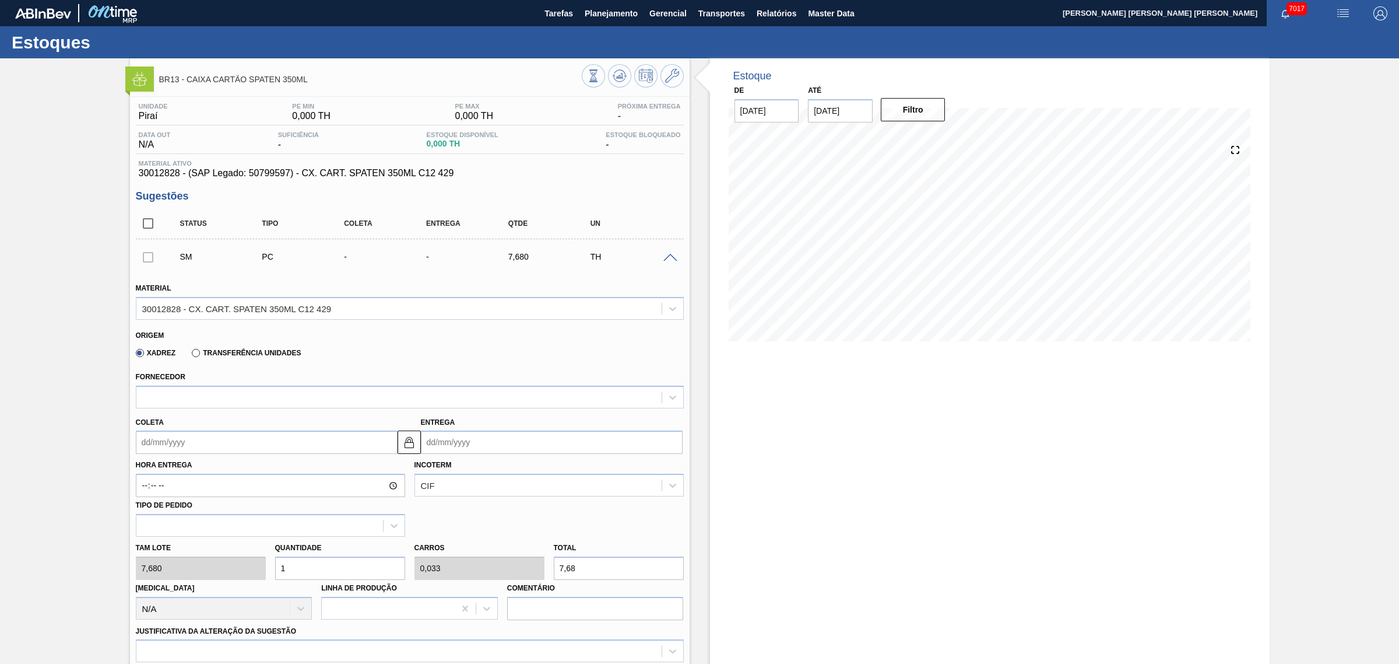
click at [272, 357] on label "Transferência Unidades" at bounding box center [246, 353] width 109 height 8
click at [190, 355] on input "Transferência Unidades" at bounding box center [190, 355] width 0 height 0
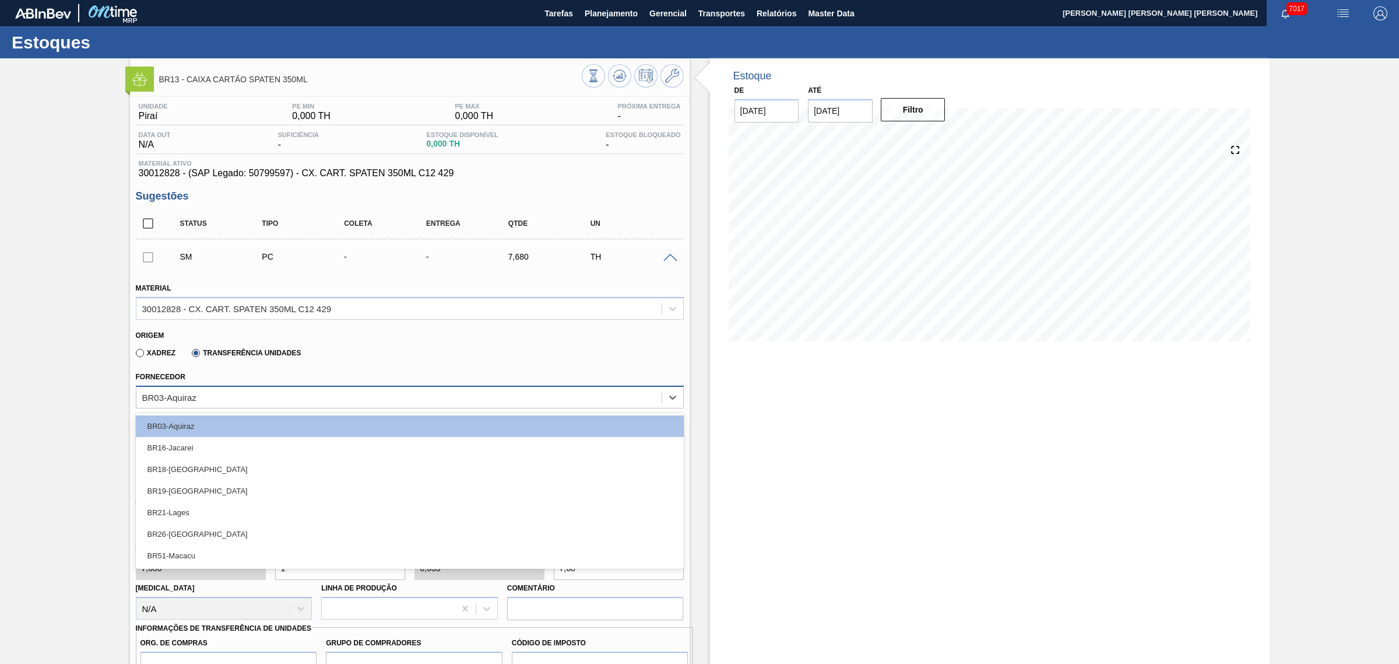
click at [219, 398] on div "BR03-Aquiraz" at bounding box center [398, 396] width 525 height 17
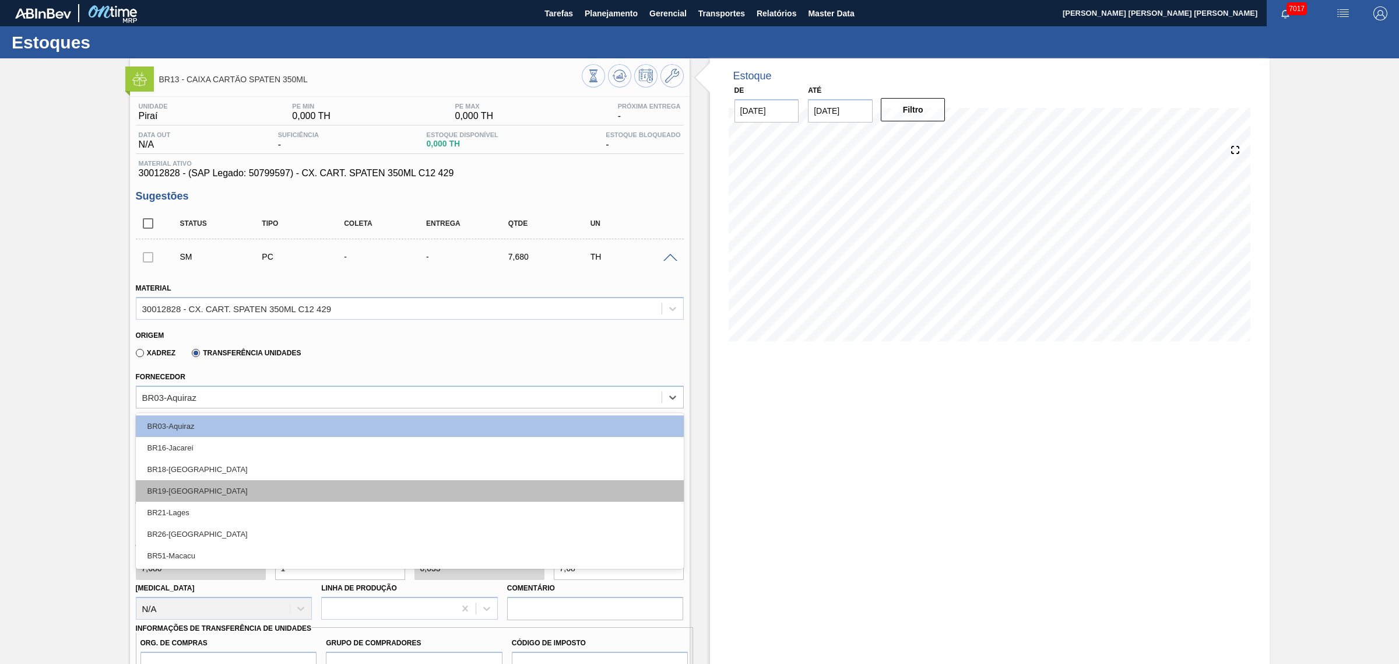
click at [236, 485] on div "BR19-[GEOGRAPHIC_DATA]" at bounding box center [410, 491] width 548 height 22
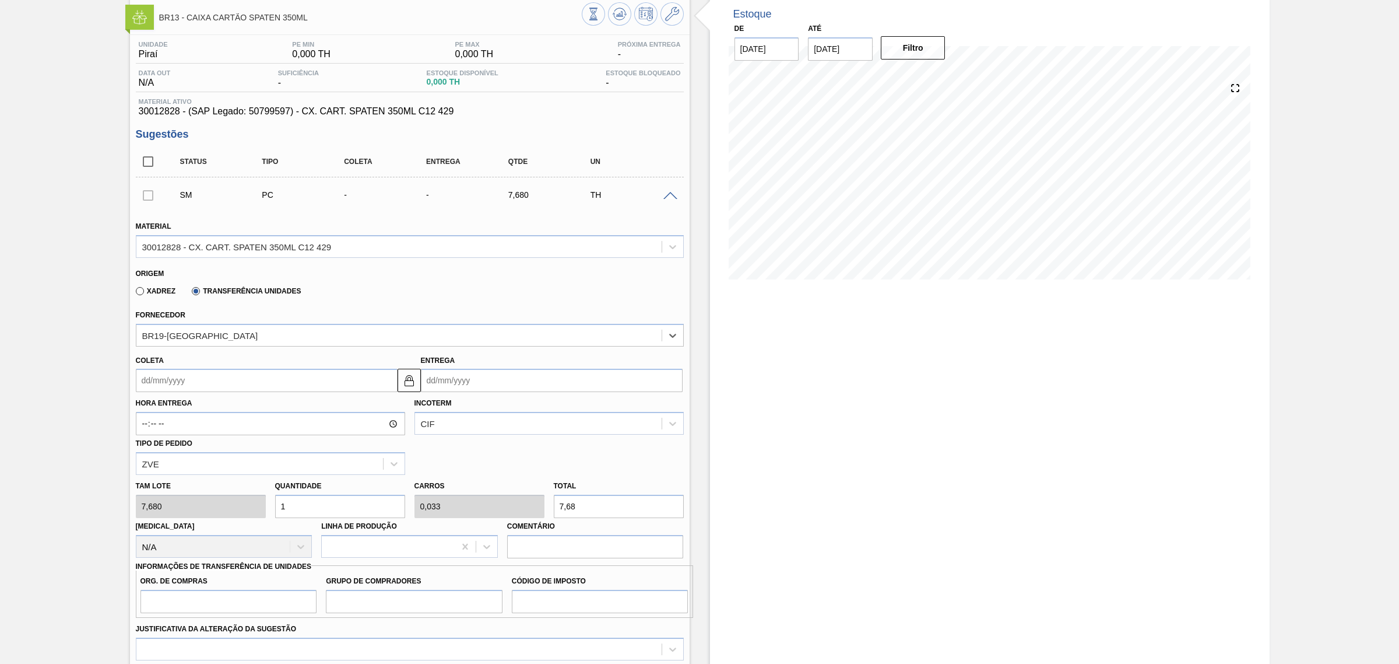
scroll to position [146, 0]
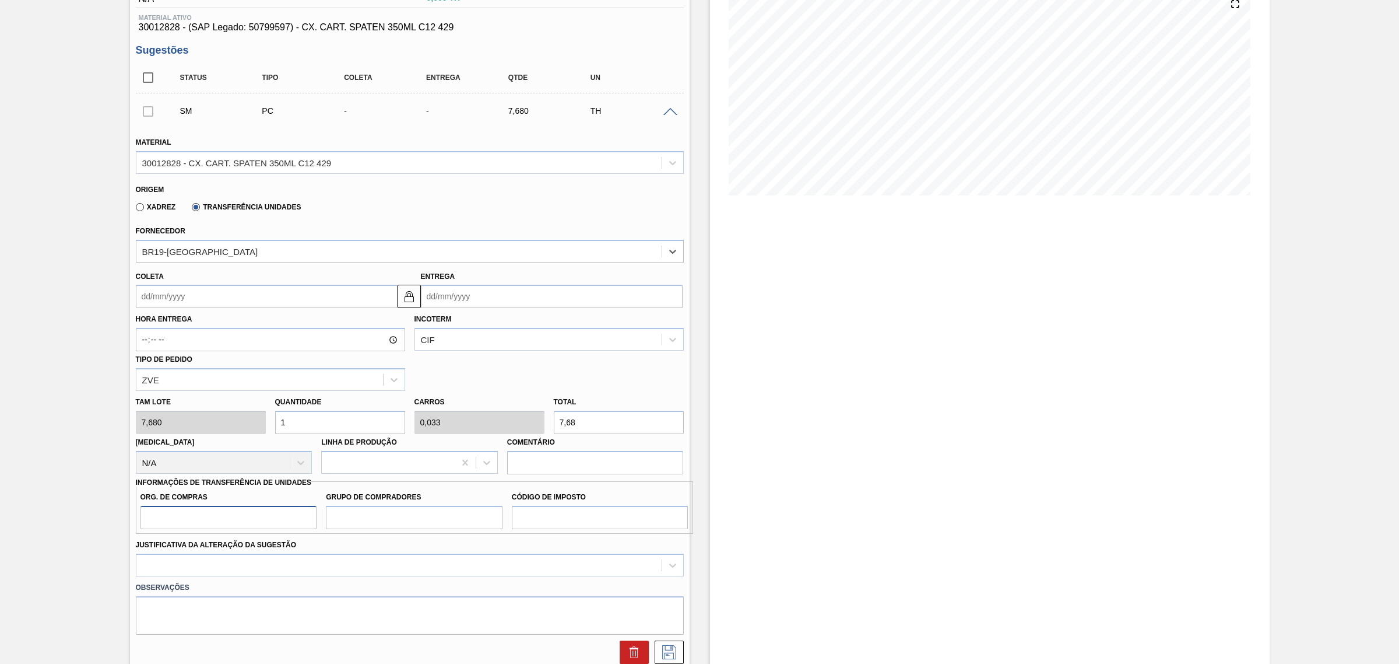
click at [235, 517] on input "Org. de Compras" at bounding box center [229, 517] width 177 height 23
type input "BR00"
type input "A01"
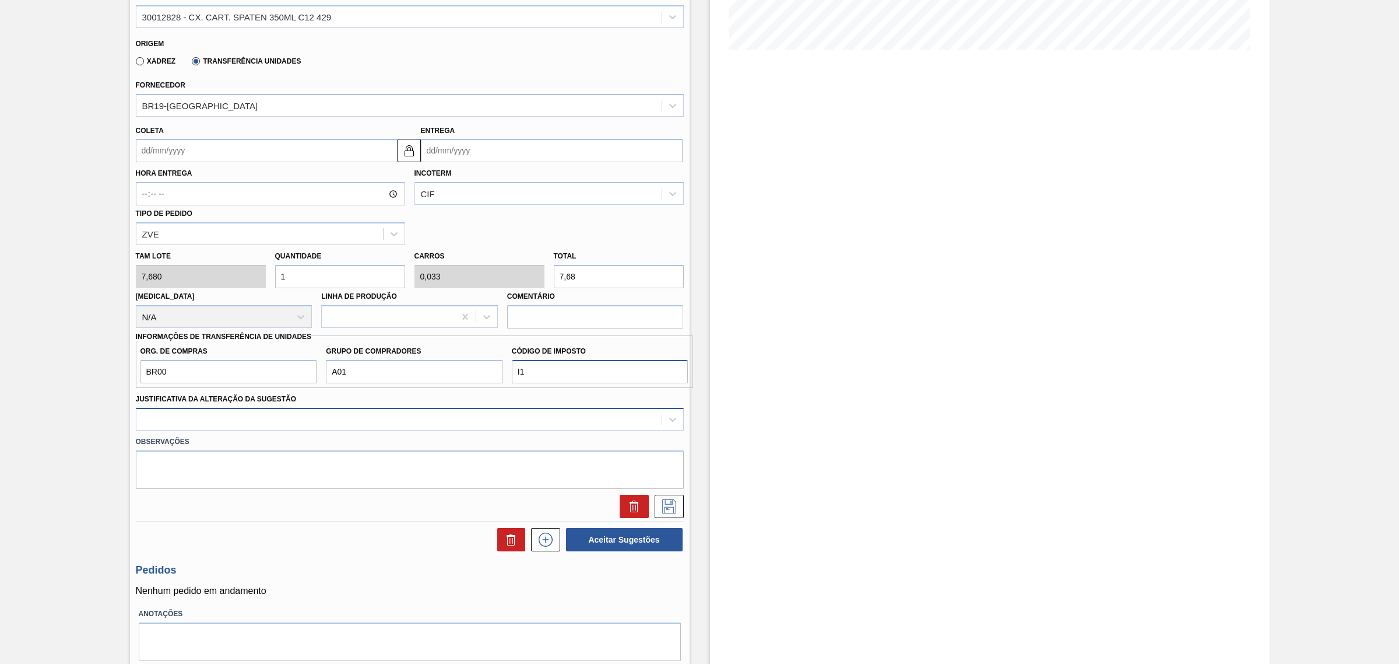
type input "I1"
click at [203, 424] on div at bounding box center [398, 418] width 525 height 17
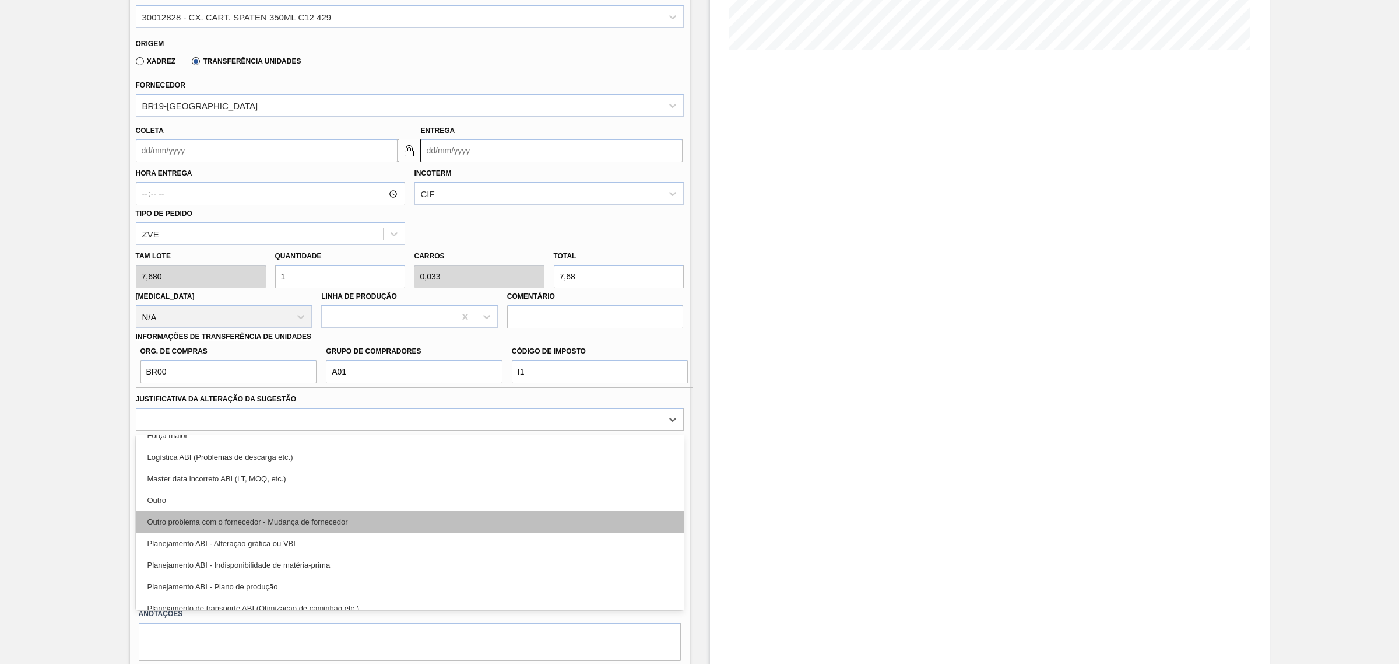
scroll to position [73, 0]
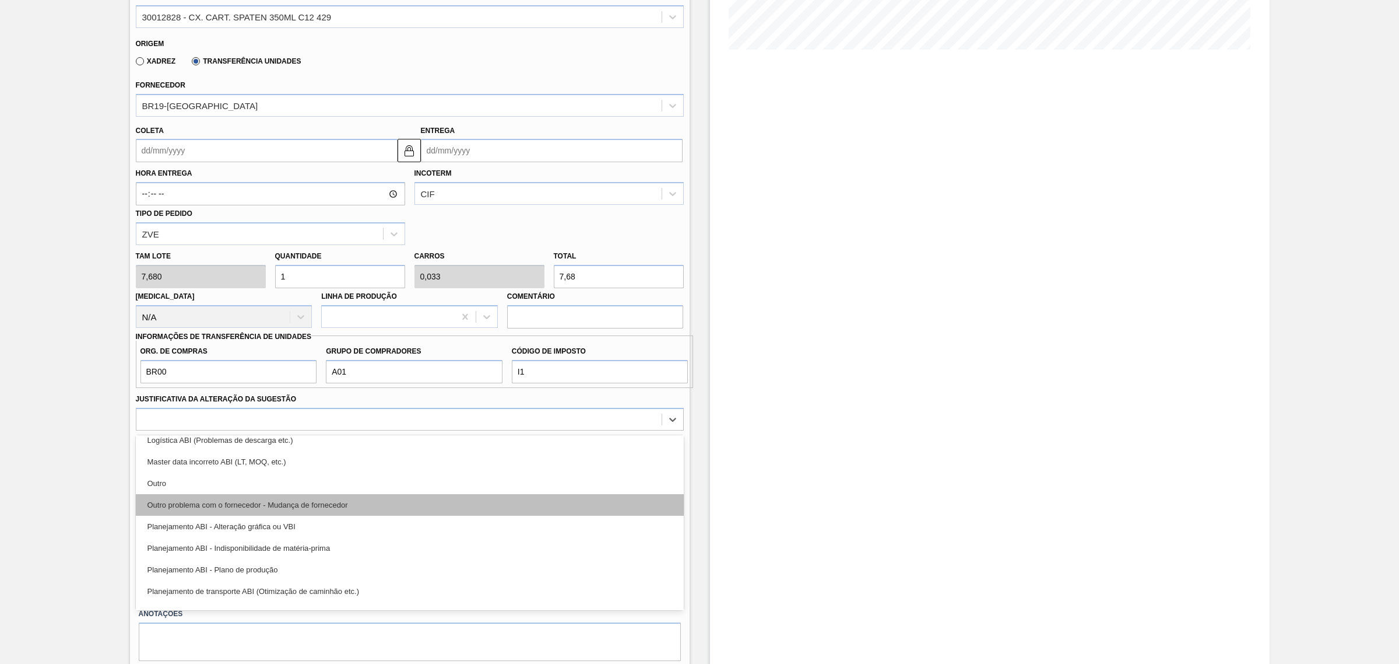
click at [321, 570] on div "Planejamento ABI - Plano de produção" at bounding box center [410, 570] width 548 height 22
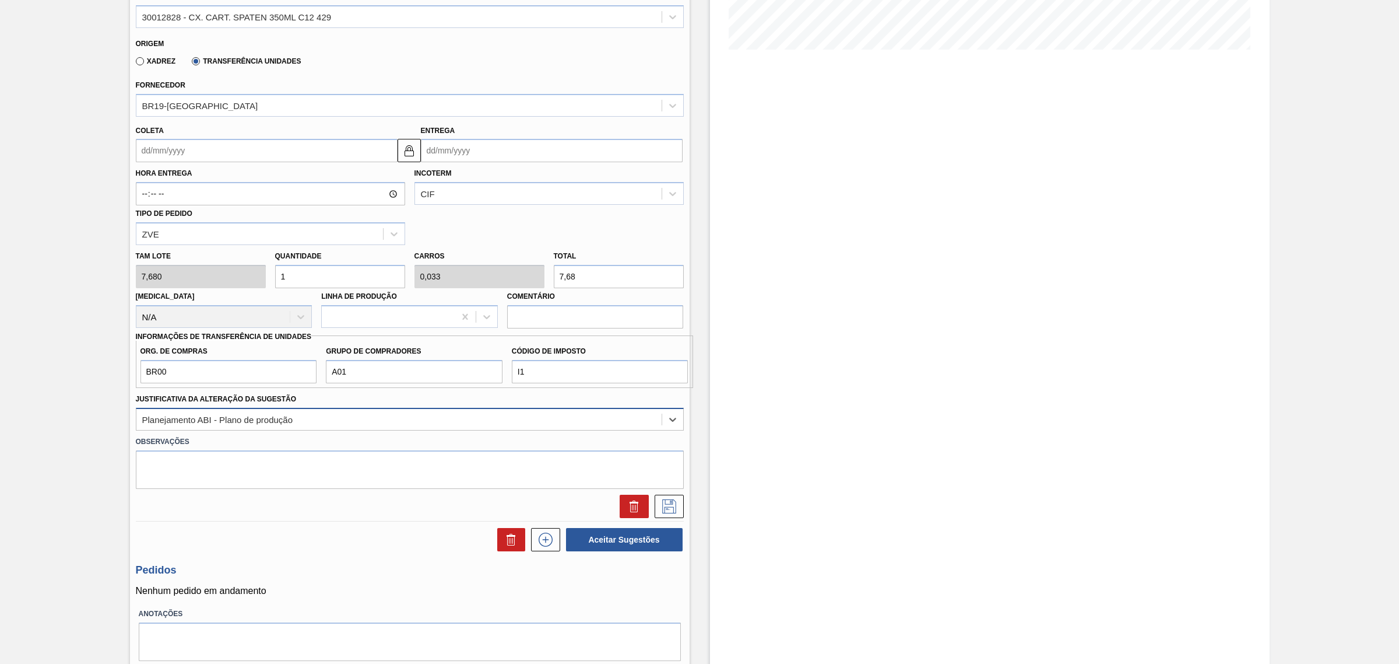
scroll to position [219, 0]
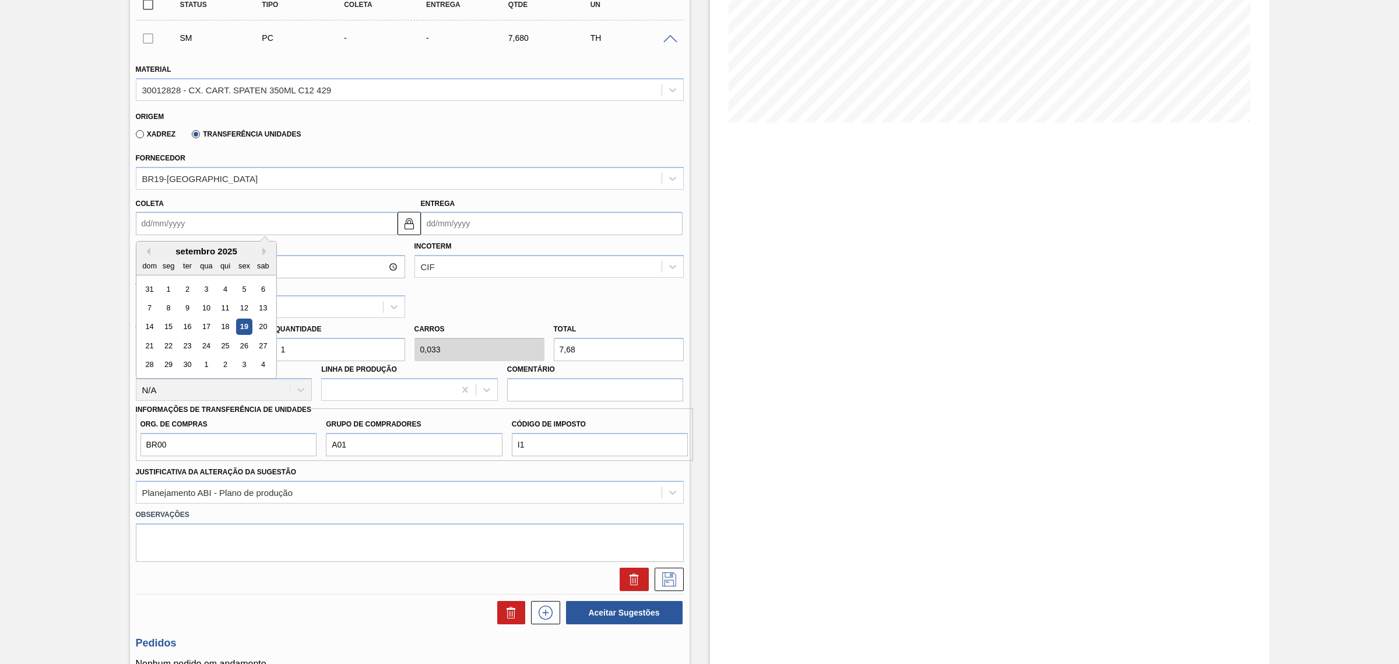
click at [284, 227] on input "Coleta" at bounding box center [267, 223] width 262 height 23
click at [258, 331] on div "20" at bounding box center [263, 327] width 16 height 16
type input "[DATE]"
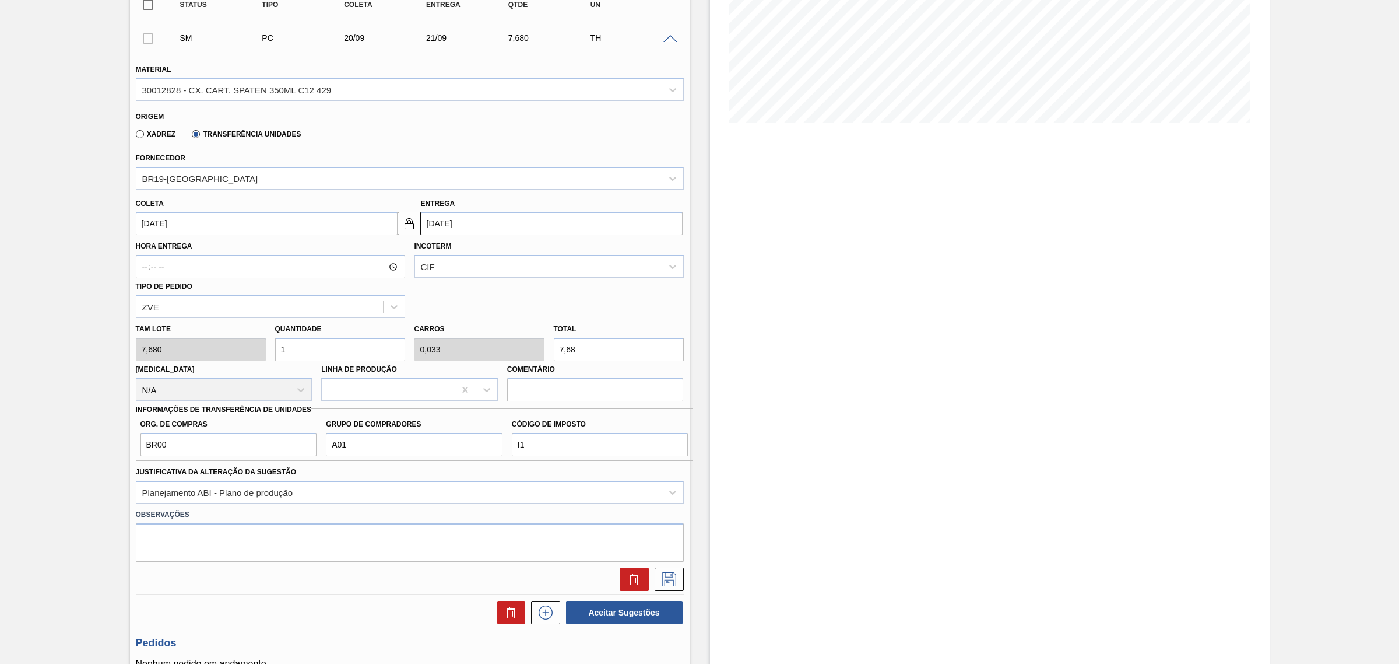
click at [609, 351] on input "7,68" at bounding box center [619, 349] width 130 height 23
type input "0,651"
type input "0,022"
type input "5"
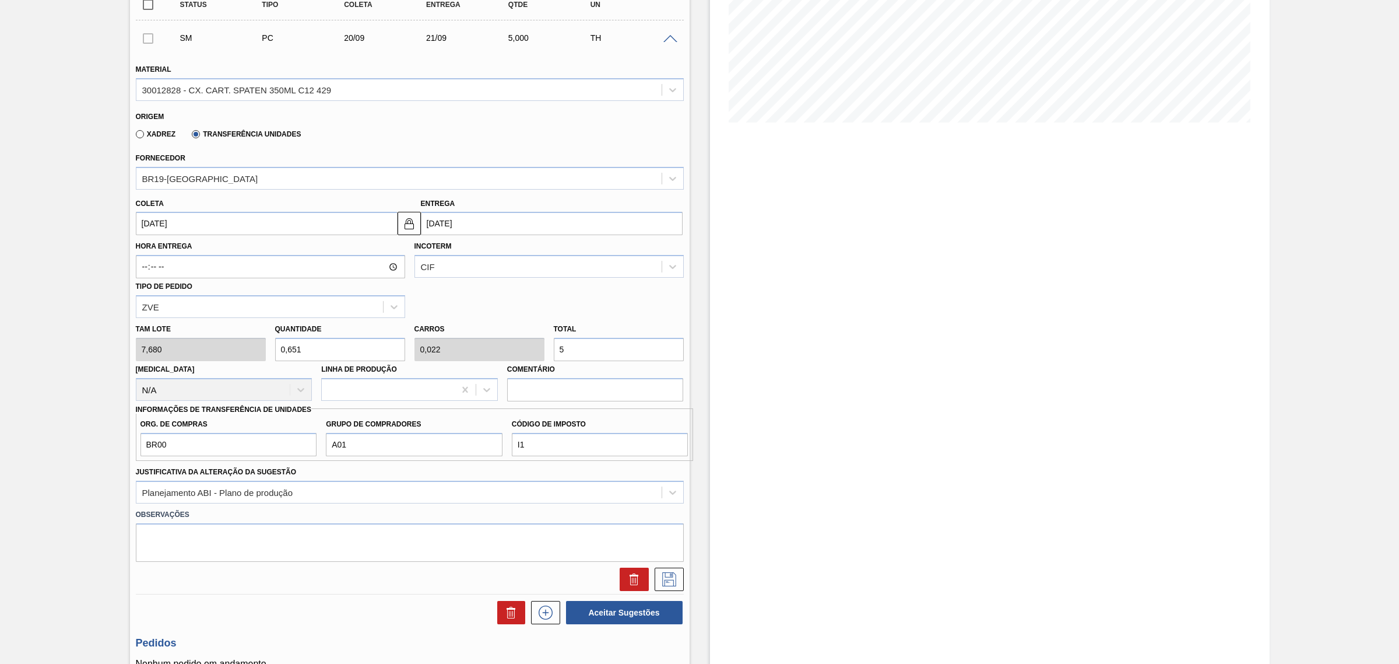
type input "7,422"
type input "0,247"
type input "57,"
type input "7,5"
type input "0,25"
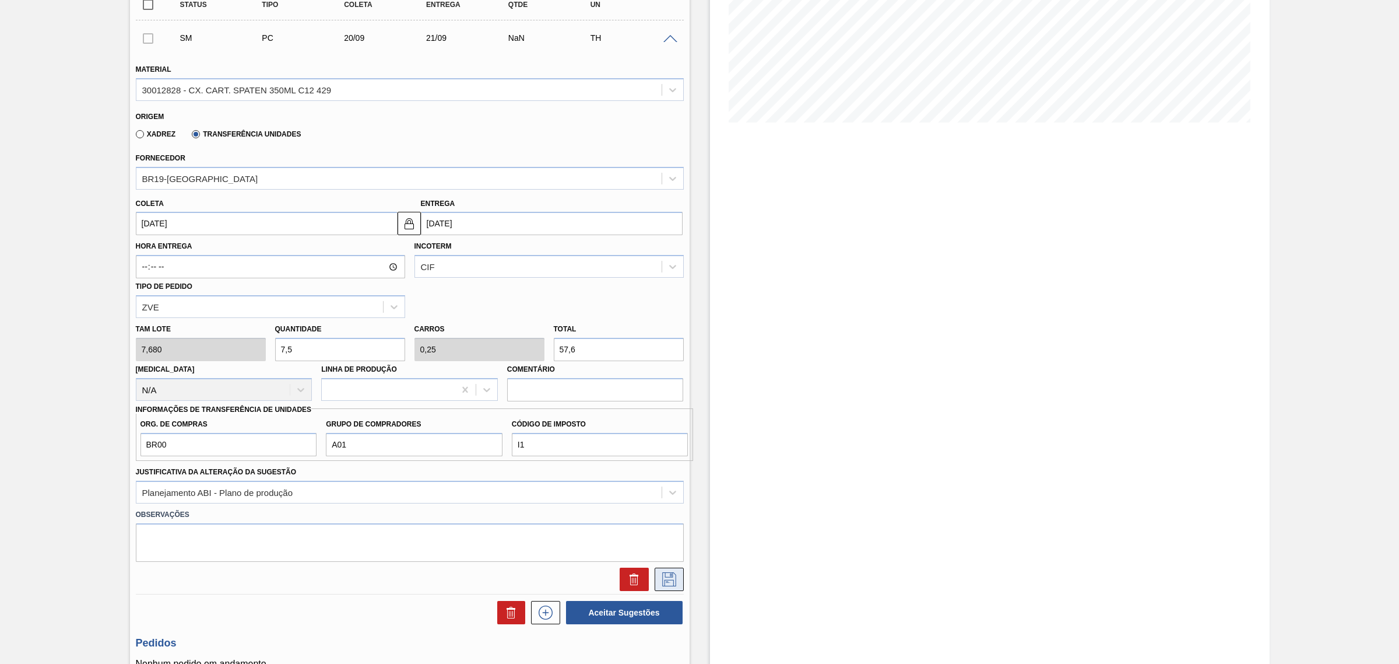
type input "57,6"
click at [674, 581] on icon at bounding box center [669, 579] width 19 height 14
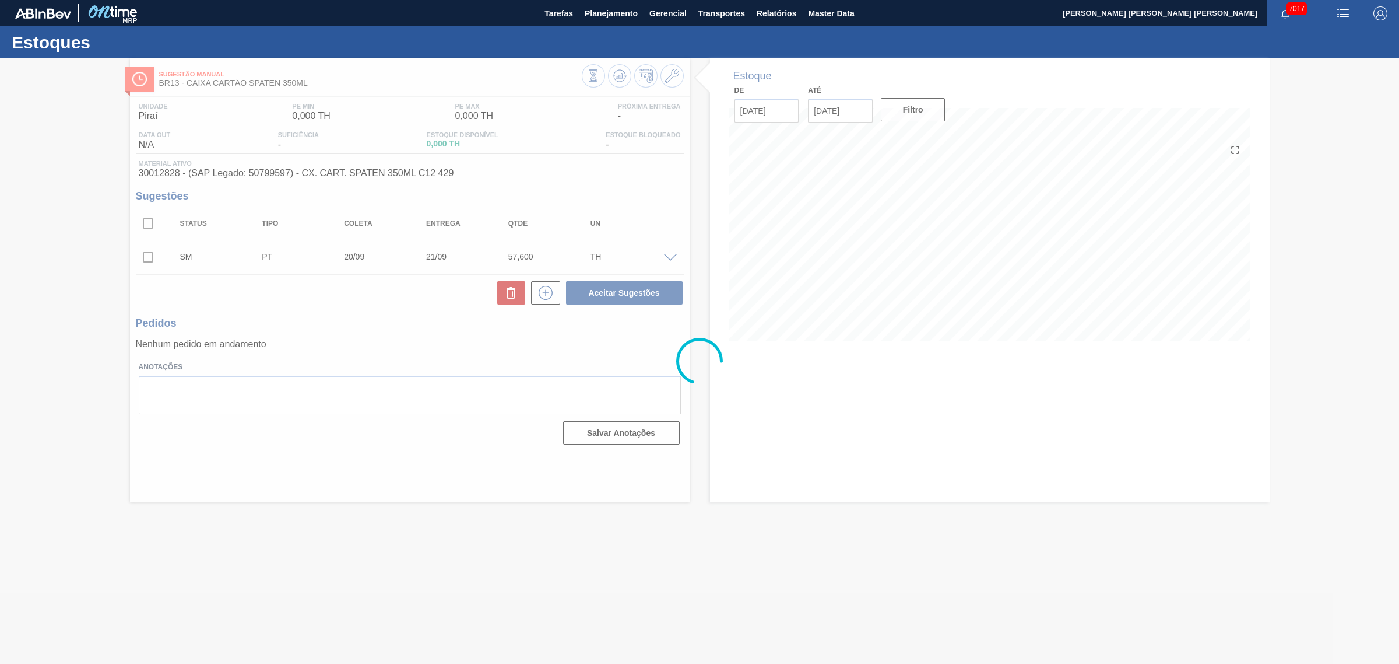
scroll to position [0, 0]
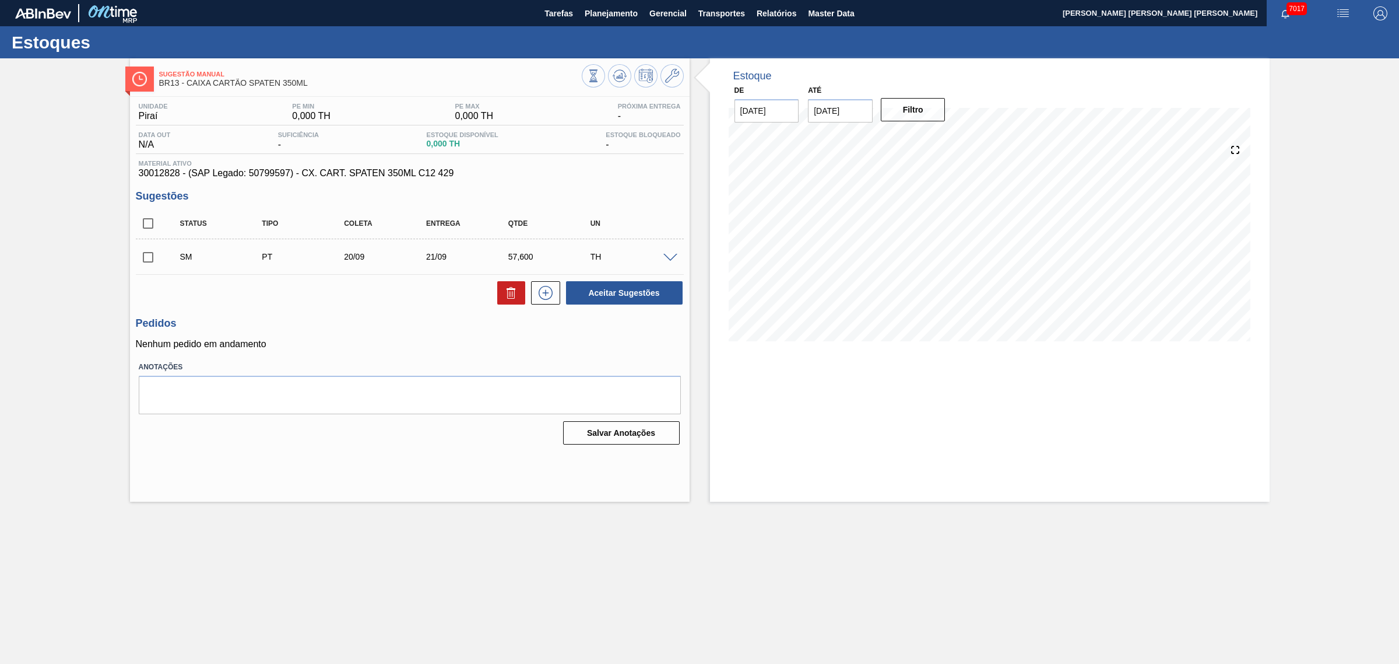
click at [155, 228] on input "checkbox" at bounding box center [148, 223] width 24 height 24
checkbox input "true"
click at [609, 293] on button "Aceitar Sugestões" at bounding box center [624, 292] width 117 height 23
checkbox input "false"
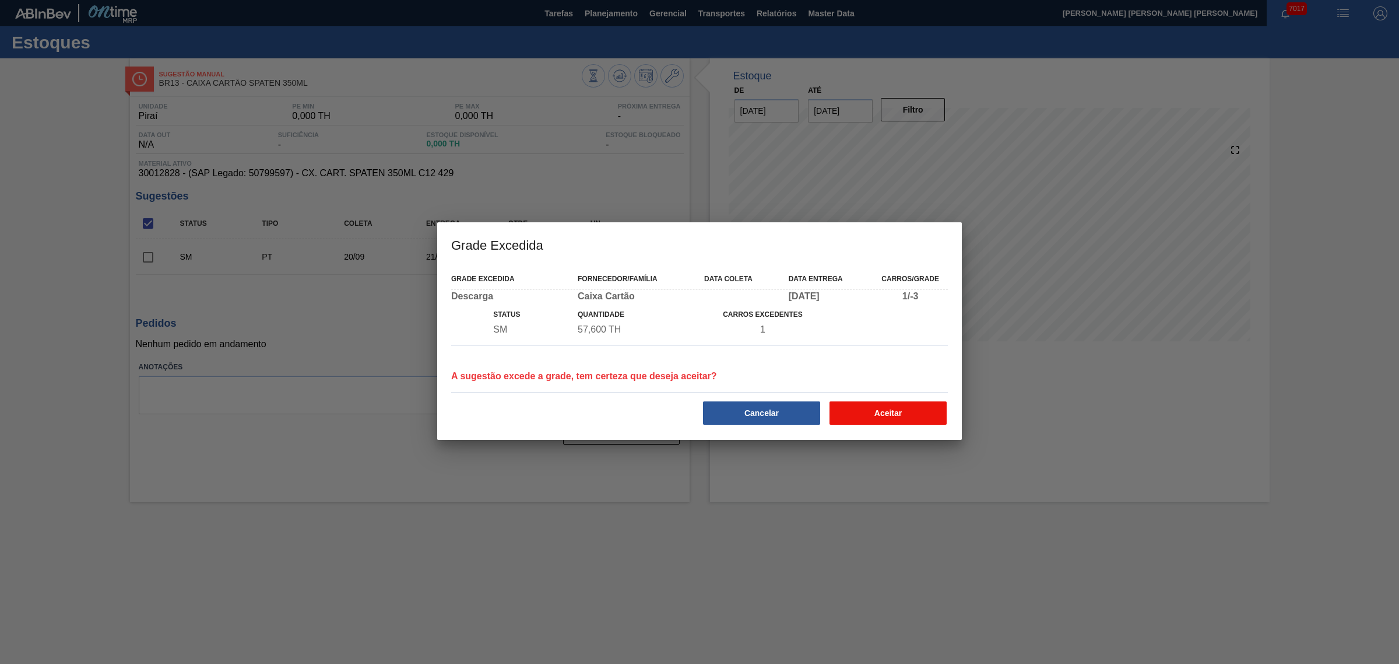
click at [872, 414] on button "Aceitar" at bounding box center [888, 412] width 117 height 23
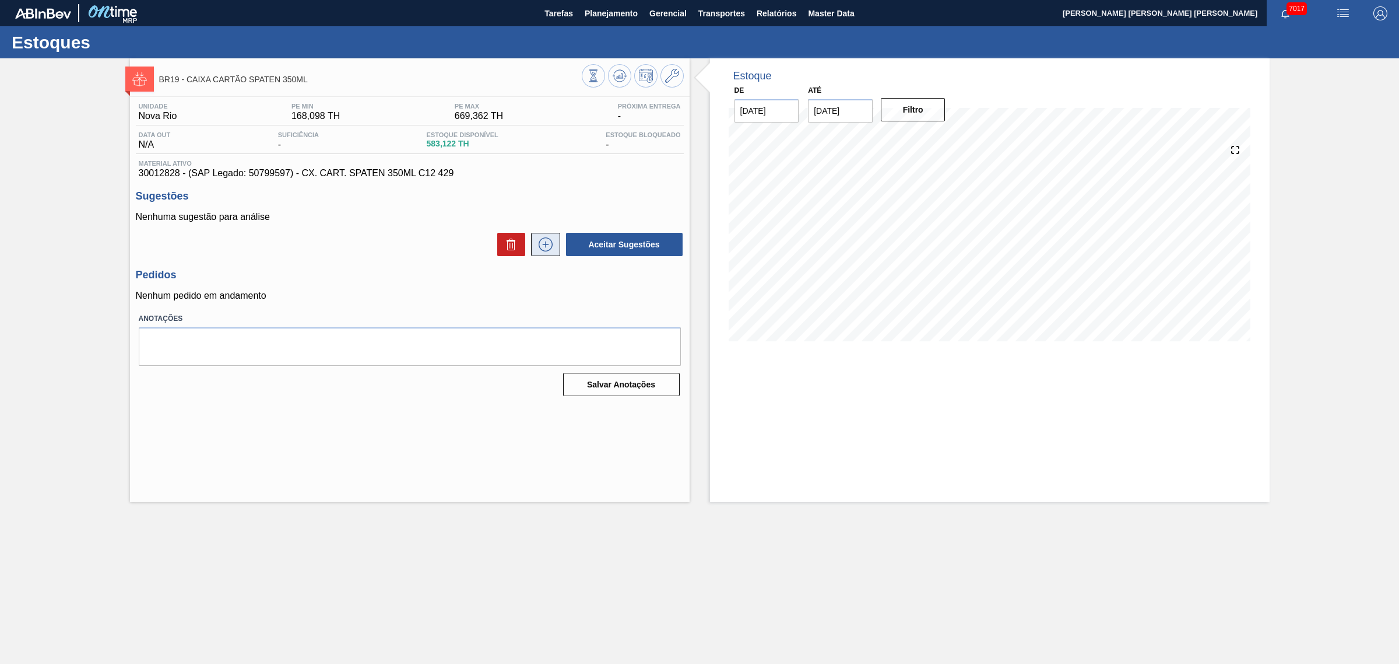
click at [547, 248] on icon at bounding box center [545, 244] width 19 height 14
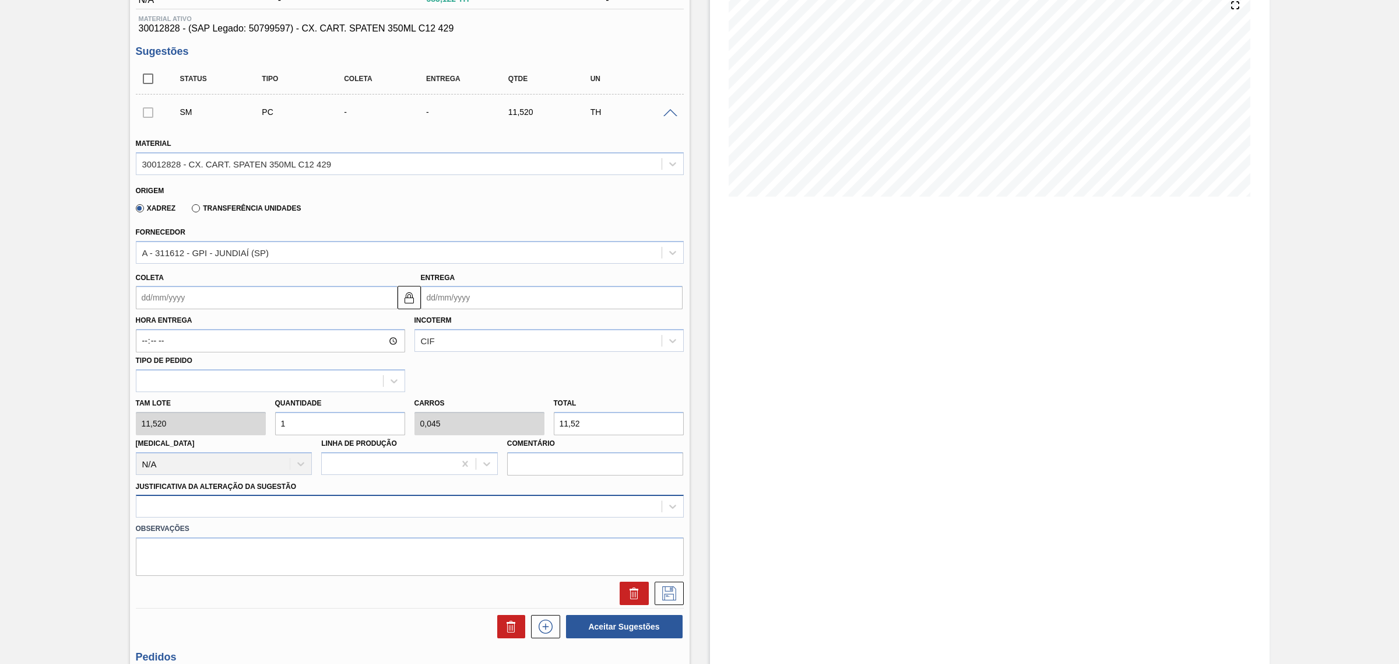
scroll to position [146, 0]
